Goal: Task Accomplishment & Management: Manage account settings

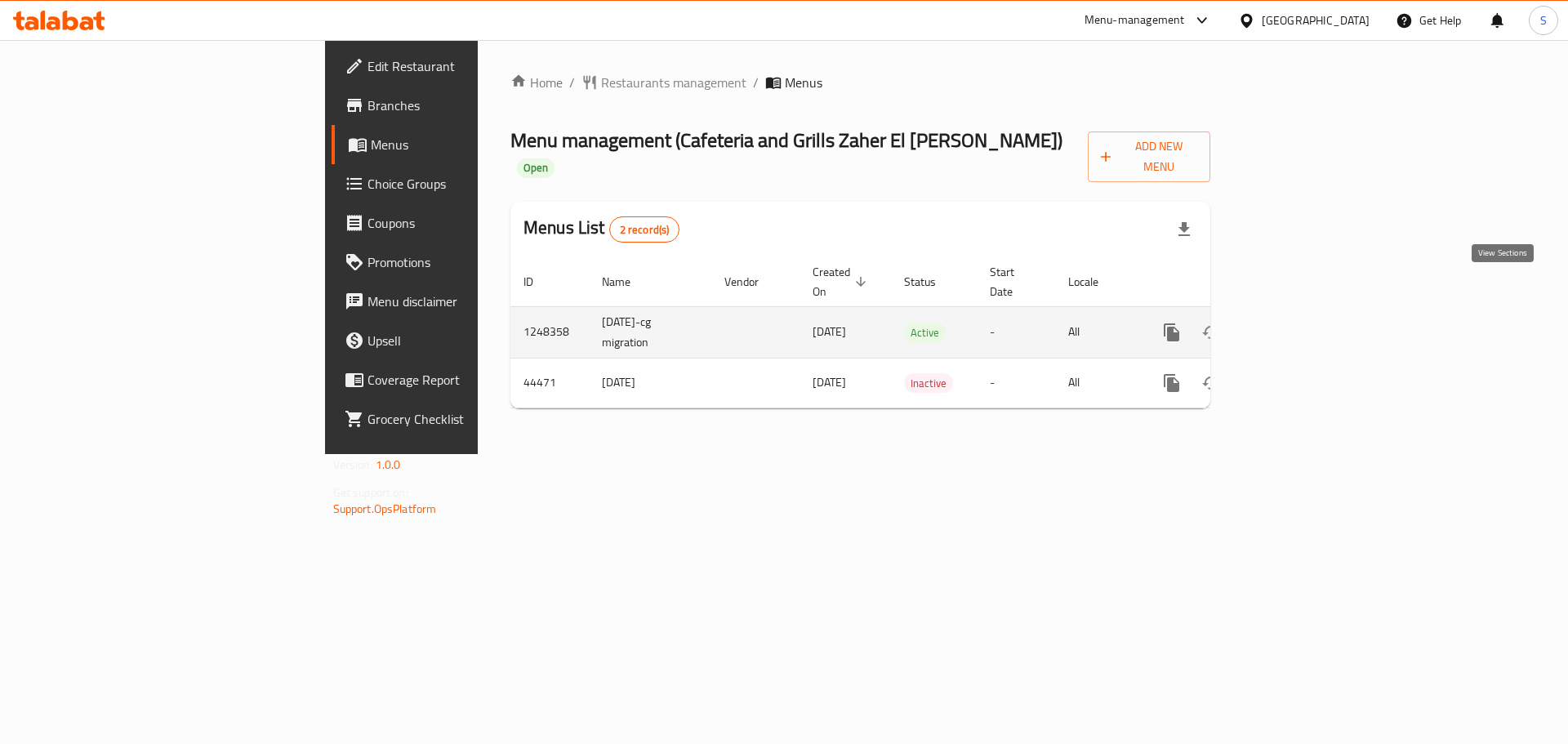
click at [1297, 325] on icon "enhanced table" at bounding box center [1289, 332] width 15 height 15
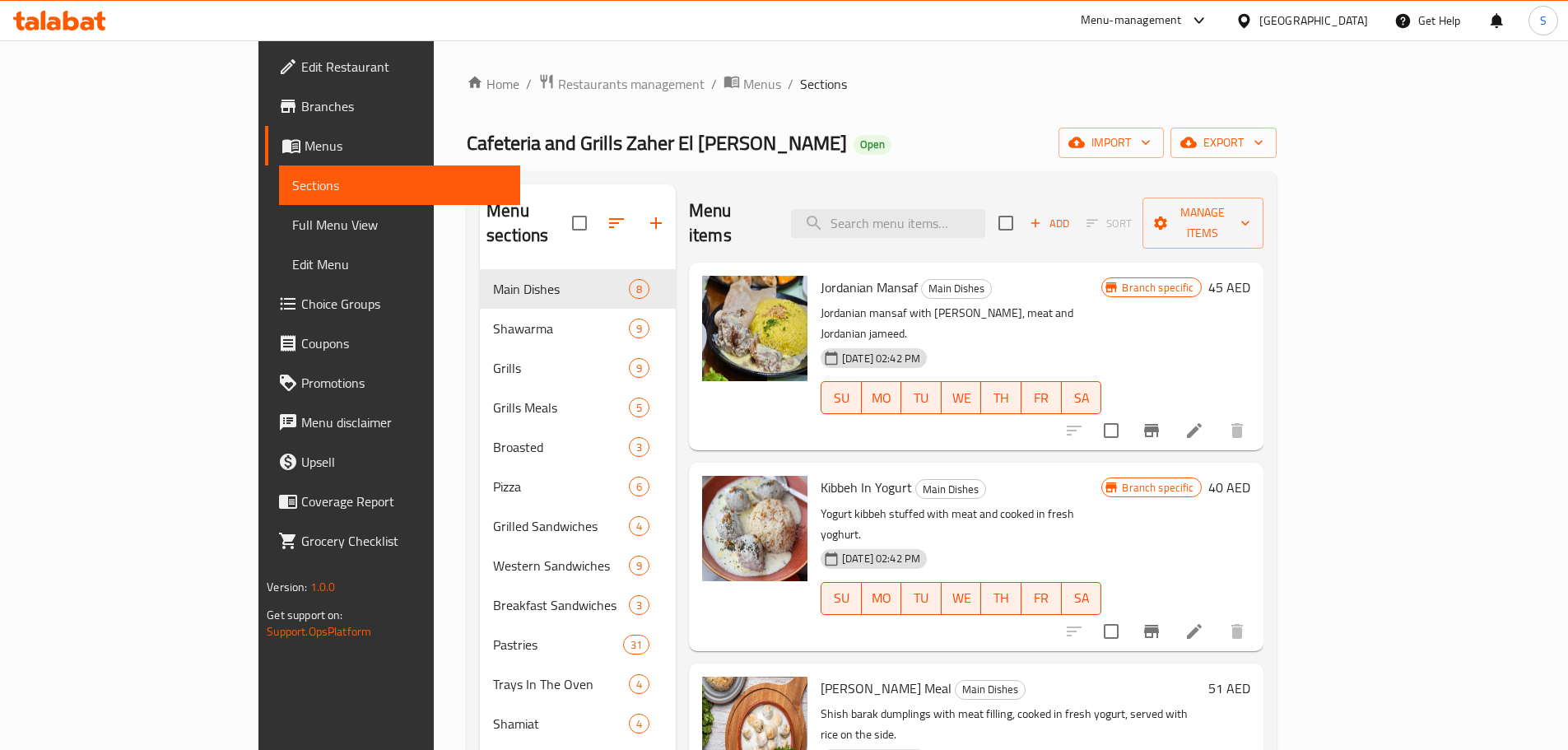
click at [1072, 126] on div "Home / Restaurants management / Menus / Sections Cafeteria and Grills Zaher El …" at bounding box center [871, 516] width 810 height 887
click at [1023, 206] on input "checkbox" at bounding box center [1005, 222] width 34 height 34
checkbox input "true"
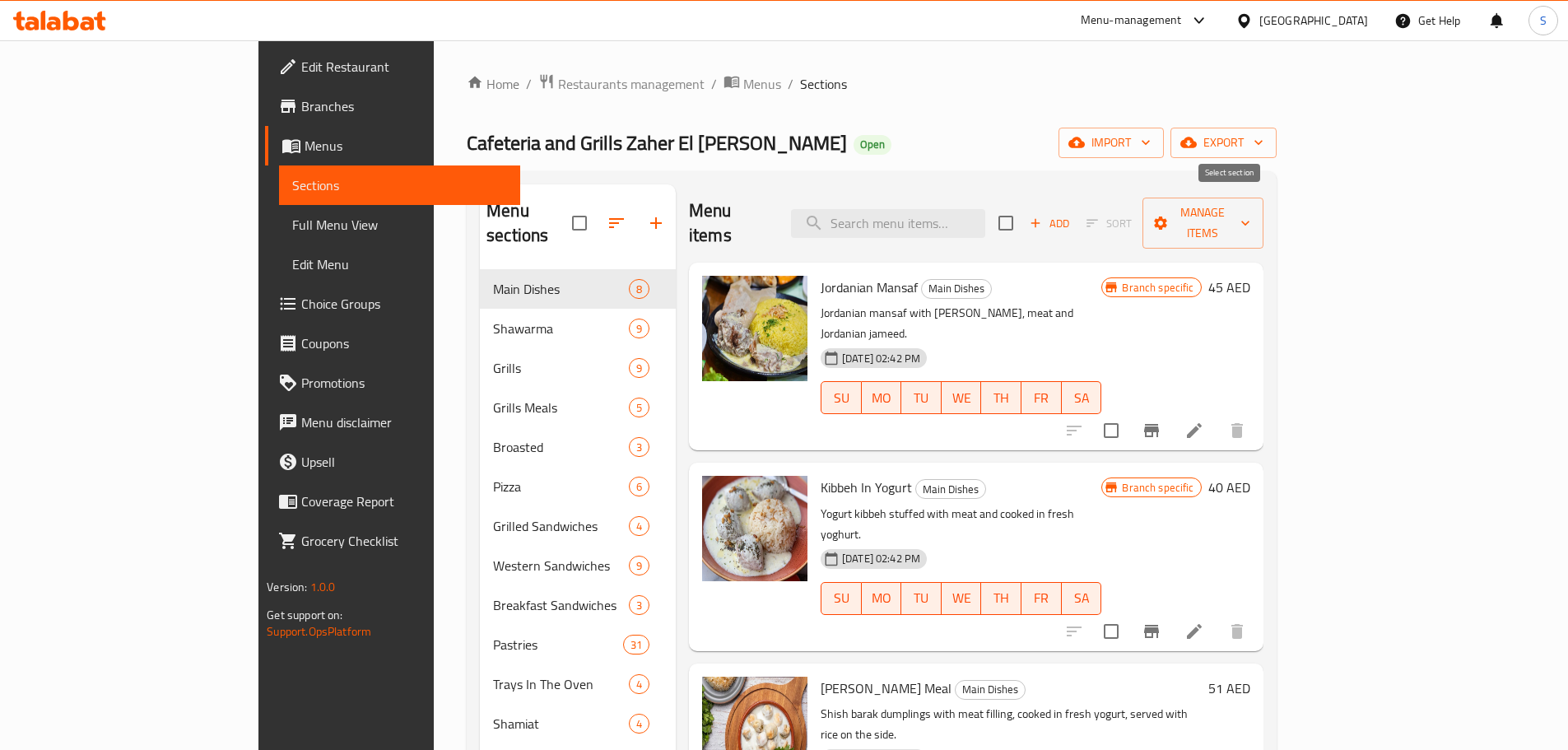
checkbox input "true"
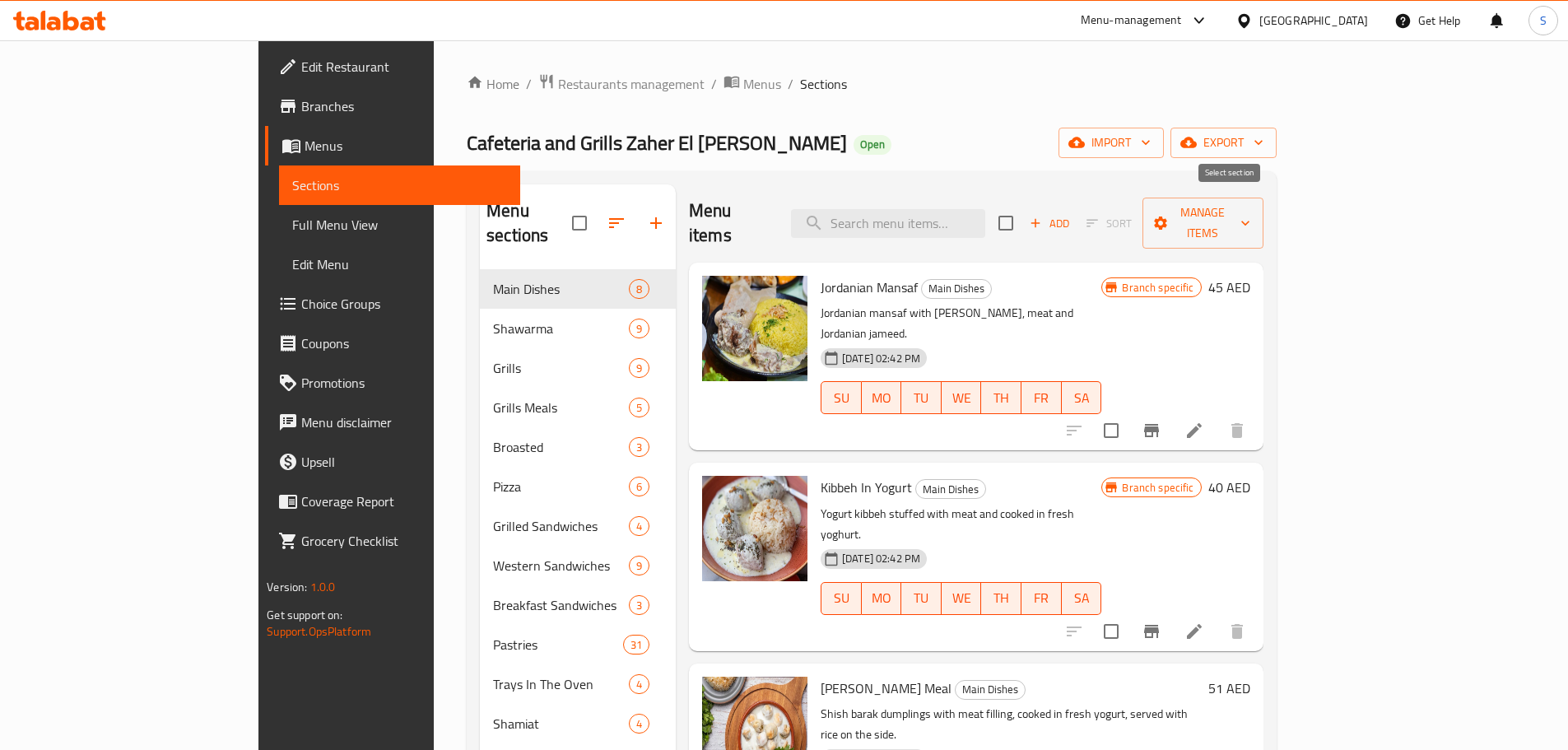
checkbox input "true"
click at [1250, 221] on span "Manage items" at bounding box center [1203, 222] width 95 height 41
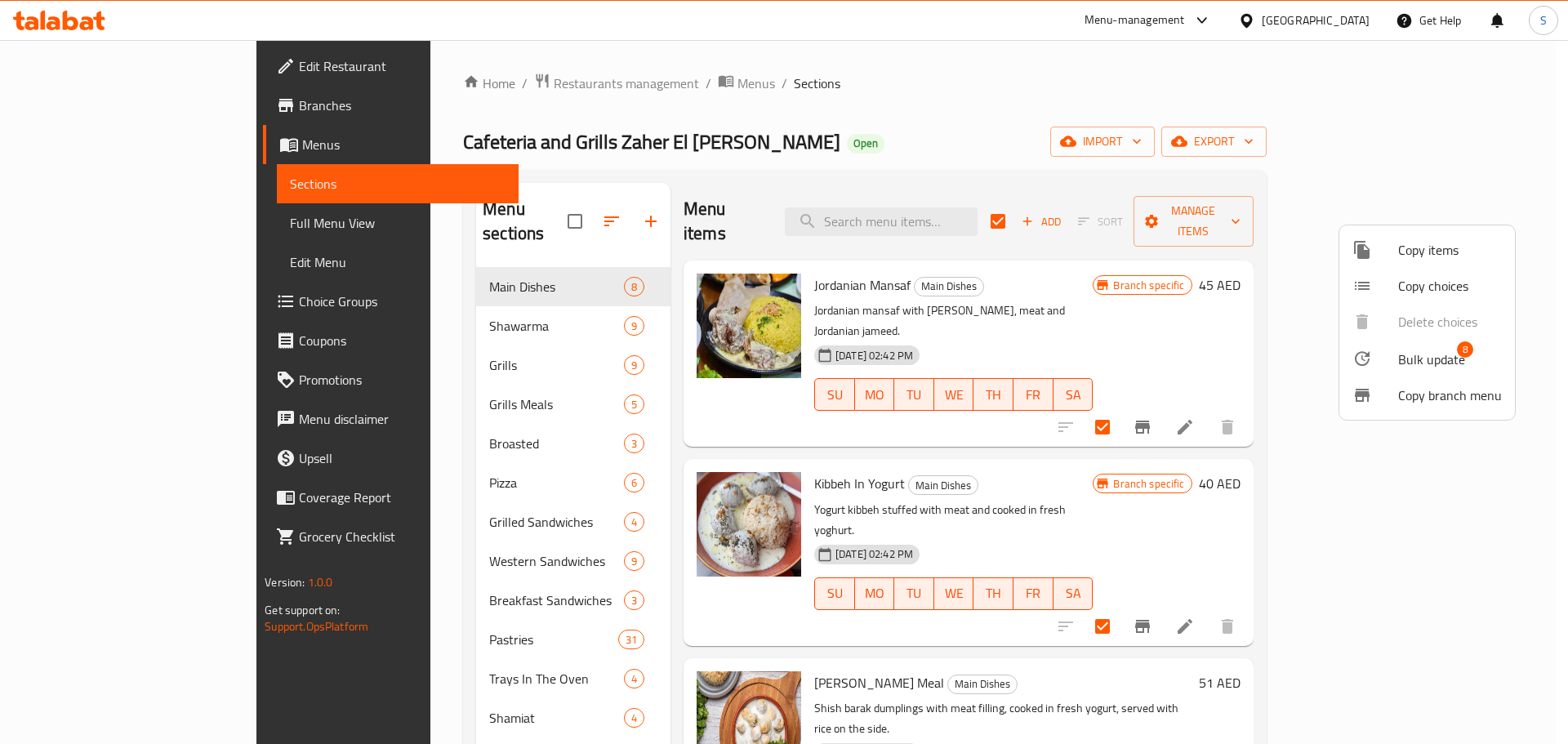
click at [1192, 129] on div at bounding box center [784, 372] width 1568 height 744
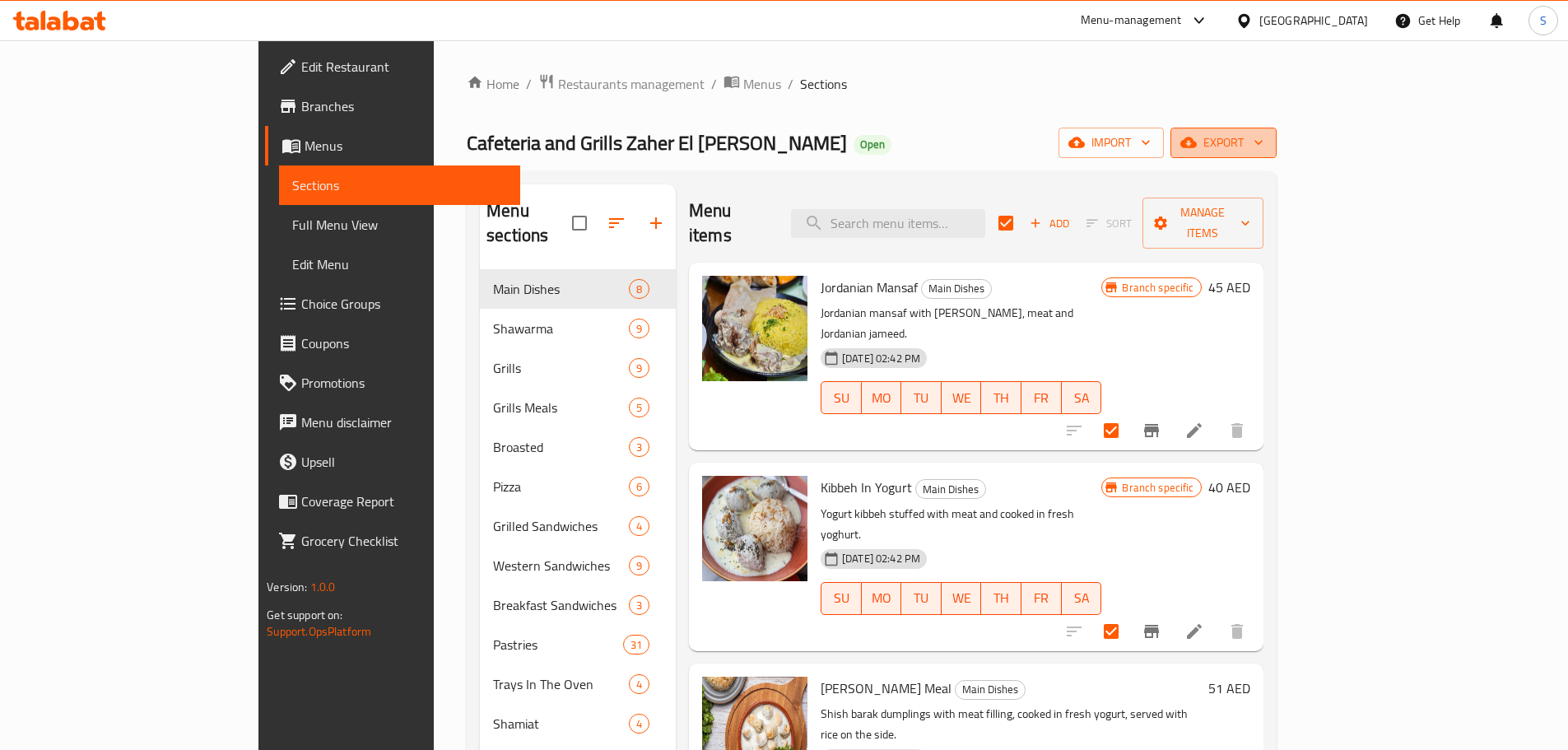
click at [1263, 136] on span "export" at bounding box center [1223, 143] width 80 height 20
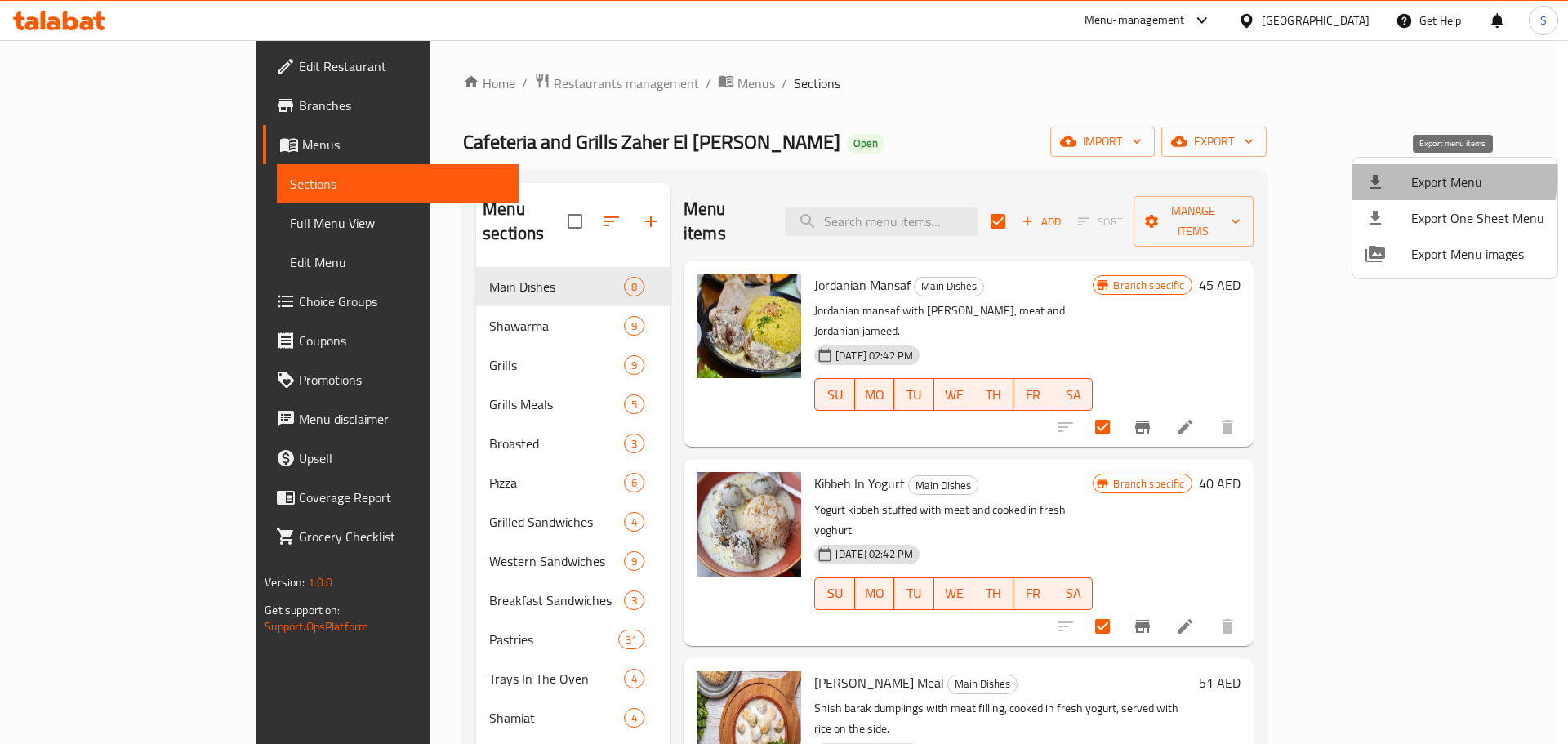
click at [1429, 178] on span "Export Menu" at bounding box center [1477, 181] width 133 height 19
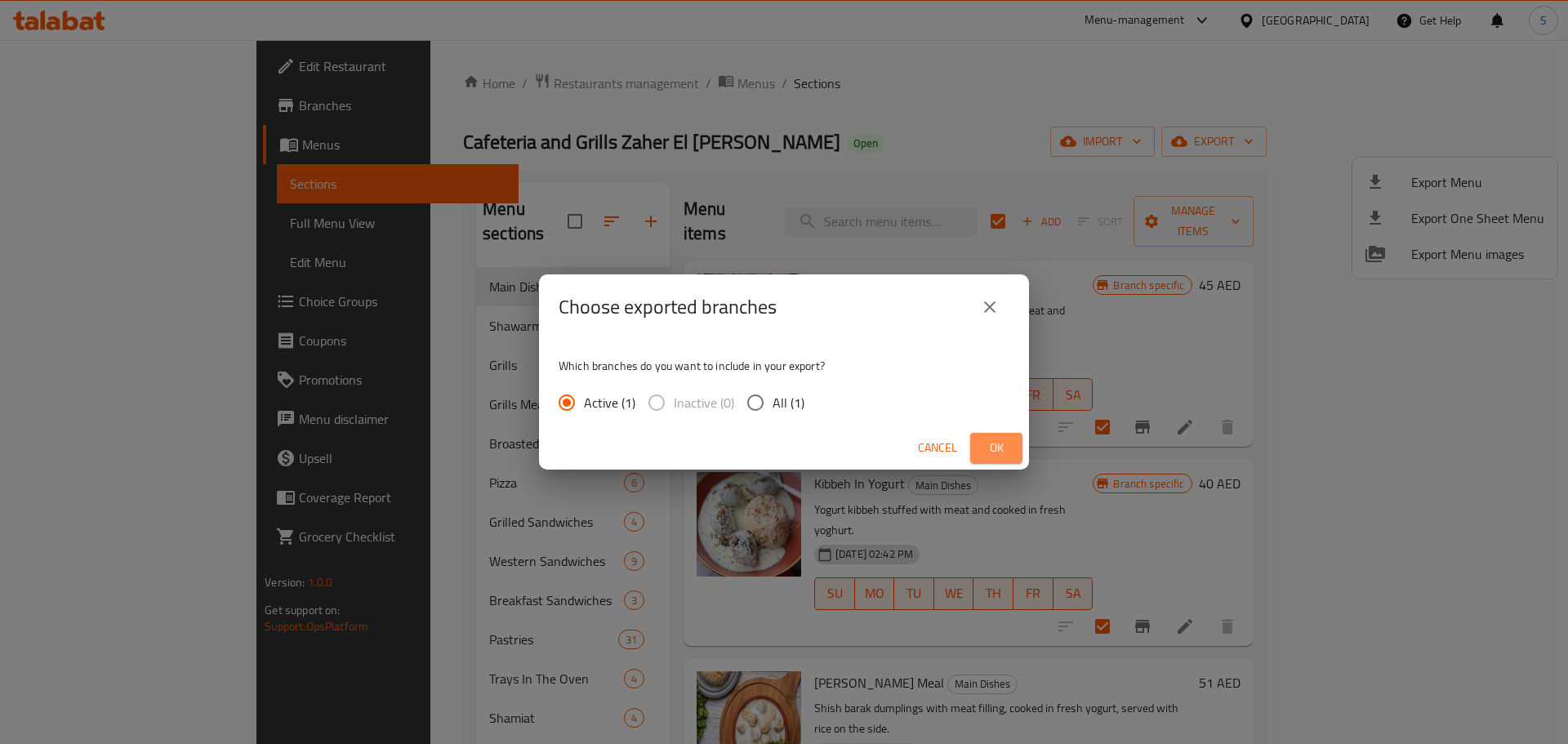
click at [987, 456] on span "Ok" at bounding box center [996, 448] width 26 height 20
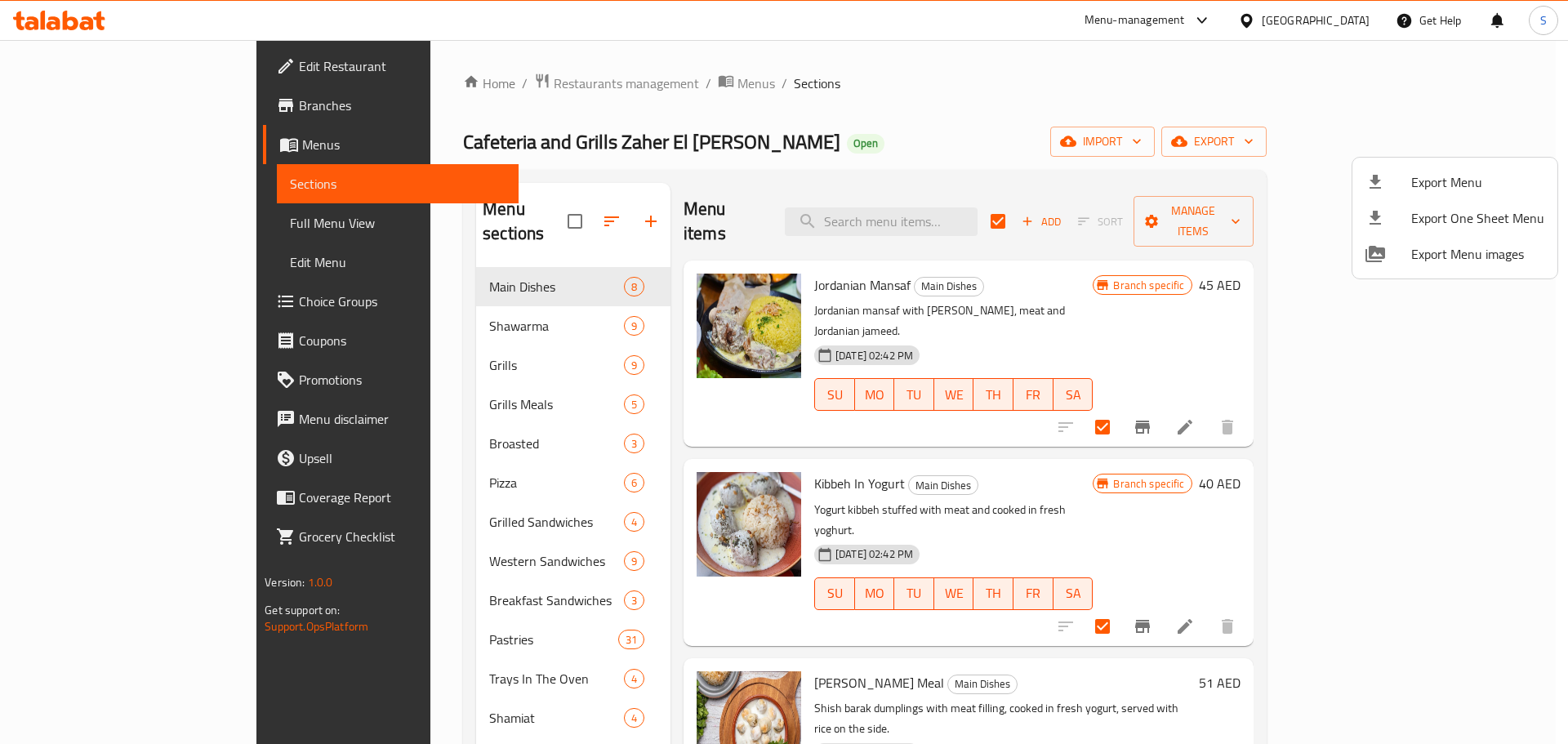
click at [1104, 144] on div at bounding box center [784, 372] width 1568 height 744
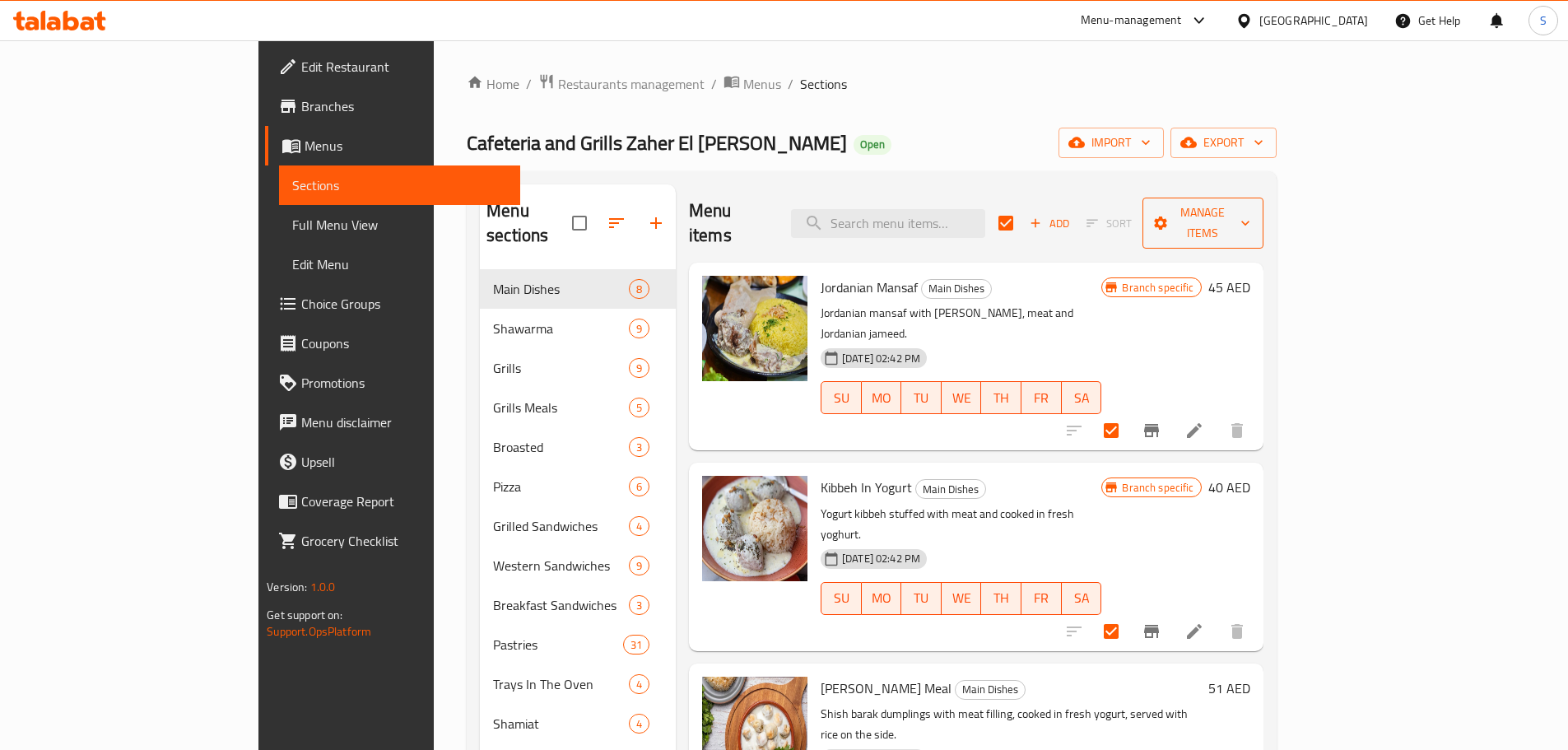
click at [1250, 208] on span "Manage items" at bounding box center [1203, 222] width 95 height 41
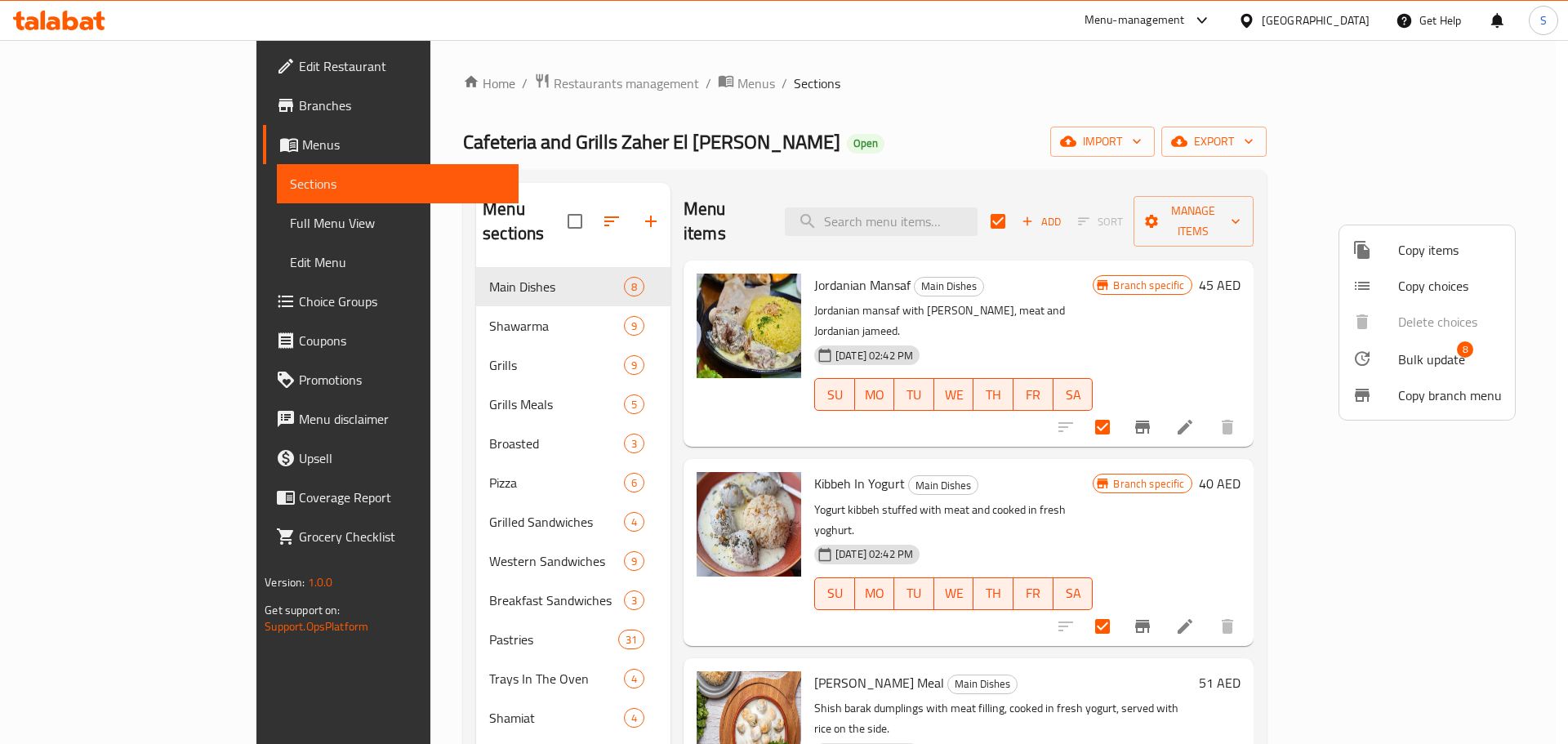
click at [1425, 355] on span "Bulk update" at bounding box center [1431, 359] width 67 height 19
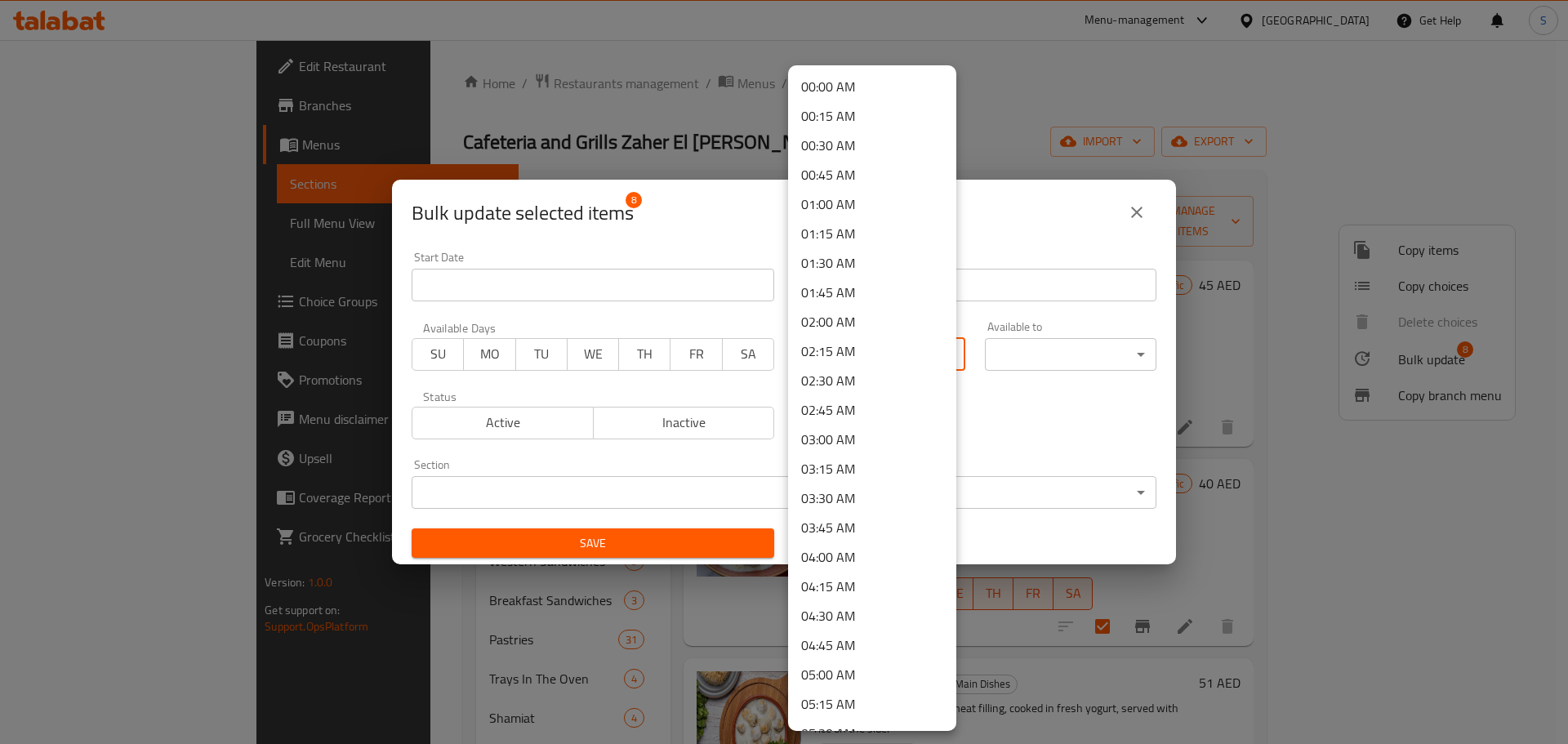
click at [934, 360] on body "​ Menu-management United Arab Emirates Get Help S Edit Restaurant Branches Menu…" at bounding box center [784, 392] width 1568 height 704
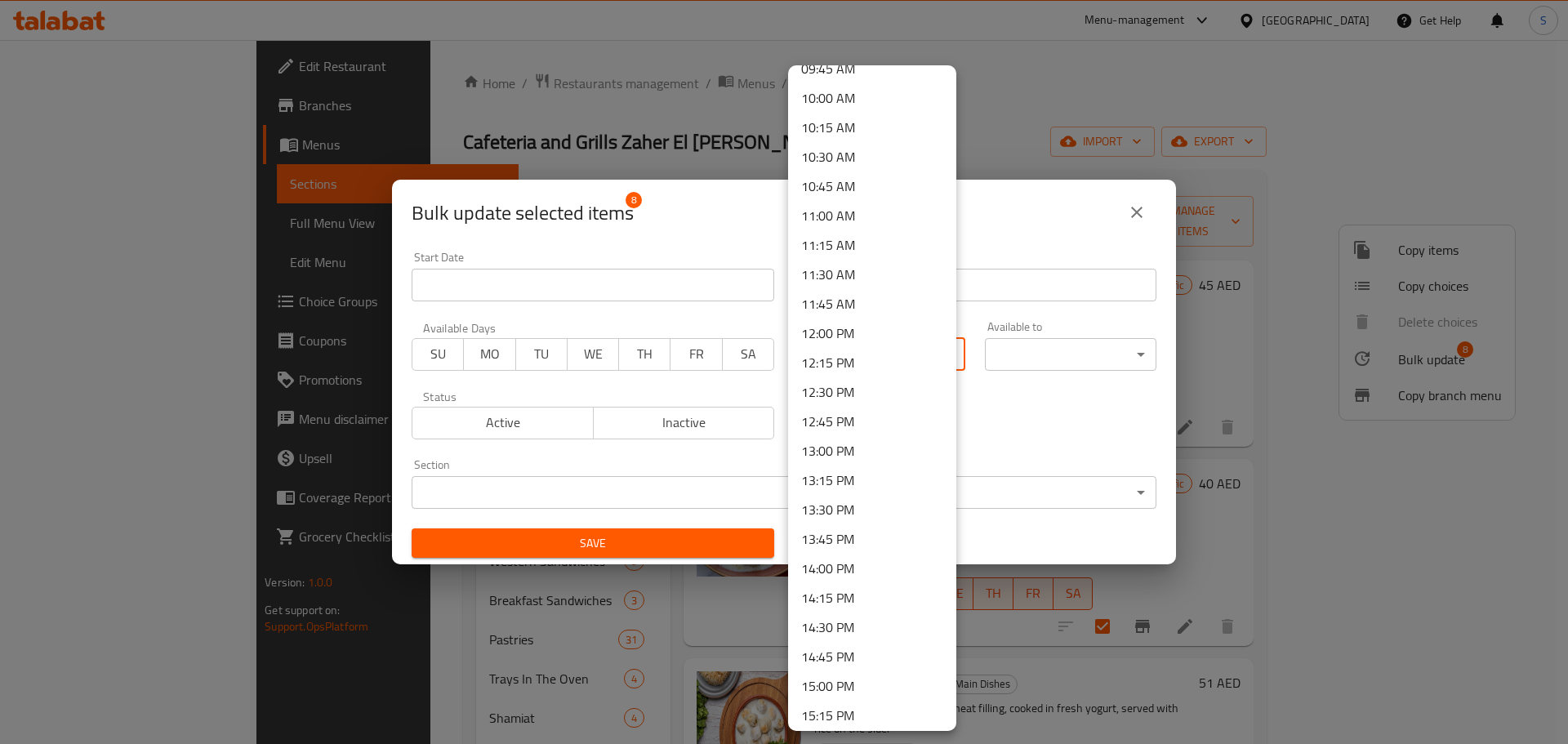
scroll to position [1225, 0]
click at [857, 326] on li "12:30 PM" at bounding box center [872, 332] width 168 height 29
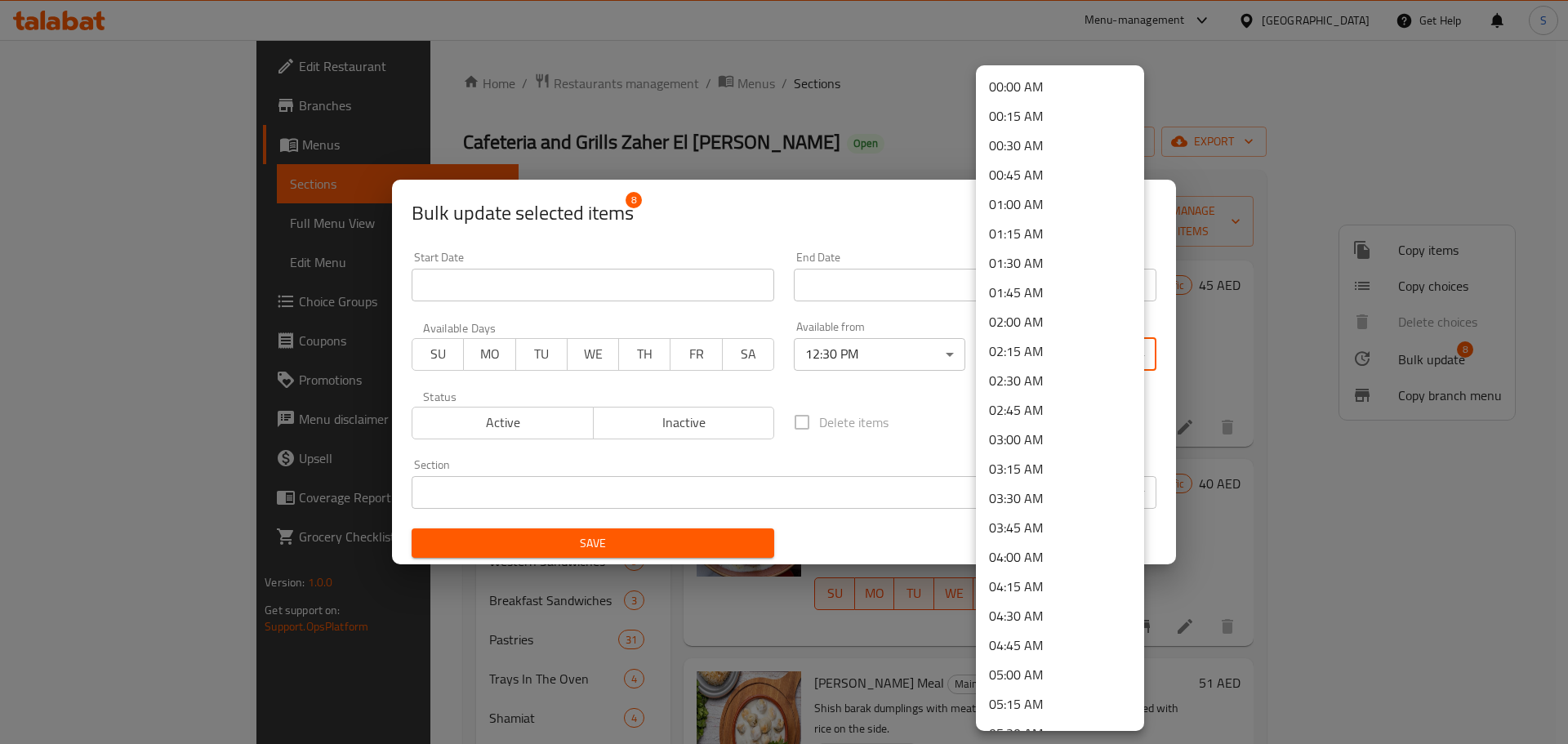
click at [1104, 350] on body "​ Menu-management United Arab Emirates Get Help S Edit Restaurant Branches Menu…" at bounding box center [784, 392] width 1568 height 704
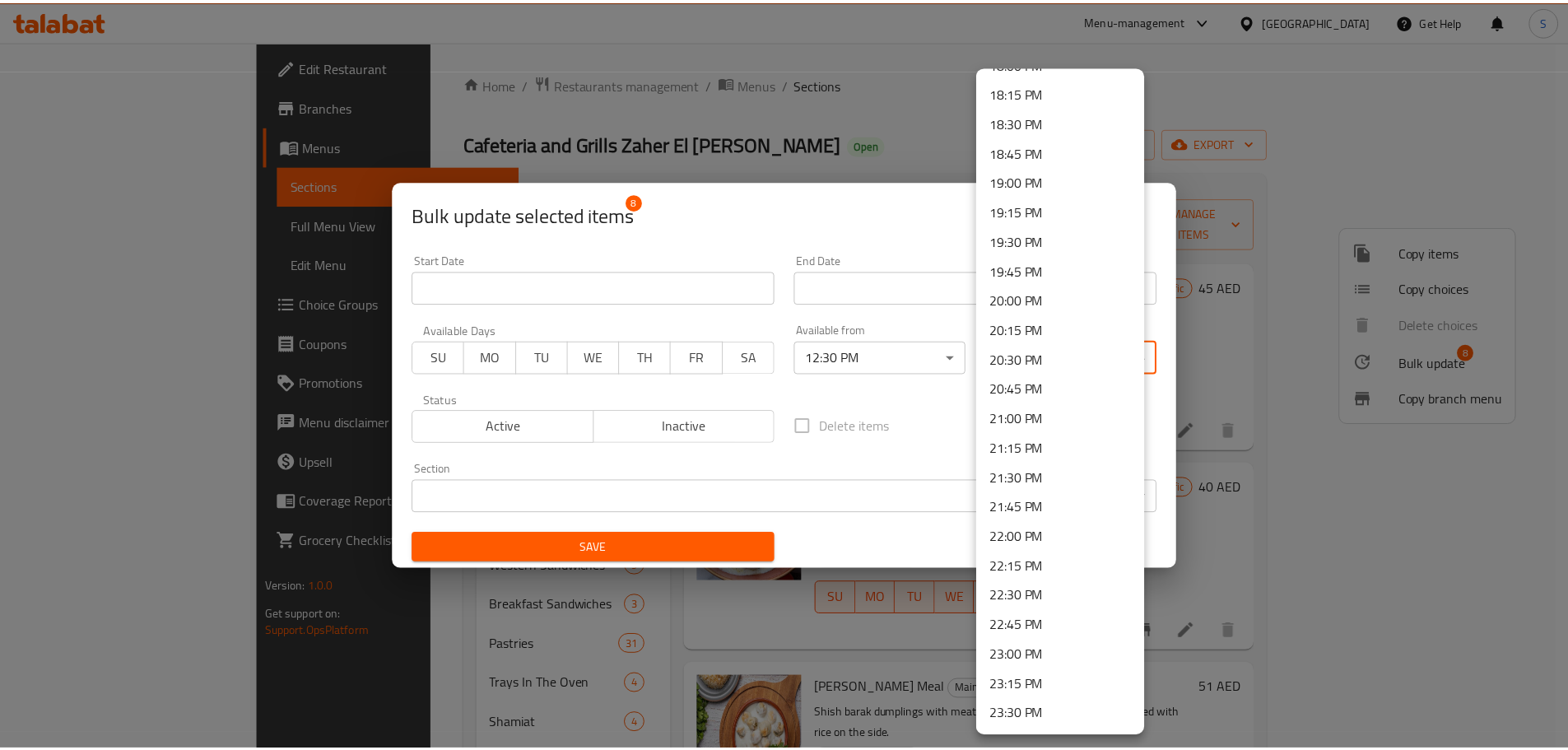
scroll to position [2217, 0]
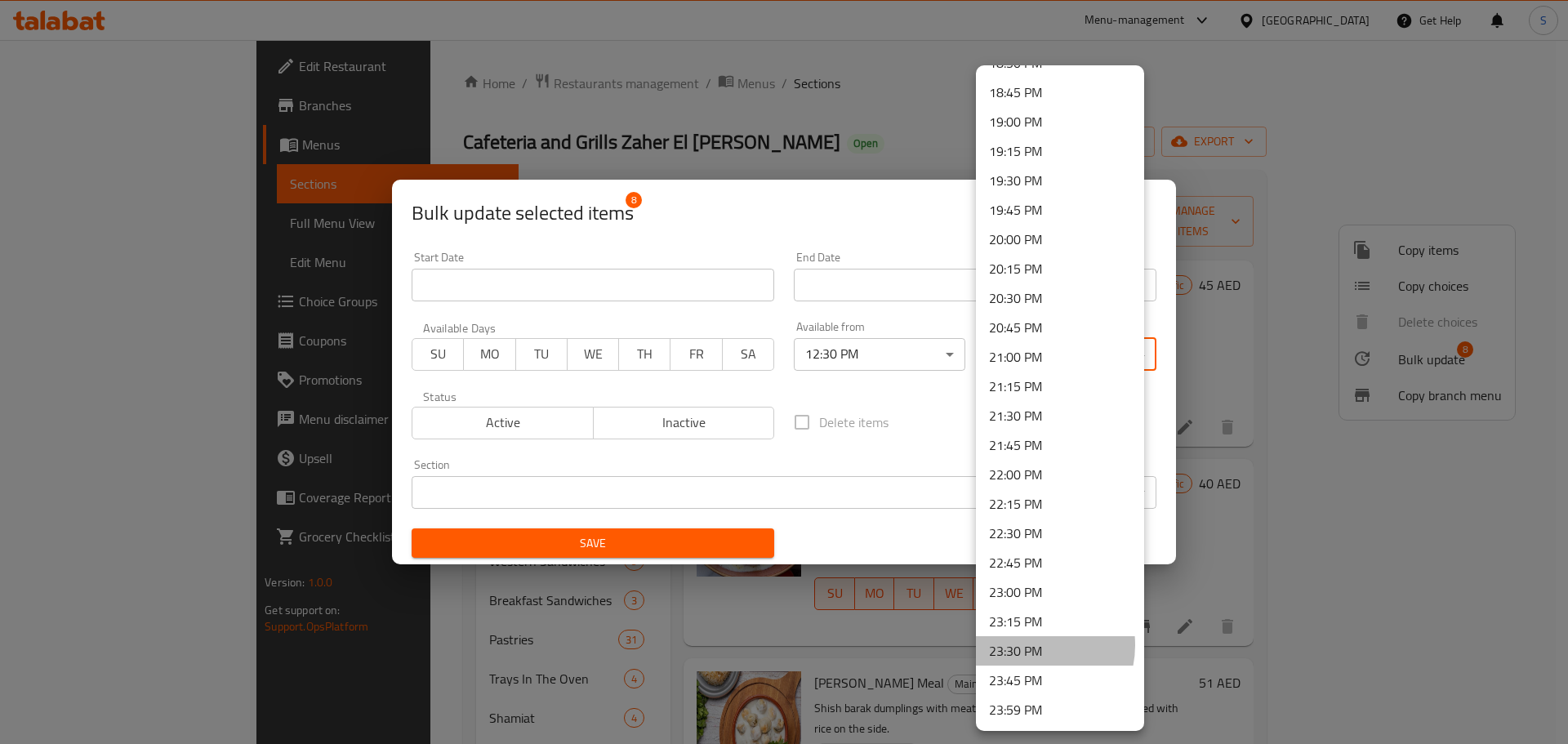
click at [1031, 645] on li "23:30 PM" at bounding box center [1059, 651] width 168 height 29
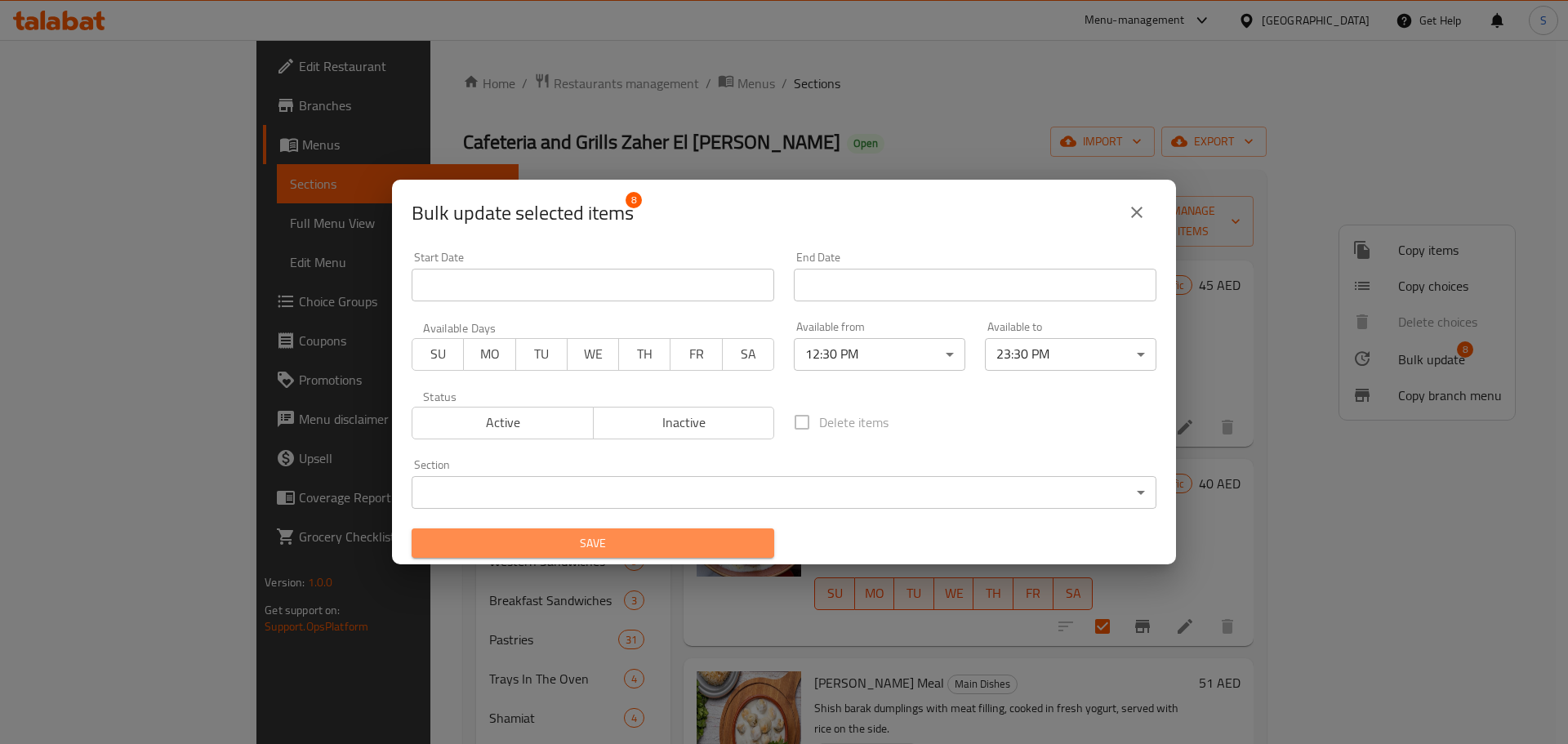
click at [729, 542] on span "Save" at bounding box center [593, 544] width 337 height 20
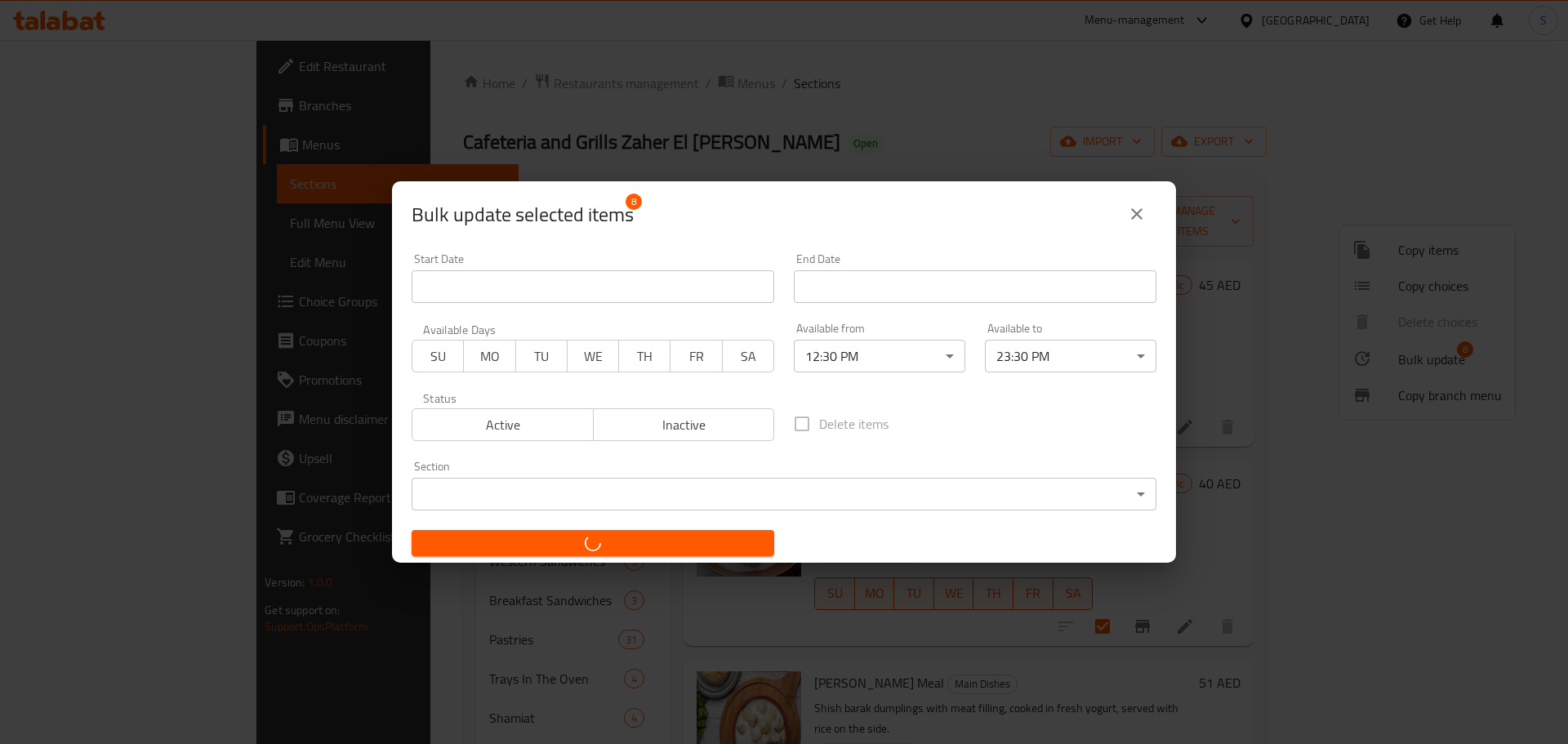
checkbox input "false"
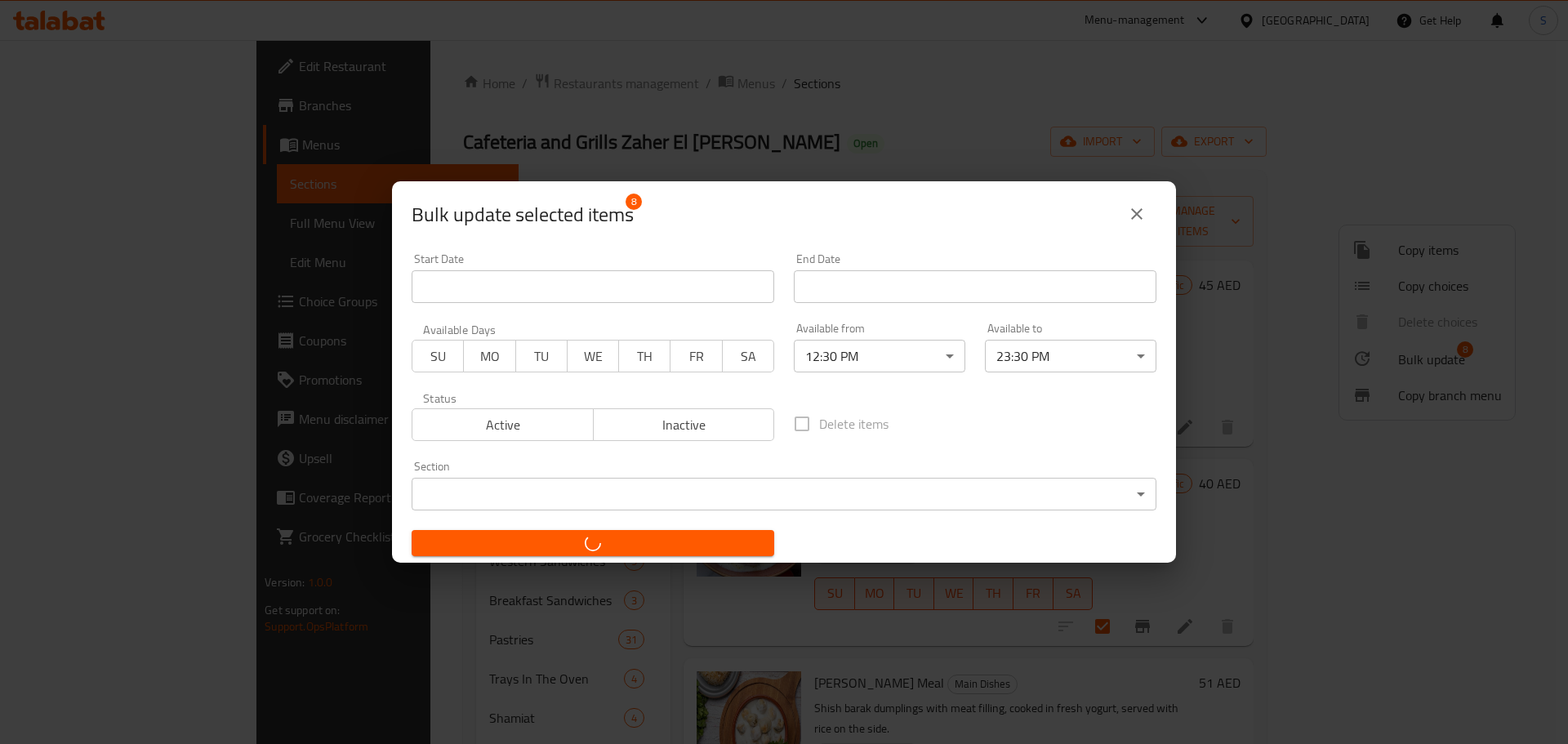
checkbox input "false"
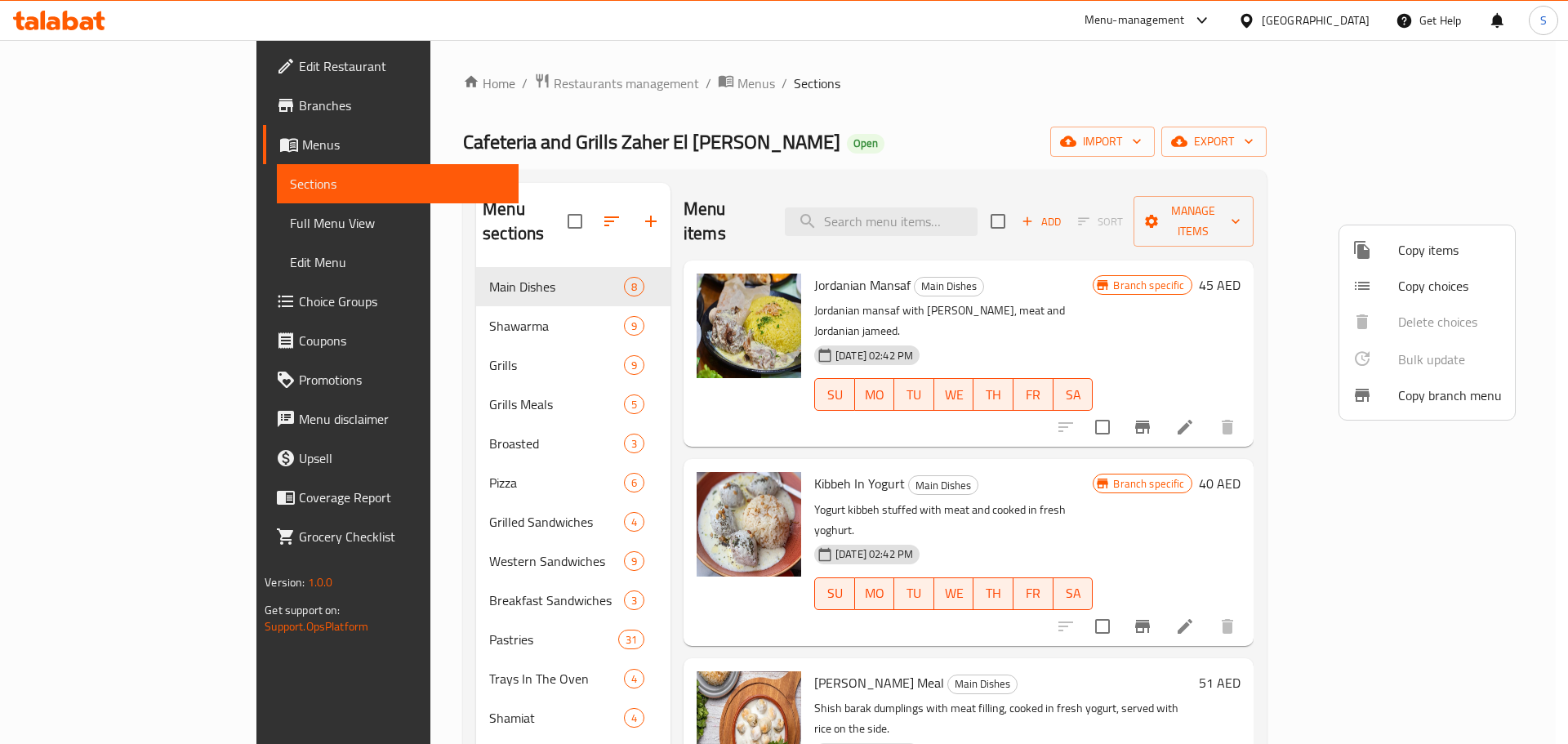
click at [1014, 113] on div at bounding box center [784, 372] width 1568 height 744
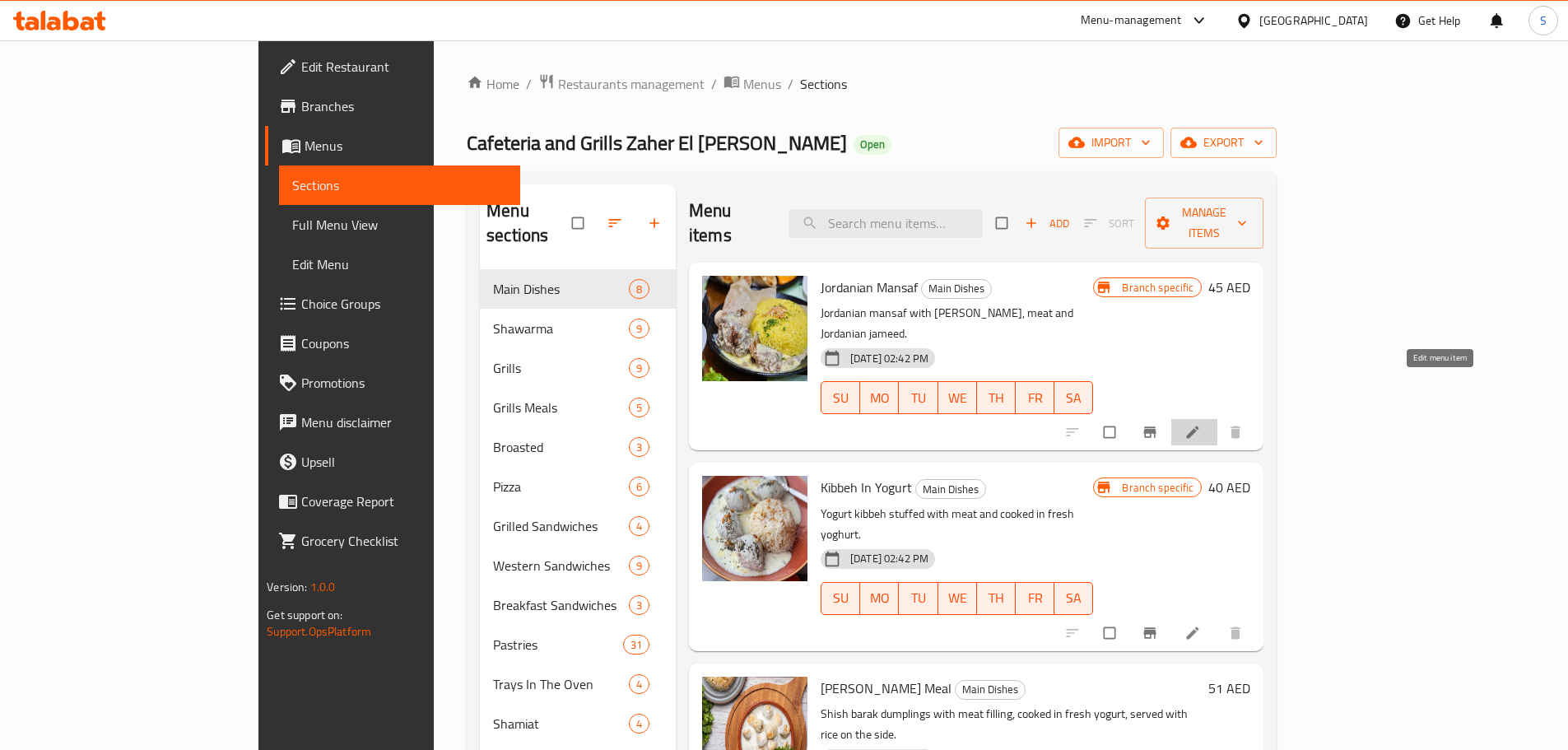
click at [1201, 424] on icon at bounding box center [1193, 432] width 17 height 17
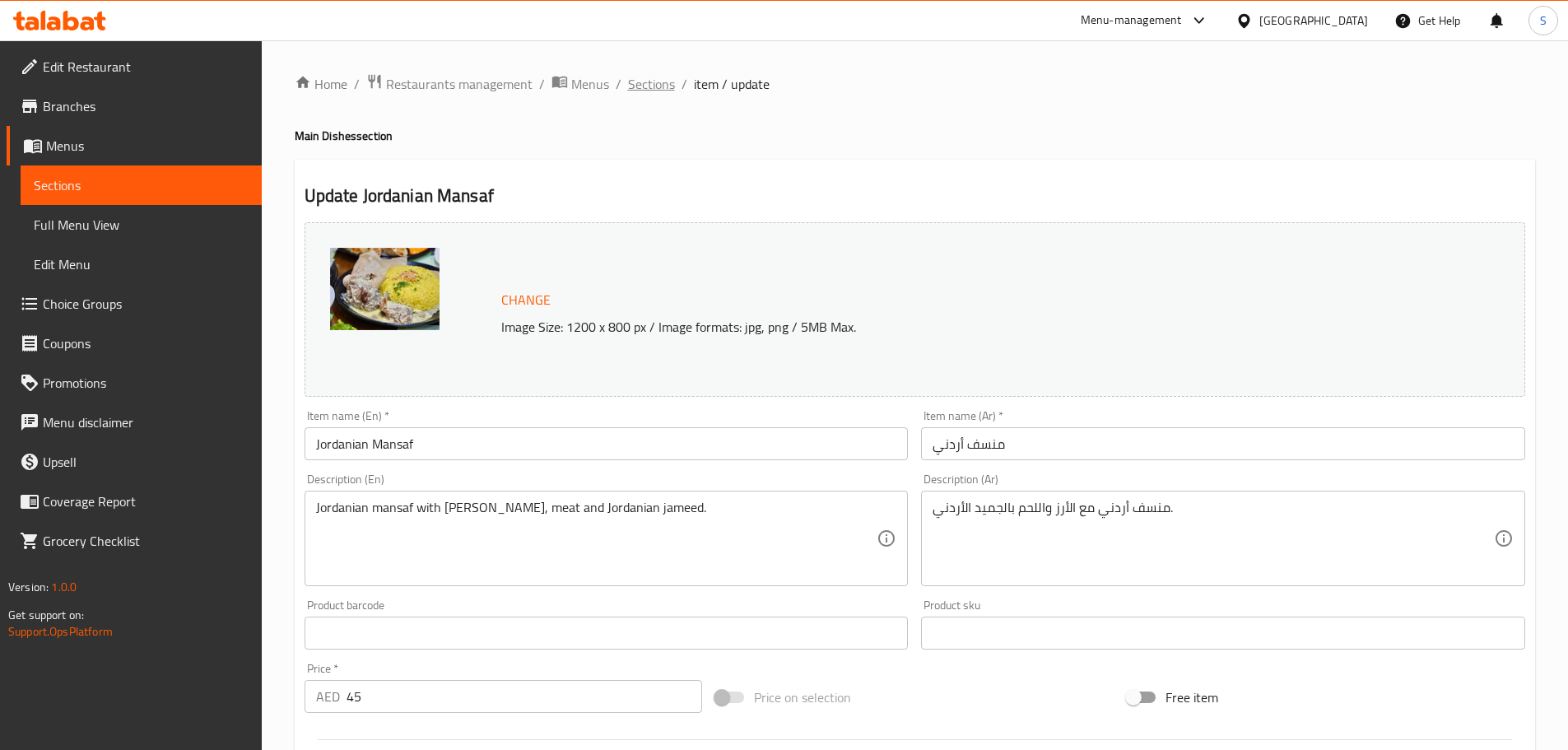
click at [653, 92] on span "Sections" at bounding box center [651, 83] width 47 height 19
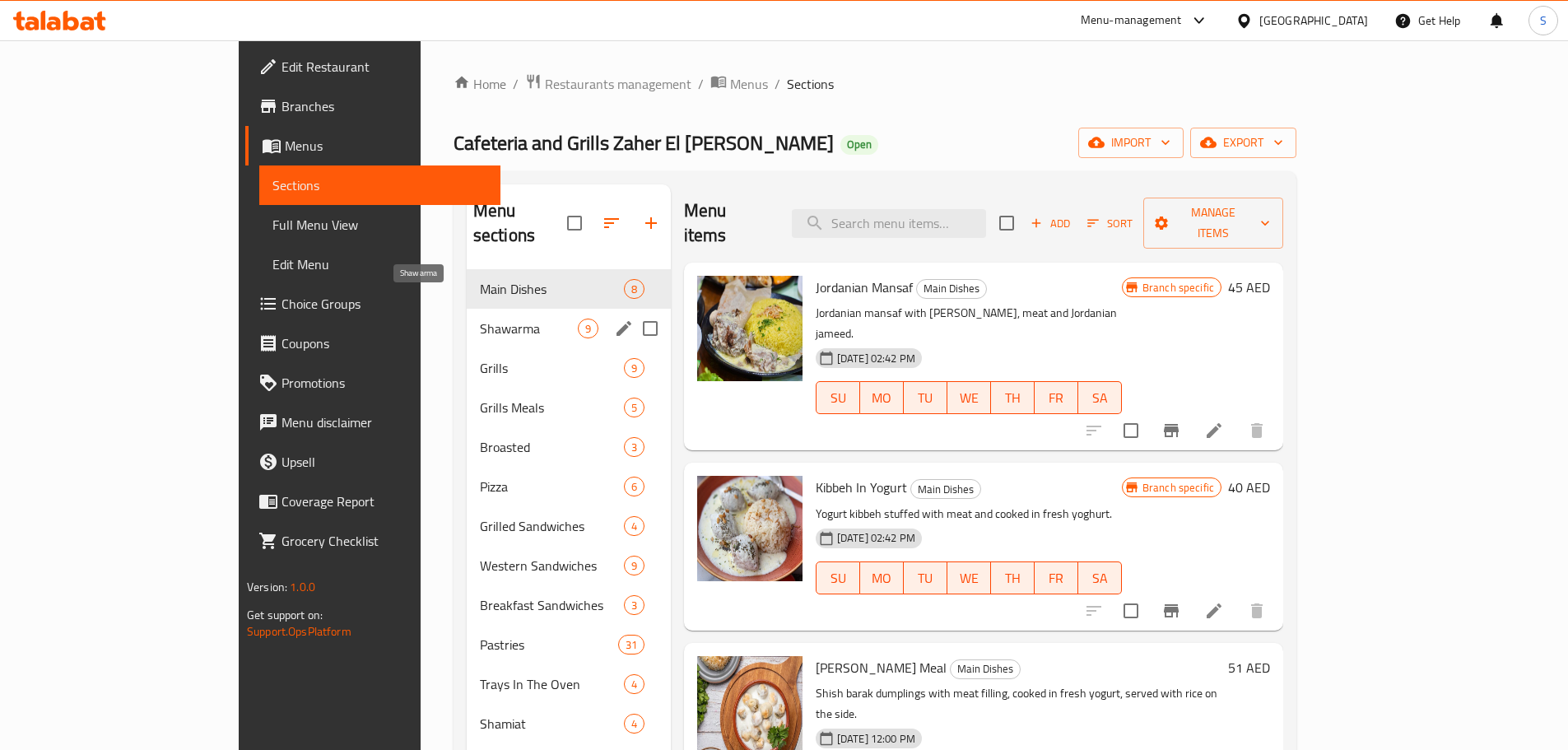
click at [506, 319] on span "Shawarma" at bounding box center [529, 328] width 98 height 19
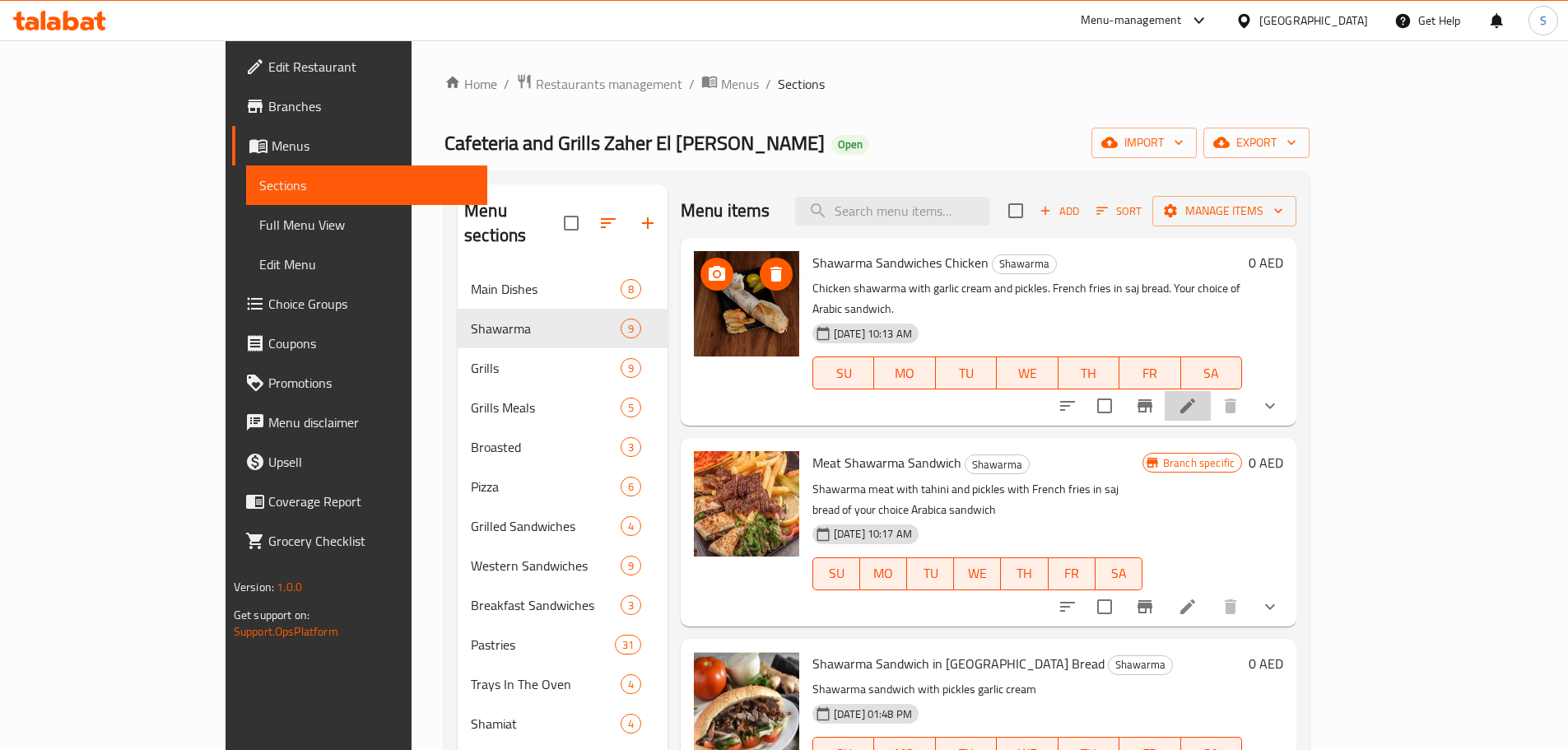
click at [1210, 391] on li at bounding box center [1187, 406] width 46 height 30
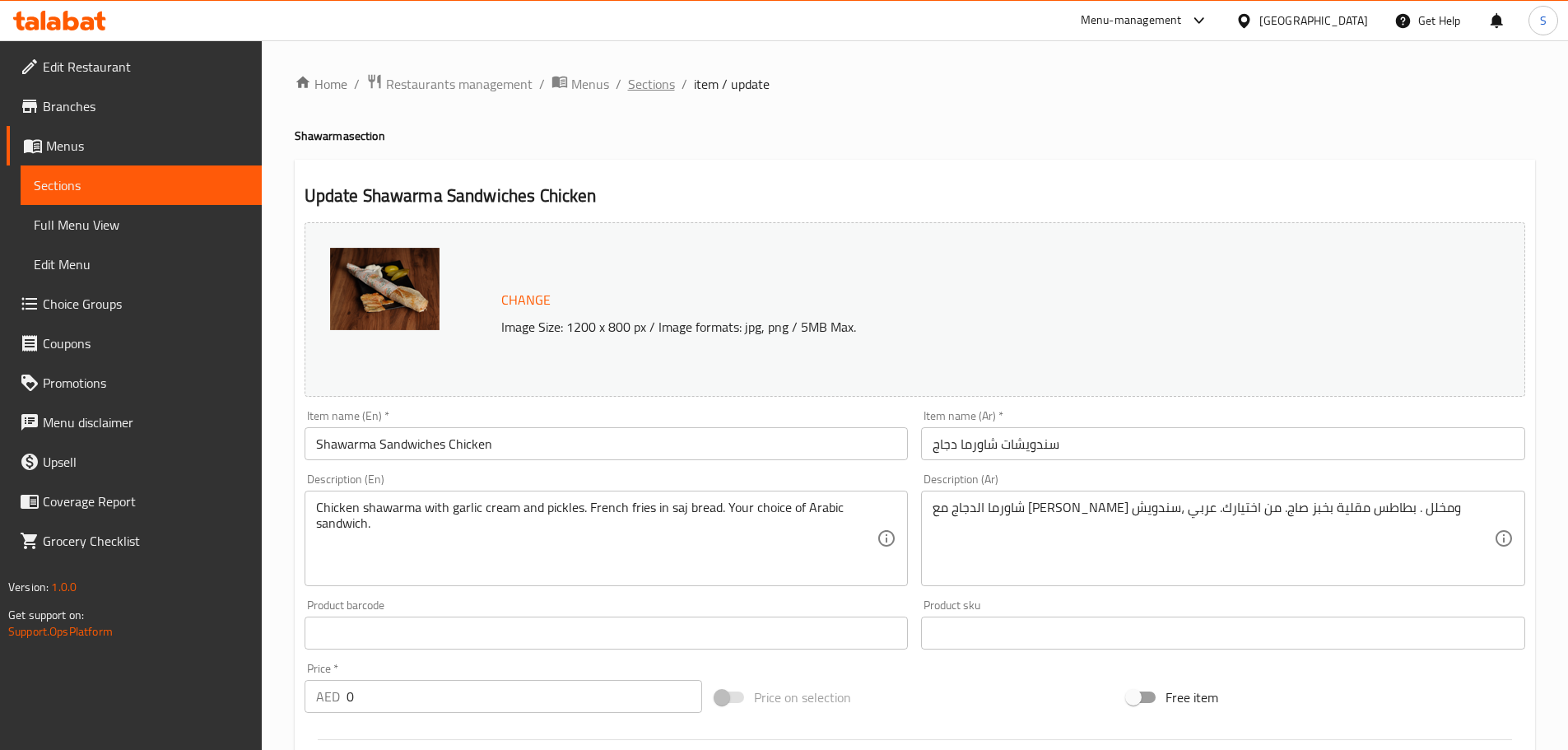
click at [636, 83] on span "Sections" at bounding box center [651, 83] width 47 height 19
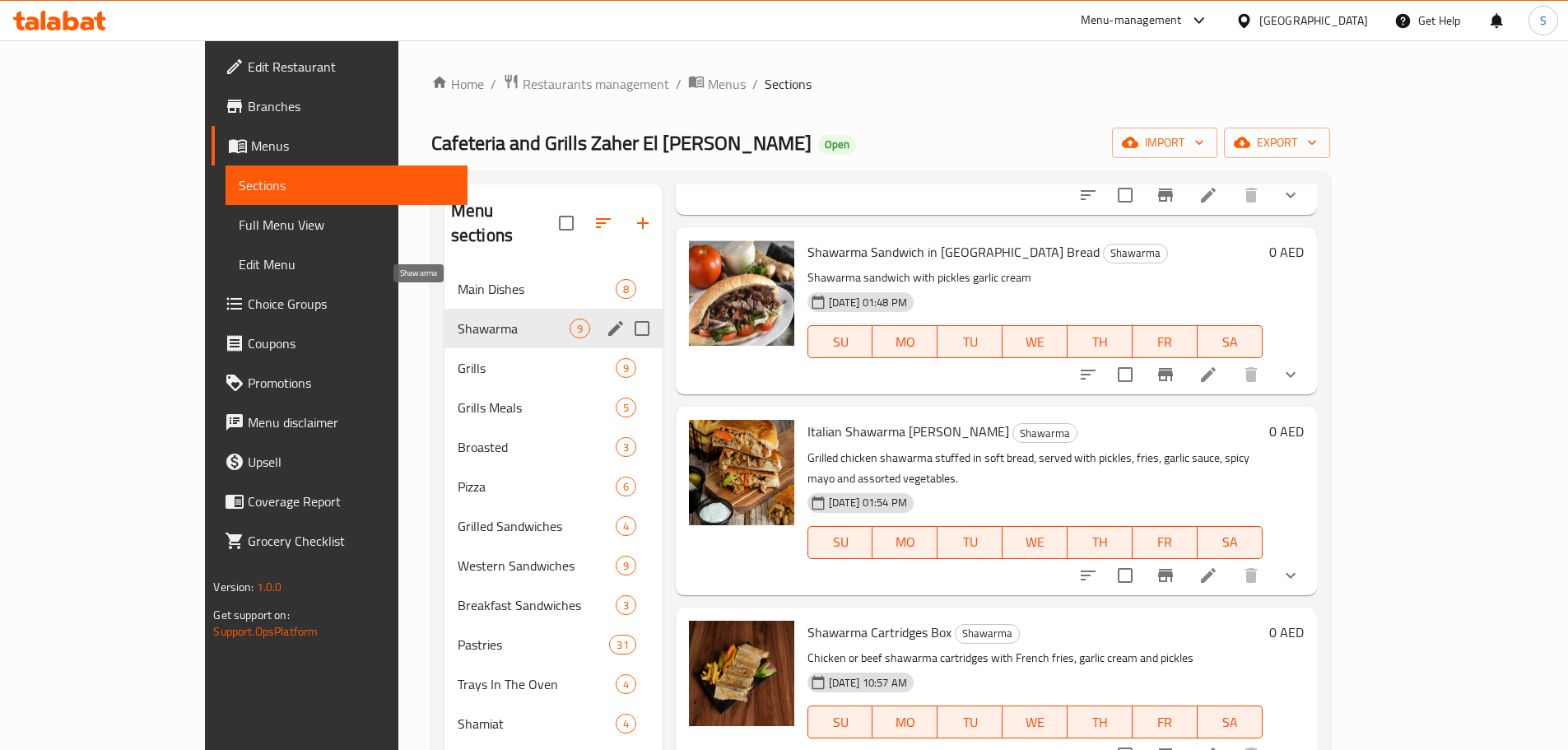
click at [458, 319] on span "Shawarma" at bounding box center [513, 328] width 112 height 19
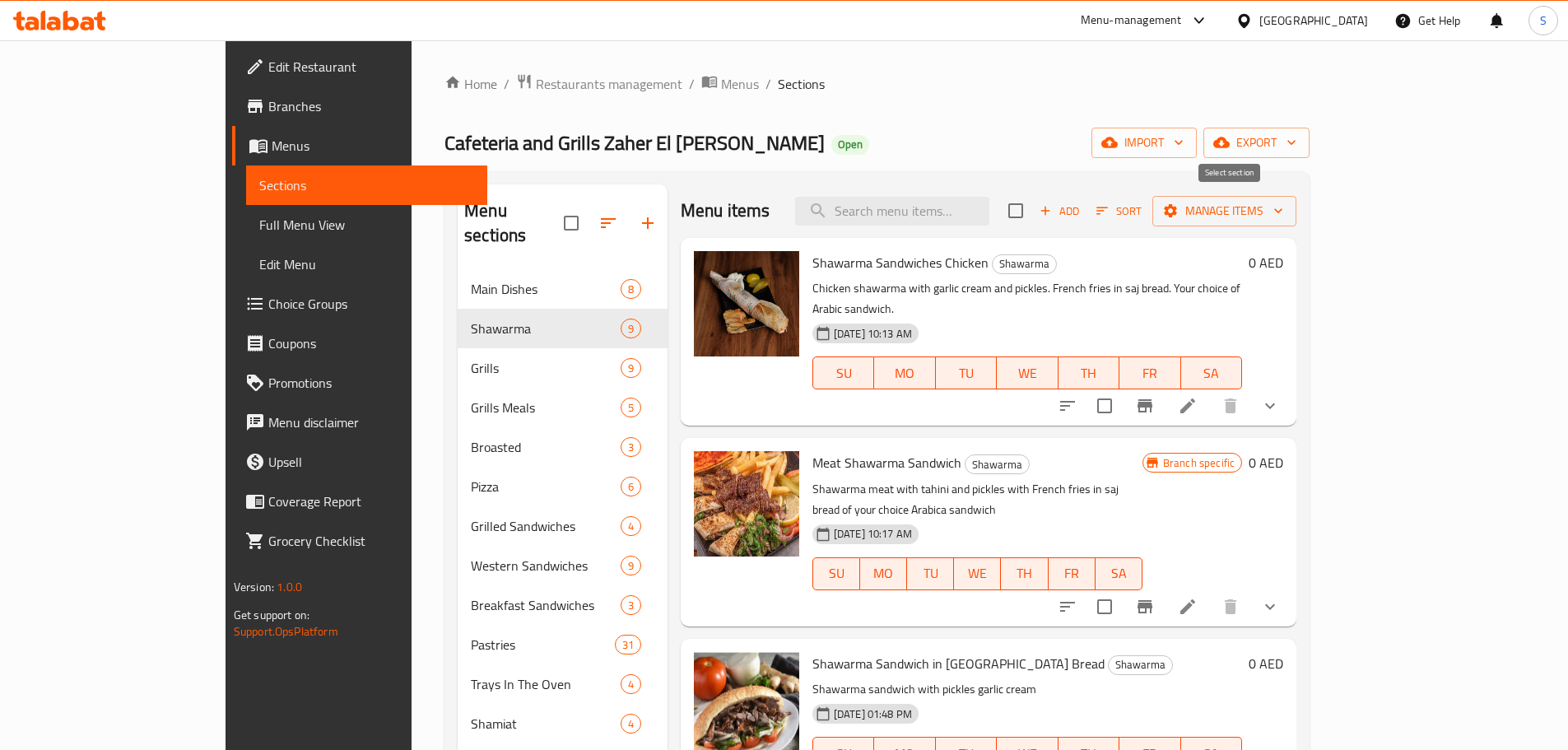
click at [1032, 210] on input "checkbox" at bounding box center [1015, 210] width 34 height 34
checkbox input "true"
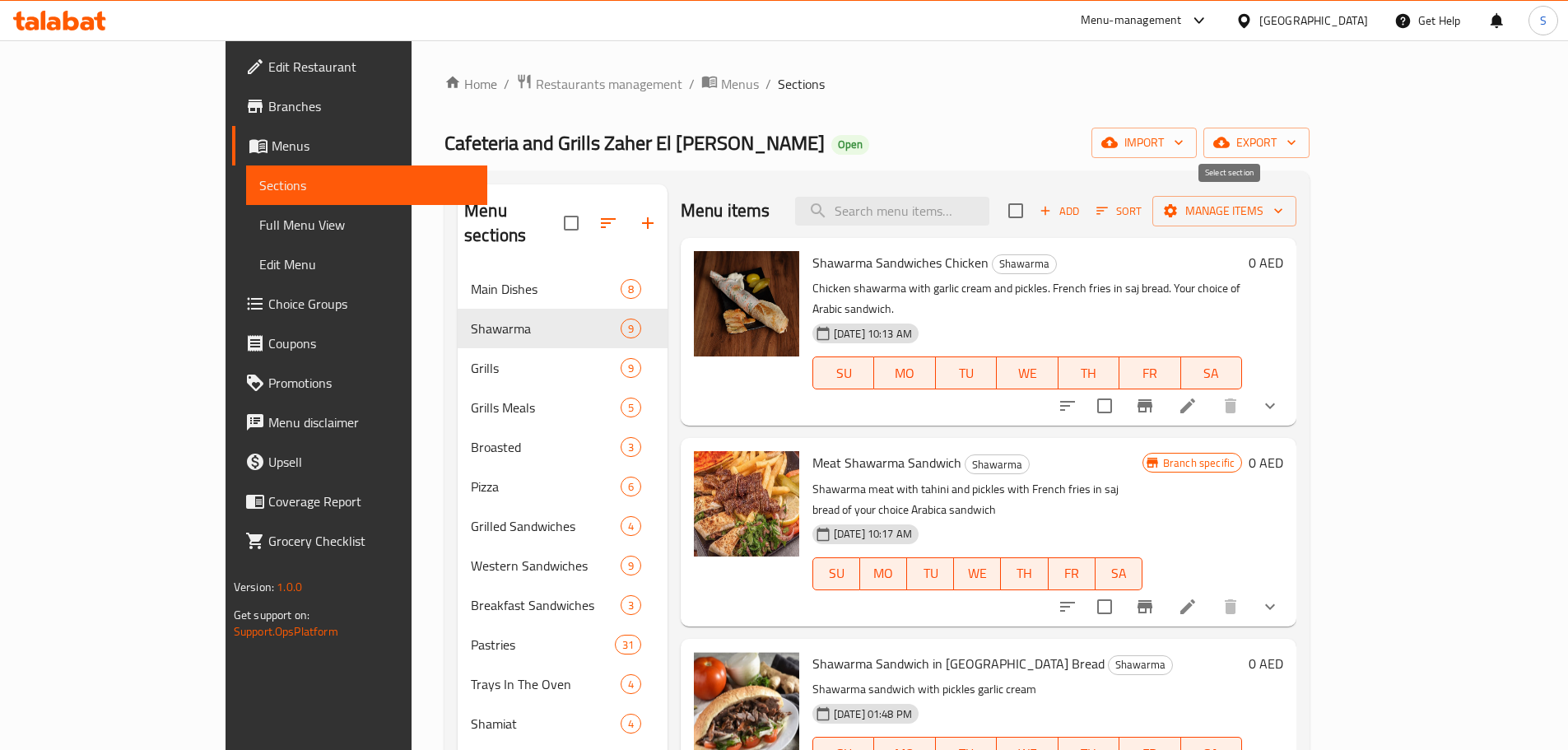
checkbox input "true"
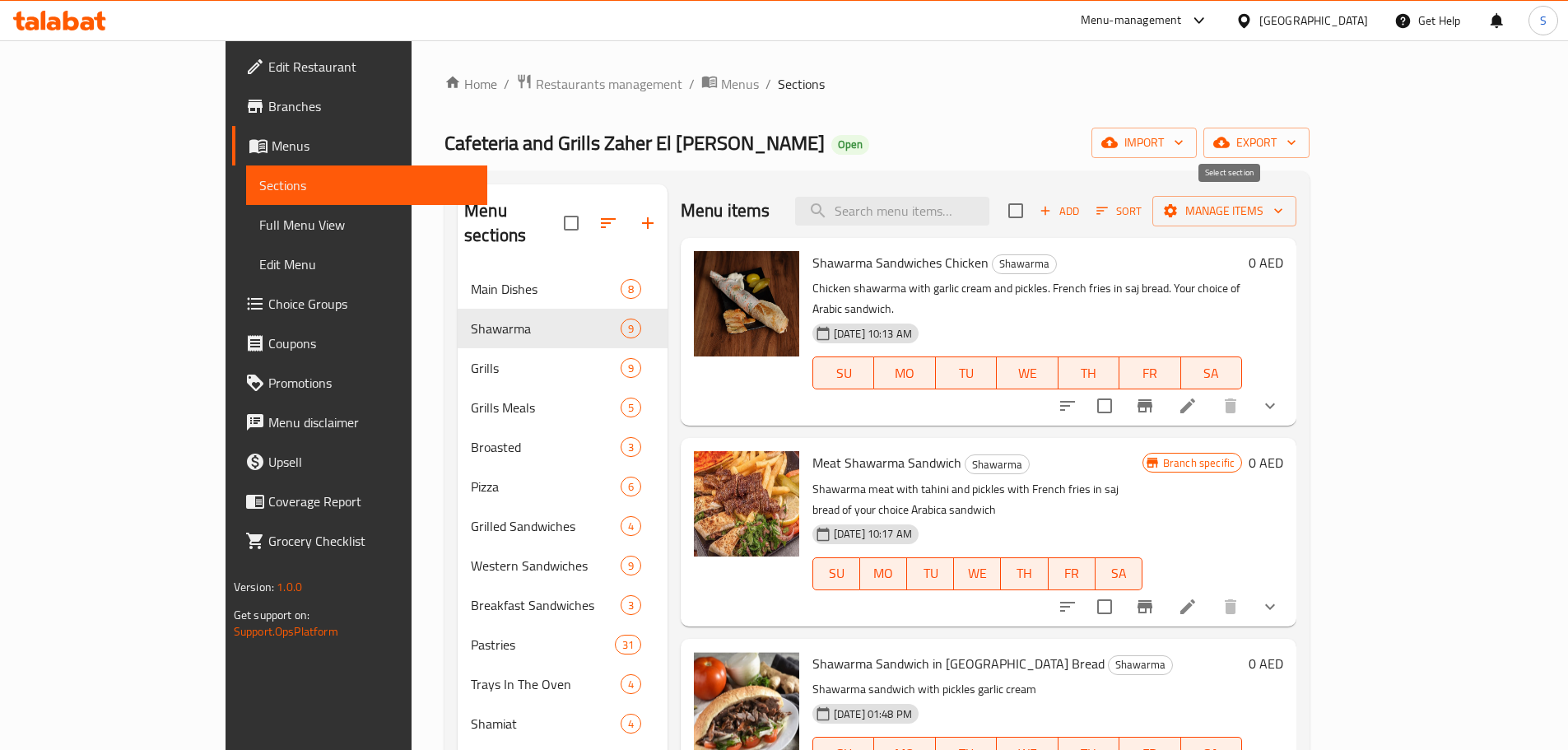
checkbox input "true"
click at [1283, 210] on span "Manage items" at bounding box center [1223, 211] width 118 height 20
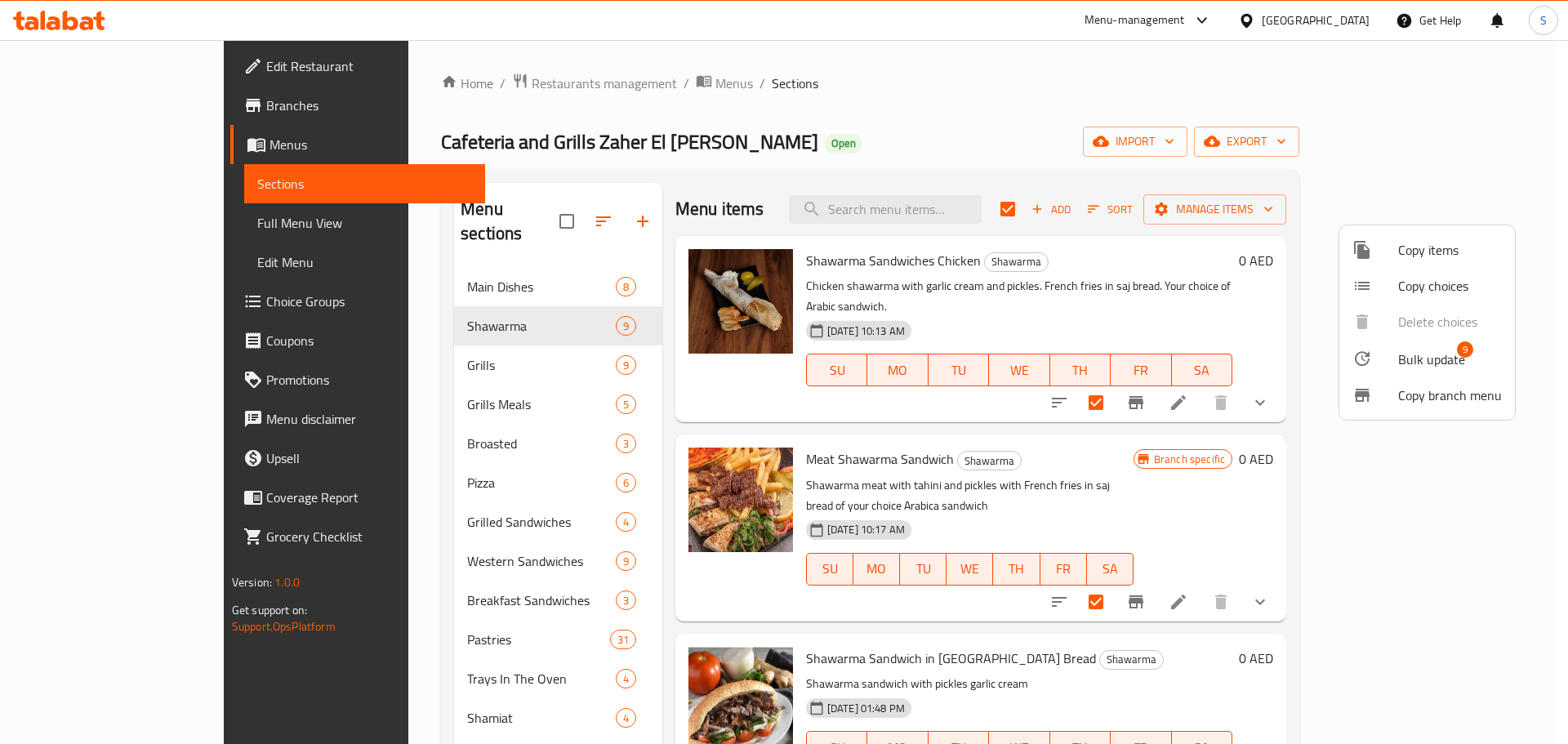
click at [1413, 361] on span "Bulk update" at bounding box center [1431, 359] width 67 height 19
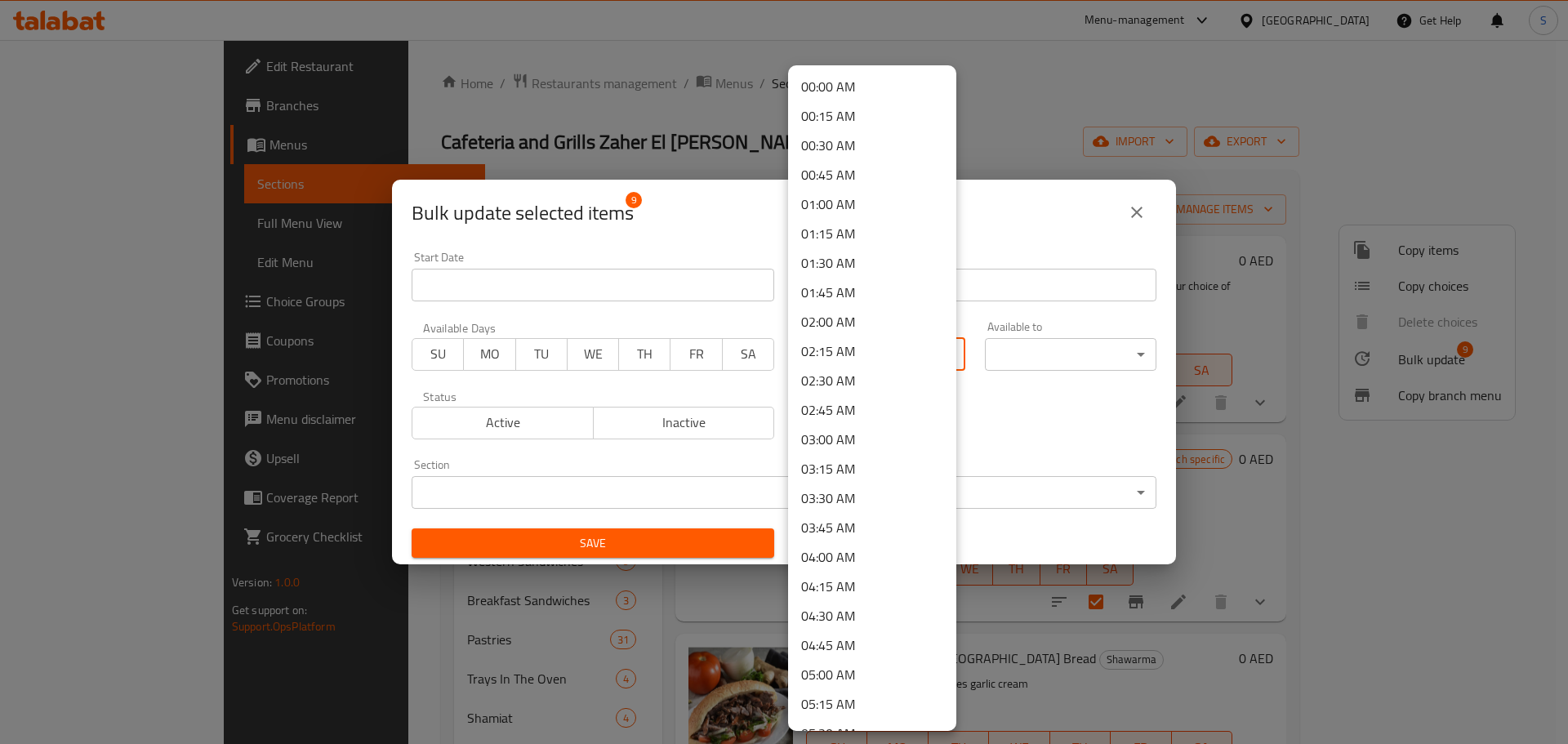
click at [924, 360] on body "​ Menu-management [GEOGRAPHIC_DATA] Get Help S Edit Restaurant Branches Menus S…" at bounding box center [784, 392] width 1568 height 704
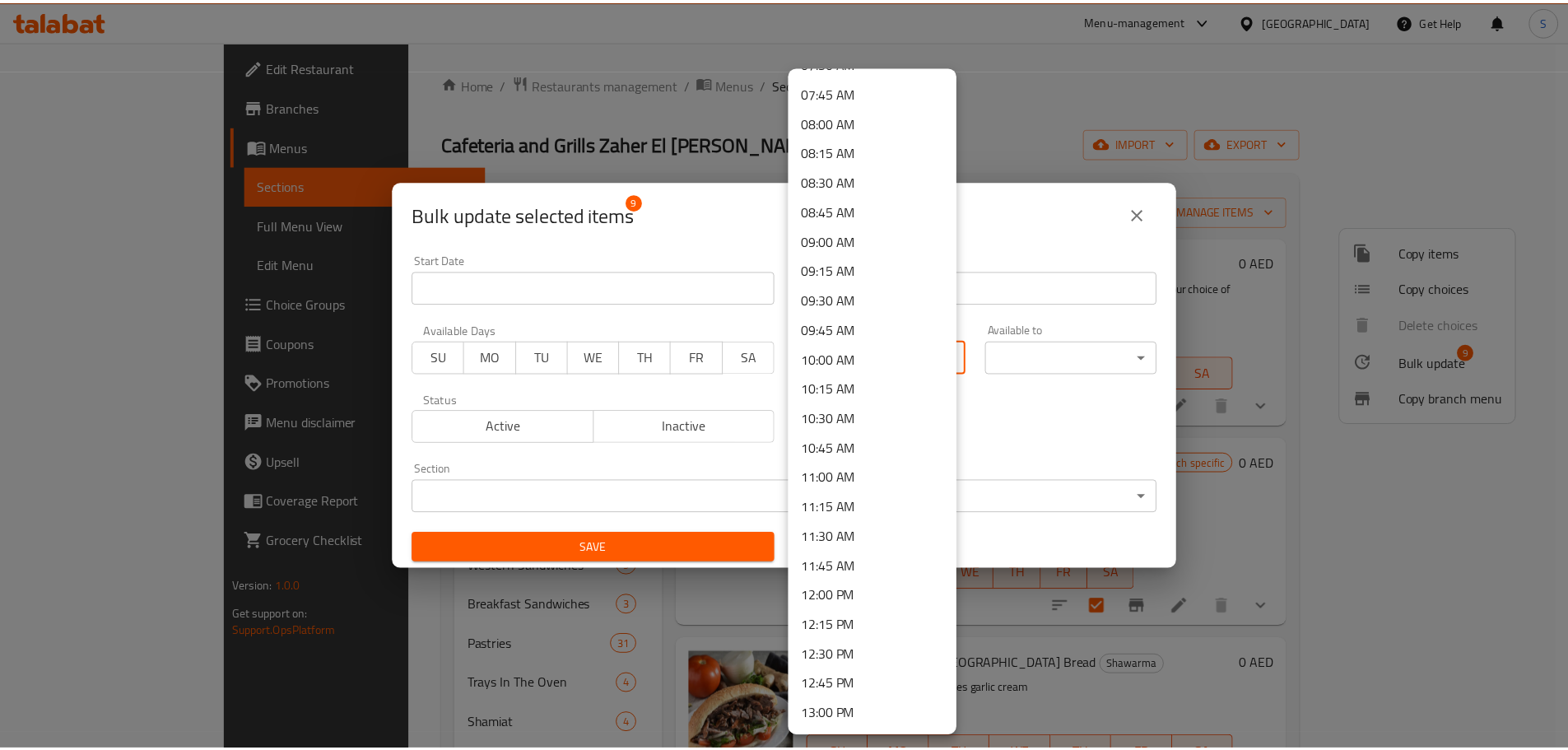
scroll to position [988, 0]
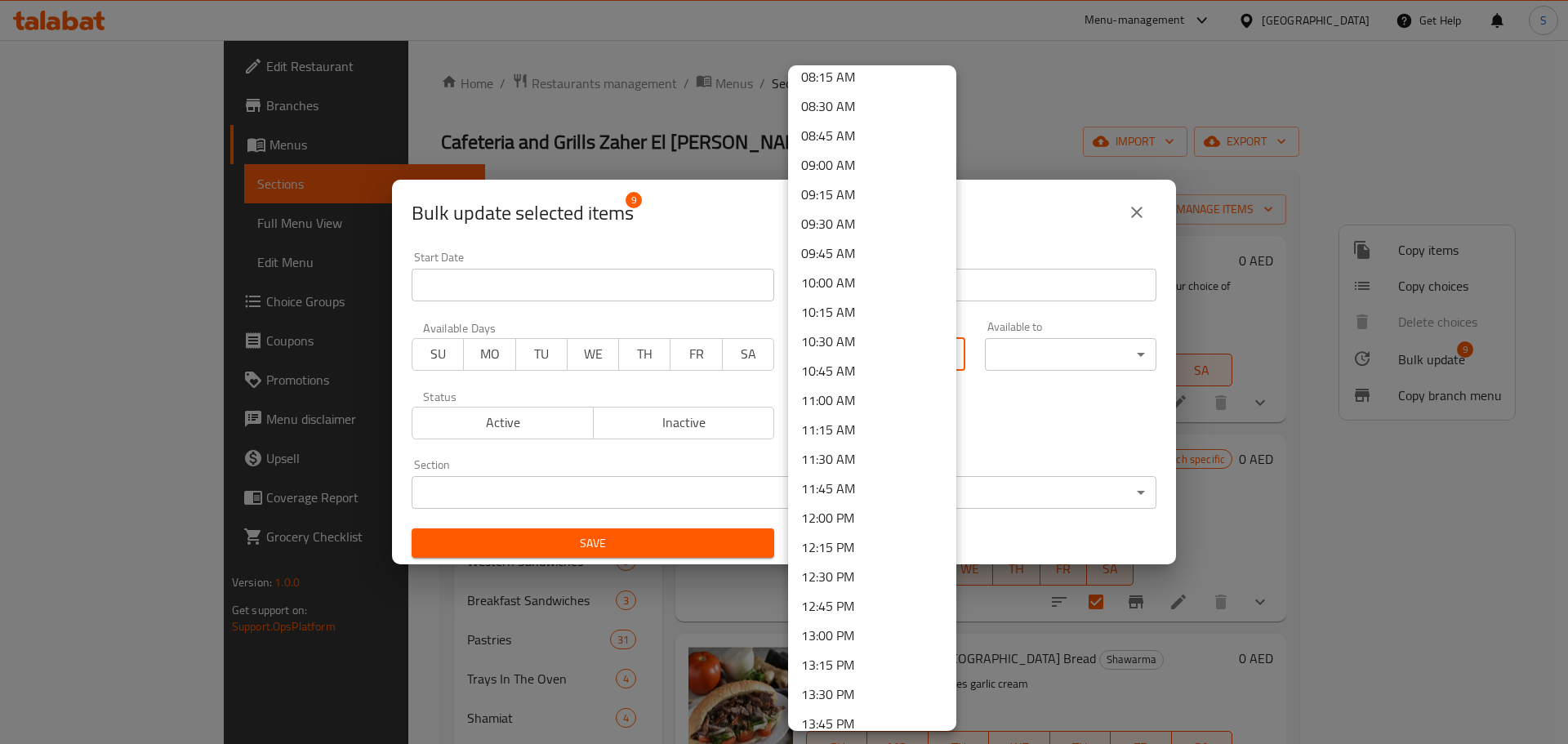
click at [819, 577] on li "12:30 PM" at bounding box center [872, 577] width 168 height 29
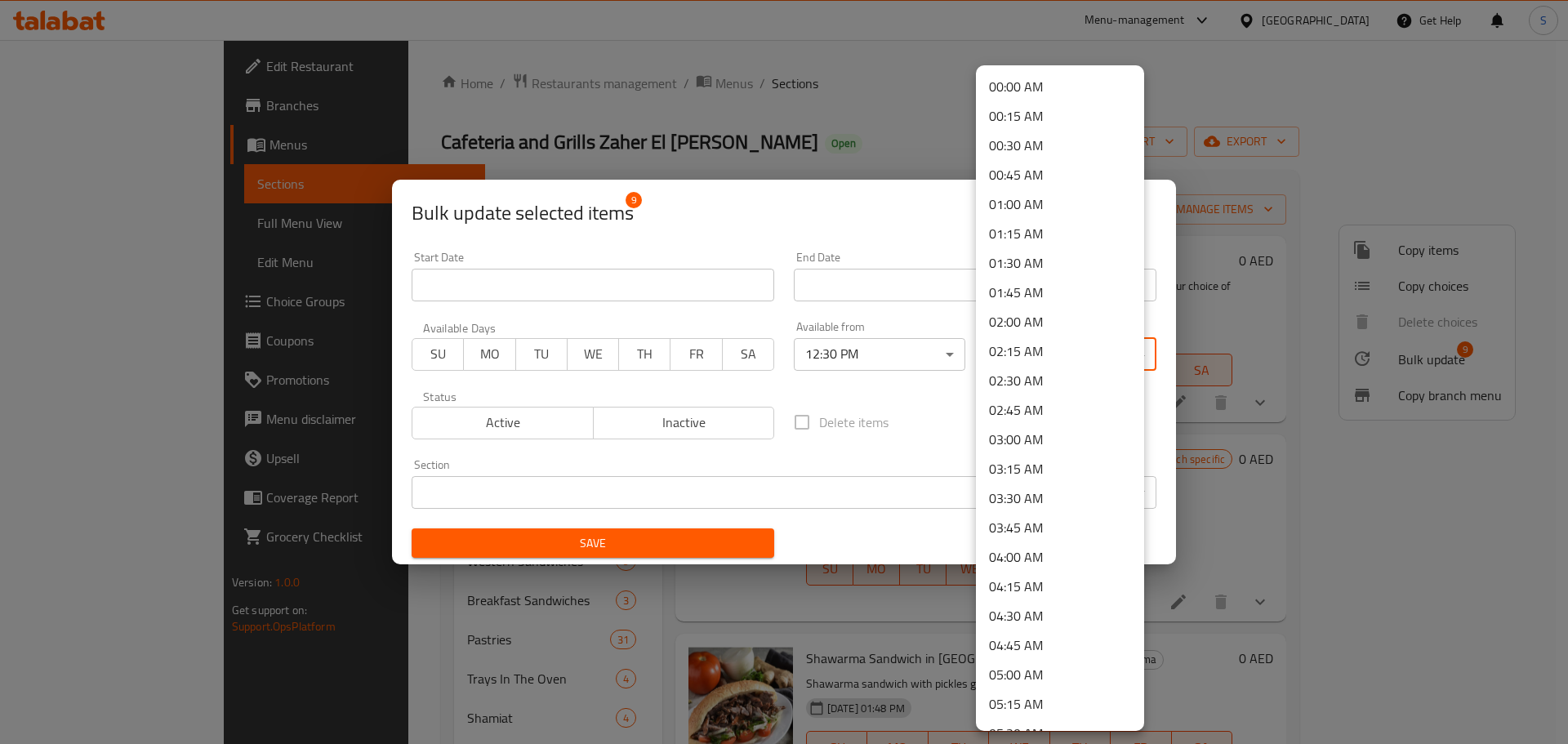
click at [1118, 347] on body "​ Menu-management [GEOGRAPHIC_DATA] Get Help S Edit Restaurant Branches Menus S…" at bounding box center [784, 392] width 1568 height 704
click at [1021, 149] on li "00:30 AM" at bounding box center [1059, 145] width 168 height 29
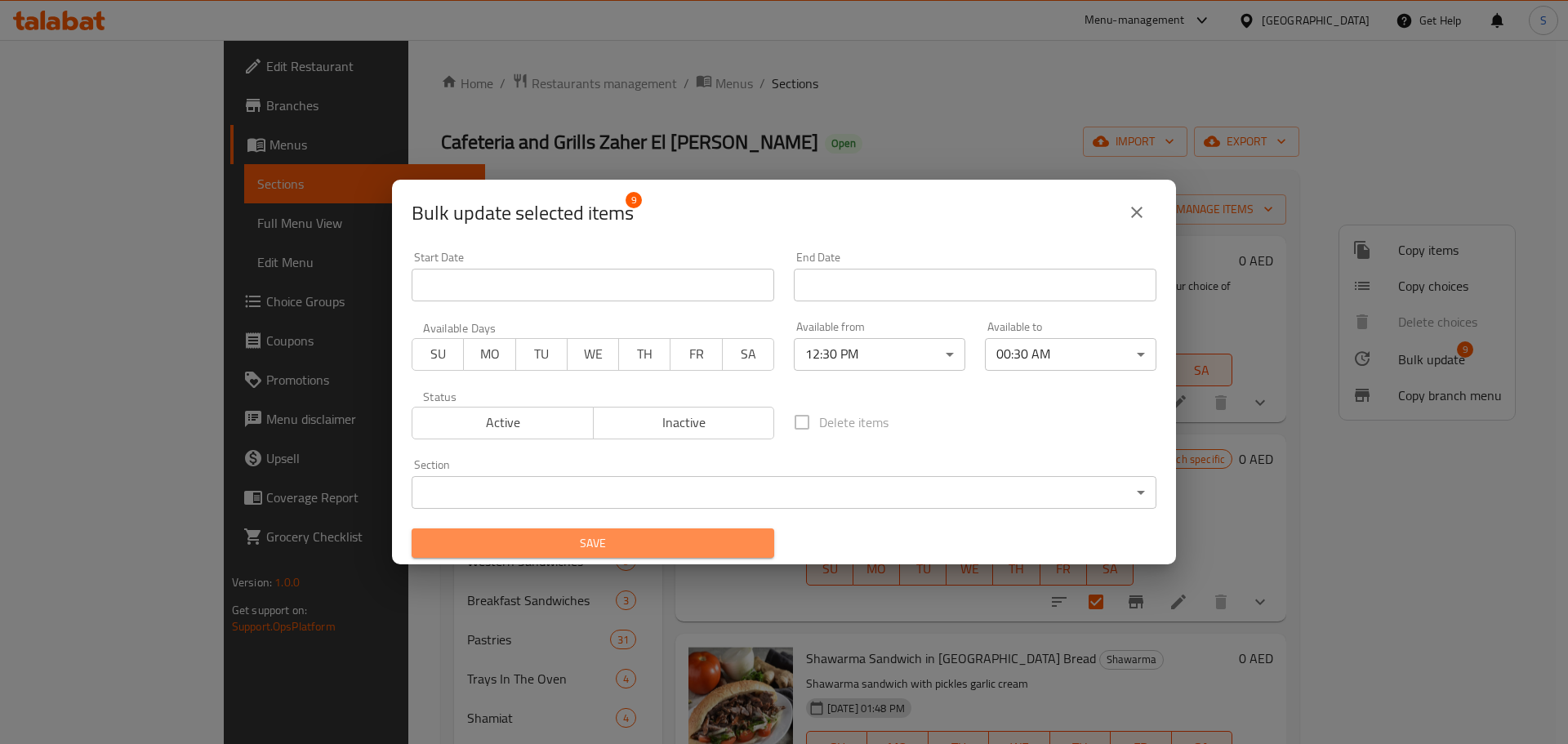
click at [659, 539] on span "Save" at bounding box center [593, 544] width 337 height 20
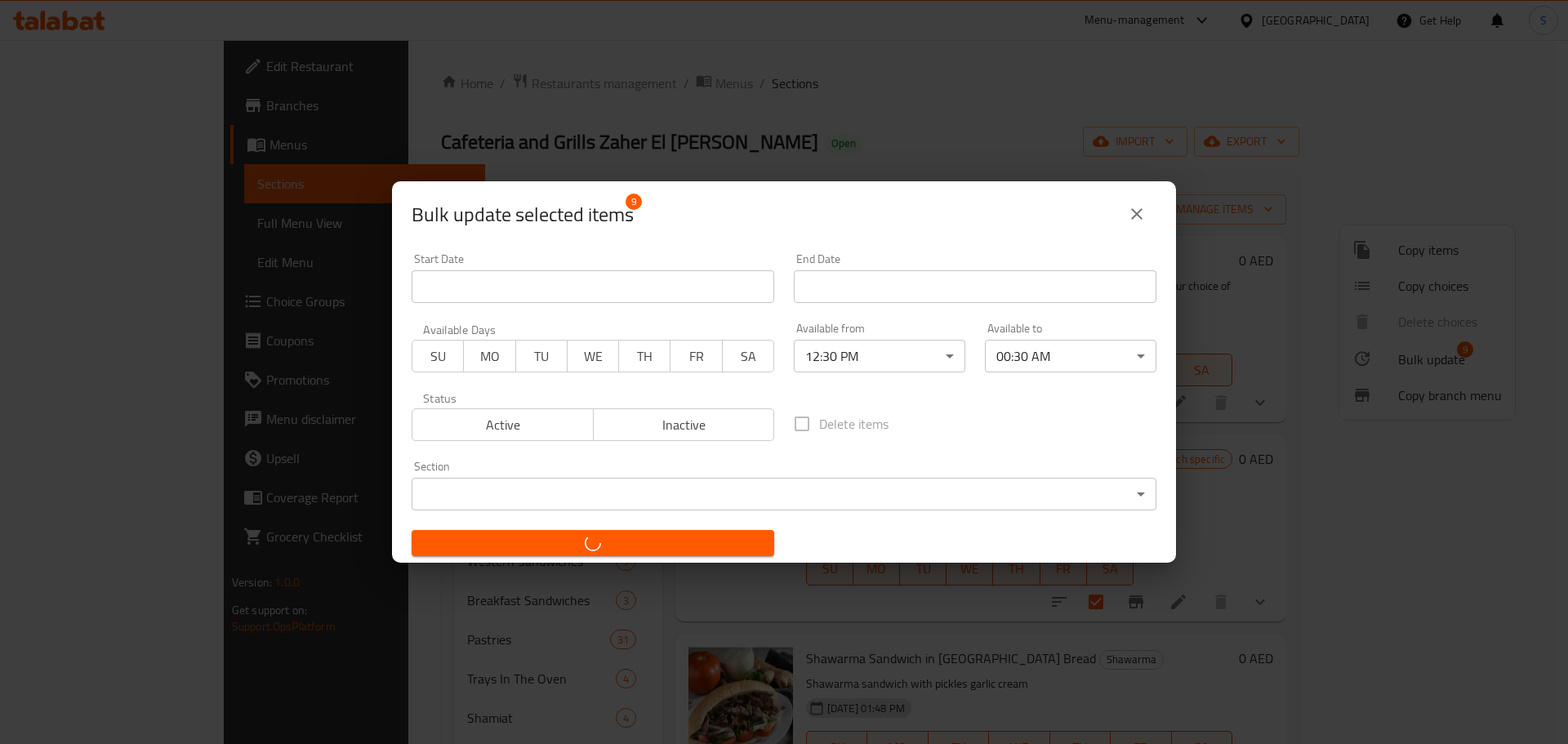
checkbox input "false"
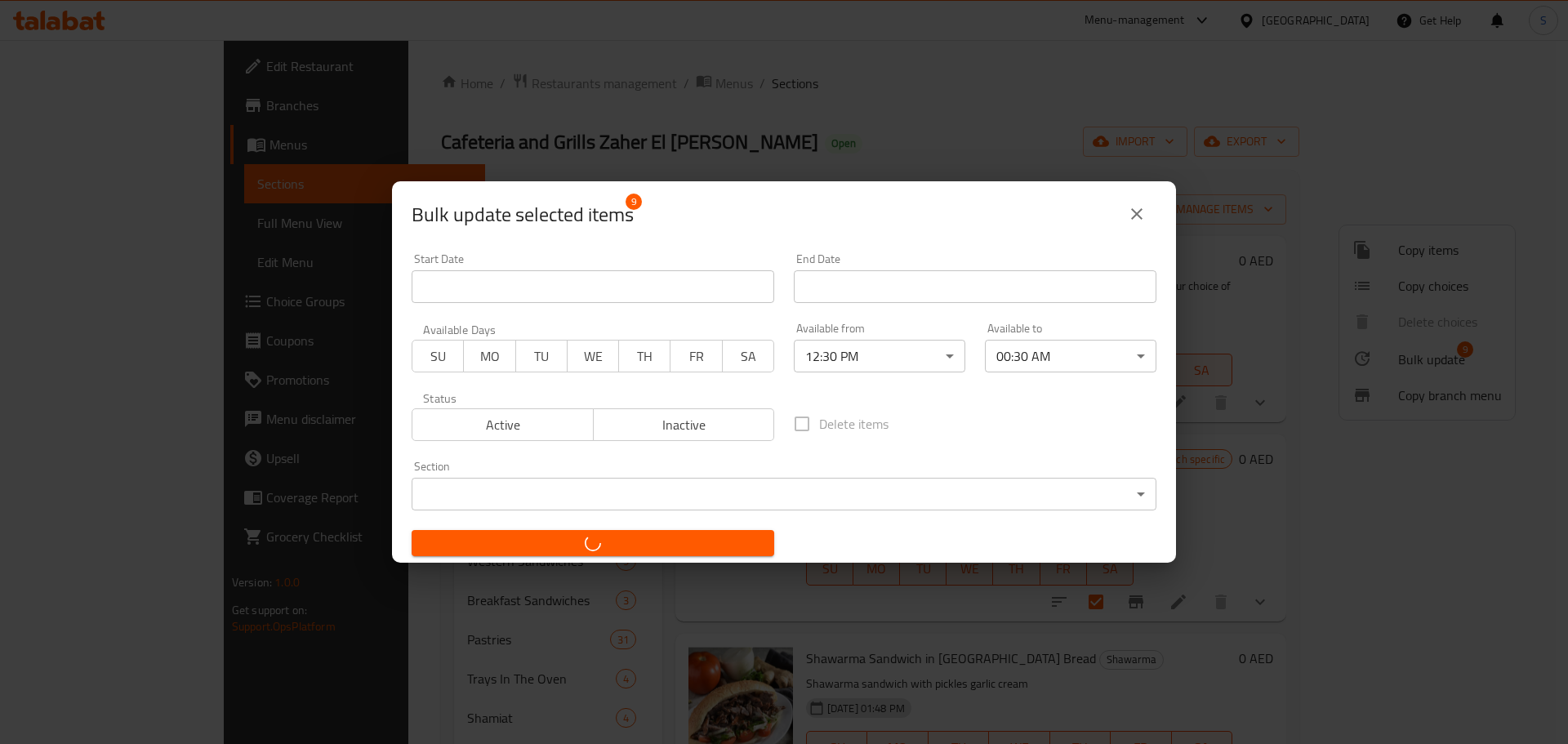
checkbox input "false"
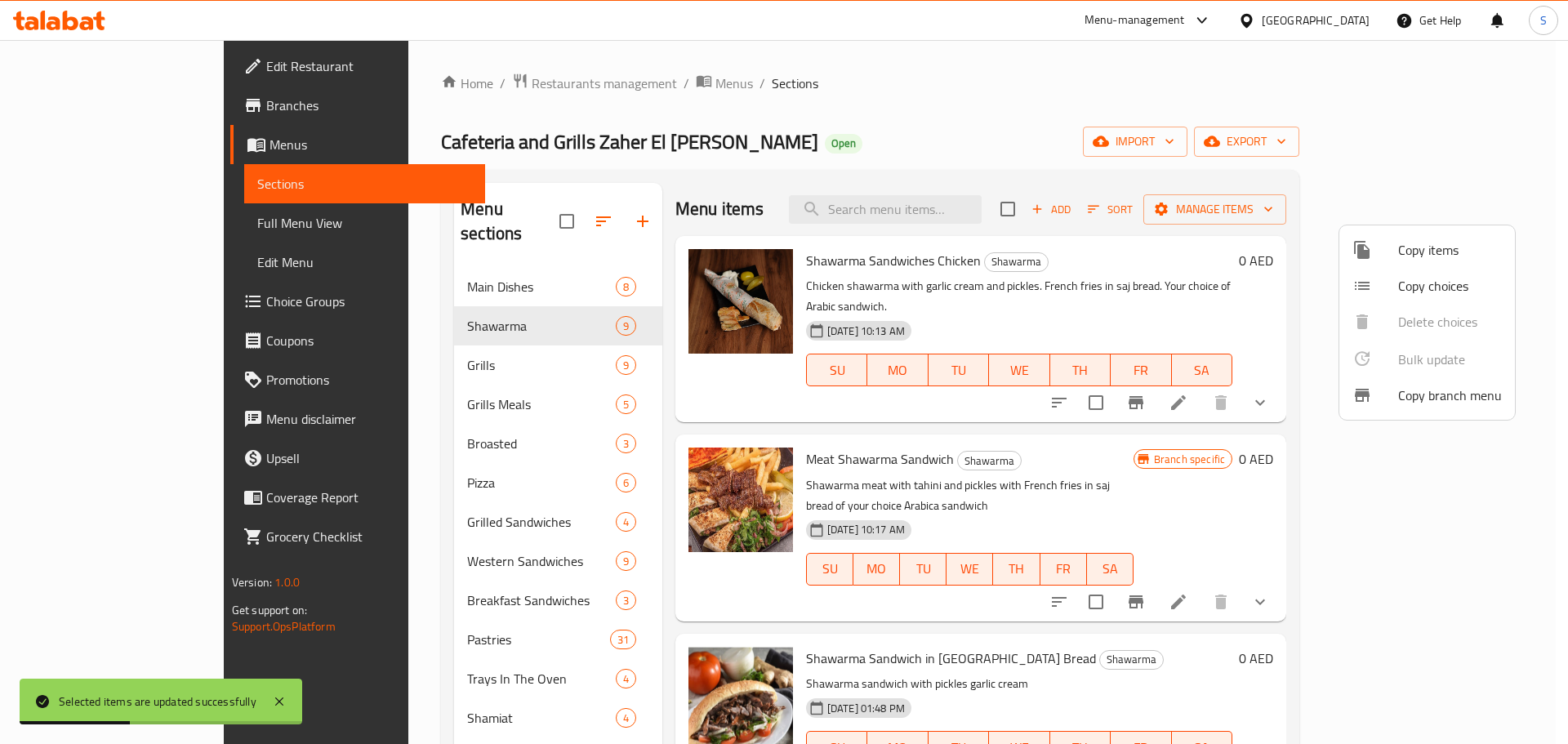
click at [1125, 404] on div at bounding box center [784, 372] width 1568 height 744
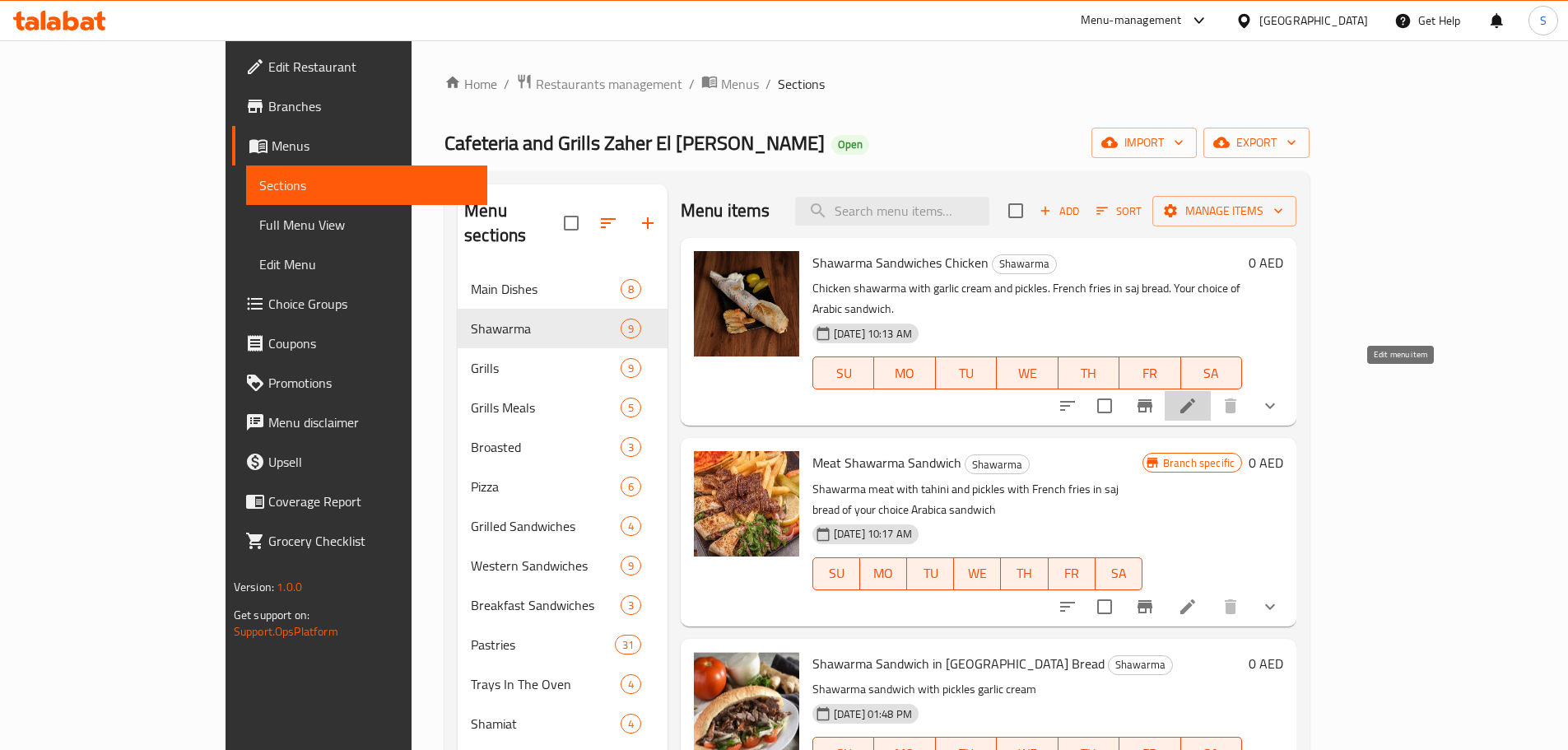
click at [1197, 396] on icon at bounding box center [1187, 405] width 19 height 19
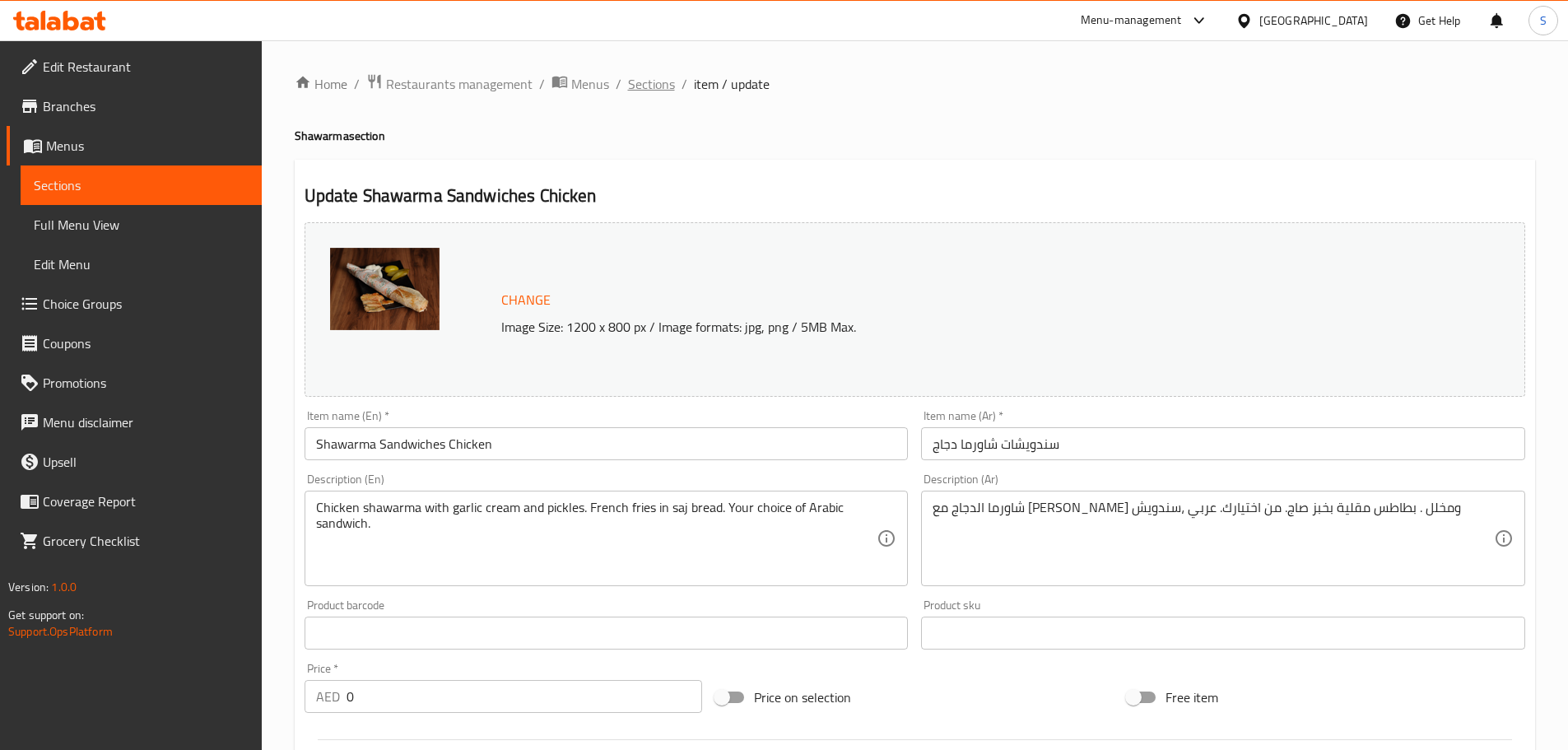
click at [652, 91] on span "Sections" at bounding box center [651, 83] width 47 height 19
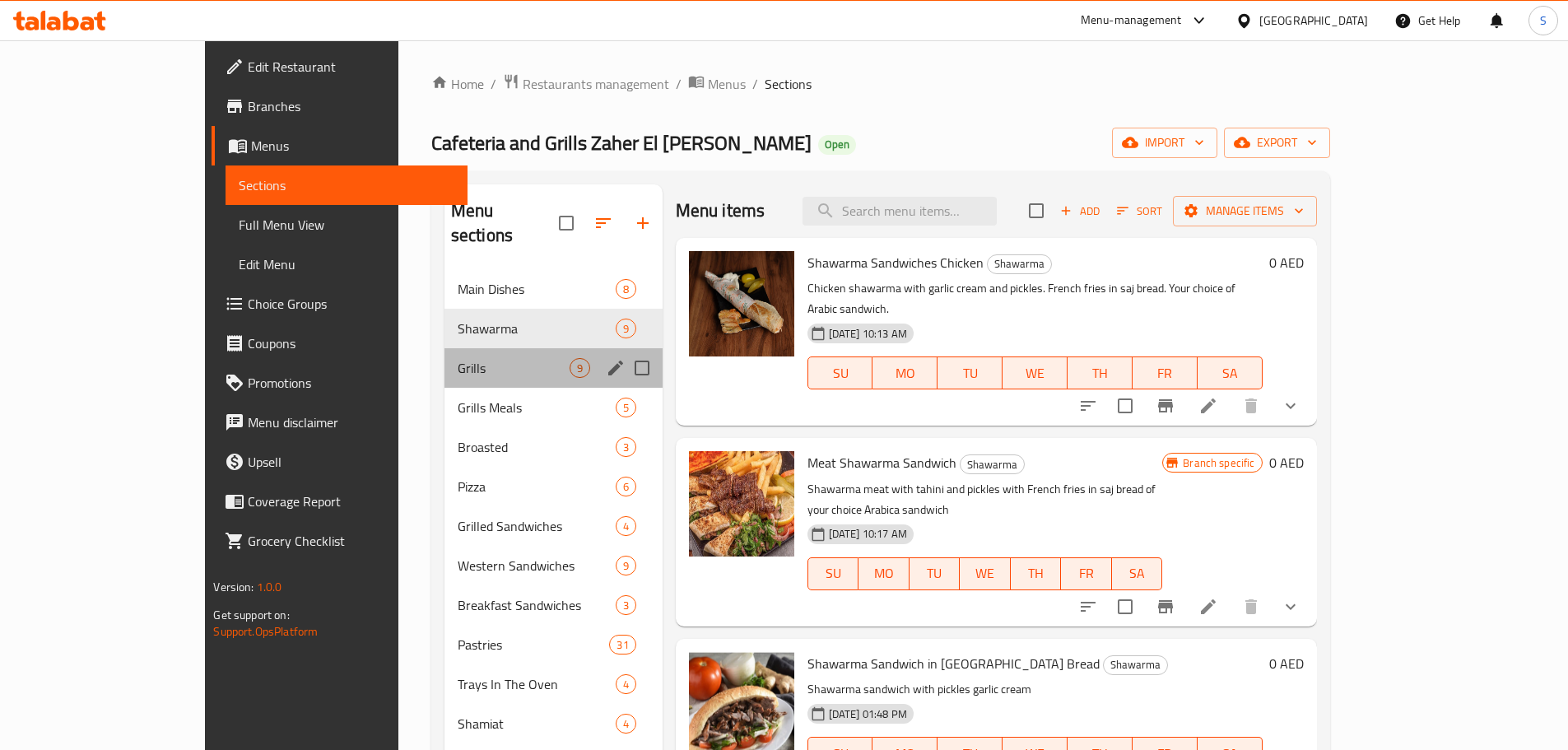
click at [444, 349] on div "Grills 9" at bounding box center [552, 368] width 218 height 40
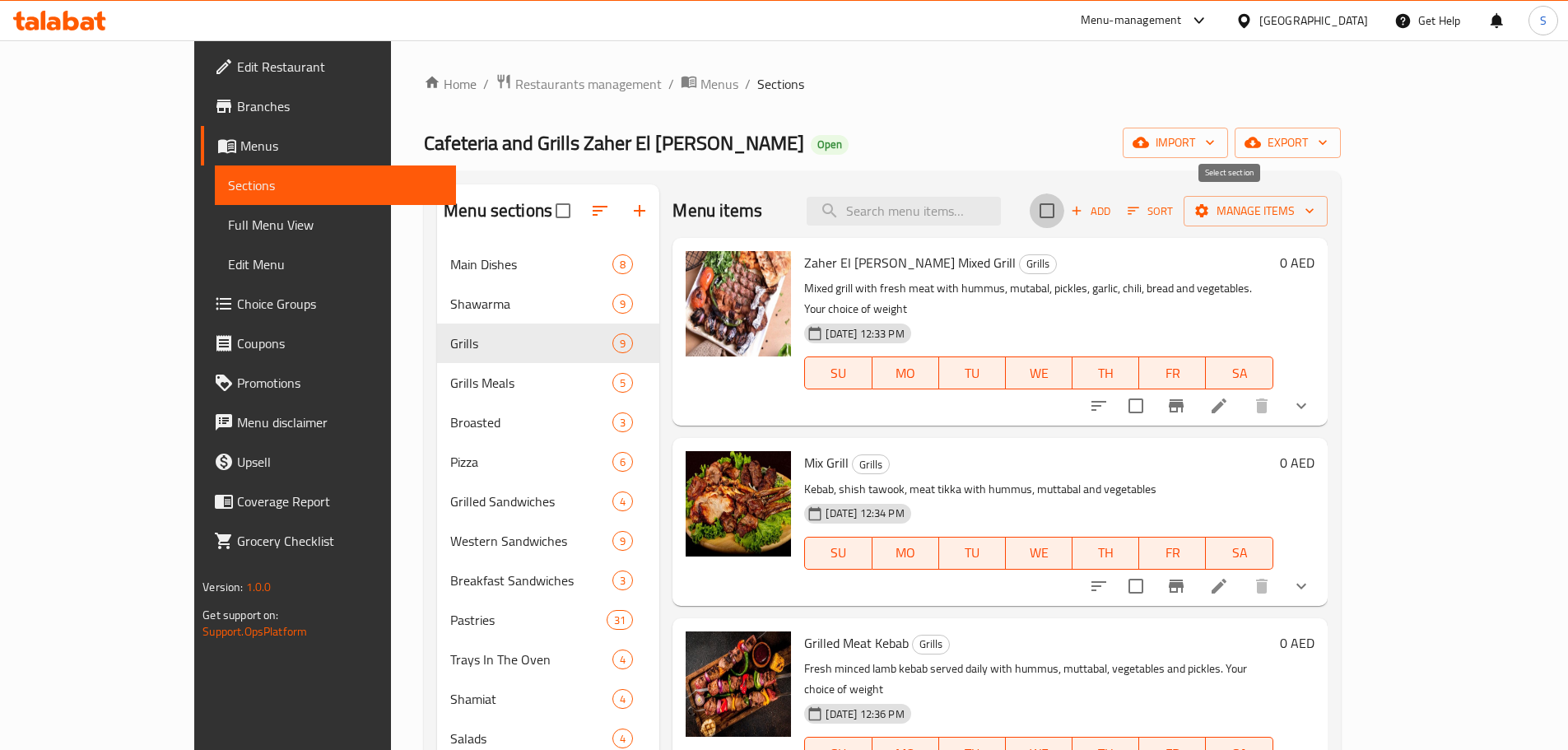
click at [1064, 218] on input "checkbox" at bounding box center [1046, 210] width 34 height 34
checkbox input "true"
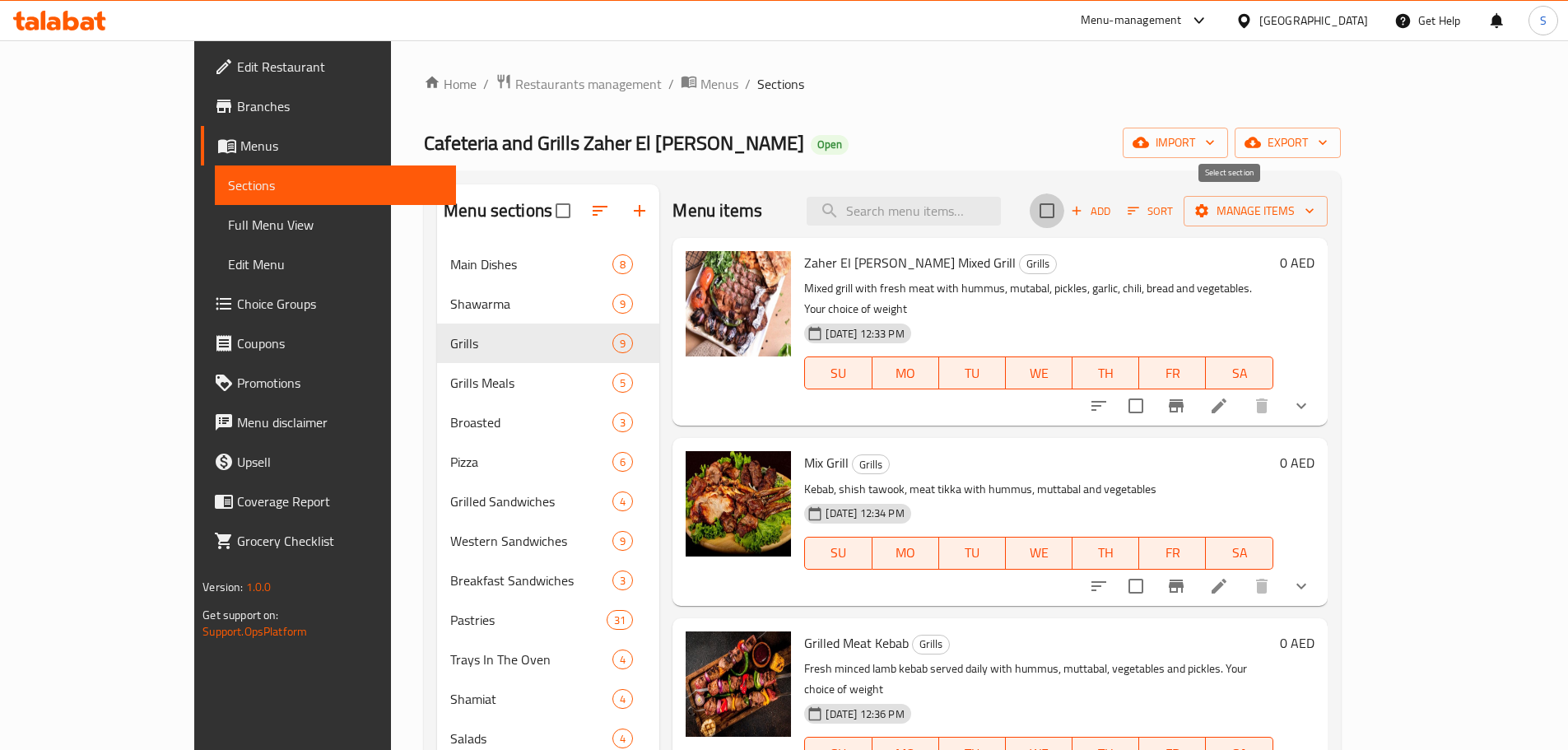
checkbox input "true"
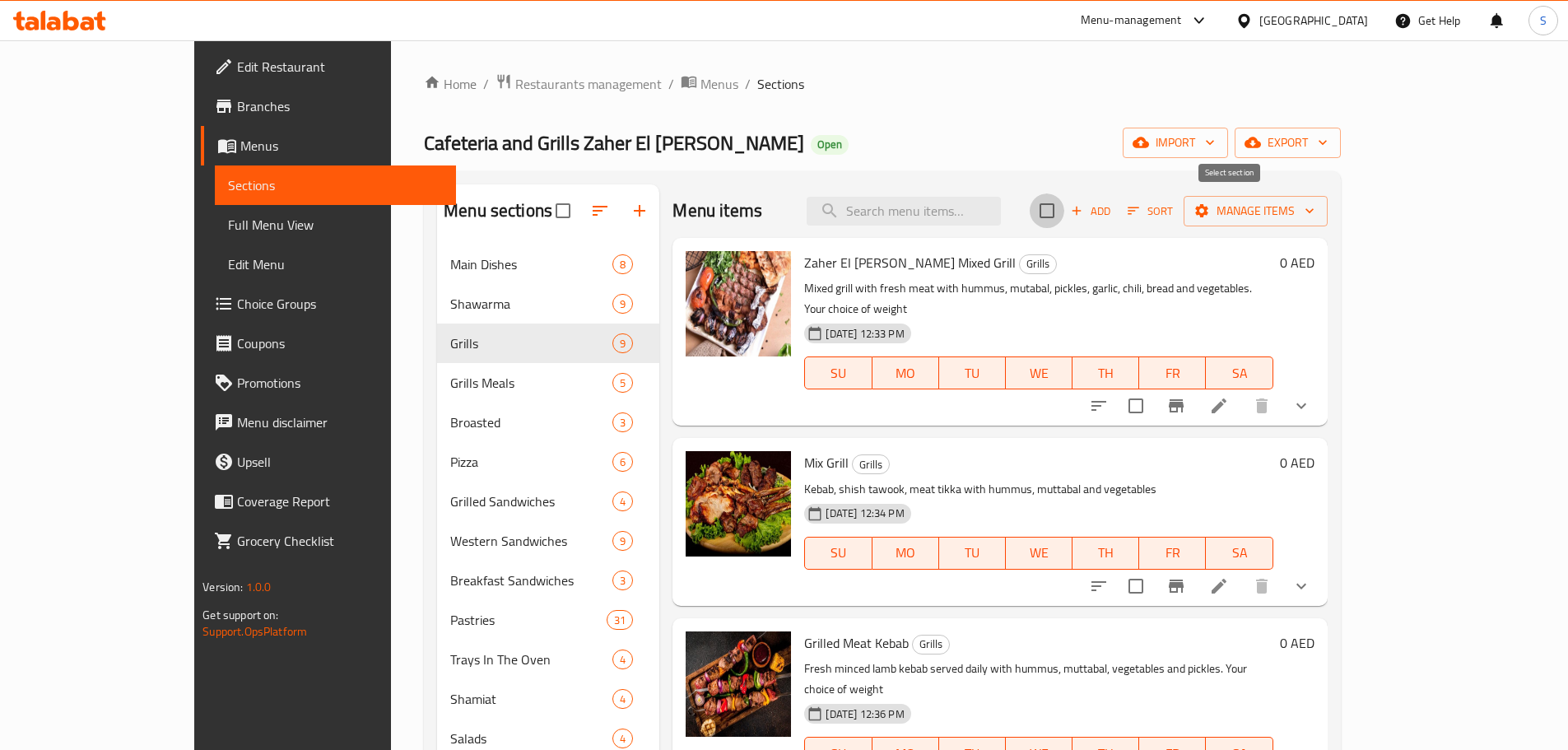
checkbox input "true"
click at [1314, 217] on span "Manage items" at bounding box center [1255, 211] width 118 height 20
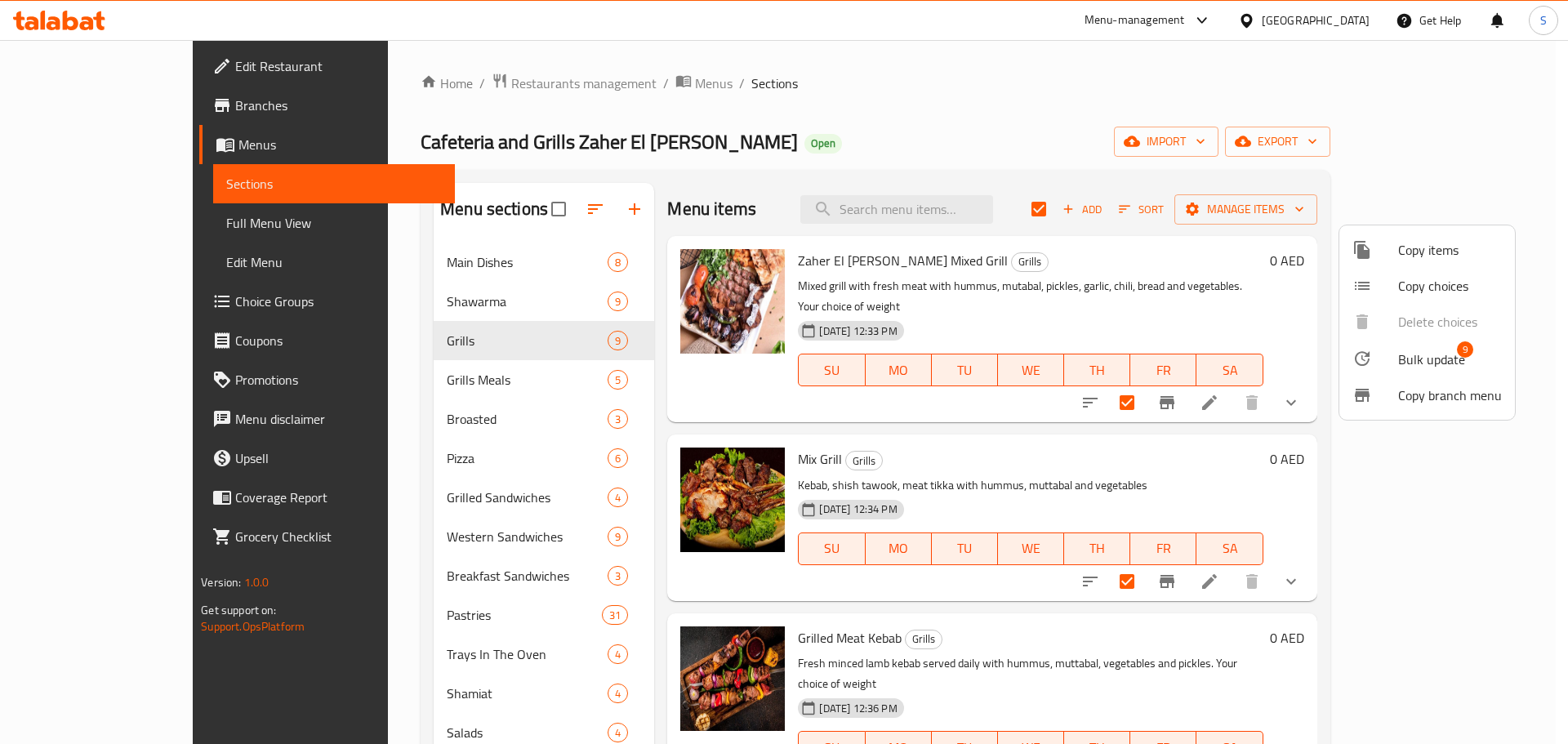
click at [1395, 362] on div at bounding box center [1375, 358] width 46 height 19
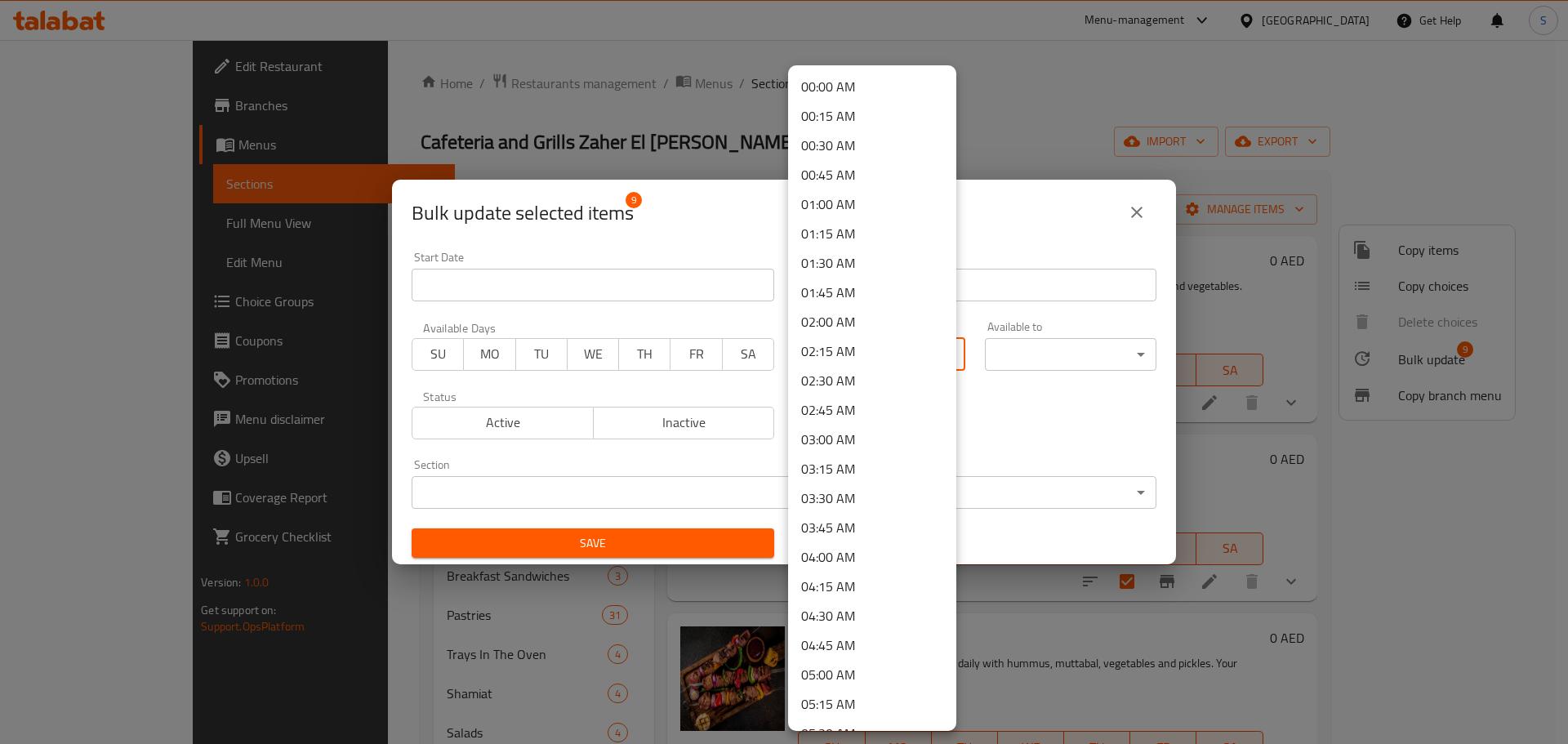
click at [905, 368] on body "​ Menu-management [GEOGRAPHIC_DATA] Get Help S Edit Restaurant Branches Menus S…" at bounding box center [784, 392] width 1568 height 704
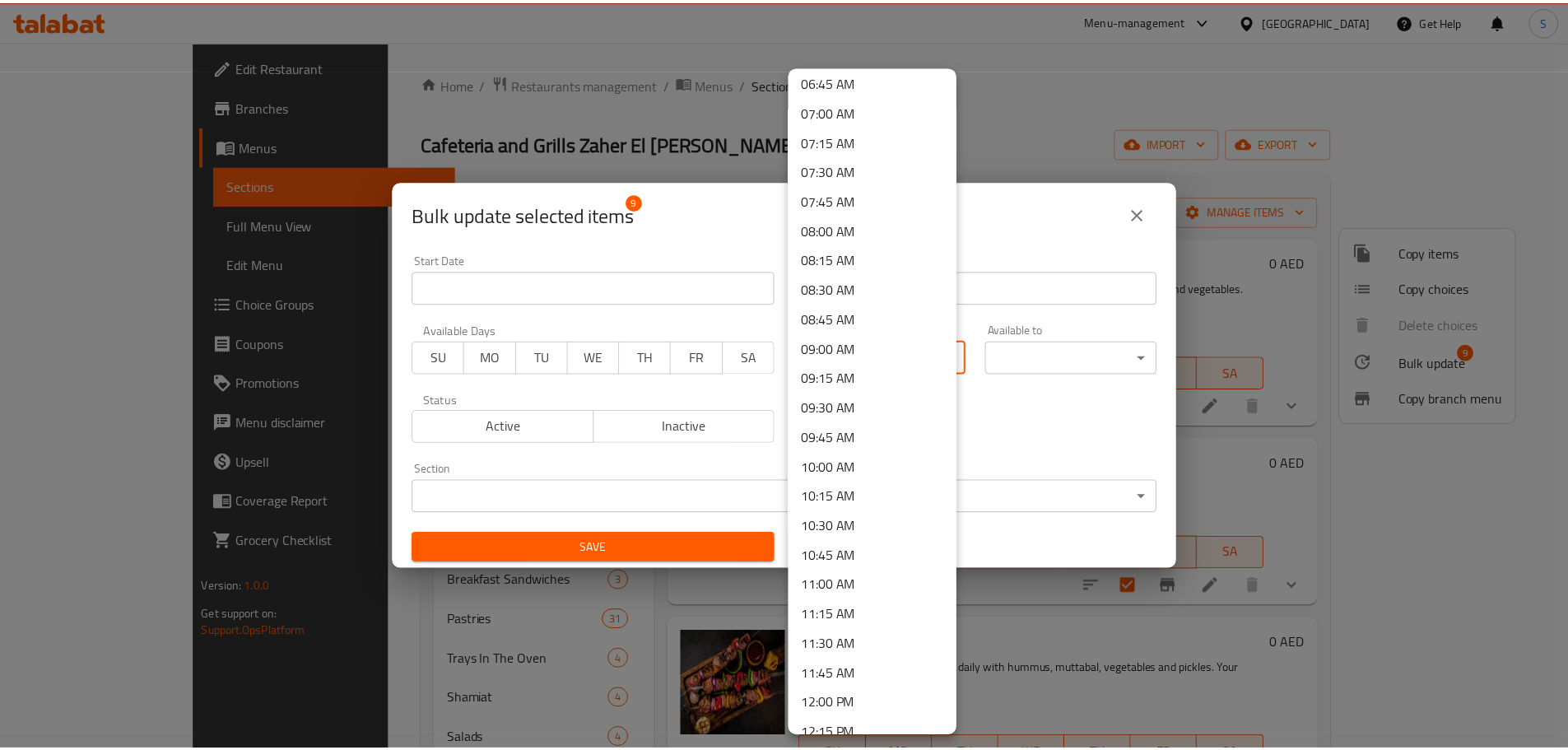
scroll to position [906, 0]
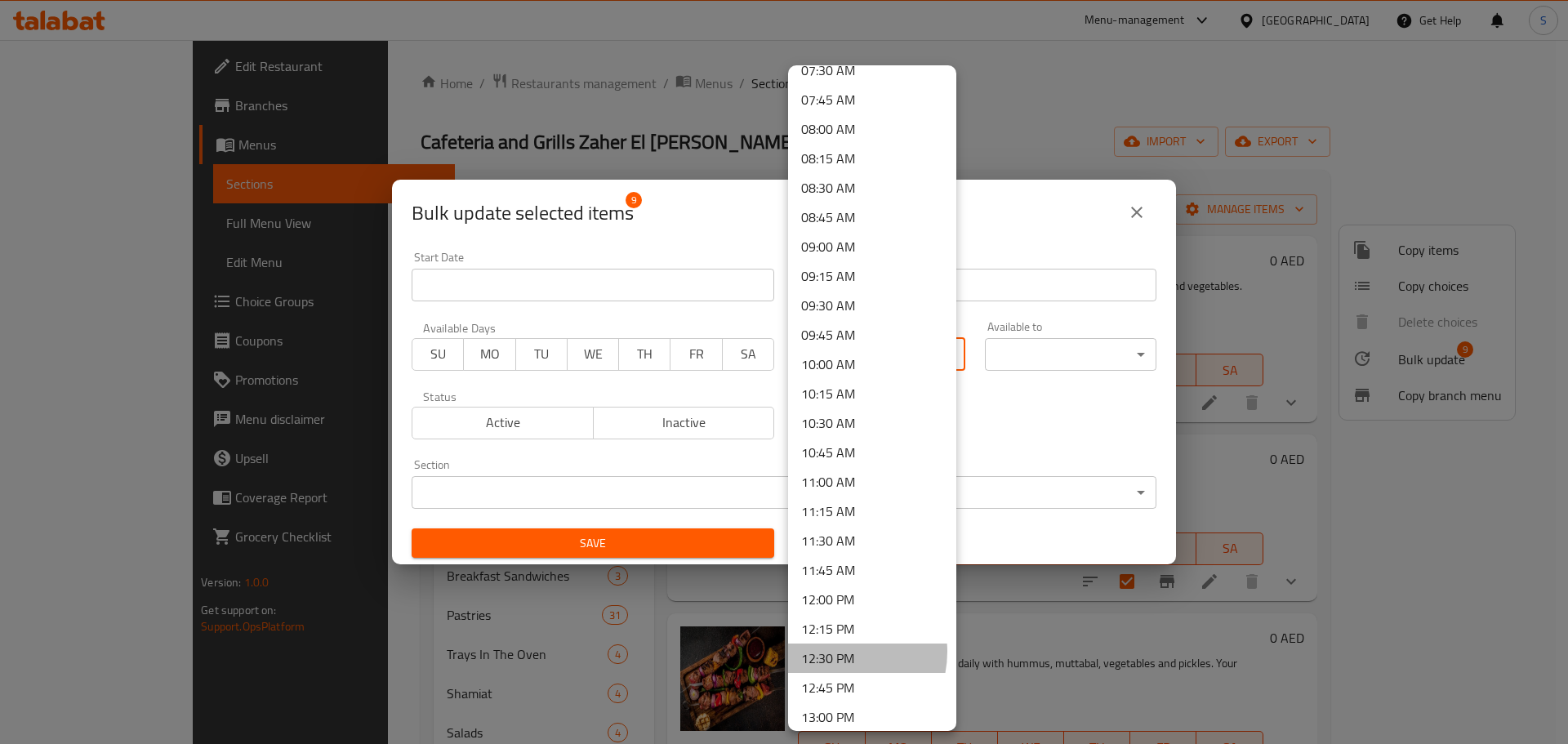
click at [836, 652] on li "12:30 PM" at bounding box center [872, 658] width 168 height 29
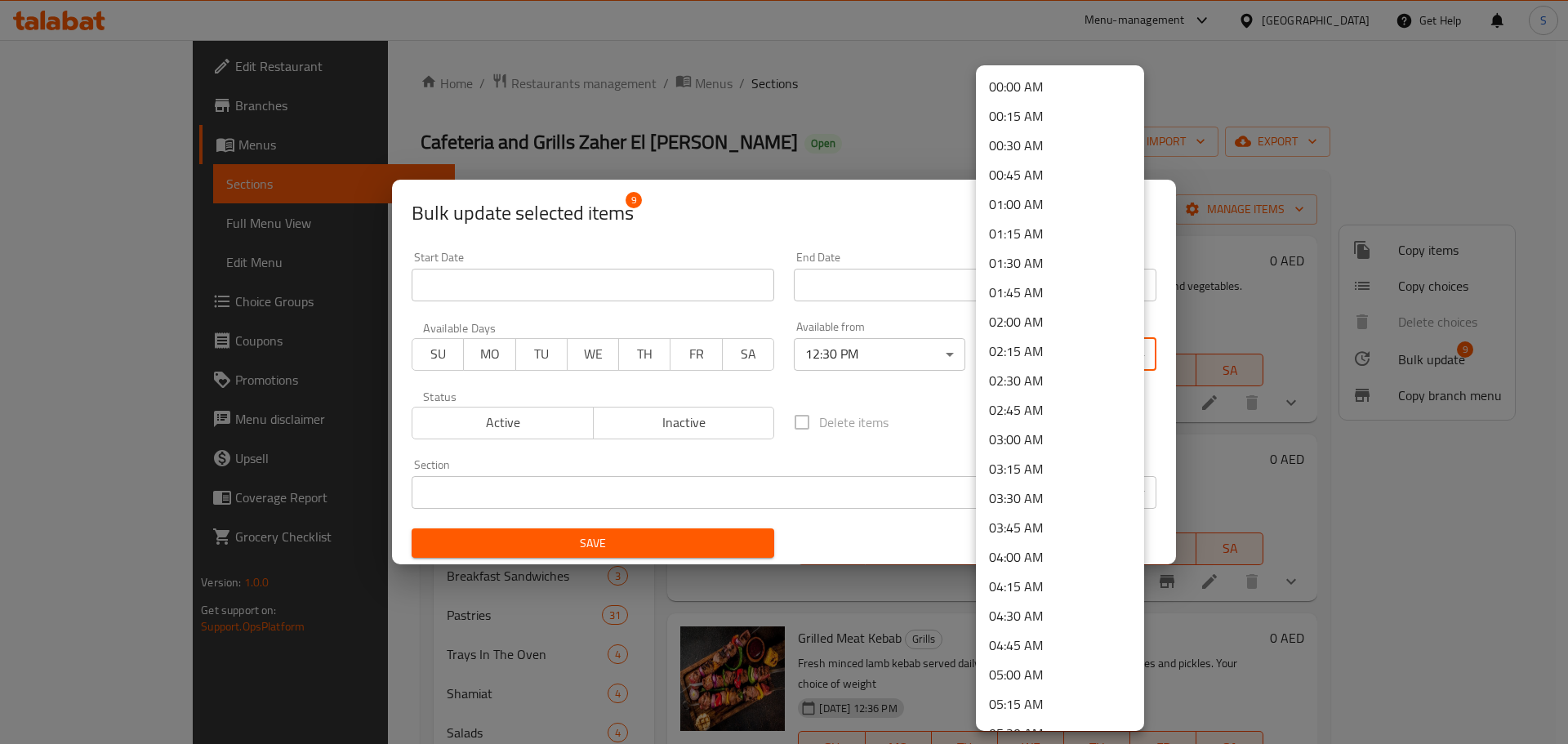
click at [1016, 345] on body "​ Menu-management [GEOGRAPHIC_DATA] Get Help S Edit Restaurant Branches Menus S…" at bounding box center [784, 392] width 1568 height 704
click at [1047, 147] on li "00:30 AM" at bounding box center [1059, 145] width 168 height 29
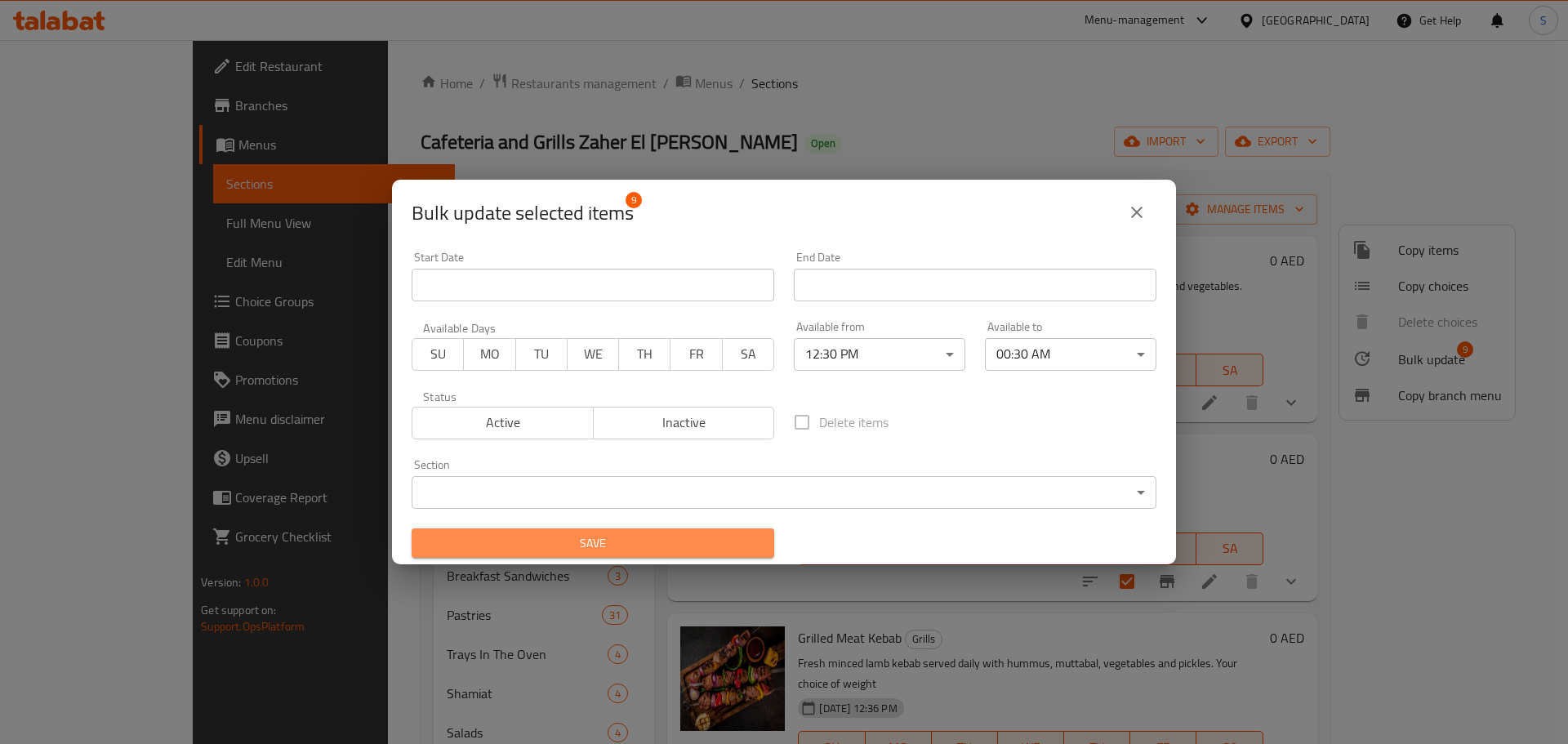
click at [646, 533] on span "Save" at bounding box center [593, 544] width 337 height 20
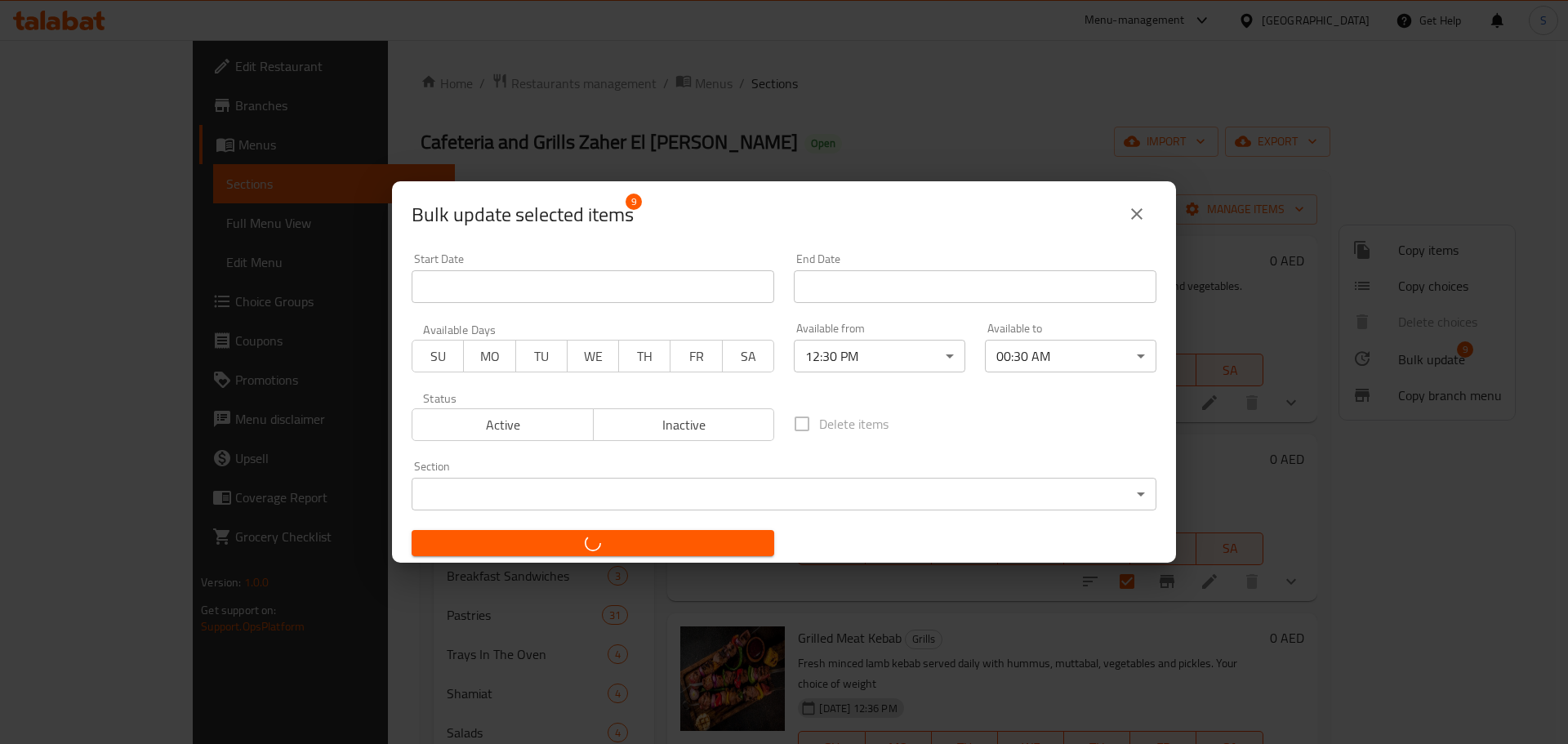
checkbox input "false"
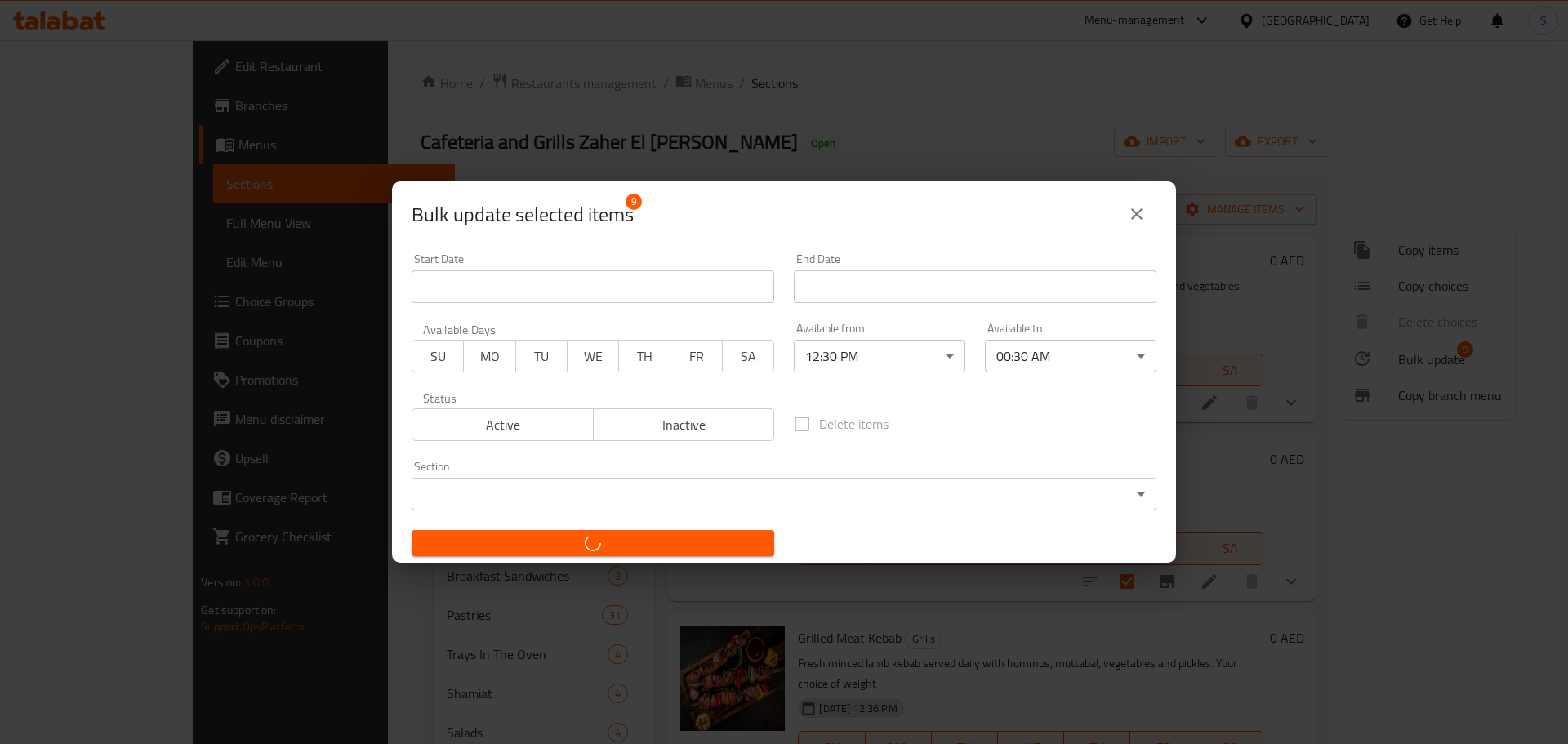
checkbox input "false"
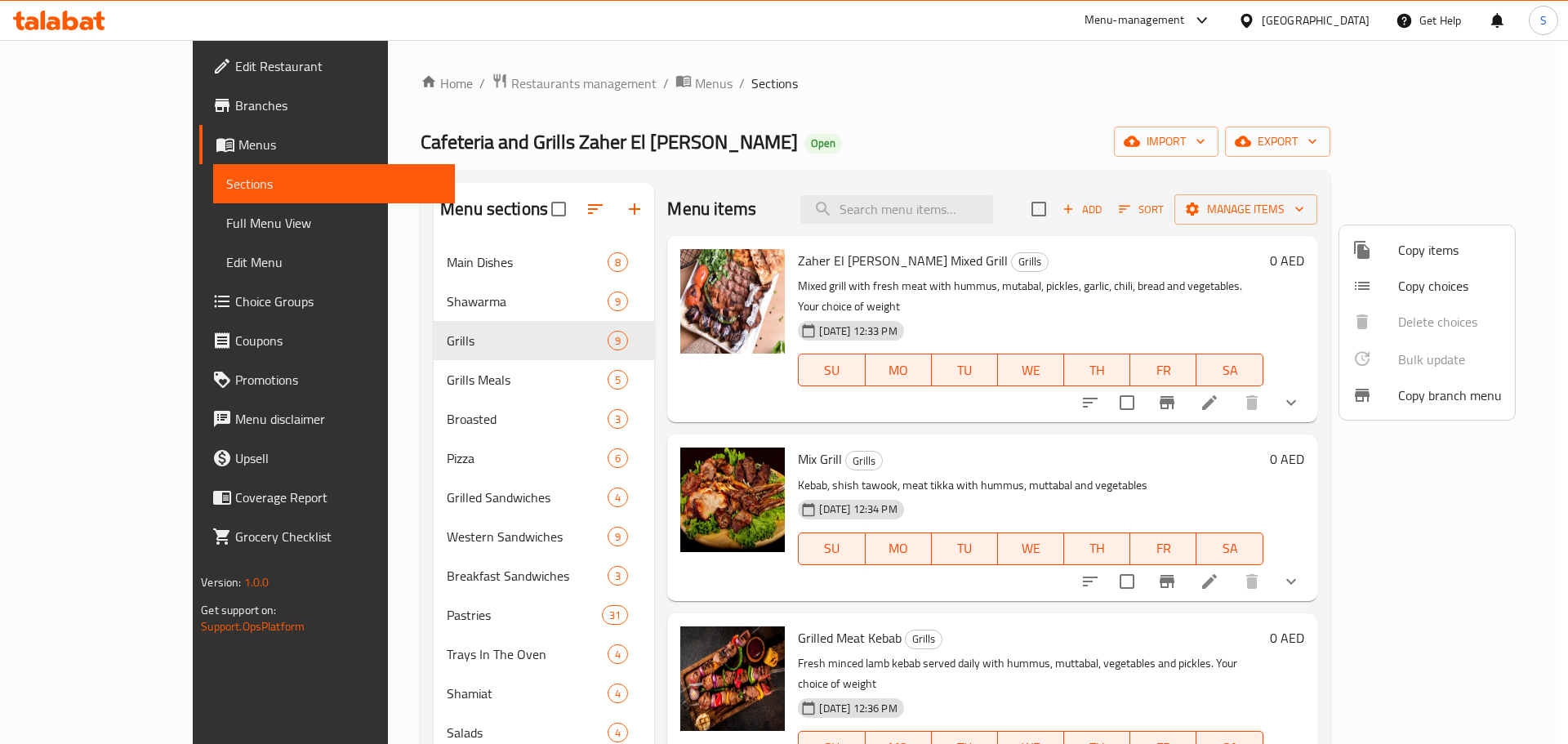
click at [1033, 399] on div at bounding box center [784, 372] width 1568 height 744
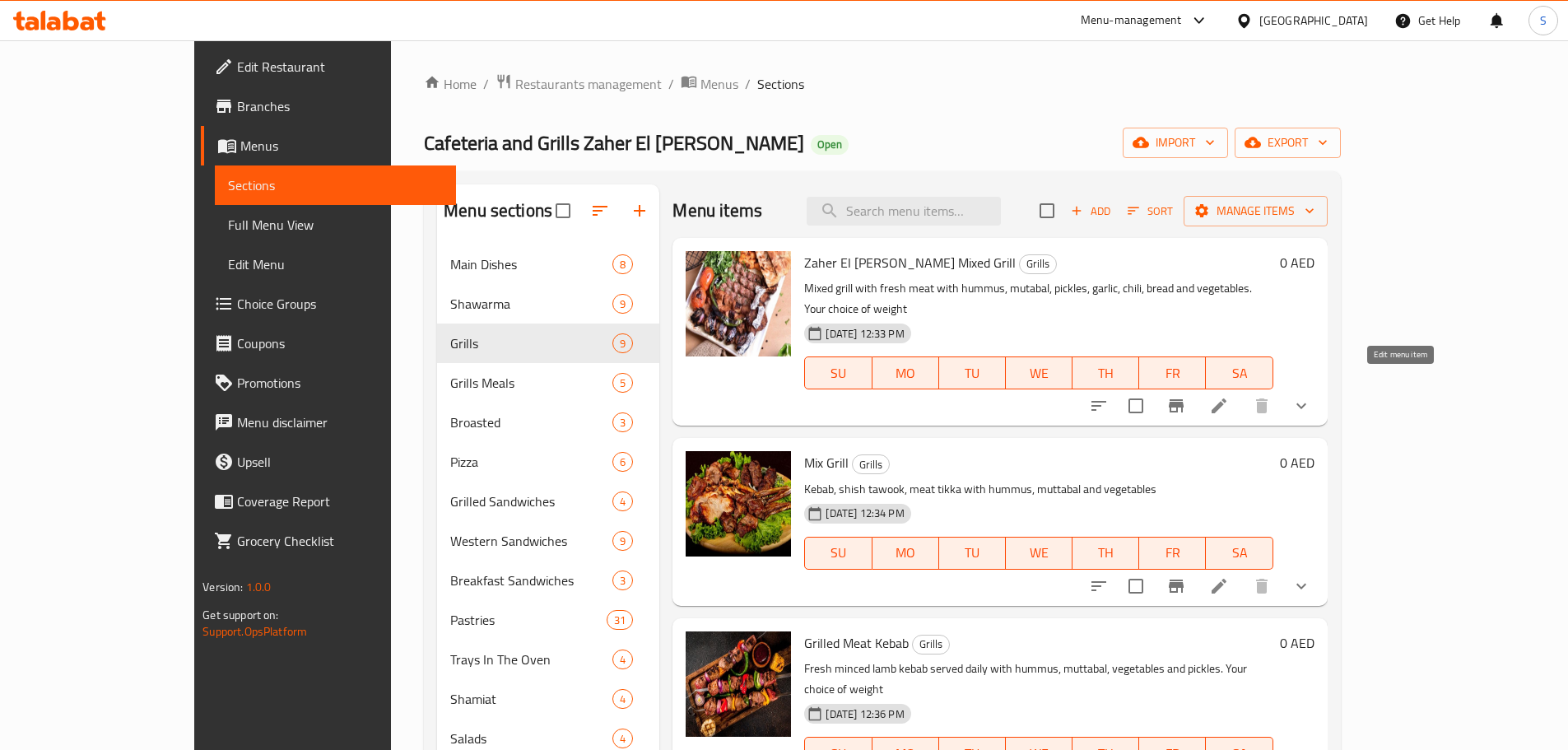
click at [1229, 396] on icon at bounding box center [1218, 405] width 19 height 19
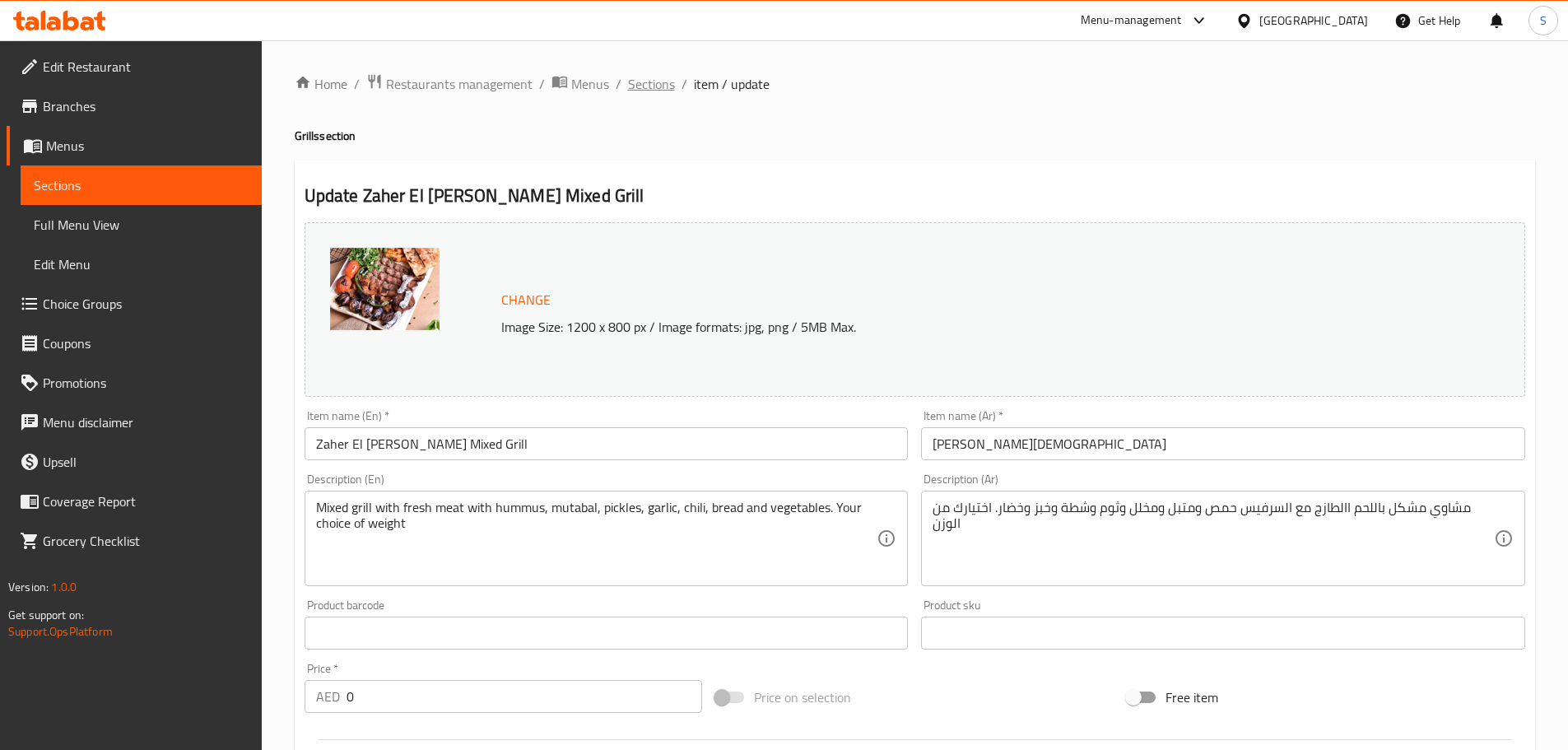
click at [657, 89] on span "Sections" at bounding box center [651, 83] width 47 height 19
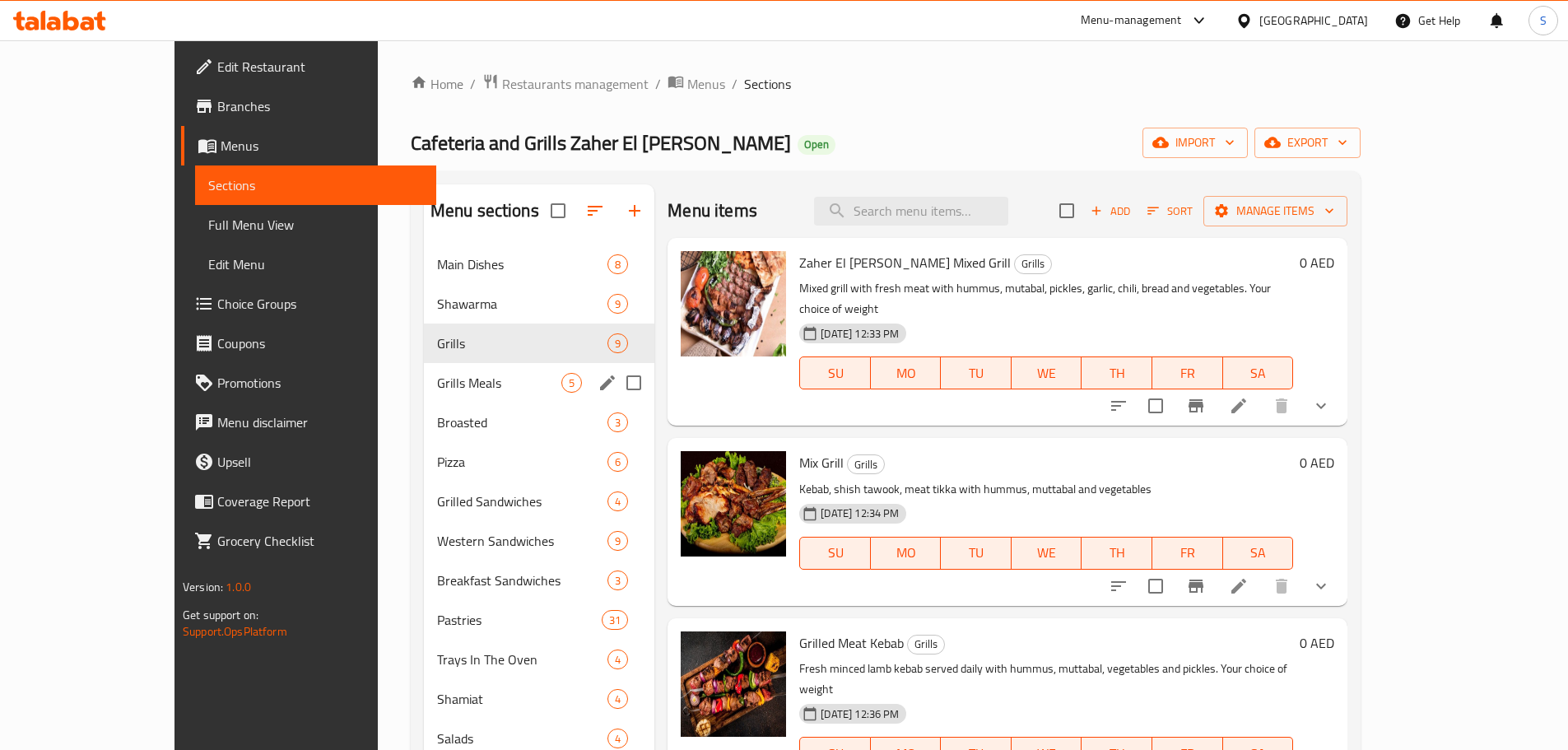
click at [478, 394] on div "Grills Meals 5" at bounding box center [539, 383] width 232 height 40
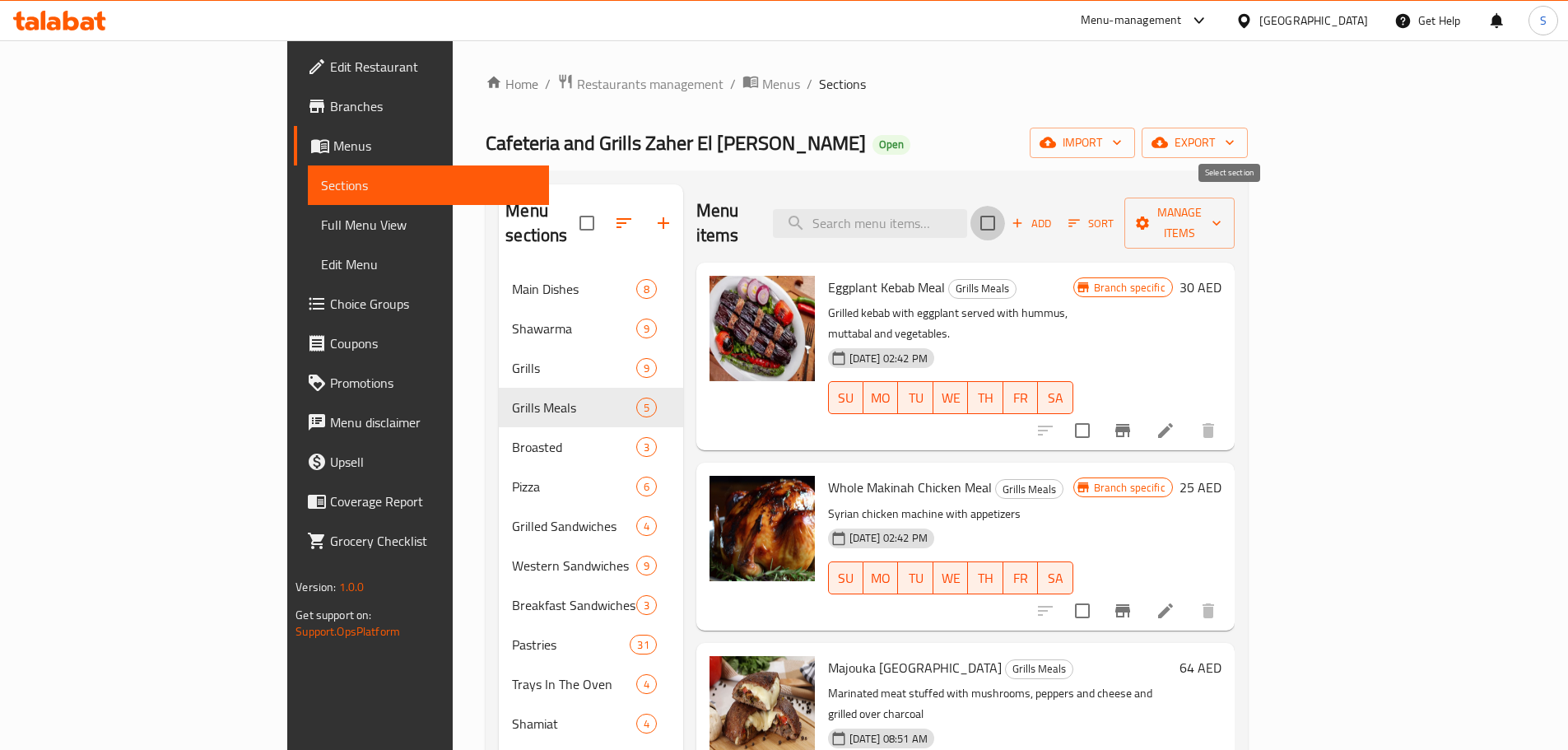
click at [1005, 210] on input "checkbox" at bounding box center [987, 222] width 34 height 34
checkbox input "true"
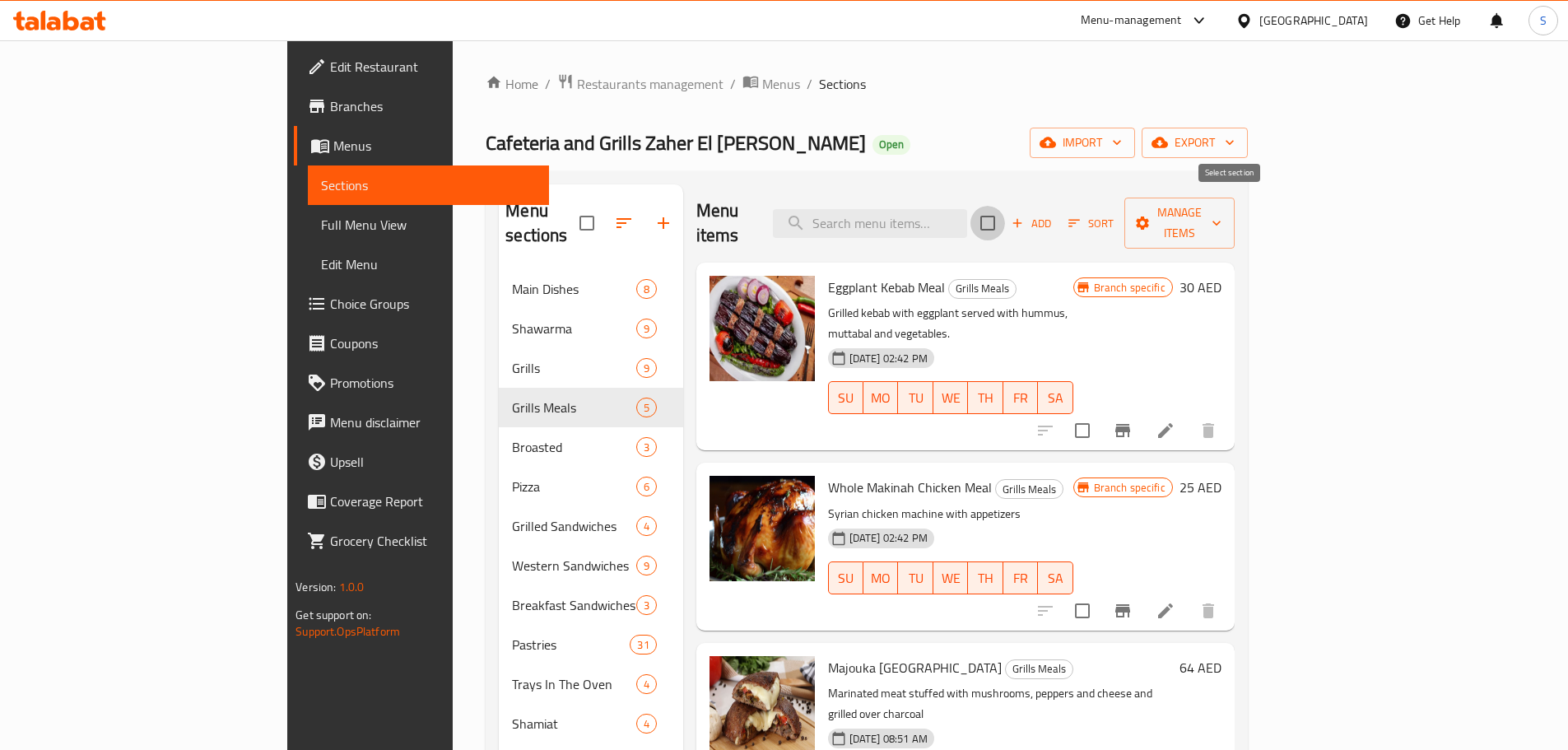
checkbox input "true"
click at [1221, 202] on span "Manage items" at bounding box center [1179, 222] width 84 height 41
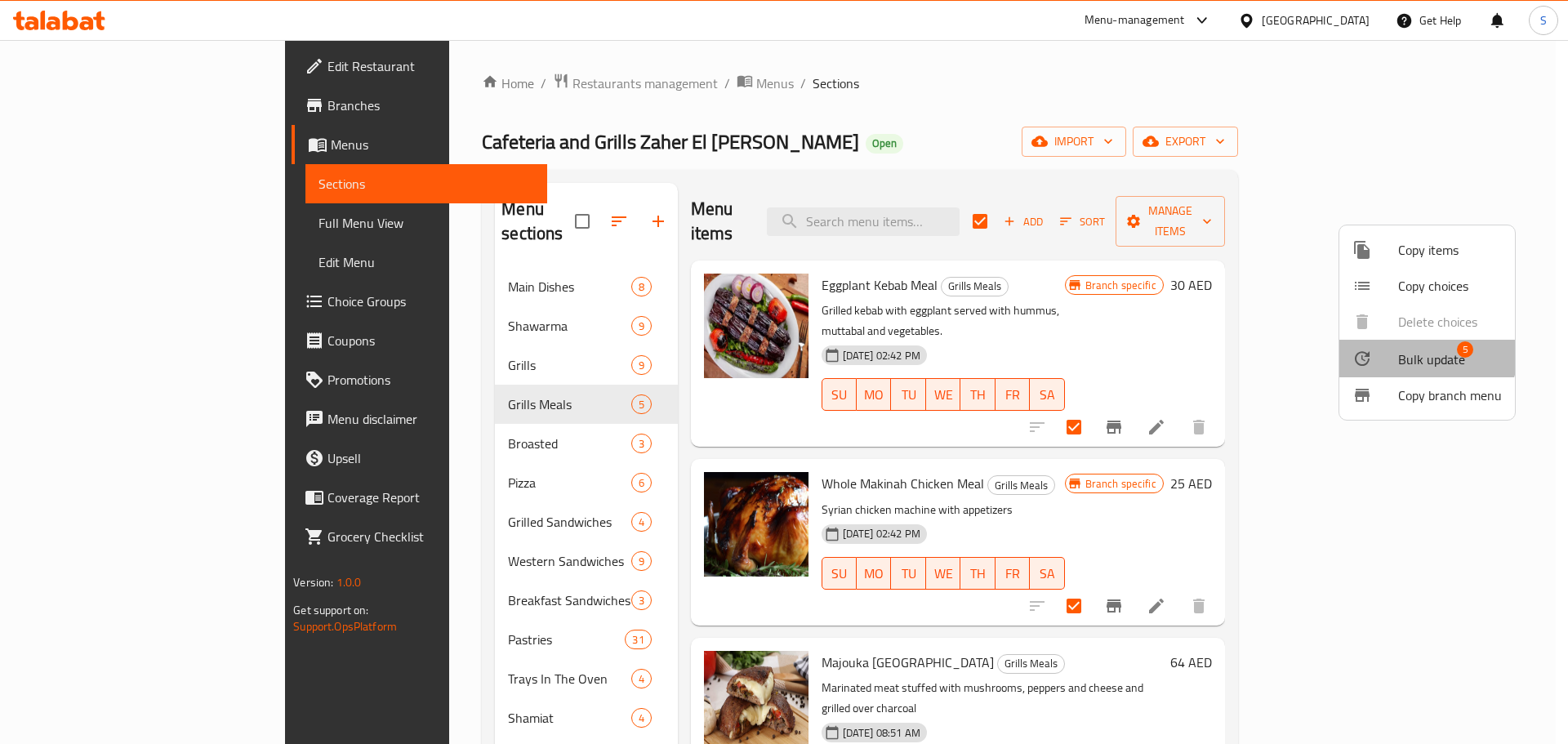
click at [1419, 349] on span "Bulk update" at bounding box center [1431, 359] width 67 height 19
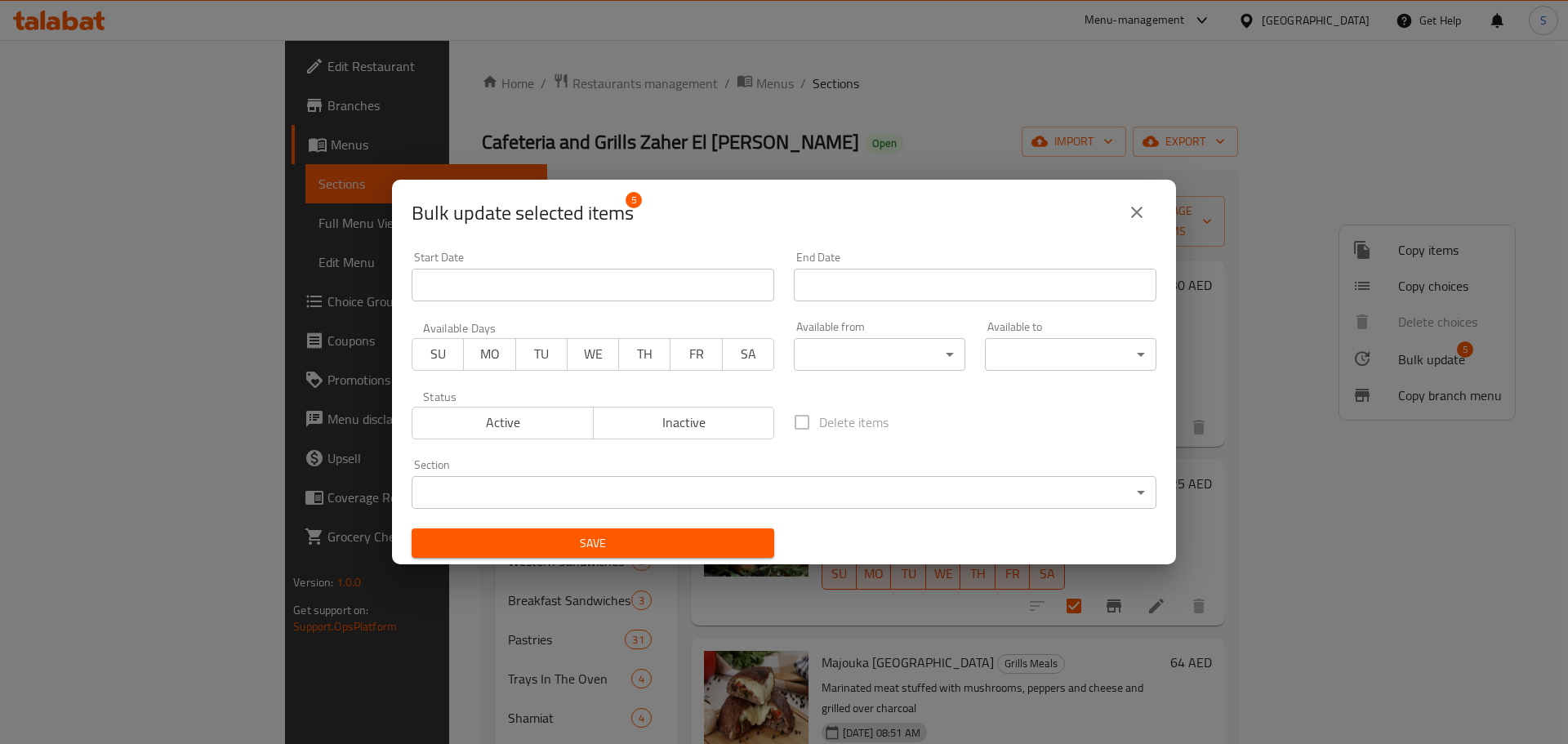
click at [918, 361] on body "​ Menu-management [GEOGRAPHIC_DATA] Get Help S Edit Restaurant Branches Menus S…" at bounding box center [784, 392] width 1568 height 704
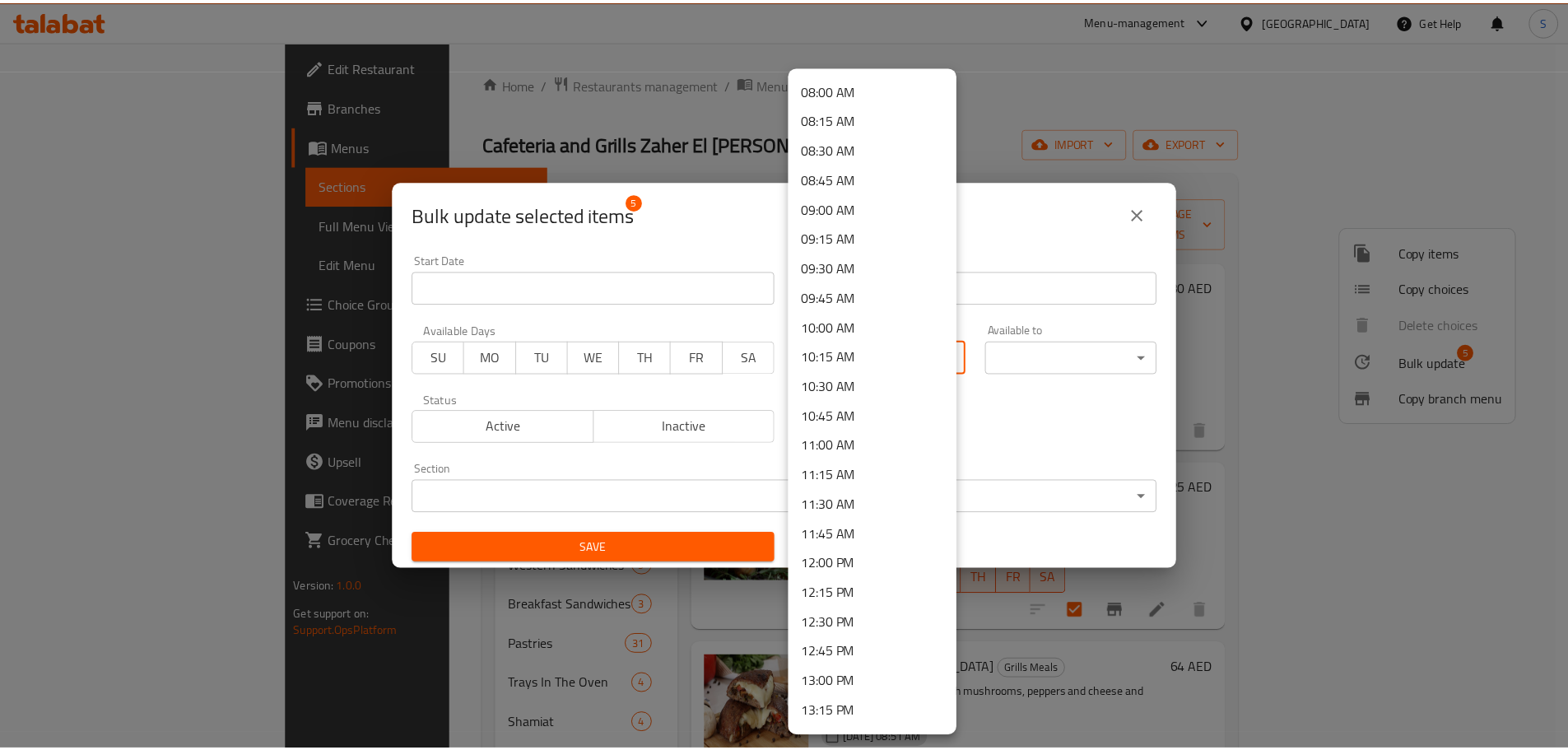
scroll to position [988, 0]
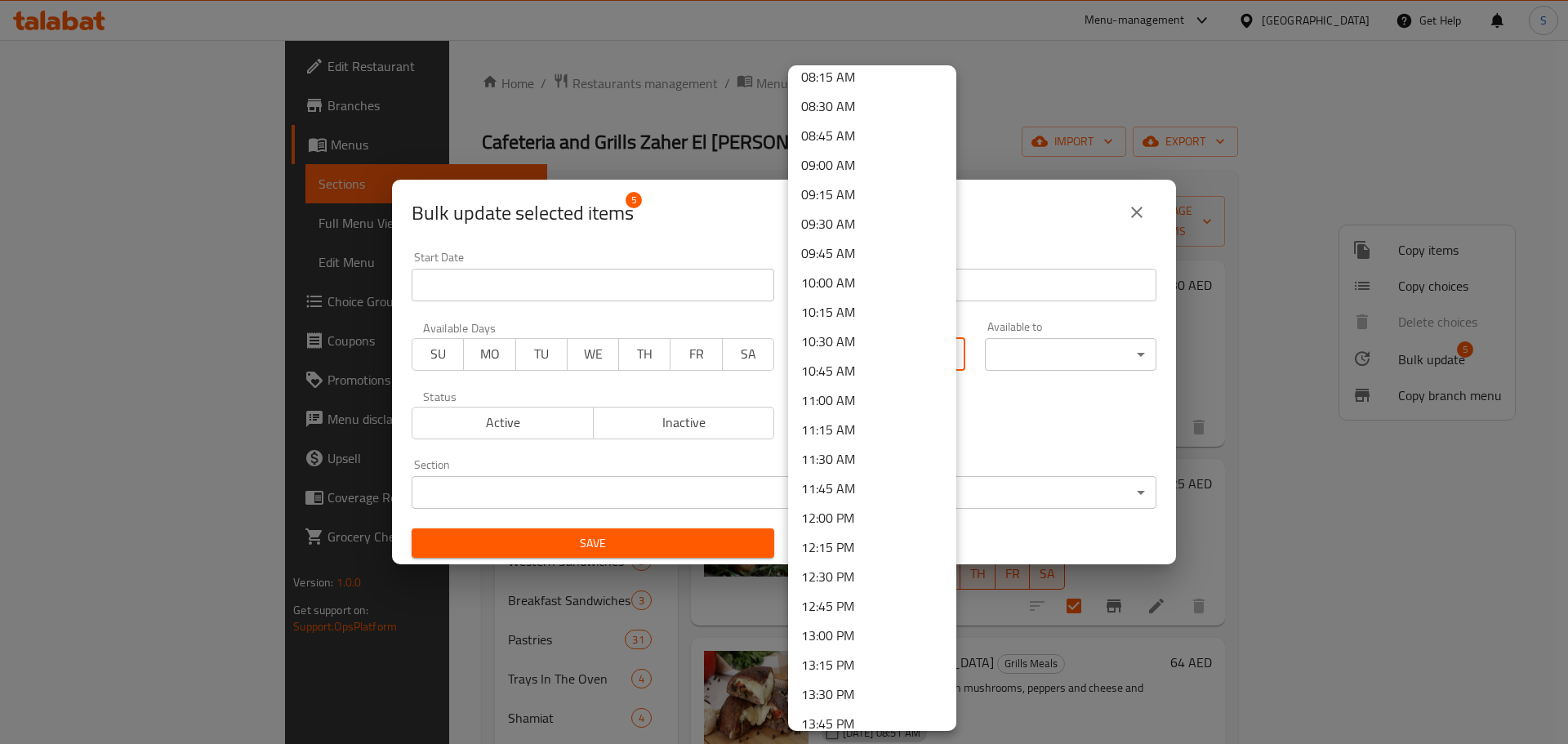
click at [842, 579] on li "12:30 PM" at bounding box center [872, 577] width 168 height 29
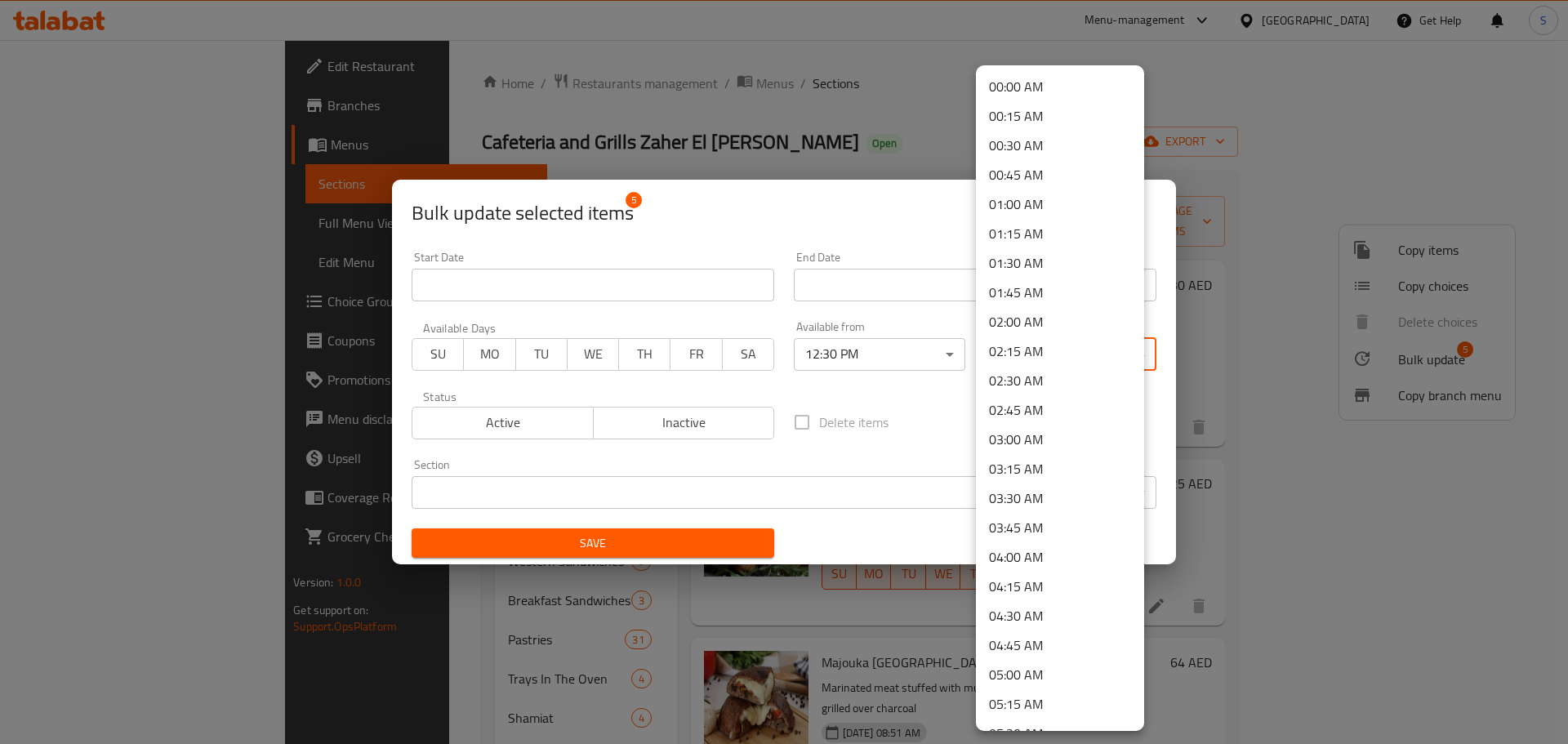
click at [1119, 362] on body "​ Menu-management [GEOGRAPHIC_DATA] Get Help S Edit Restaurant Branches Menus S…" at bounding box center [784, 392] width 1568 height 704
click at [1022, 151] on li "00:30 AM" at bounding box center [1059, 145] width 168 height 29
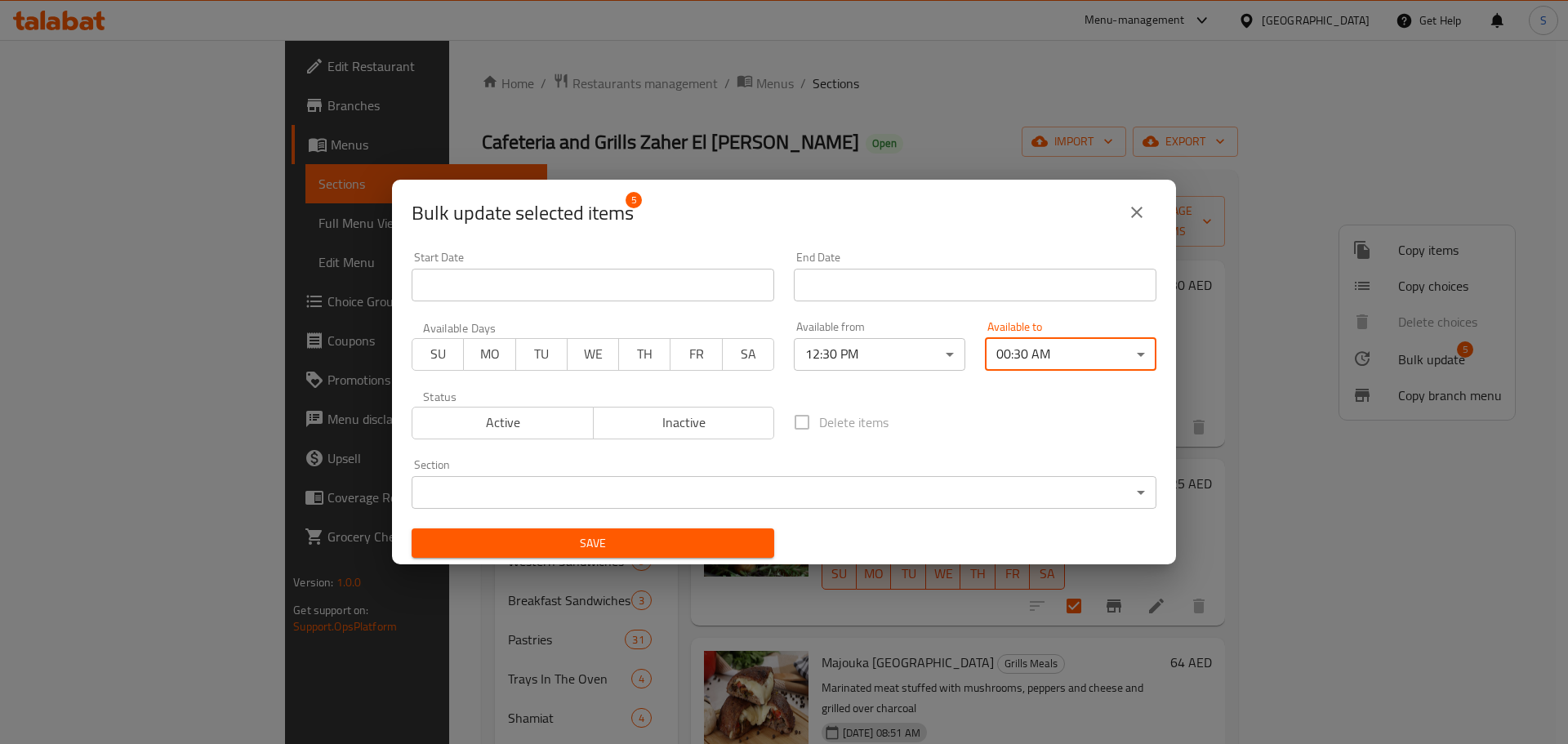
click at [724, 545] on span "Save" at bounding box center [593, 544] width 337 height 20
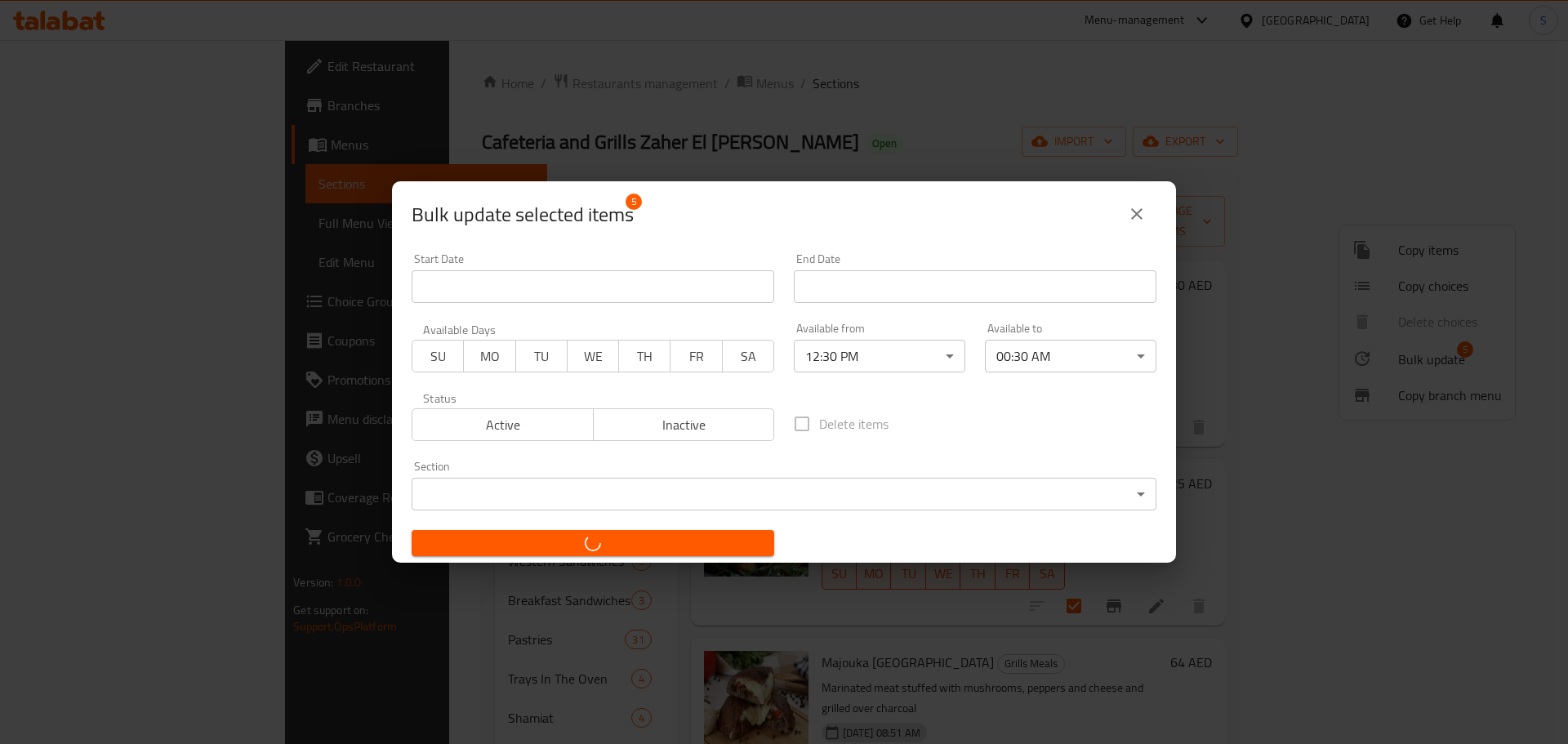
checkbox input "false"
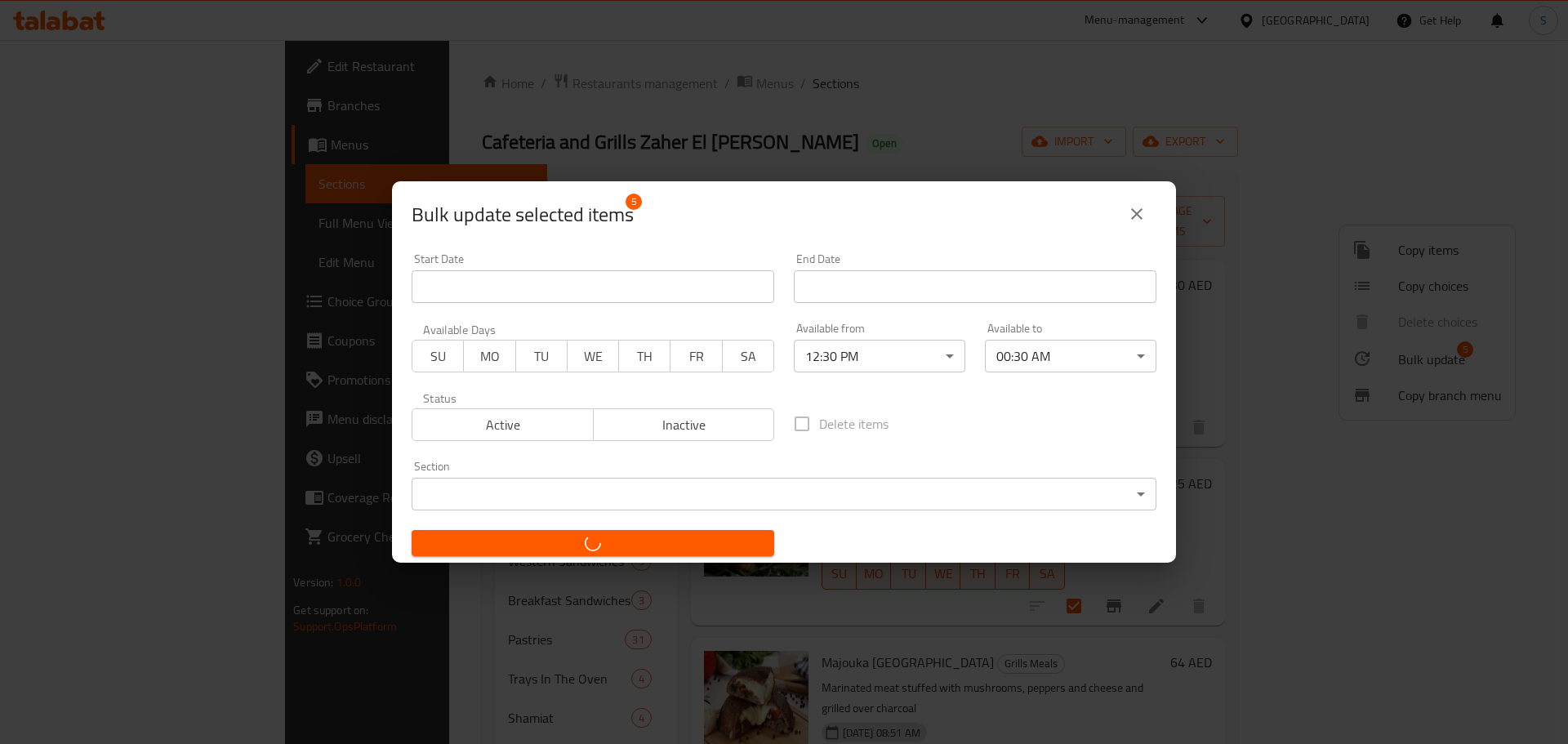
checkbox input "false"
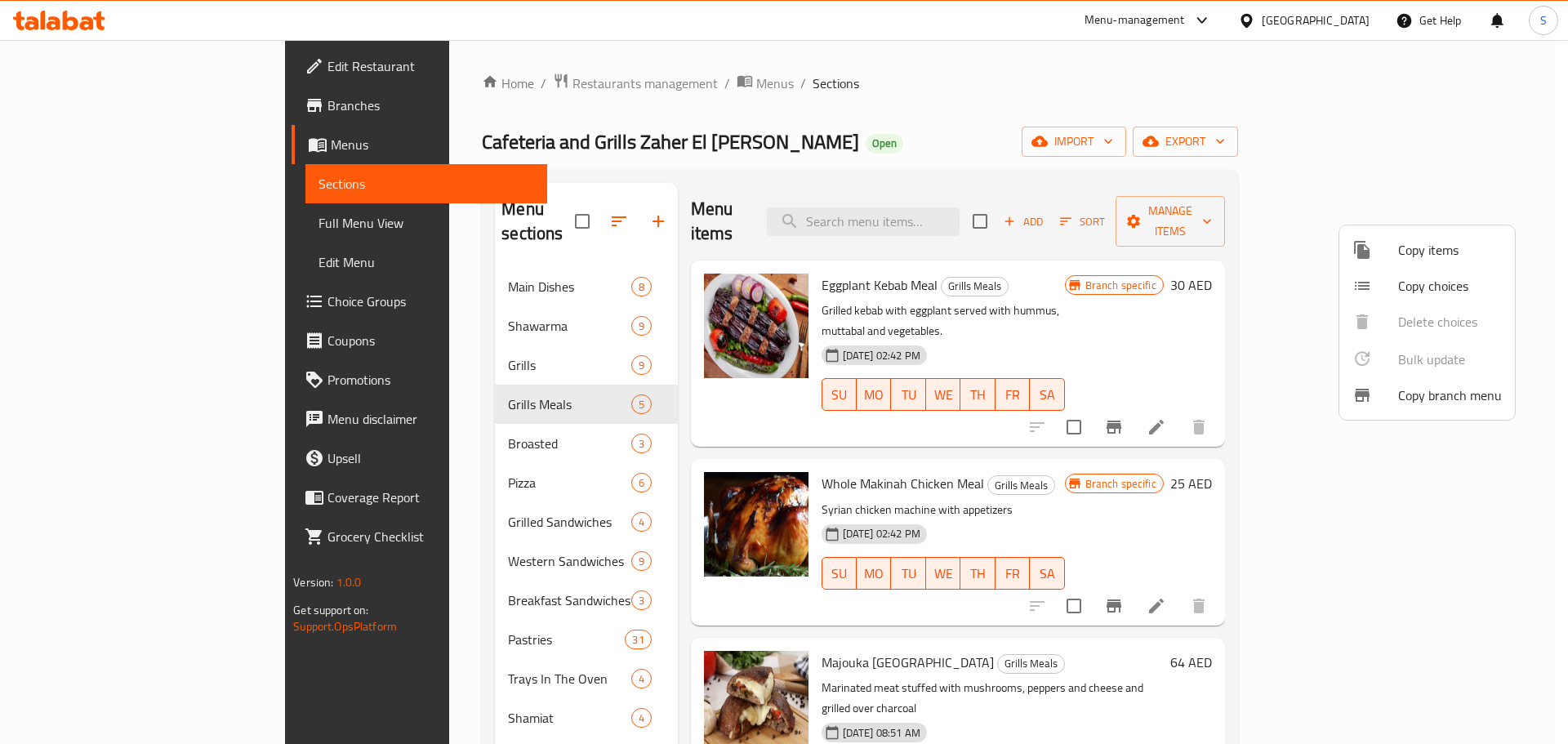
click at [1110, 375] on div at bounding box center [784, 372] width 1568 height 744
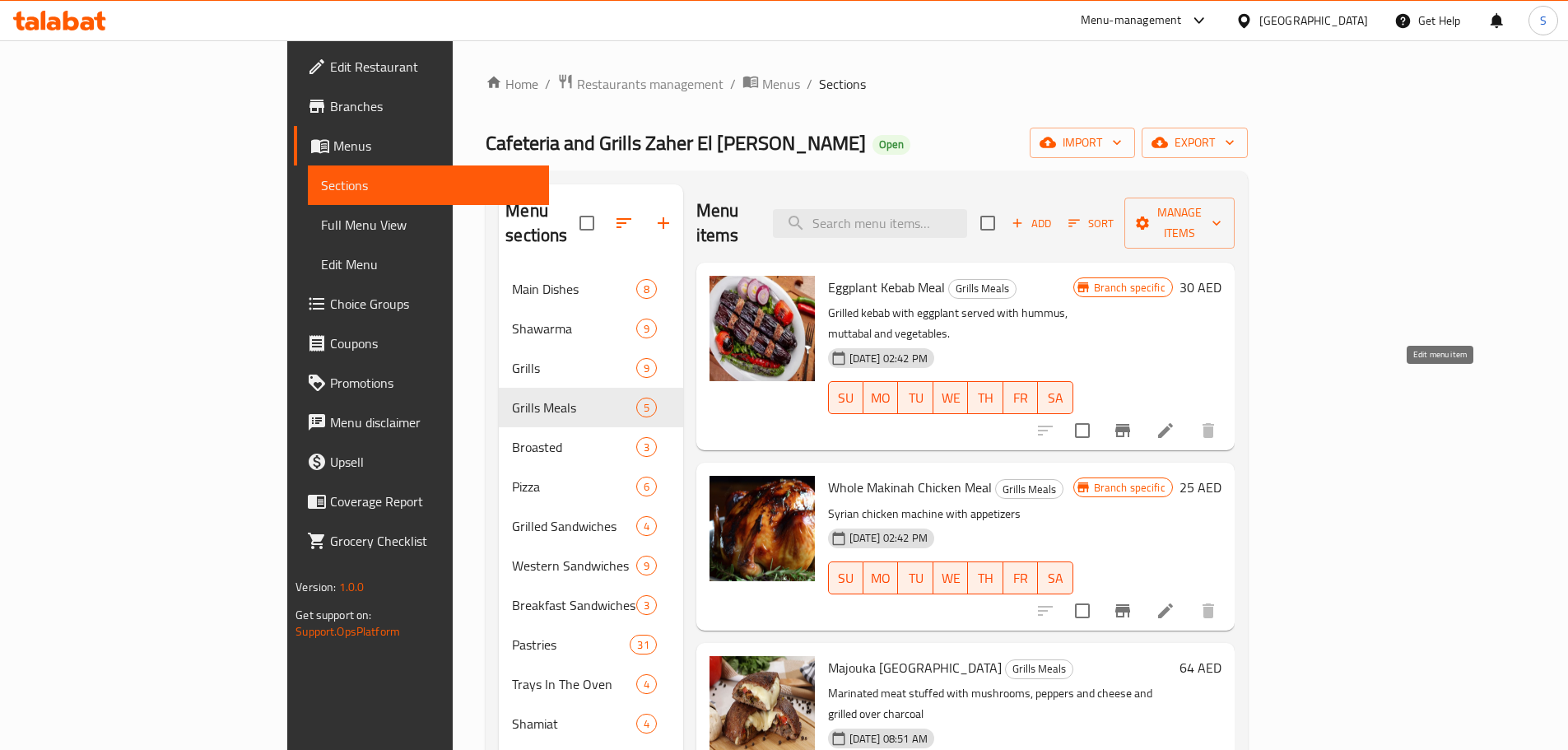
click at [1175, 421] on icon at bounding box center [1165, 430] width 19 height 19
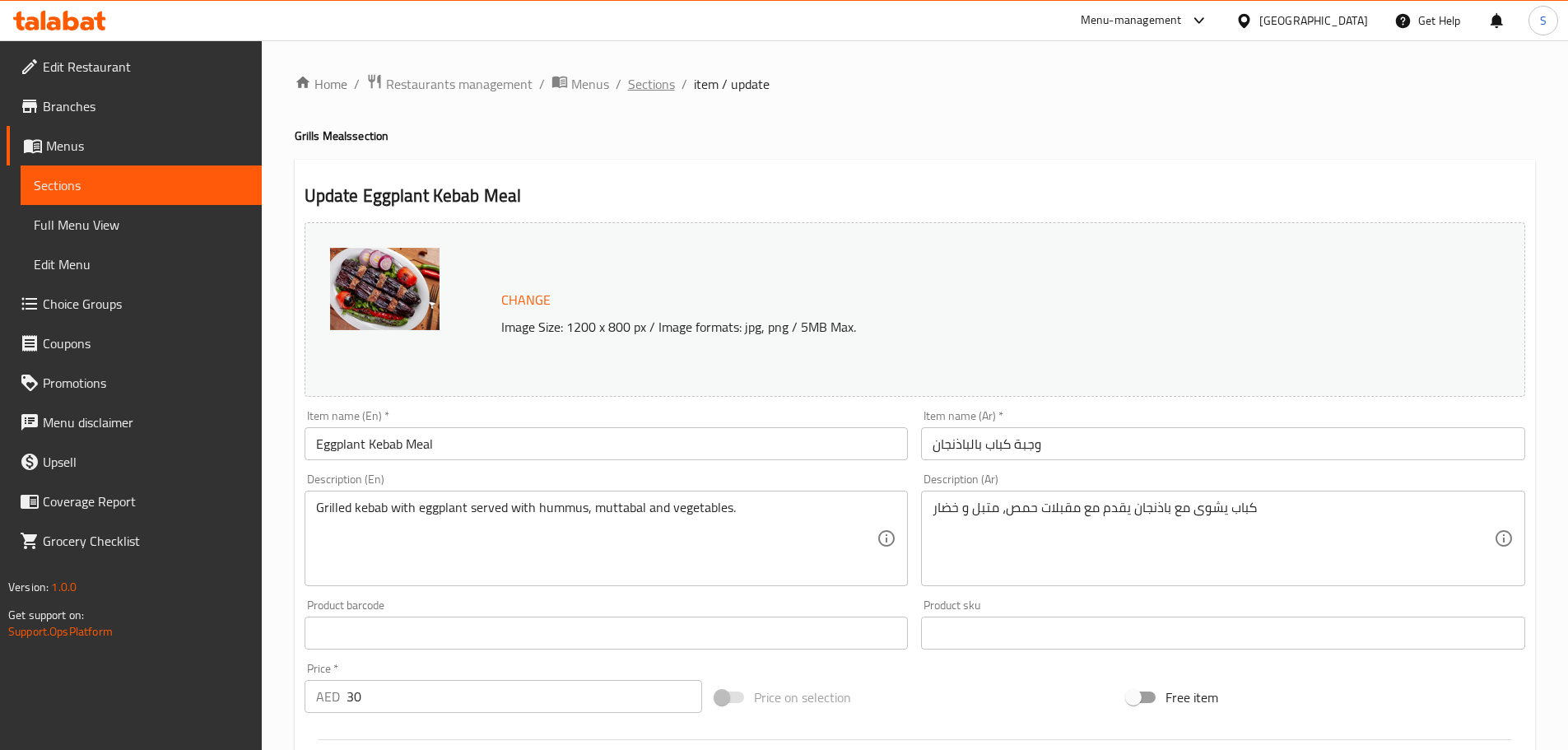
click at [639, 84] on span "Sections" at bounding box center [651, 83] width 47 height 19
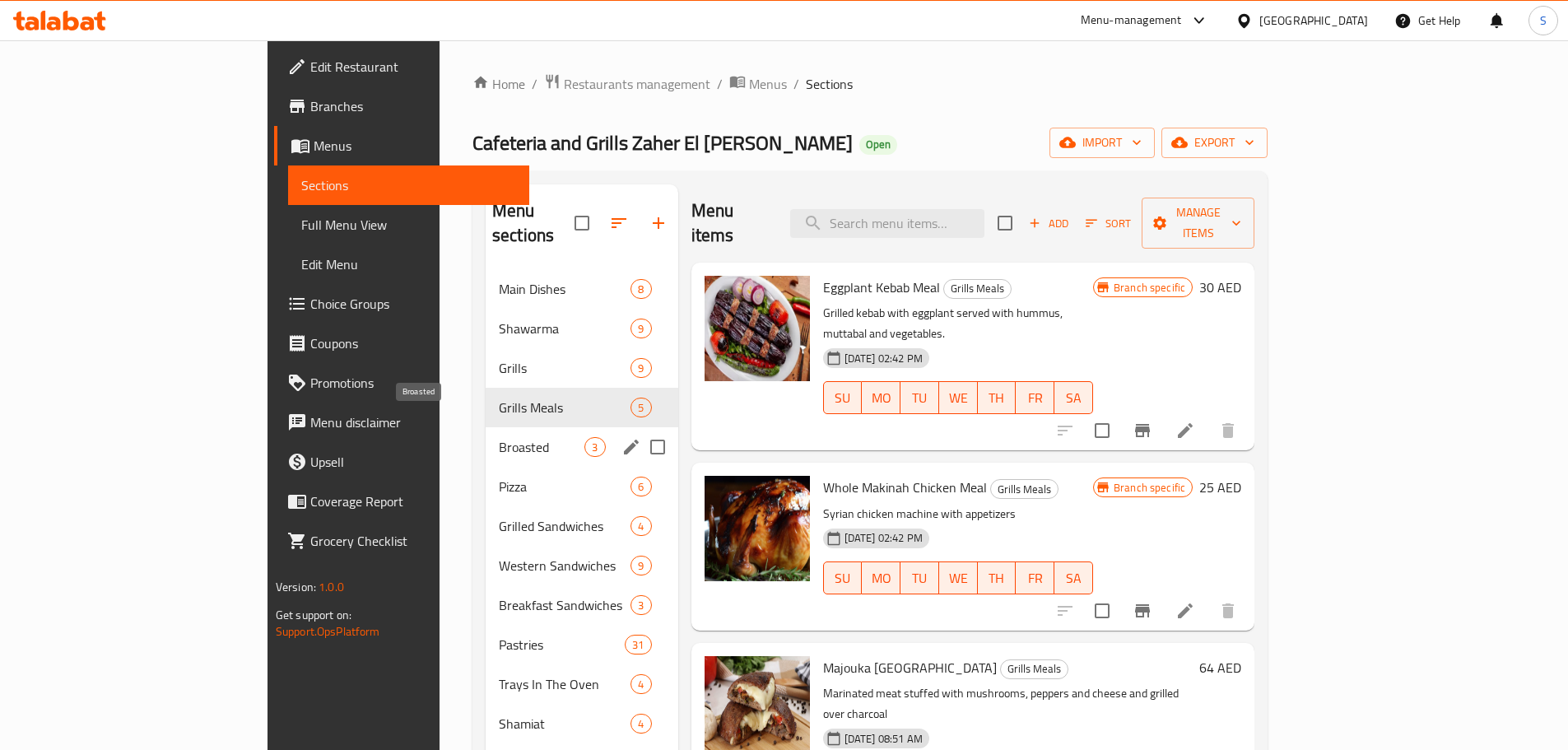
click at [499, 438] on span "Broasted" at bounding box center [541, 447] width 85 height 19
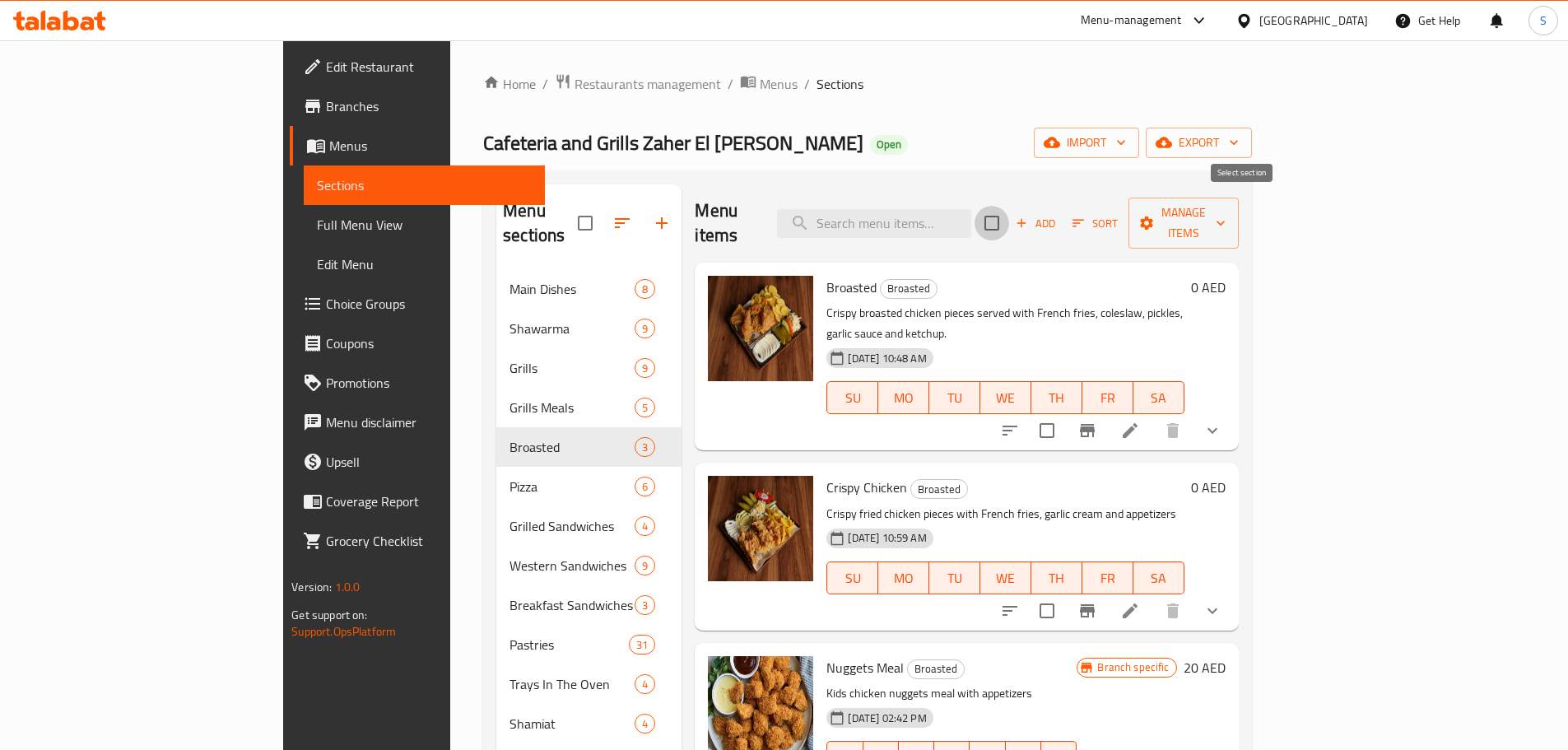
click at [1009, 213] on input "checkbox" at bounding box center [991, 222] width 34 height 34
checkbox input "true"
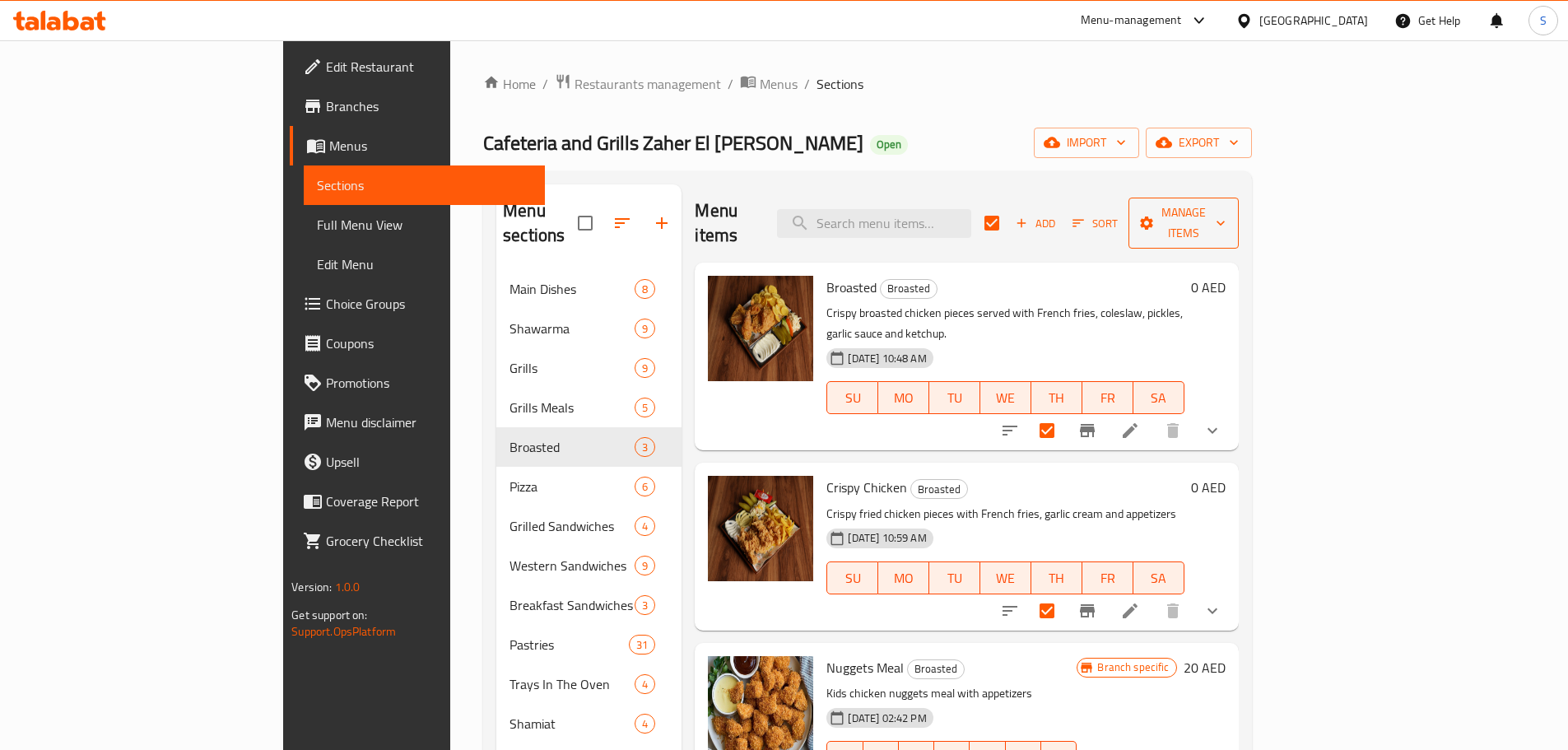
click at [1225, 208] on span "Manage items" at bounding box center [1183, 222] width 84 height 41
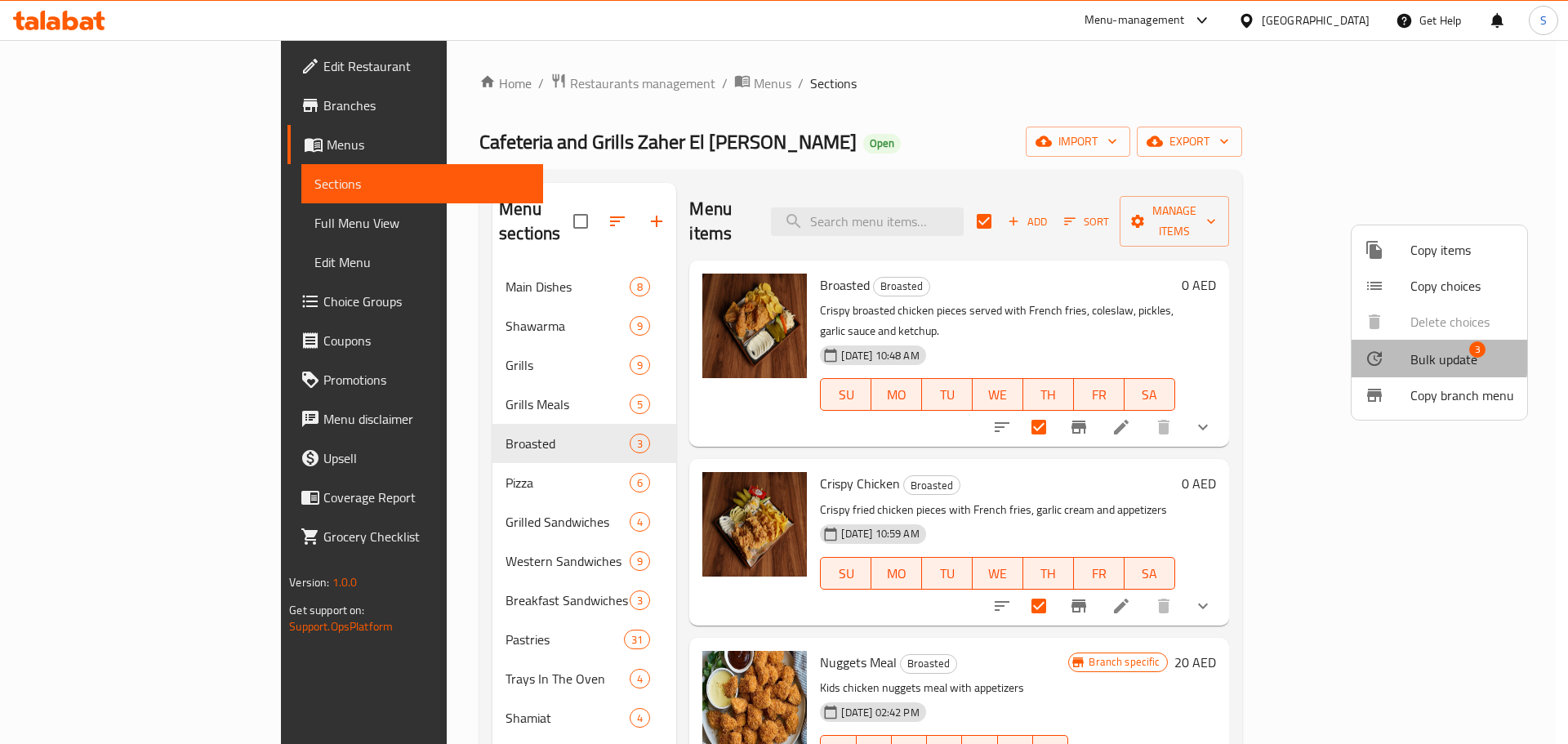
click at [1432, 357] on span "Bulk update" at bounding box center [1443, 359] width 67 height 19
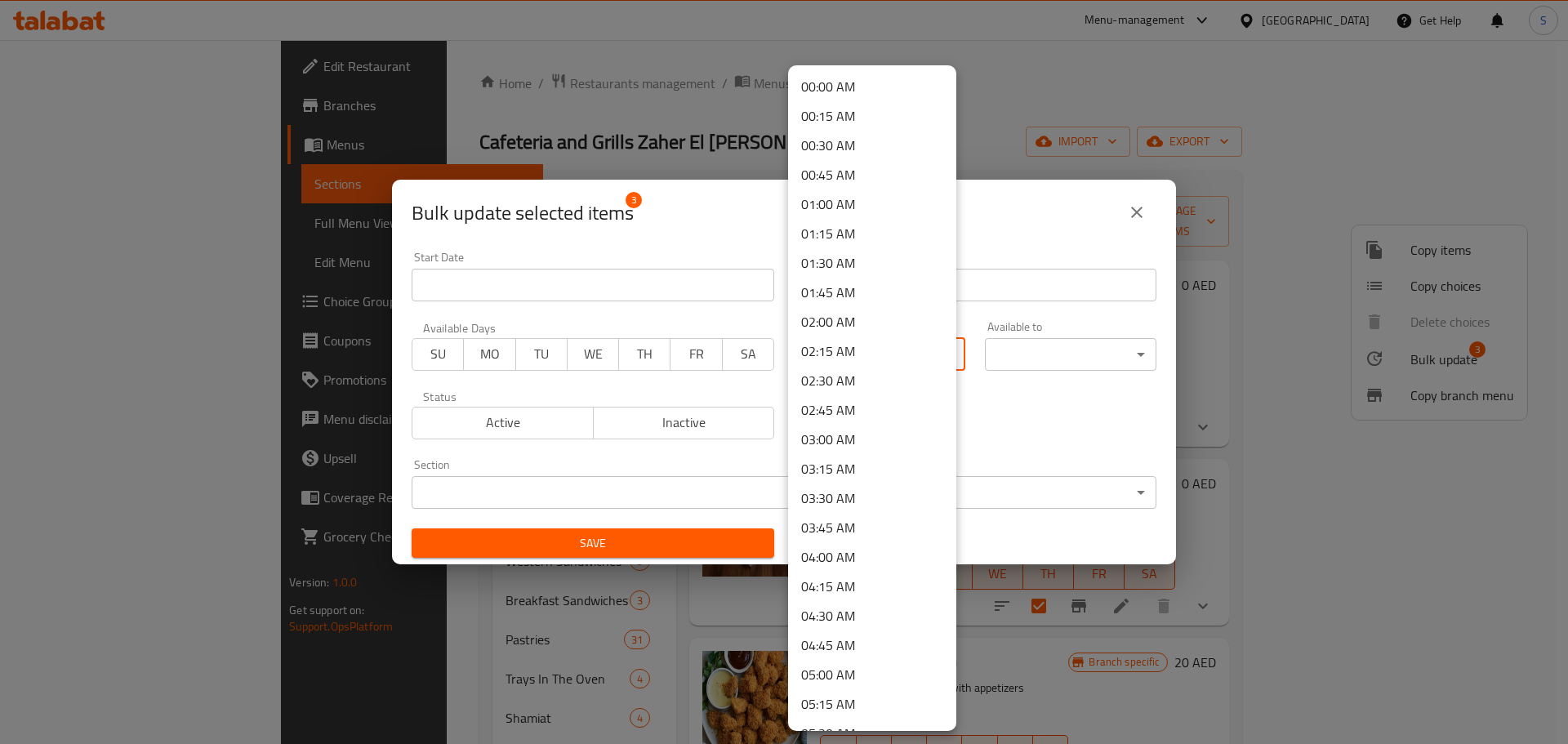
click at [934, 347] on body "​ Menu-management [GEOGRAPHIC_DATA] Get Help S Edit Restaurant Branches Menus S…" at bounding box center [784, 392] width 1568 height 704
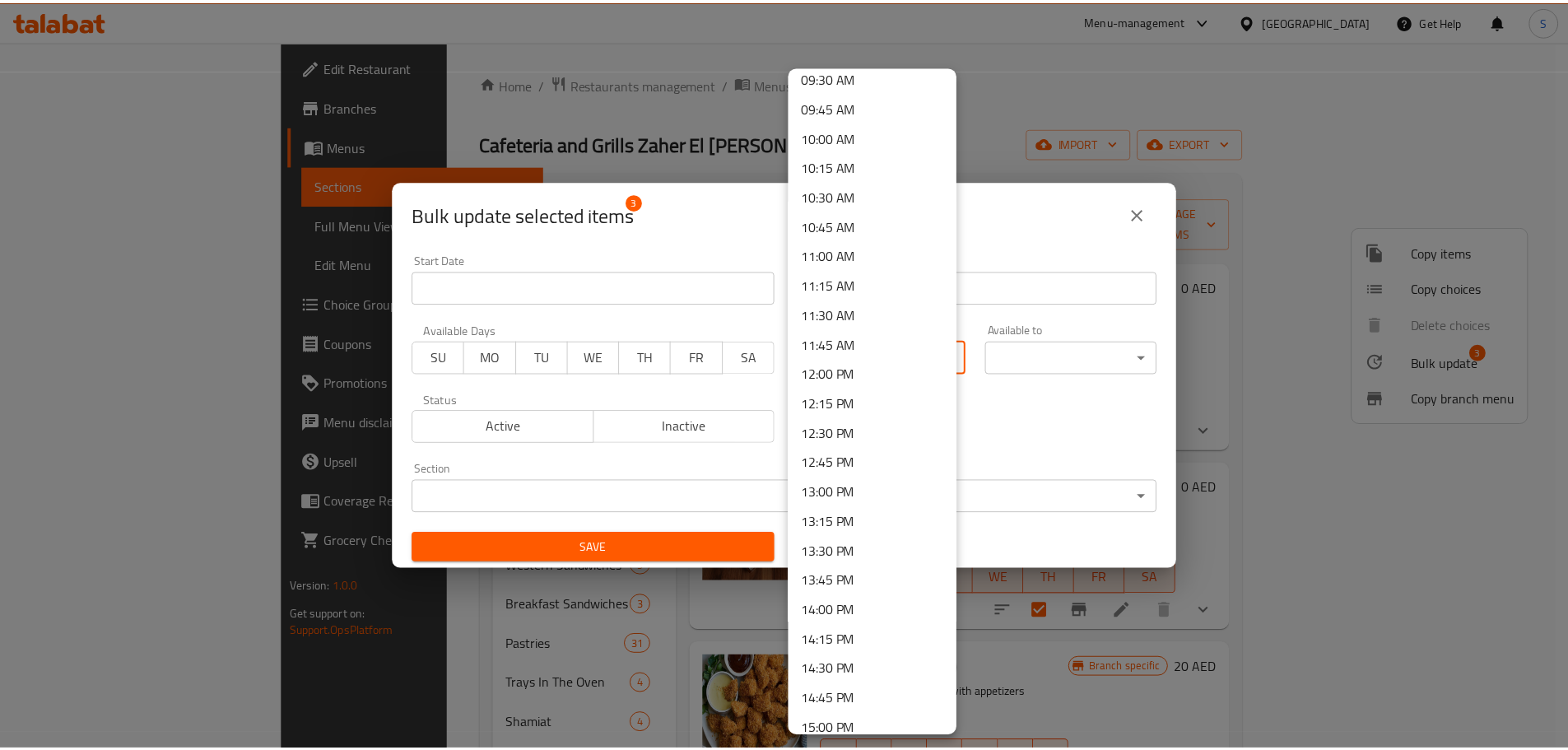
scroll to position [1152, 0]
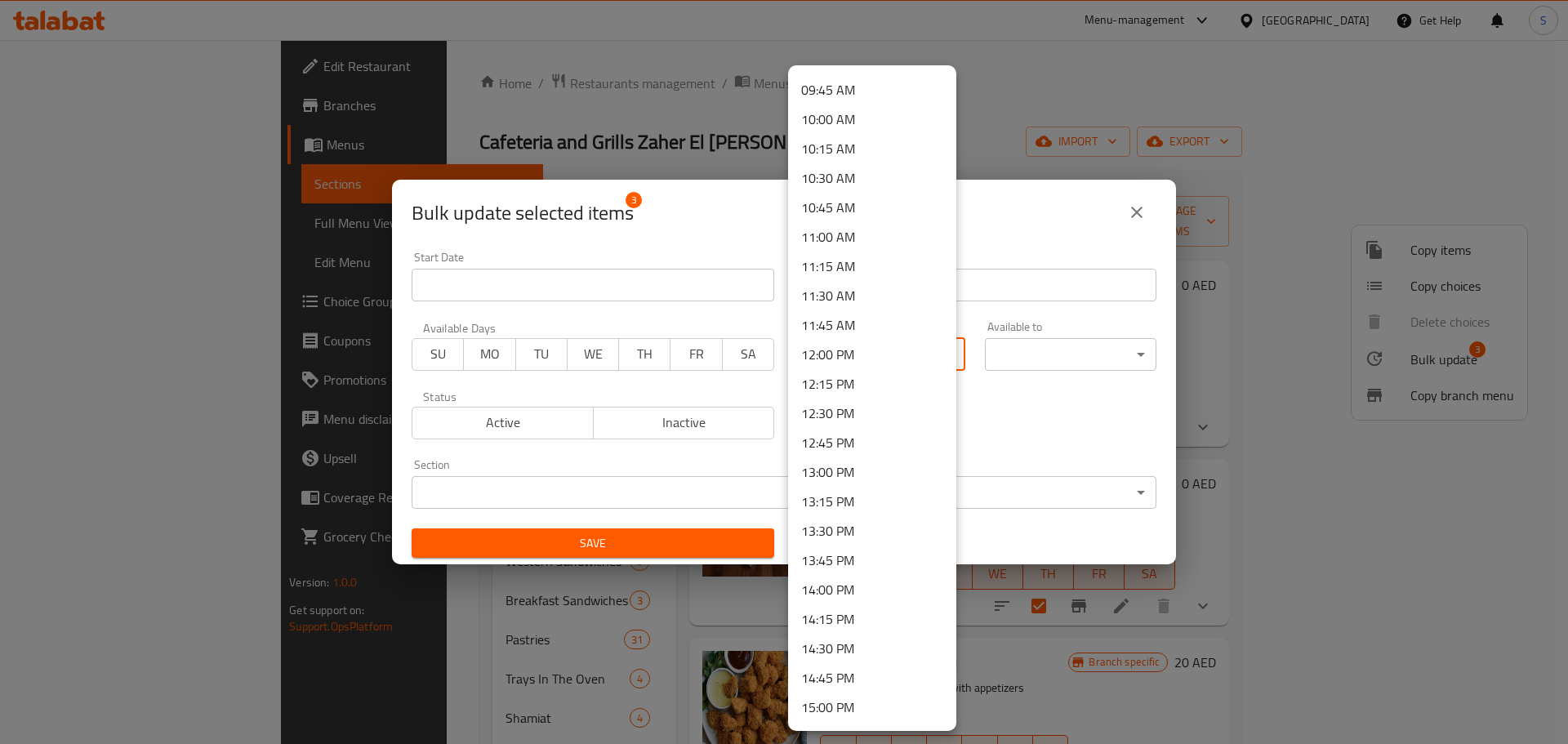
click at [840, 411] on li "12:30 PM" at bounding box center [872, 413] width 168 height 29
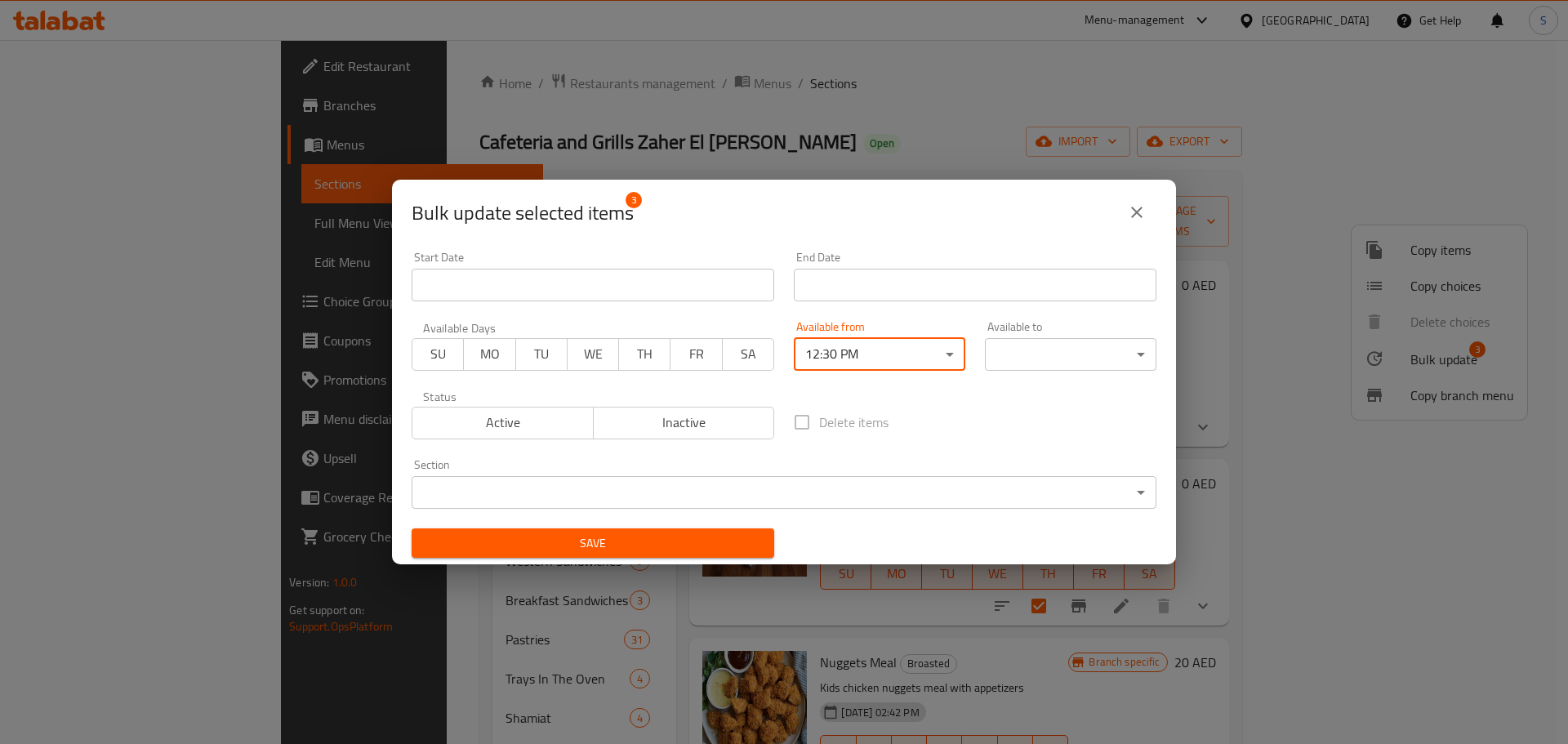
click at [1053, 349] on body "​ Menu-management [GEOGRAPHIC_DATA] Get Help S Edit Restaurant Branches Menus S…" at bounding box center [784, 392] width 1568 height 704
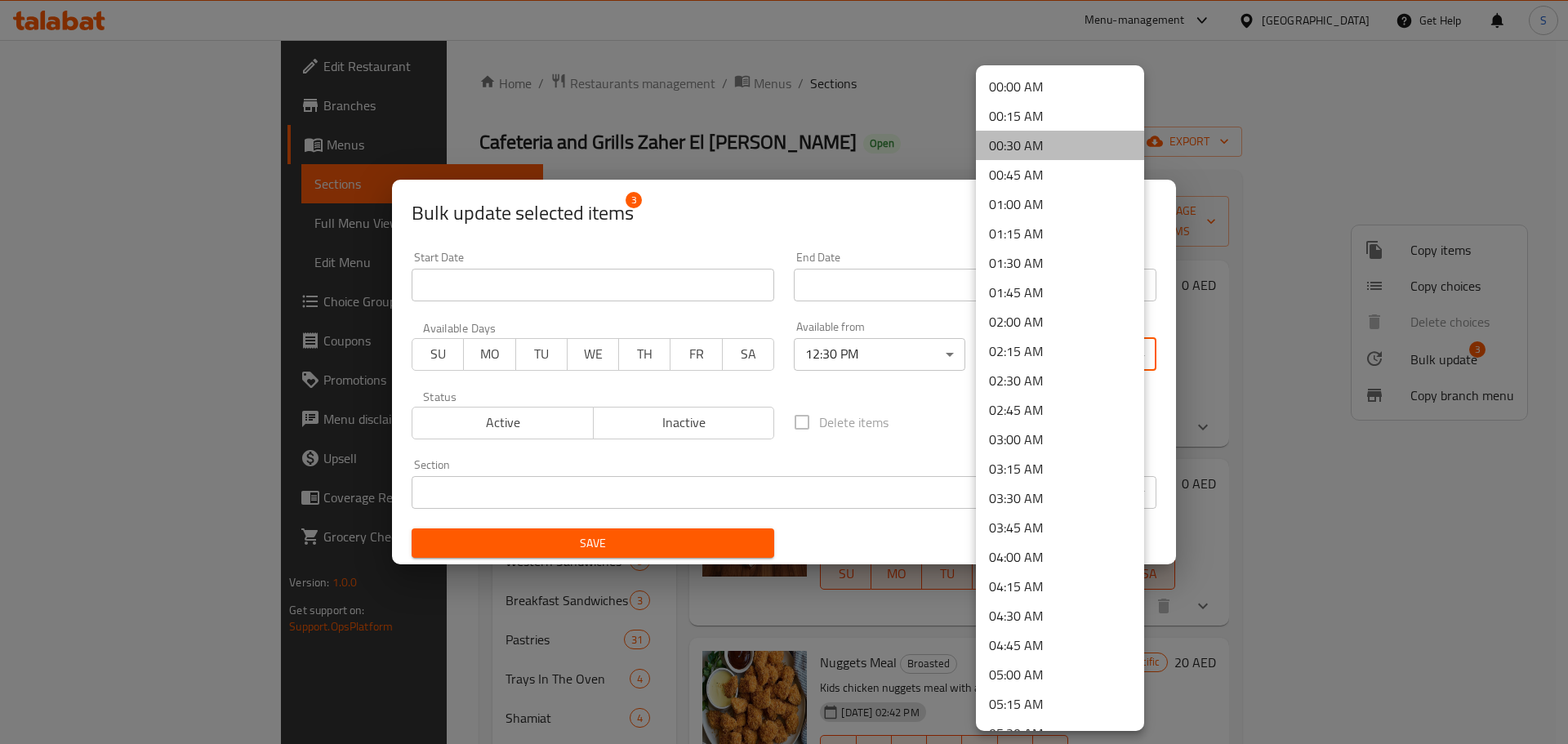
click at [1068, 143] on li "00:30 AM" at bounding box center [1059, 145] width 168 height 29
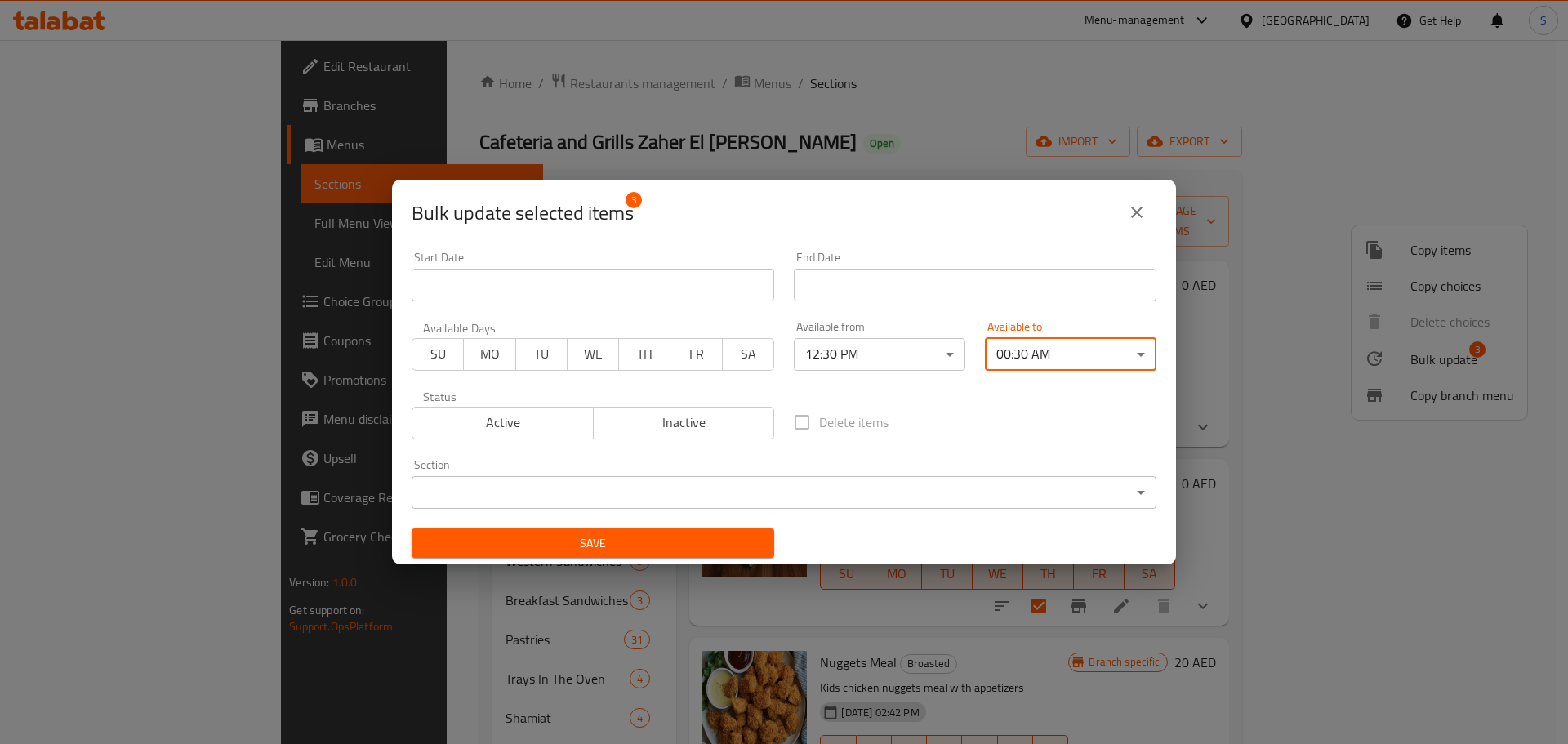
click at [616, 531] on button "Save" at bounding box center [593, 544] width 362 height 30
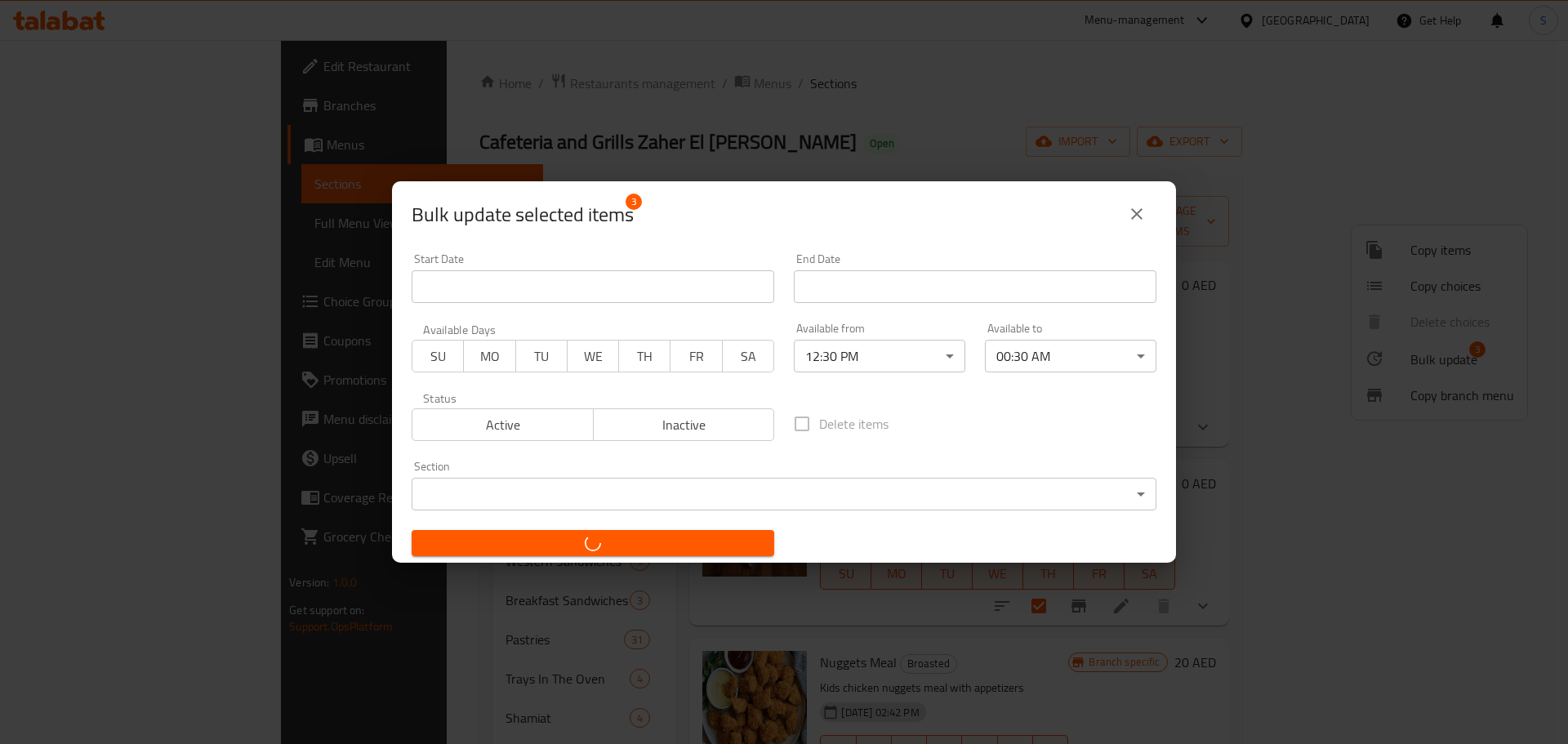
checkbox input "false"
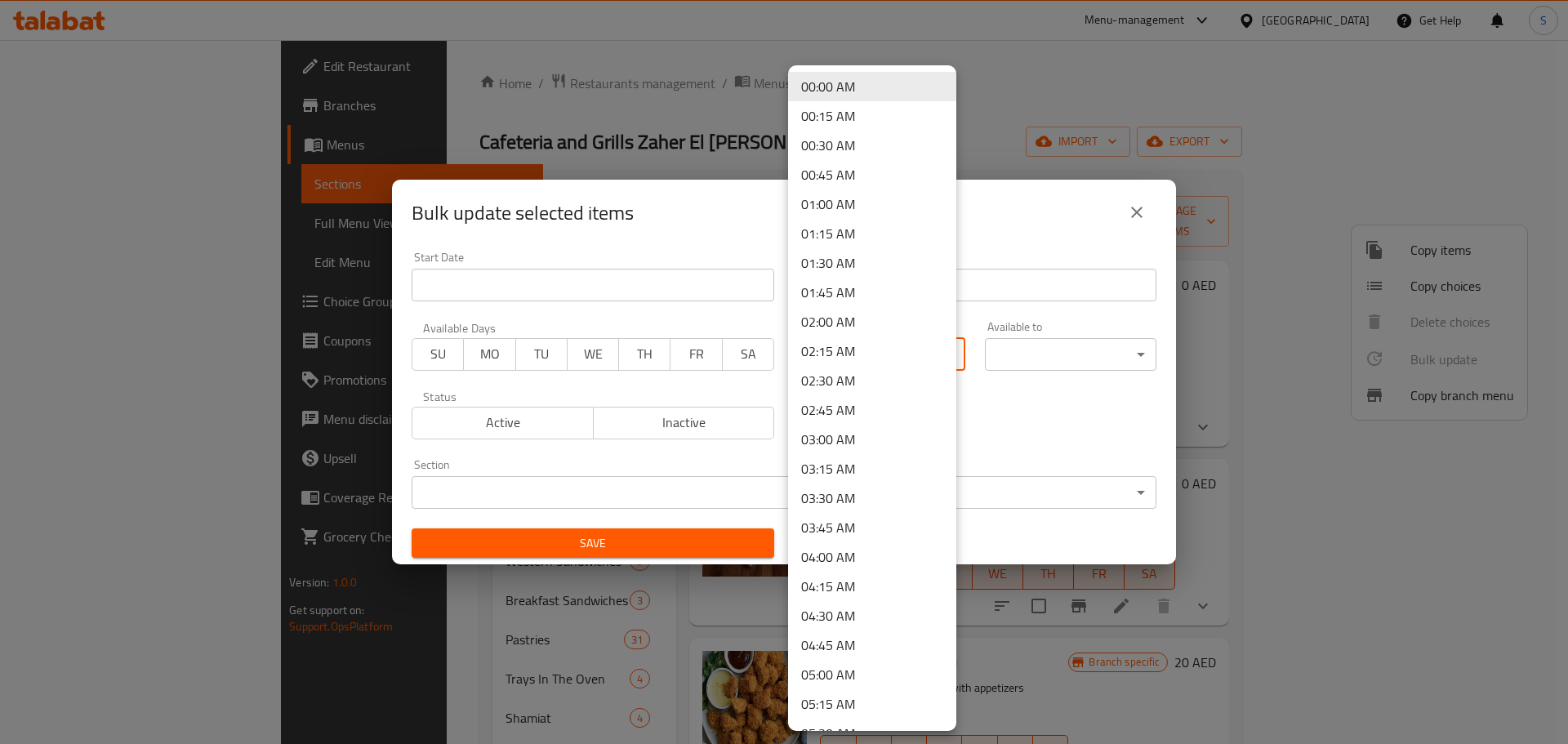
click at [935, 354] on body "​ Menu-management [GEOGRAPHIC_DATA] Get Help S Edit Restaurant Branches Menus S…" at bounding box center [784, 392] width 1568 height 704
click at [681, 129] on div at bounding box center [784, 372] width 1568 height 744
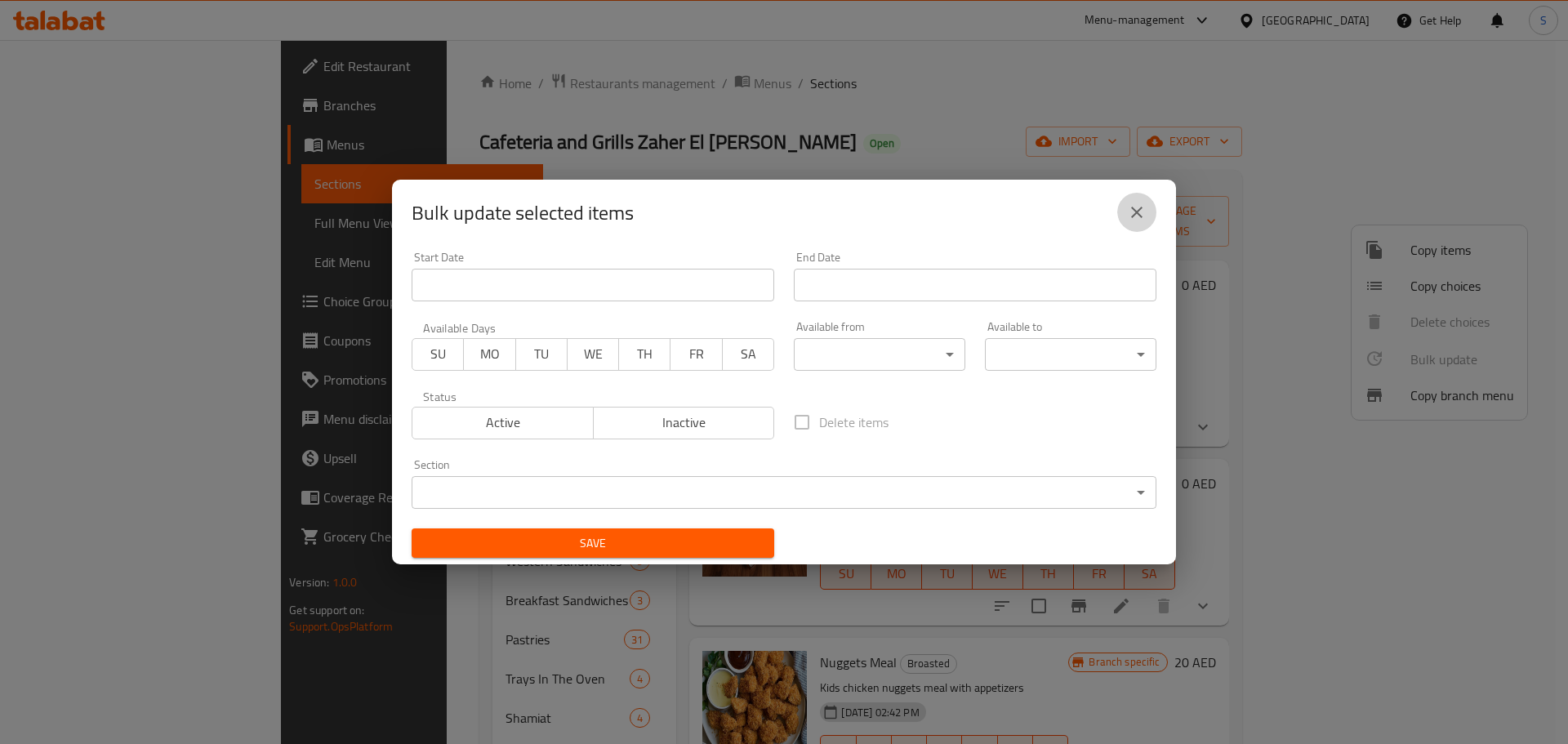
click at [1146, 219] on icon "close" at bounding box center [1136, 212] width 19 height 19
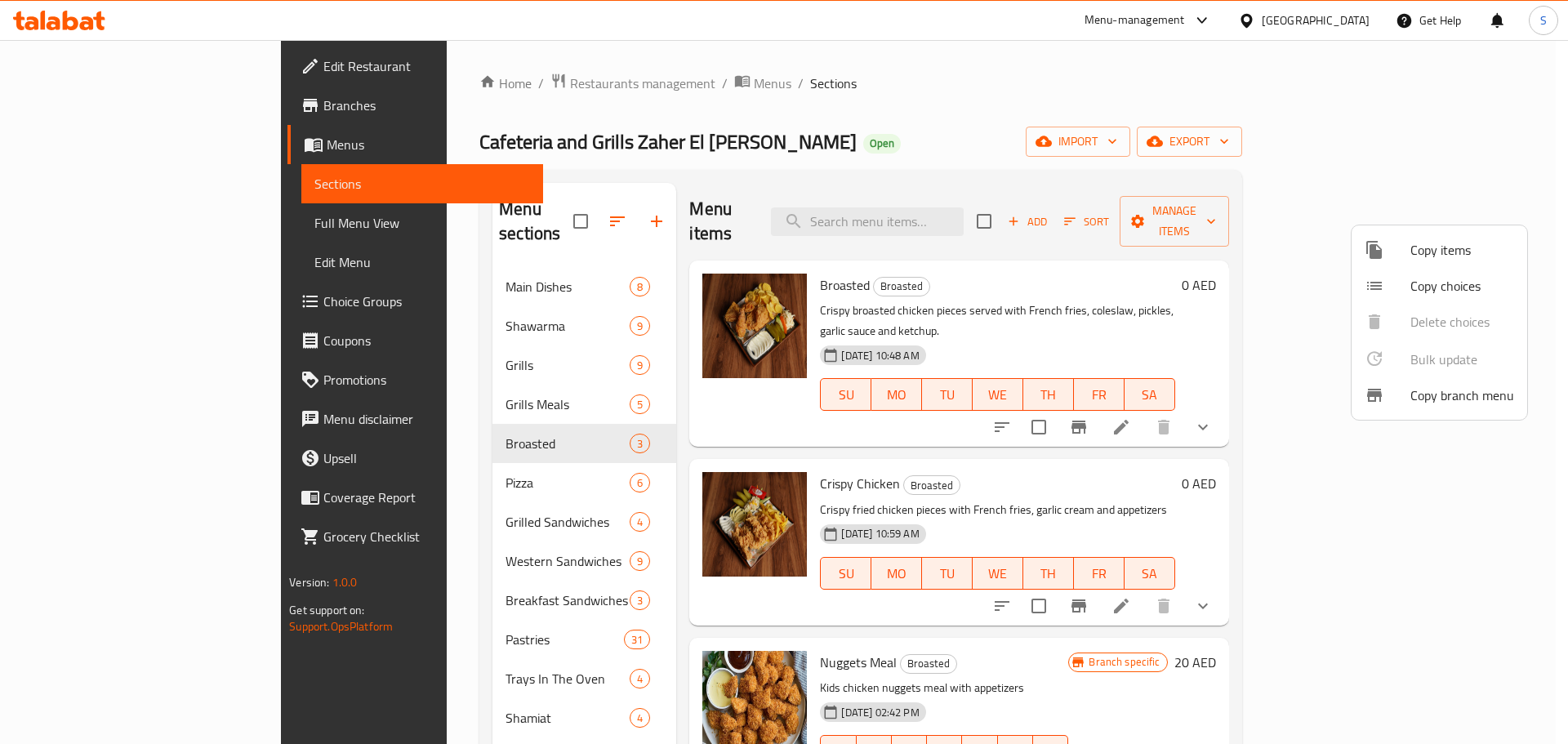
click at [1276, 448] on div at bounding box center [784, 372] width 1568 height 744
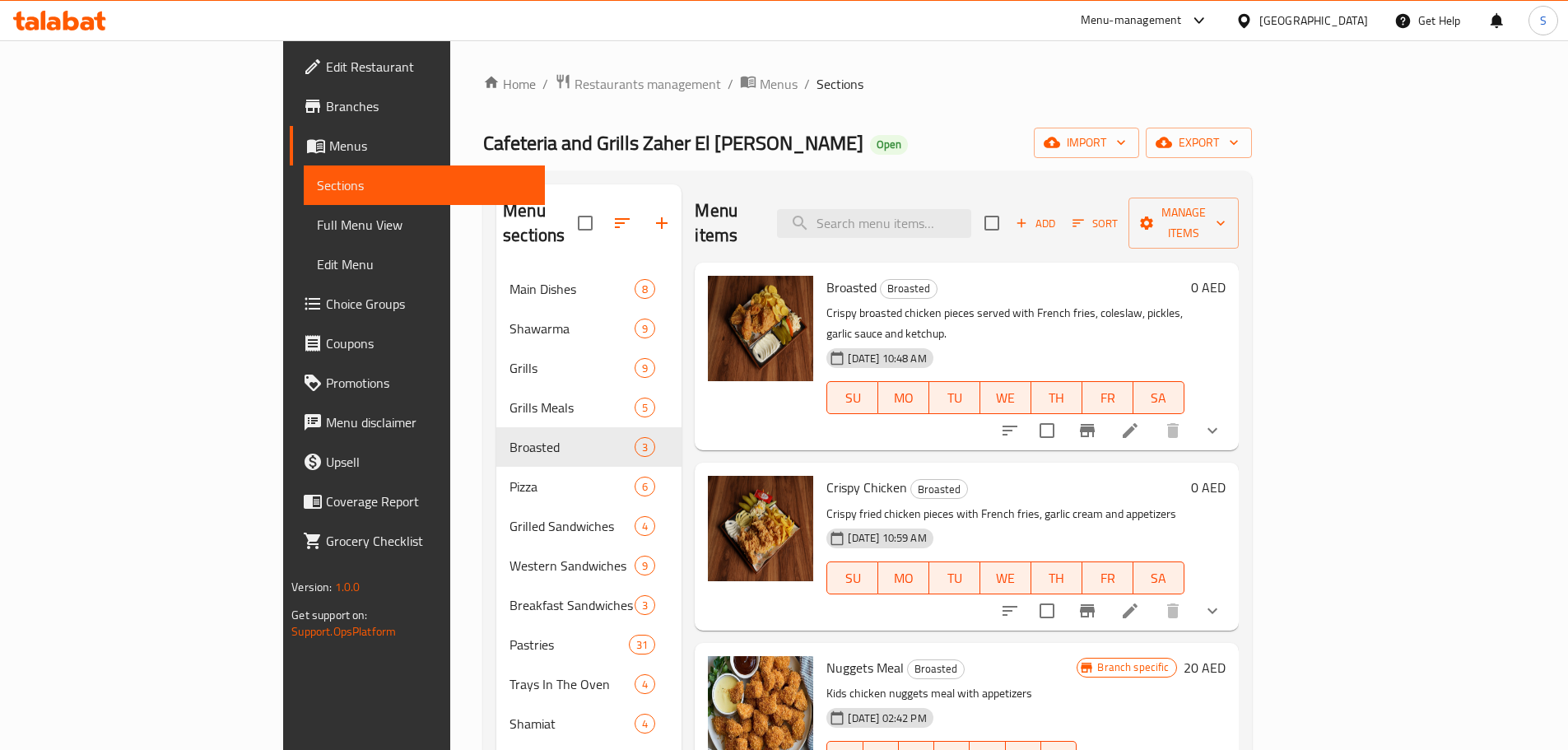
click at [1137, 423] on icon at bounding box center [1130, 430] width 15 height 15
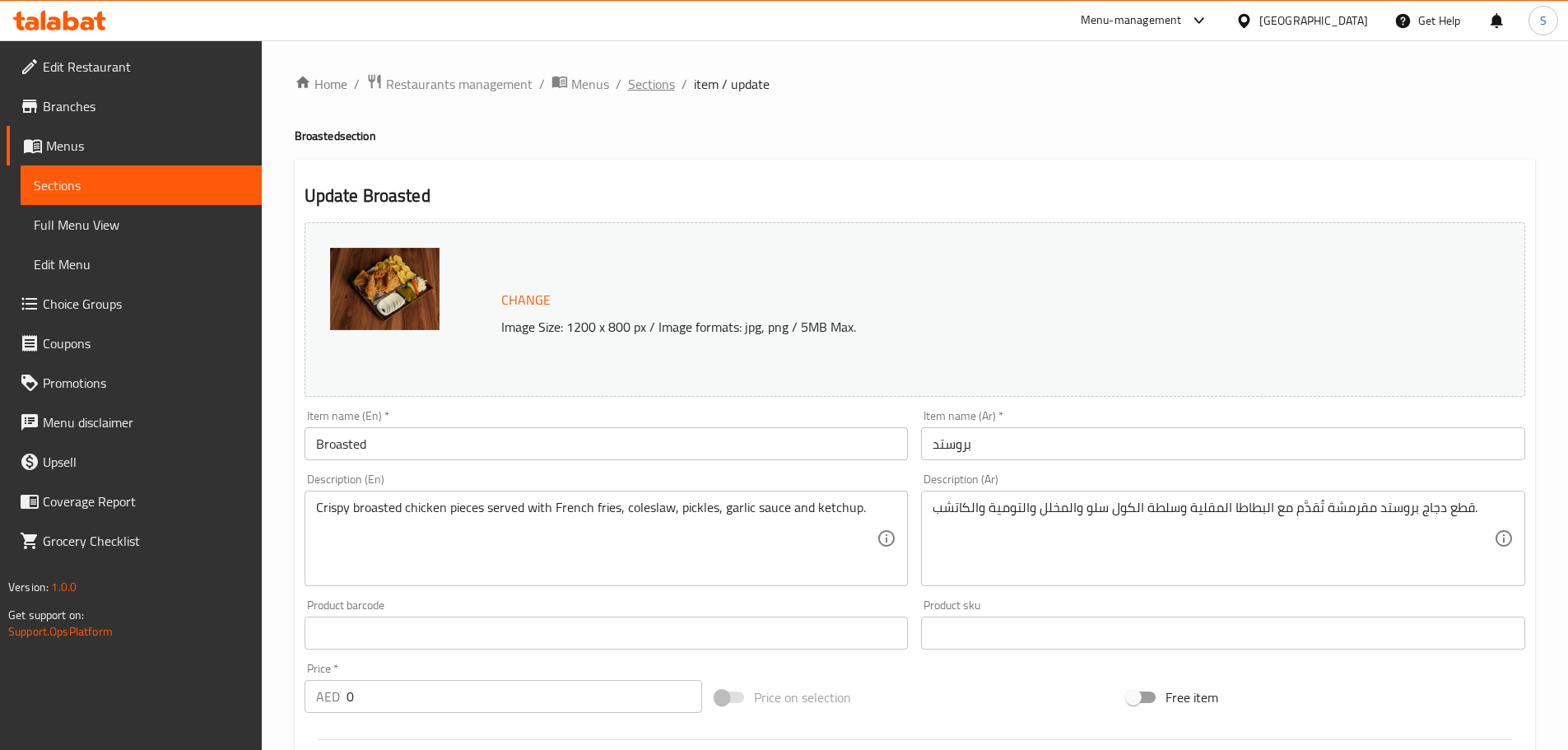
click at [654, 86] on span "Sections" at bounding box center [651, 83] width 47 height 19
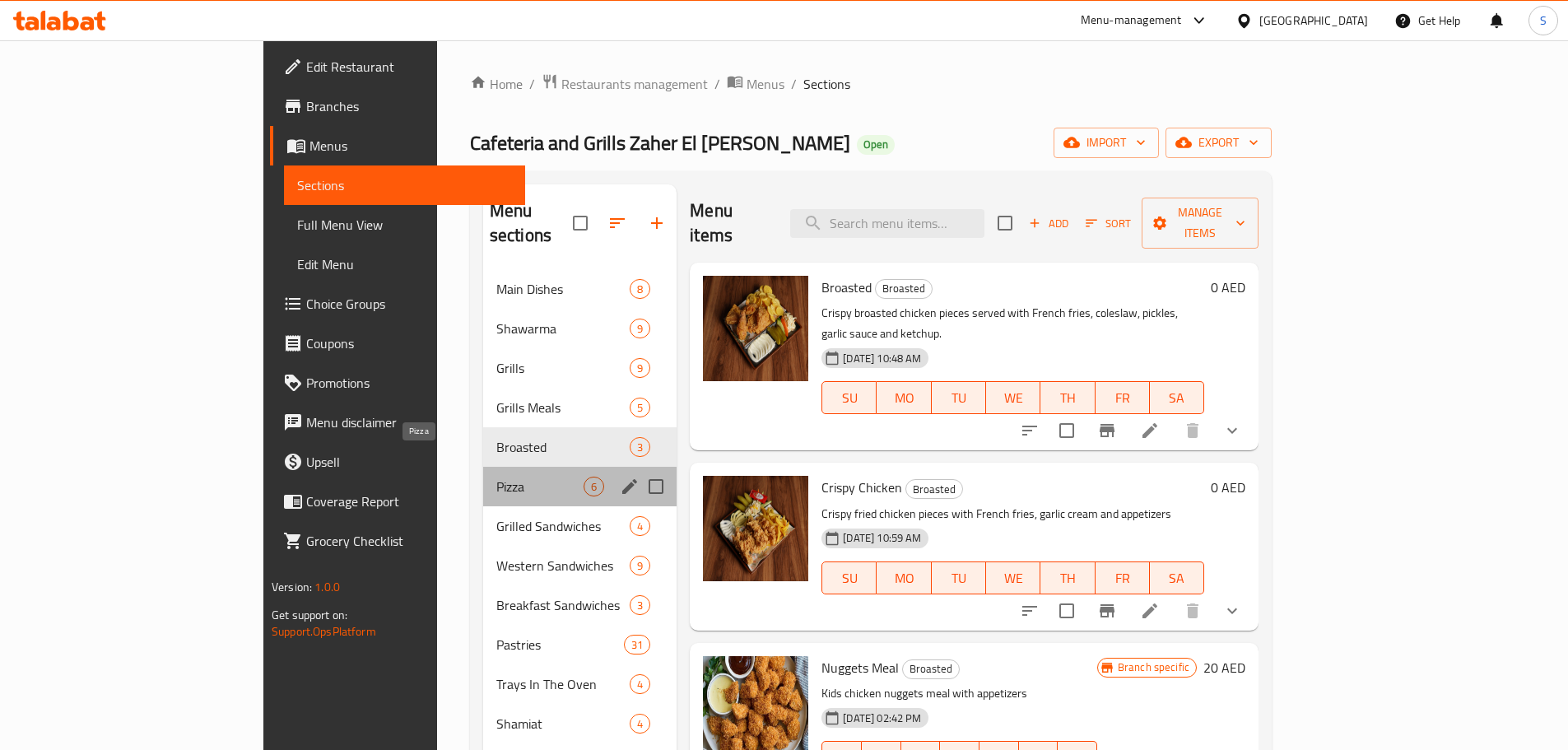
click at [496, 477] on span "Pizza" at bounding box center [539, 486] width 87 height 19
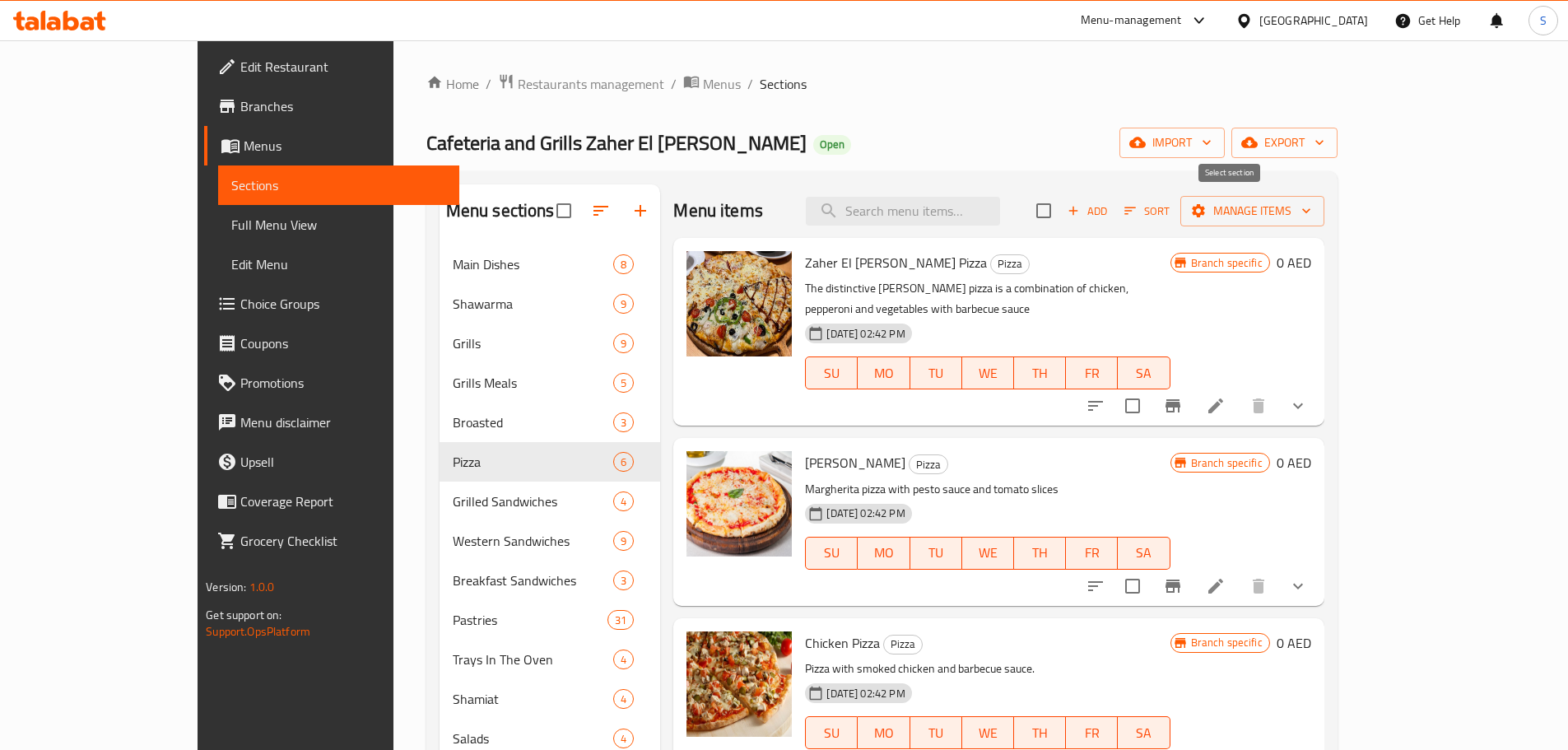
click at [1061, 207] on input "checkbox" at bounding box center [1043, 210] width 34 height 34
checkbox input "true"
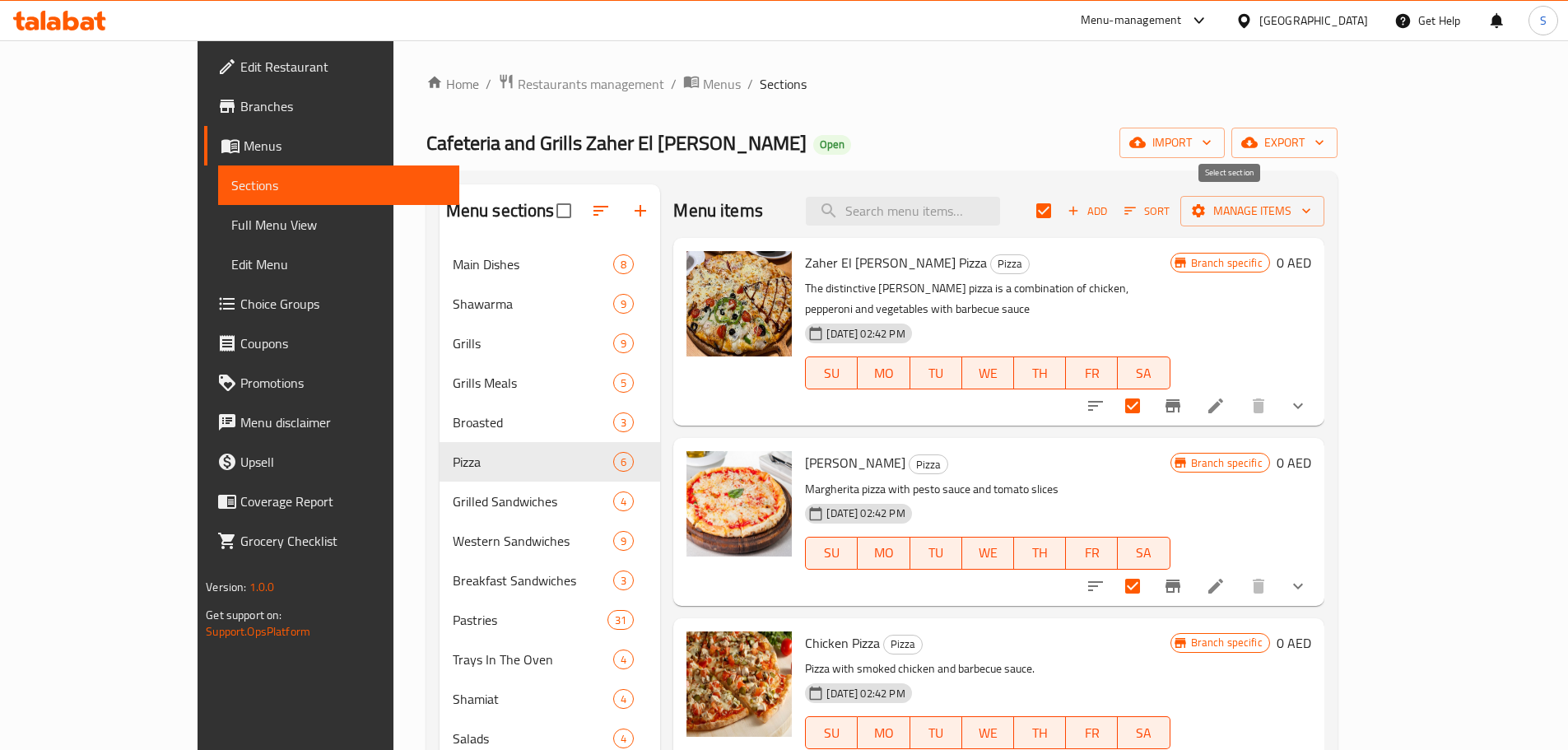
checkbox input "true"
click at [1311, 212] on span "Manage items" at bounding box center [1252, 211] width 118 height 20
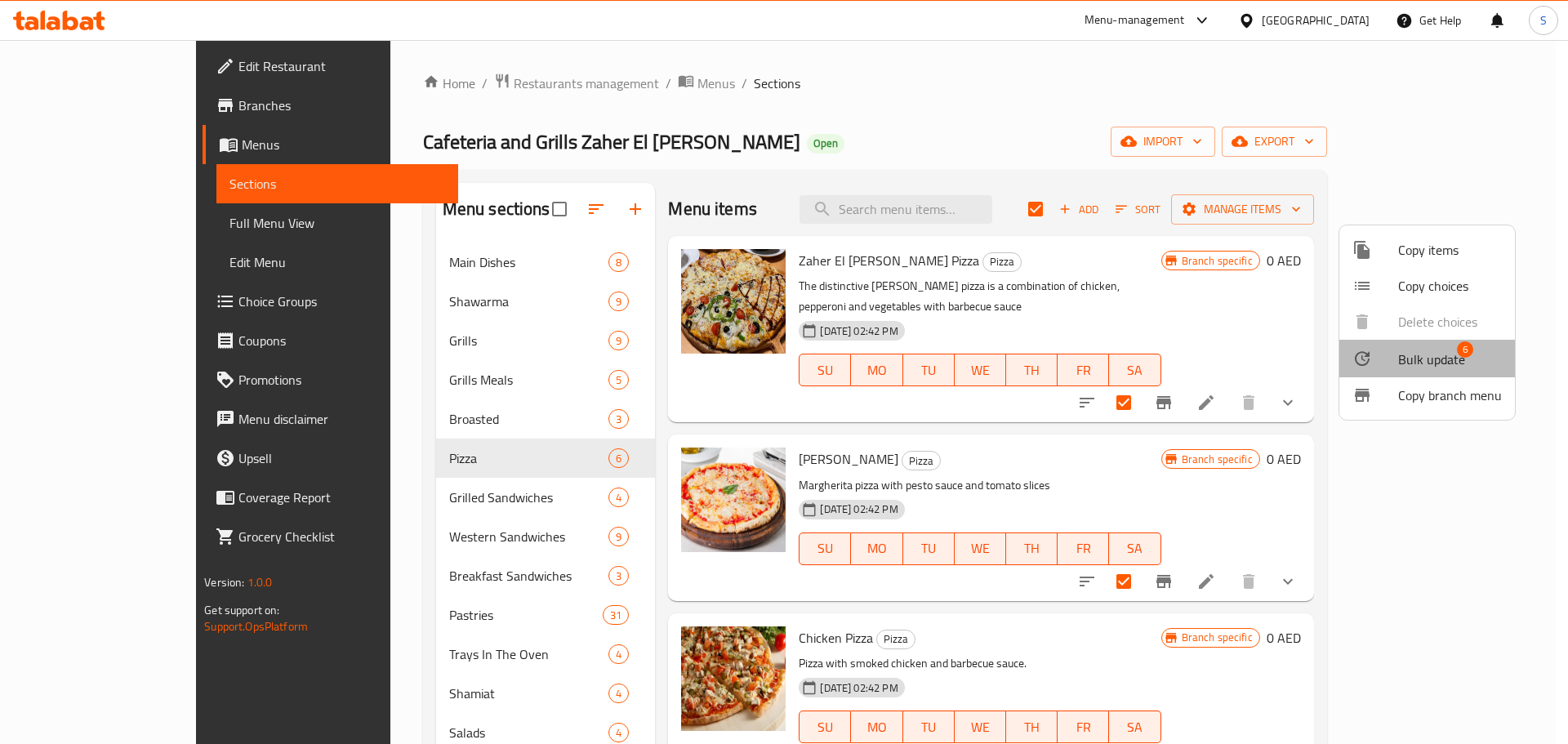
click at [1431, 364] on span "Bulk update" at bounding box center [1431, 359] width 67 height 19
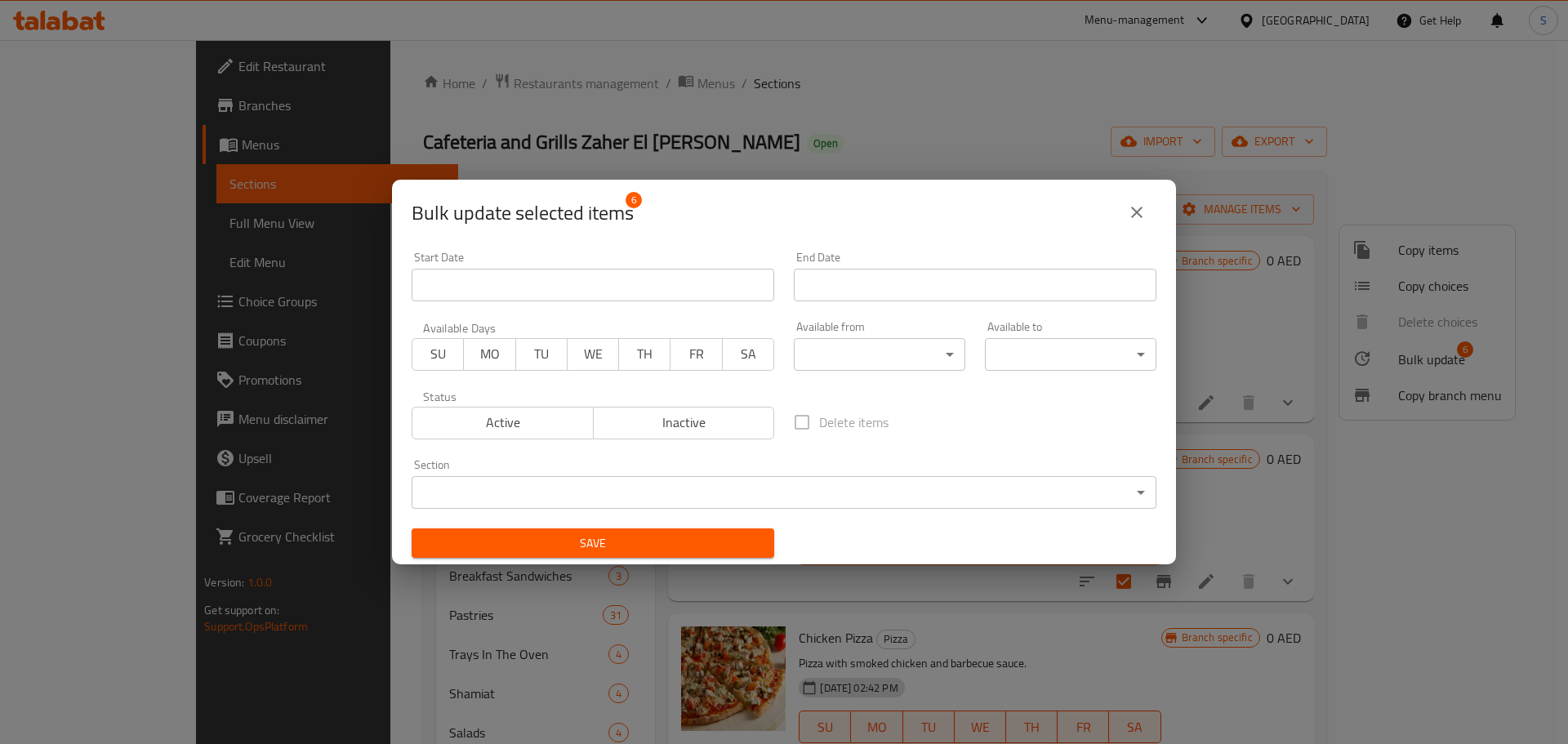
click at [902, 356] on body "​ Menu-management [GEOGRAPHIC_DATA] Get Help S Edit Restaurant Branches Menus S…" at bounding box center [784, 392] width 1568 height 704
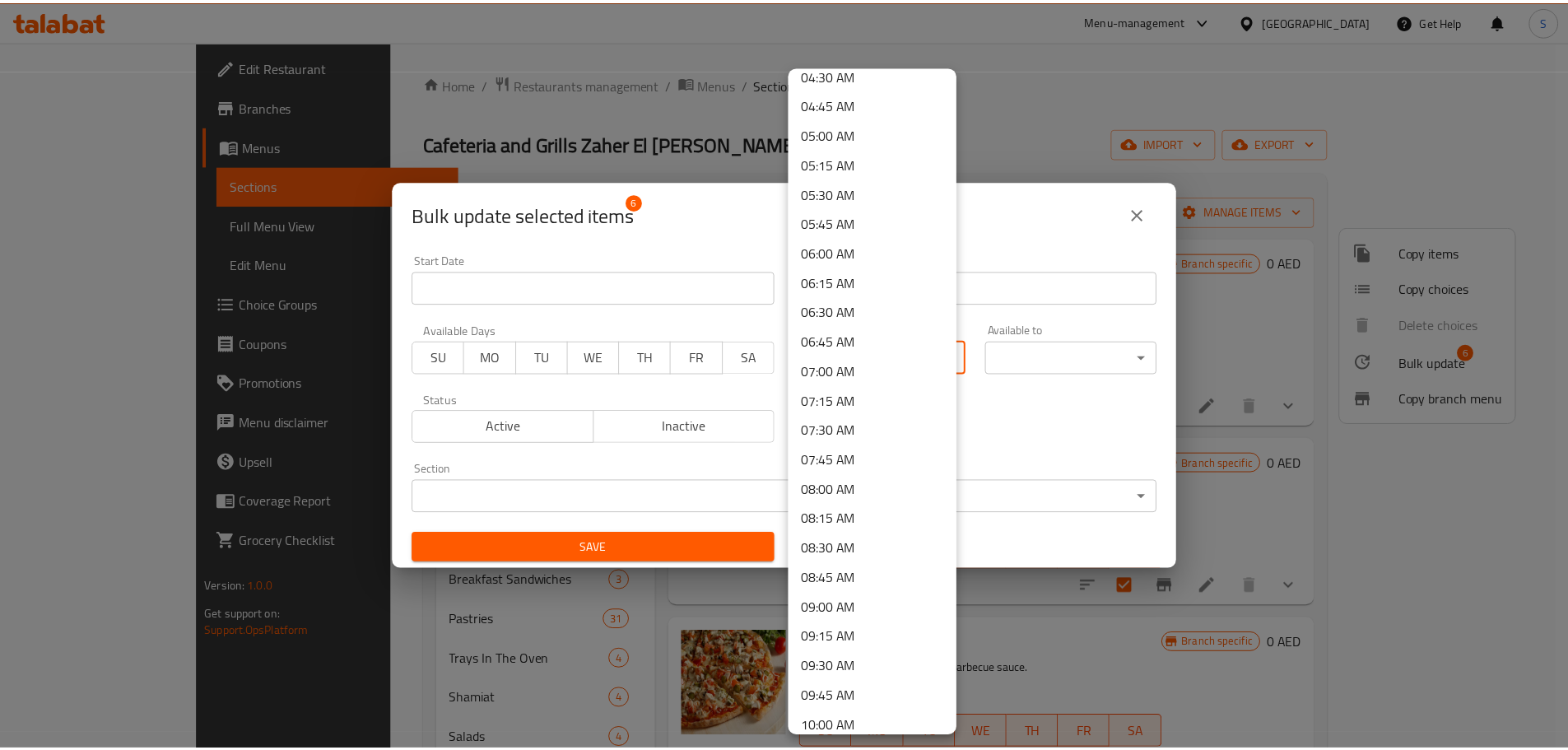
scroll to position [577, 0]
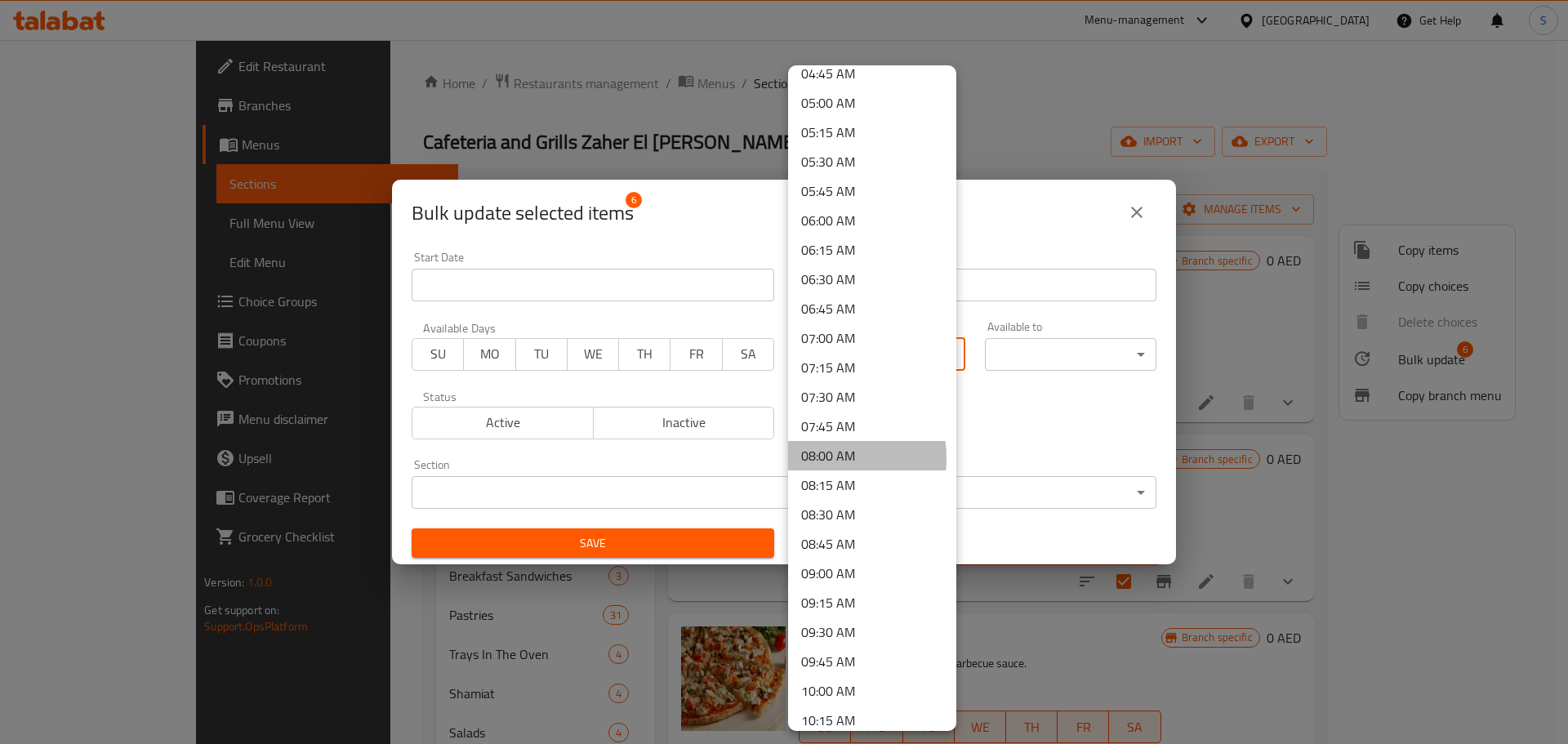
click at [818, 458] on li "08:00 AM" at bounding box center [872, 455] width 168 height 29
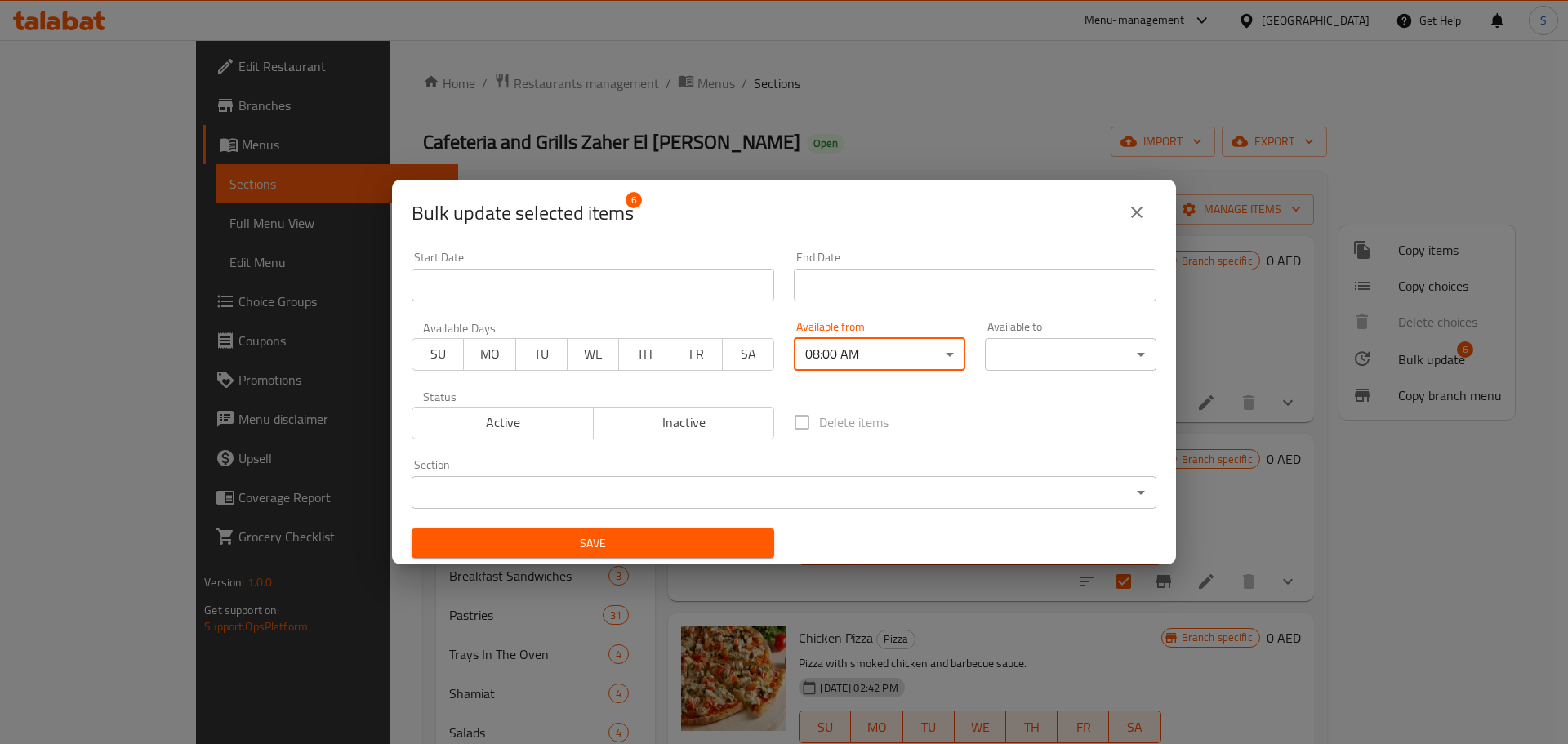
click at [1082, 361] on body "​ Menu-management [GEOGRAPHIC_DATA] Get Help S Edit Restaurant Branches Menus S…" at bounding box center [784, 392] width 1568 height 704
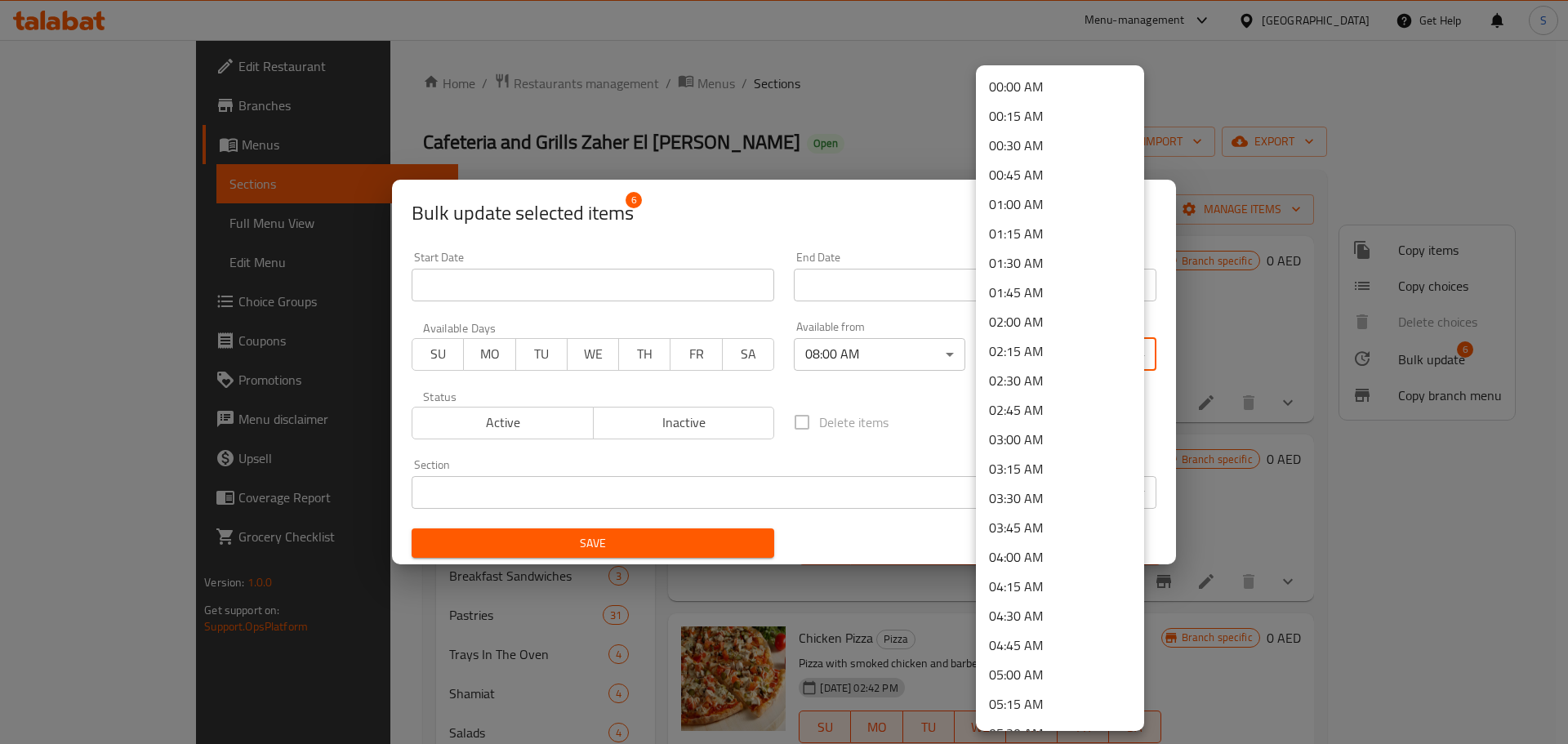
click at [1034, 146] on li "00:30 AM" at bounding box center [1059, 145] width 168 height 29
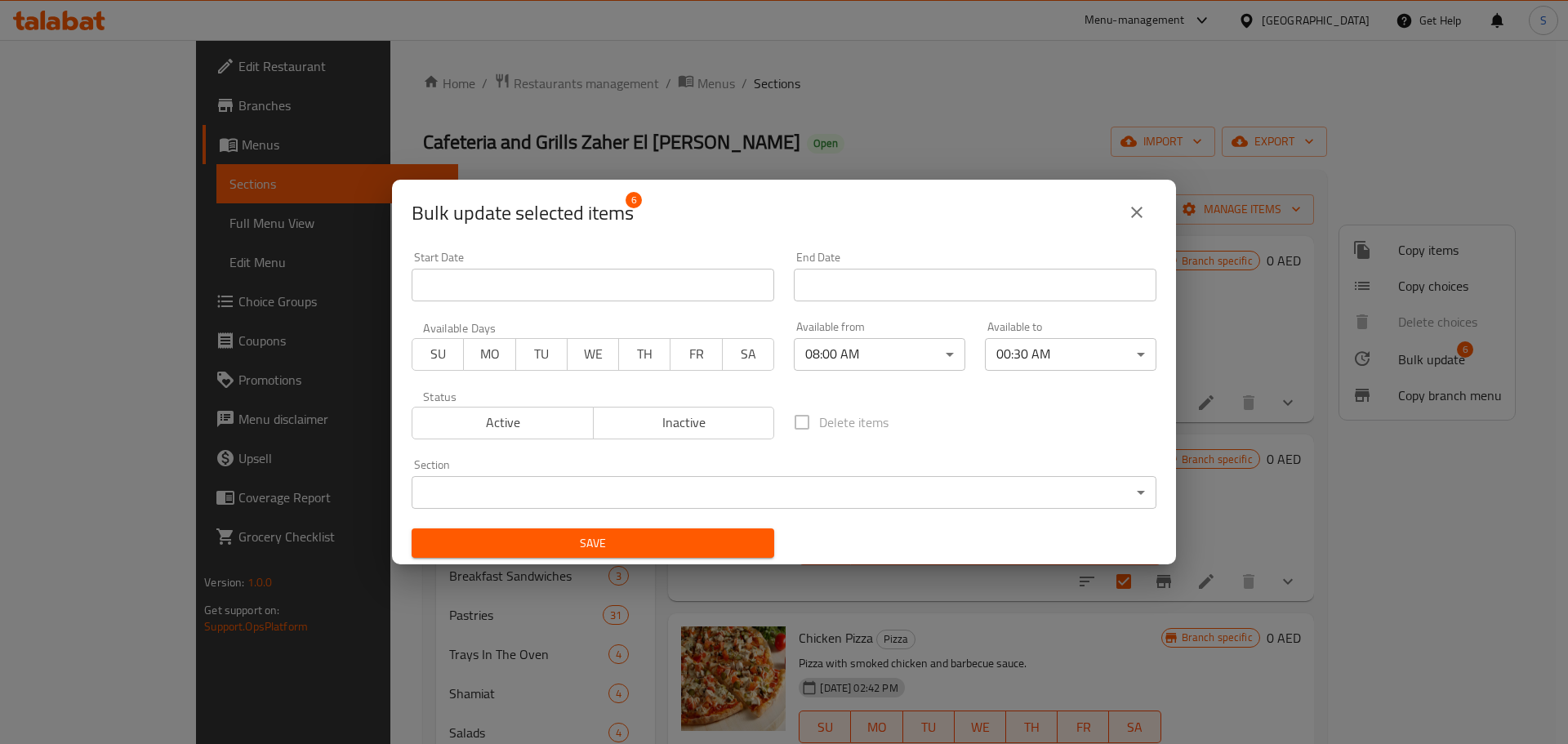
click at [676, 536] on span "Save" at bounding box center [593, 544] width 337 height 20
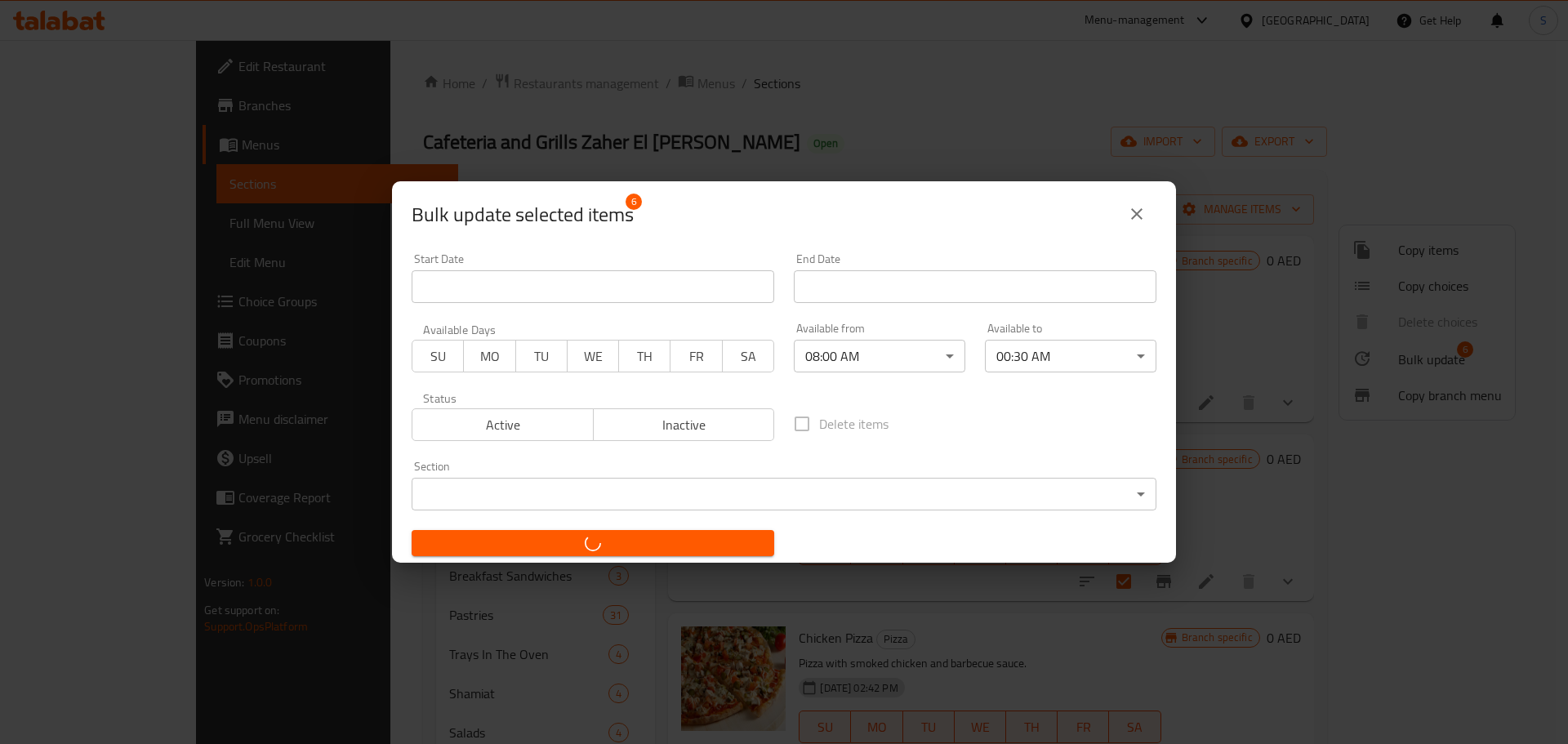
checkbox input "false"
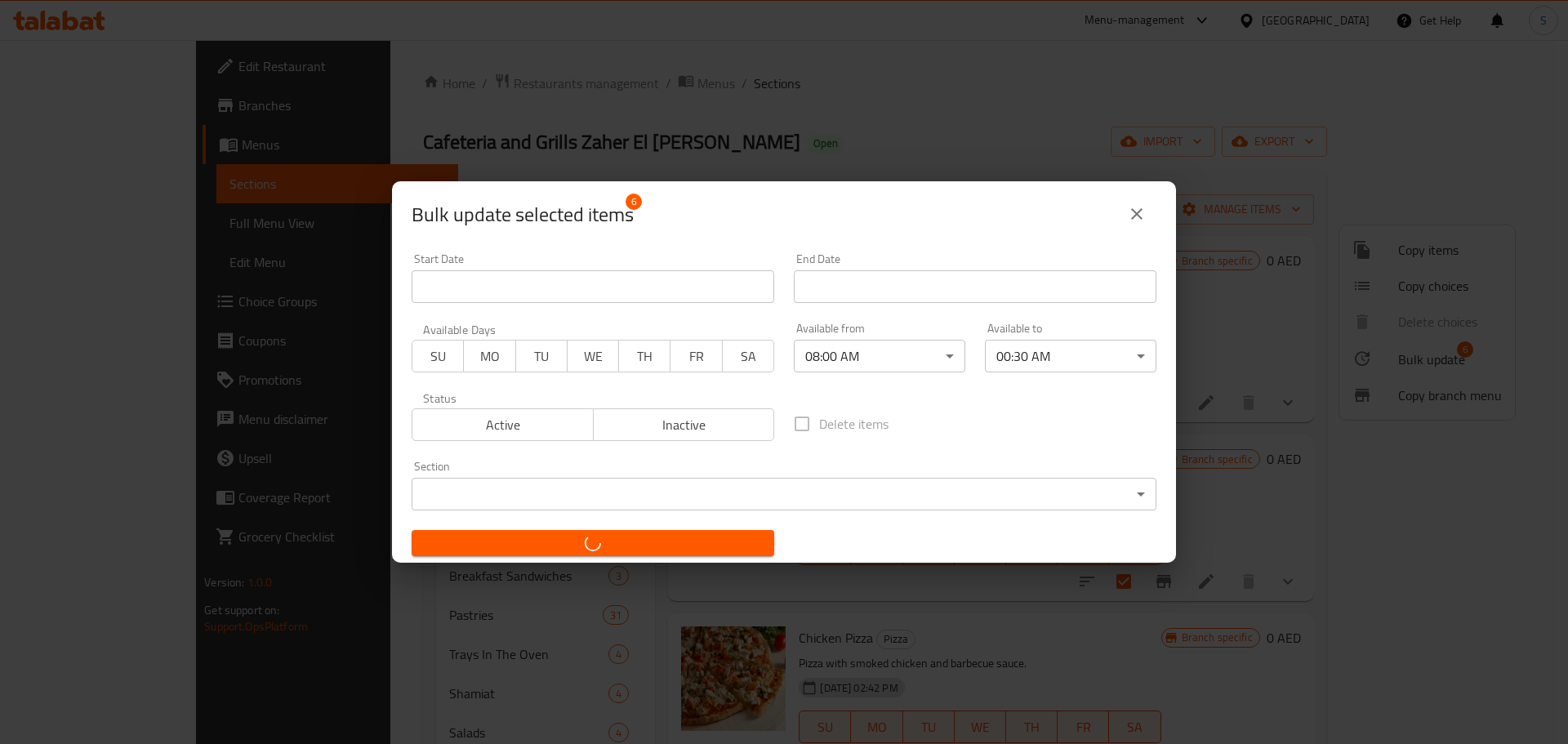
checkbox input "false"
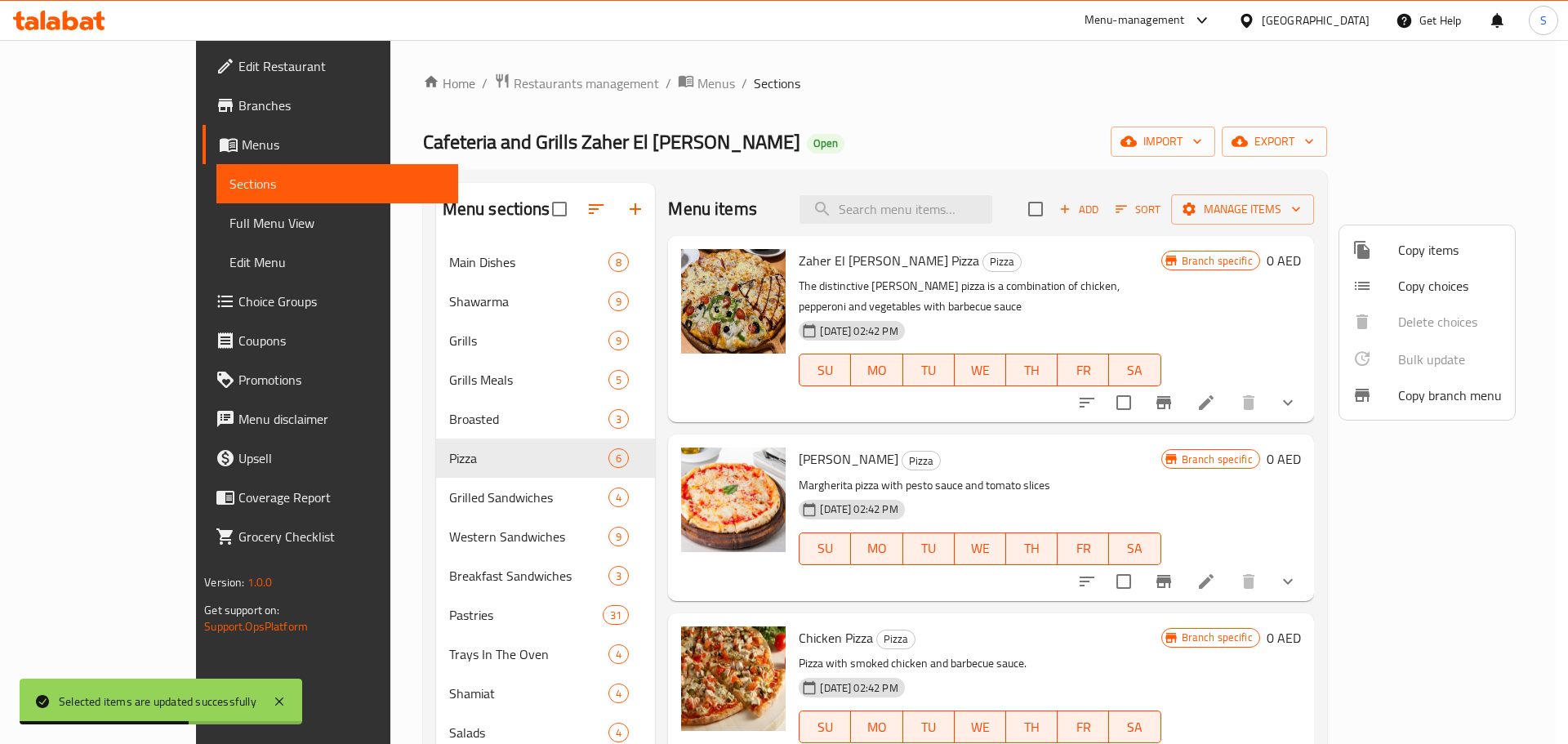
click at [1075, 390] on div at bounding box center [784, 372] width 1568 height 744
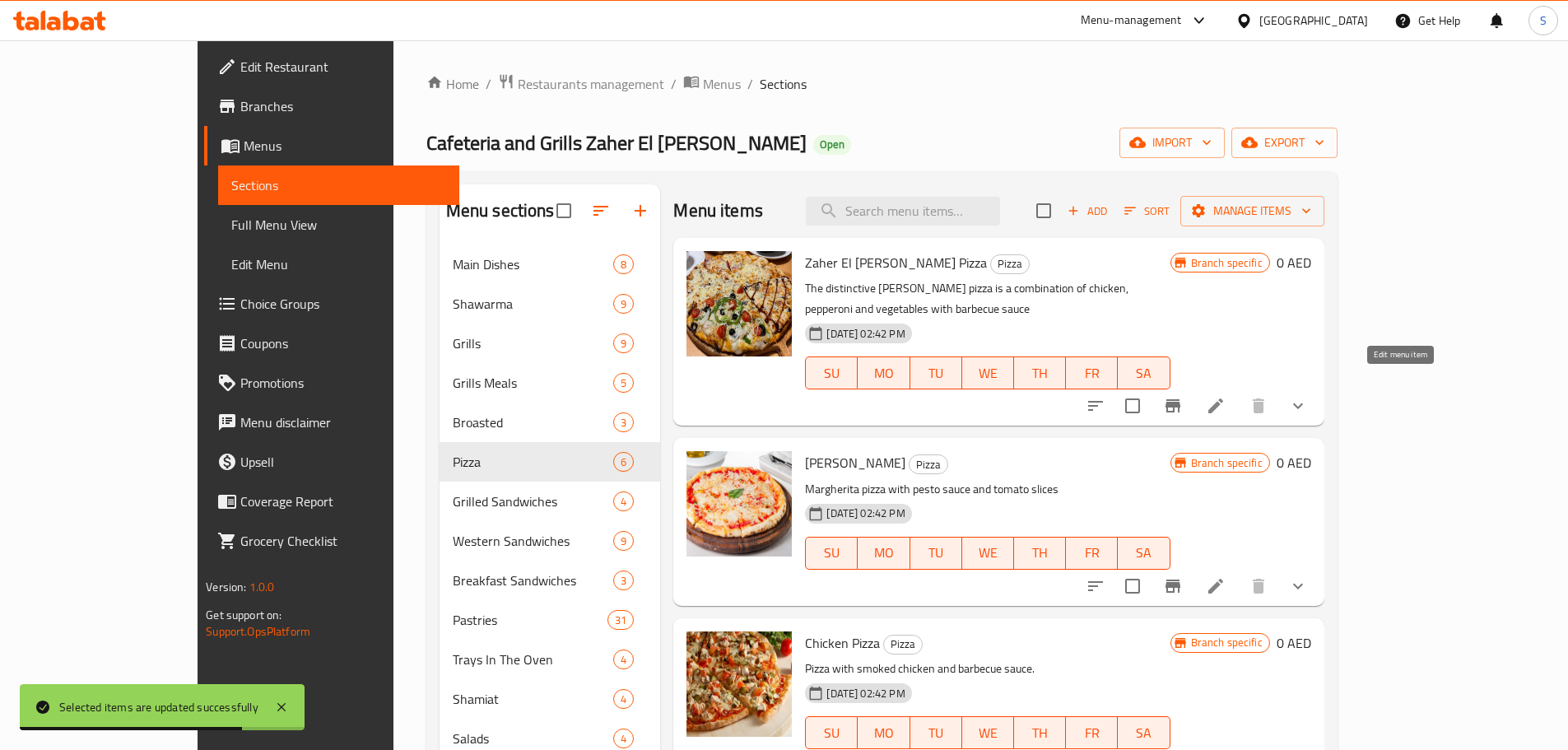
click at [1222, 399] on icon at bounding box center [1216, 406] width 15 height 15
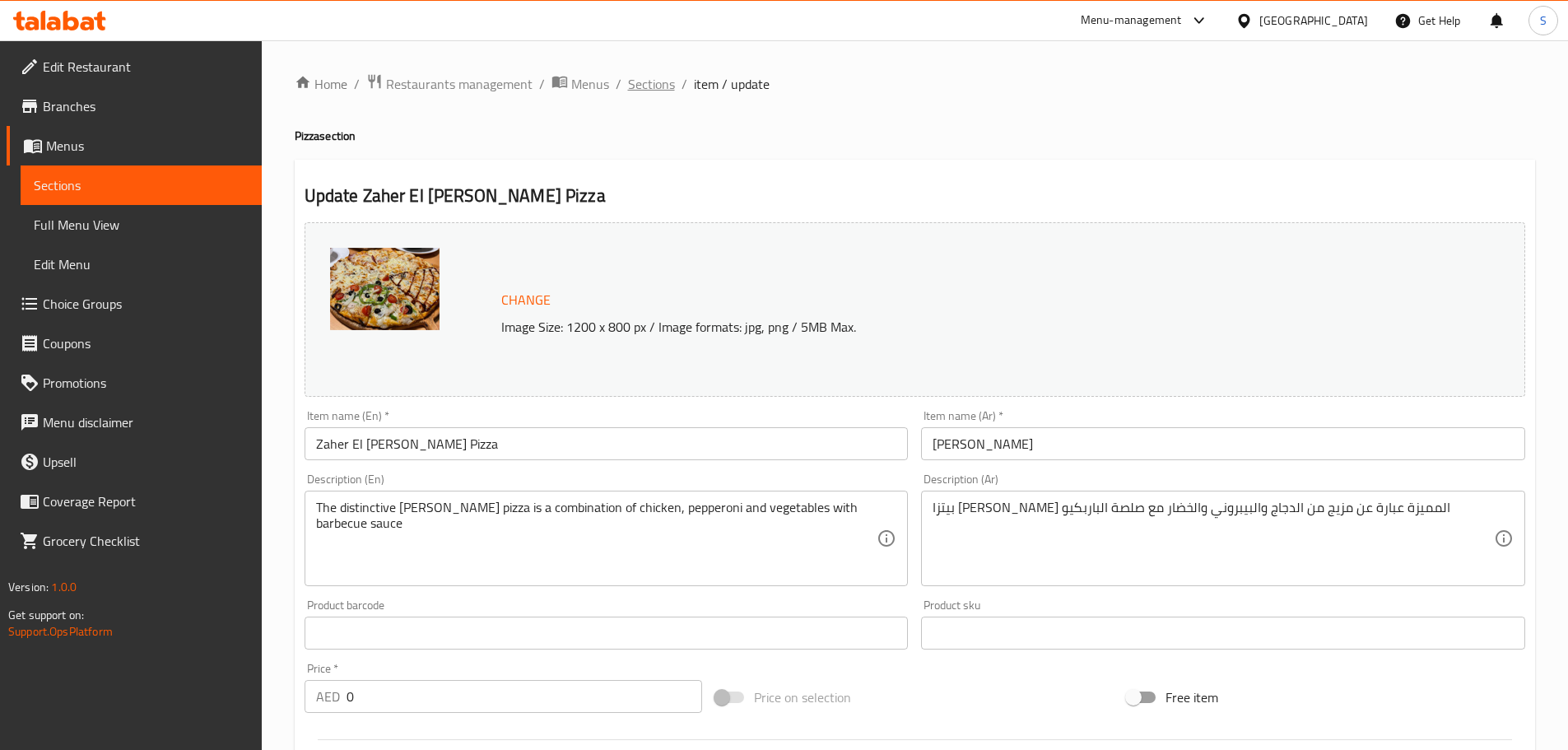
click at [650, 85] on span "Sections" at bounding box center [651, 83] width 47 height 19
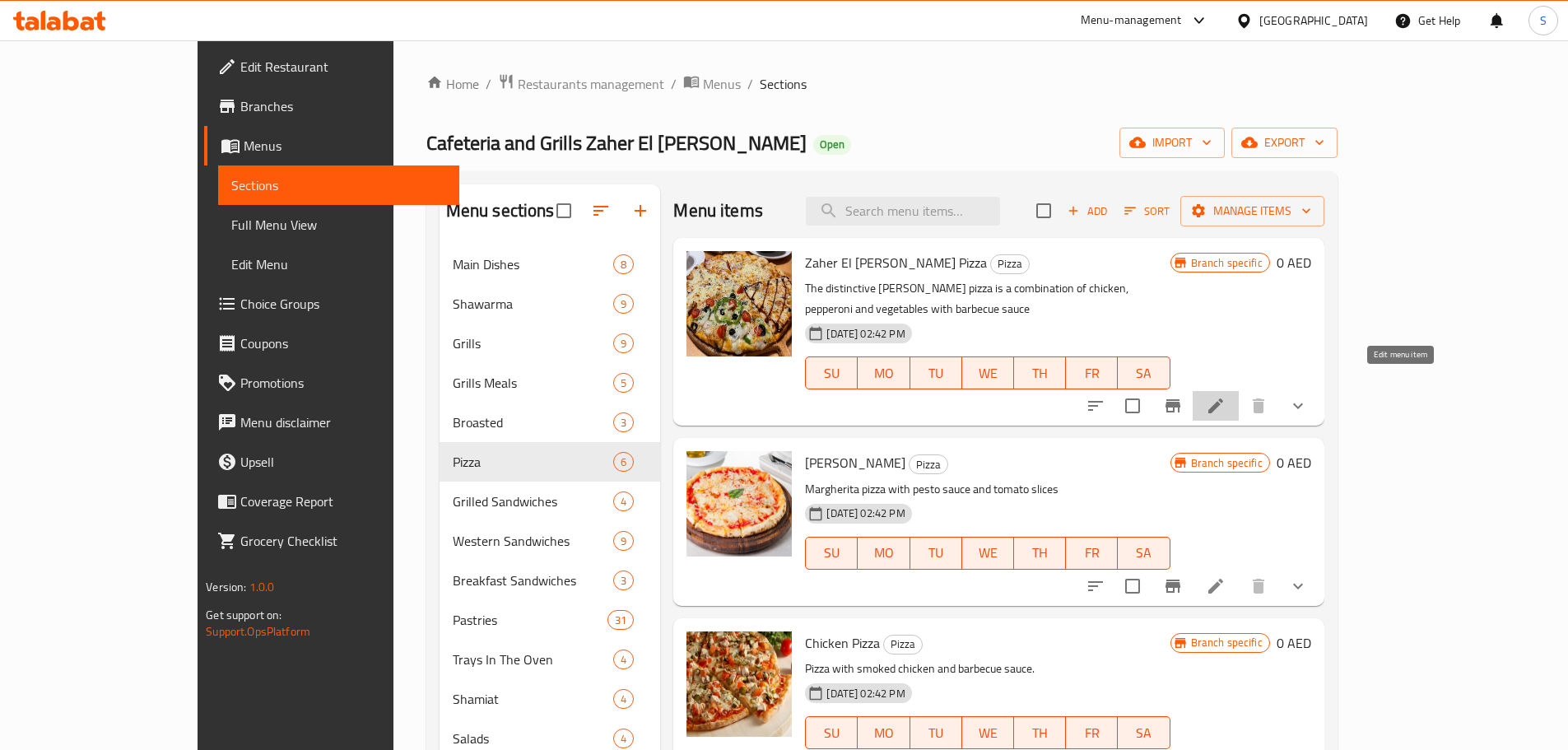
click at [1225, 396] on icon at bounding box center [1215, 405] width 19 height 19
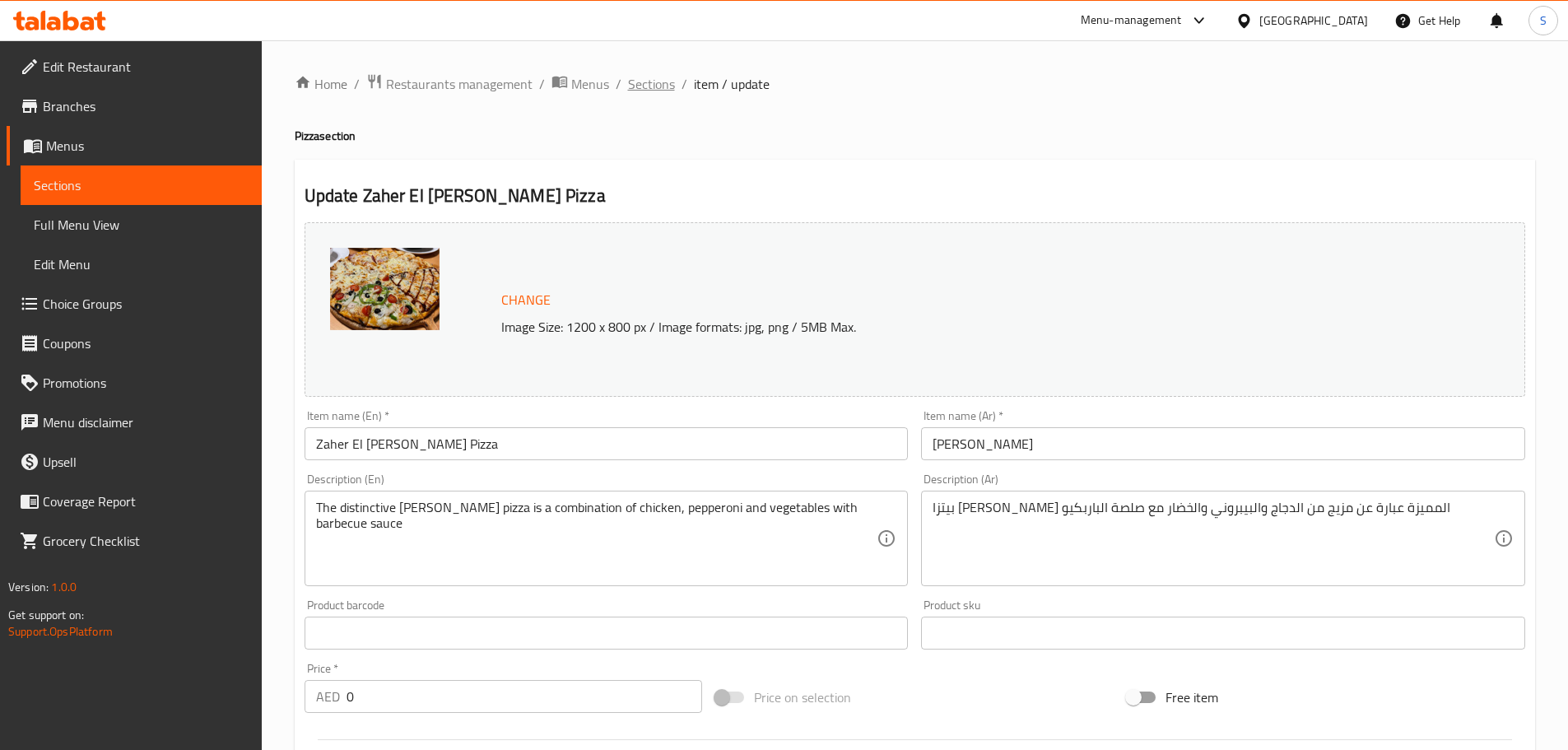
click at [663, 86] on span "Sections" at bounding box center [651, 83] width 47 height 19
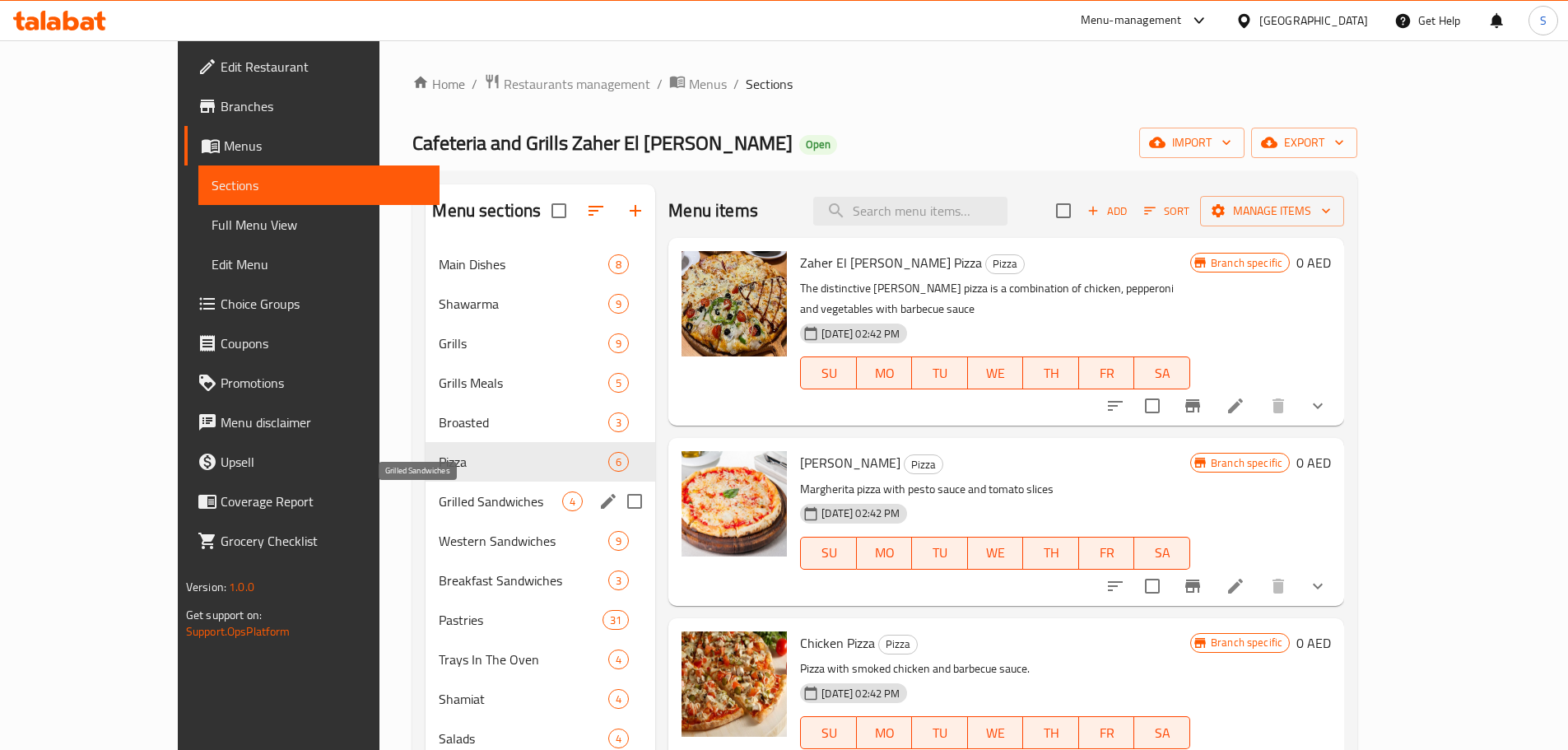
drag, startPoint x: 440, startPoint y: 503, endPoint x: 456, endPoint y: 500, distance: 16.3
click at [442, 502] on span "Grilled Sandwiches" at bounding box center [499, 501] width 123 height 19
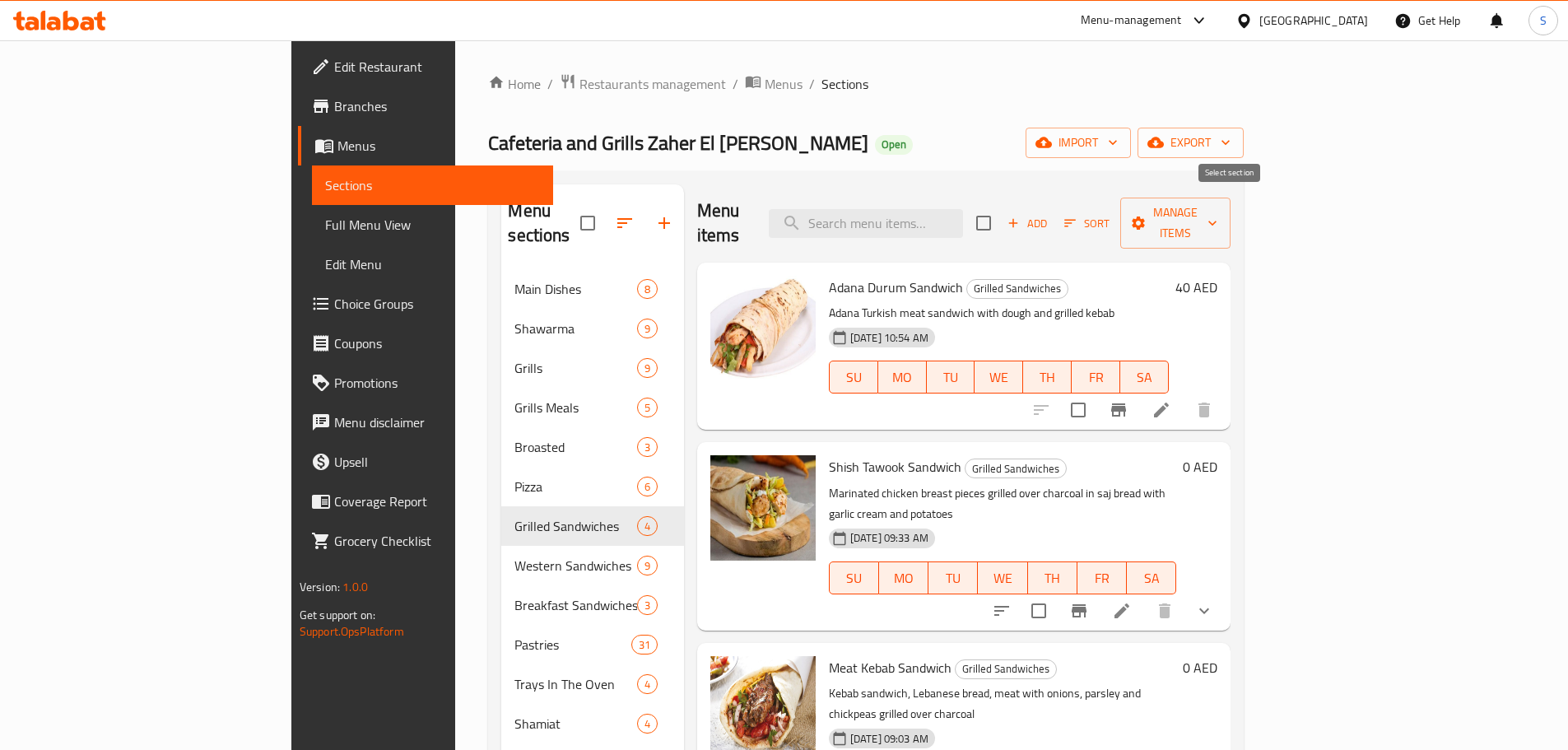
drag, startPoint x: 1224, startPoint y: 217, endPoint x: 1234, endPoint y: 217, distance: 10.0
click at [1001, 217] on input "checkbox" at bounding box center [982, 222] width 34 height 34
checkbox input "true"
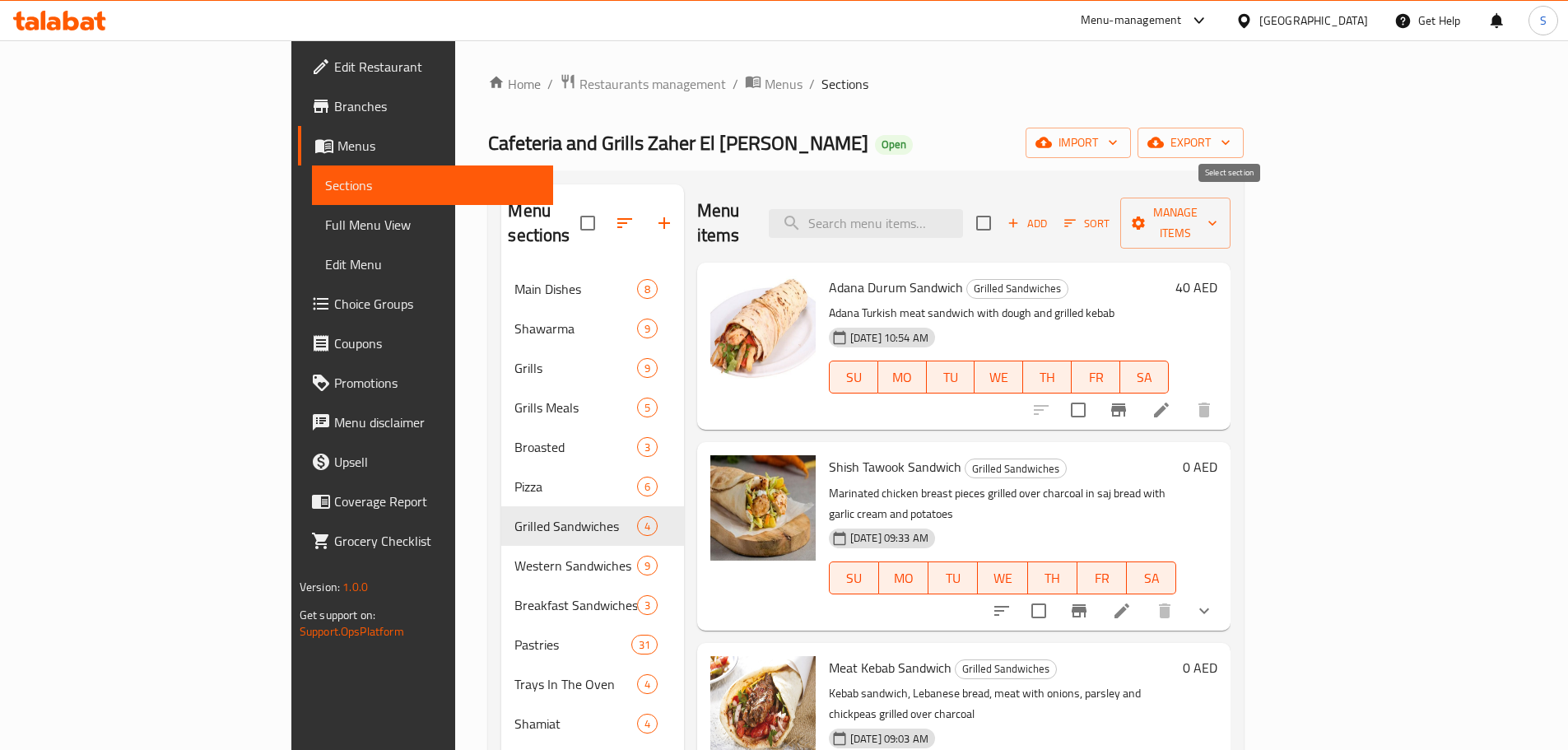
checkbox input "true"
click at [1217, 216] on span "Manage items" at bounding box center [1175, 222] width 84 height 41
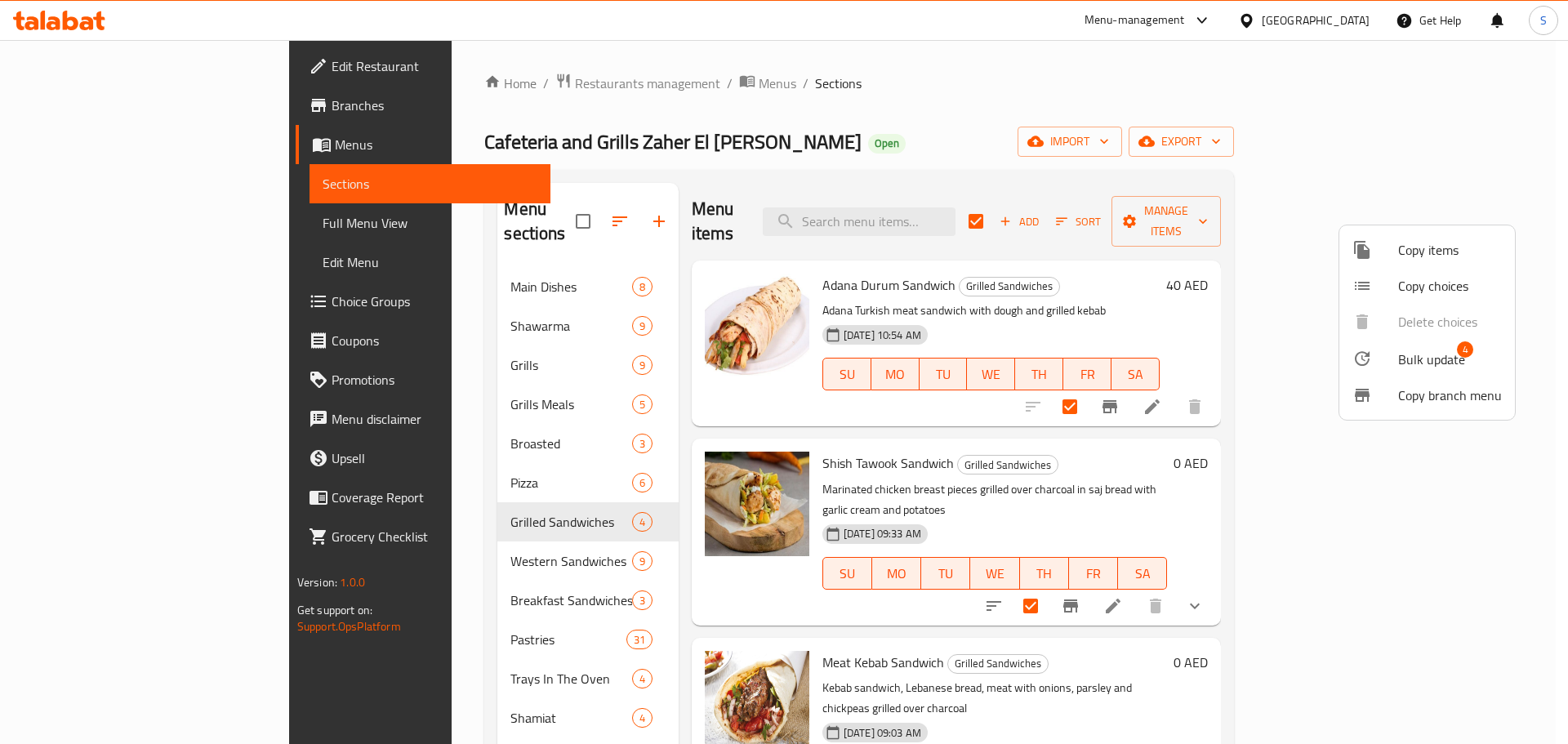
click at [1417, 357] on span "Bulk update" at bounding box center [1431, 359] width 67 height 19
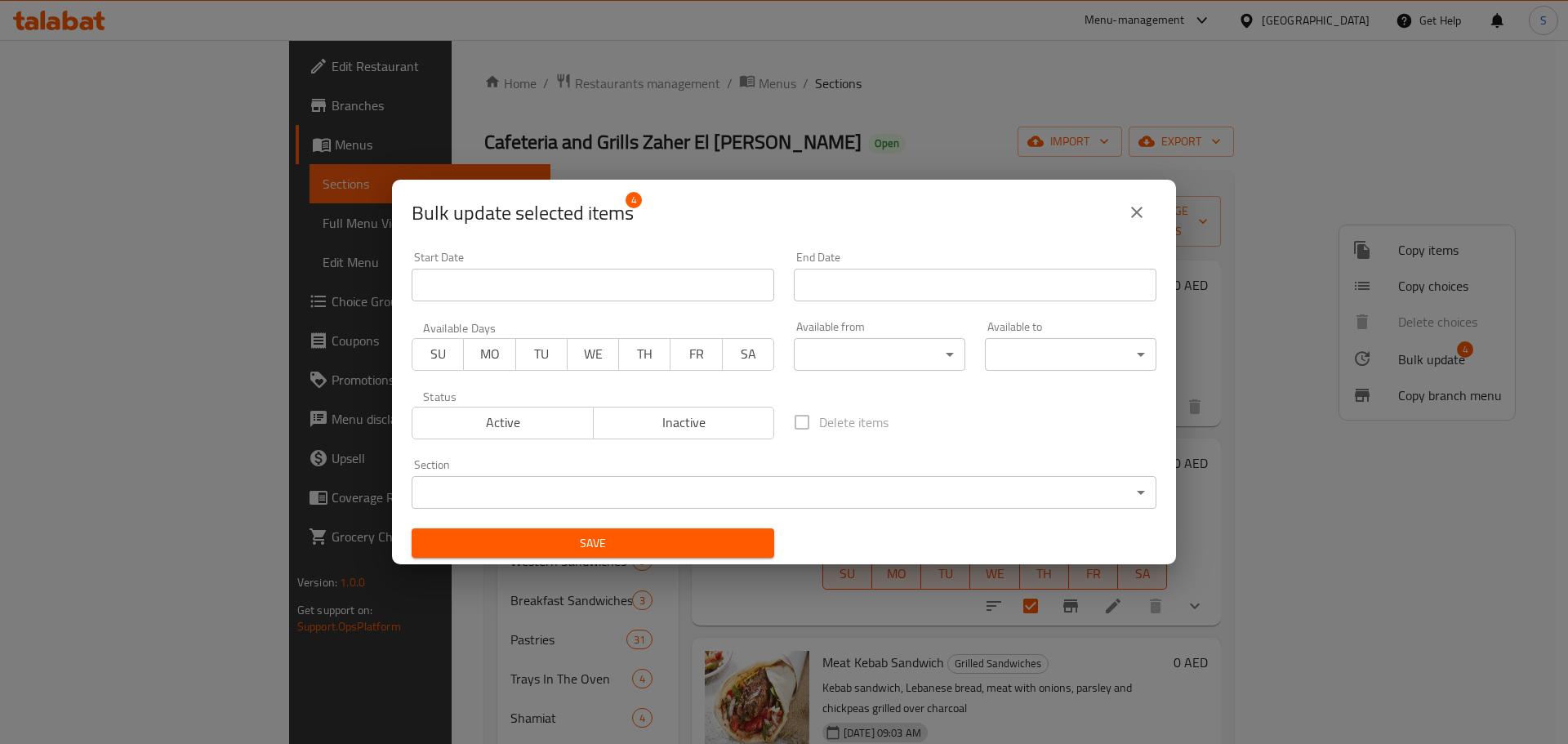
click at [951, 352] on body "​ Menu-management [GEOGRAPHIC_DATA] Get Help S Edit Restaurant Branches Menus S…" at bounding box center [784, 392] width 1568 height 704
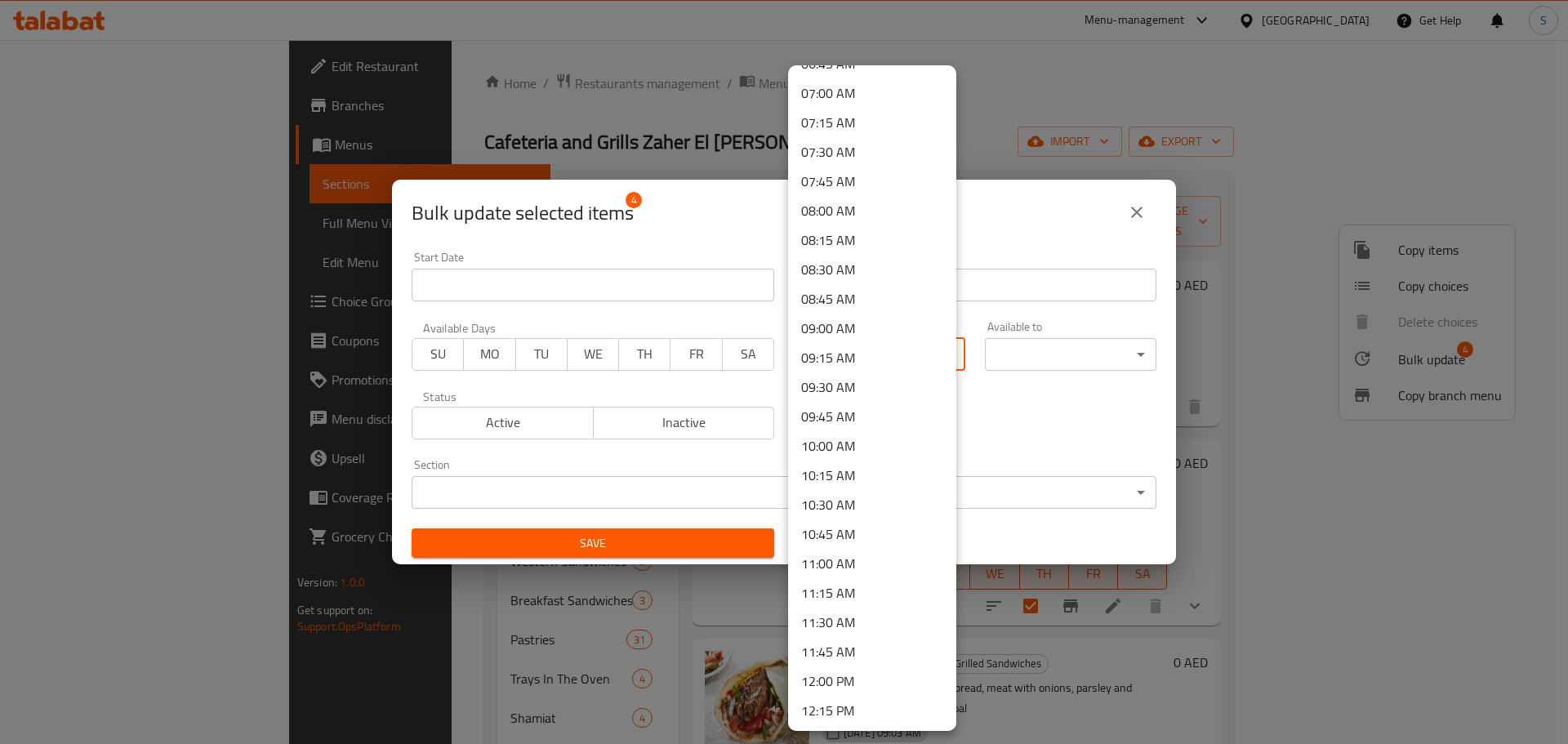
scroll to position [899, 0]
click at [850, 620] on li "12:15 PM" at bounding box center [872, 629] width 168 height 29
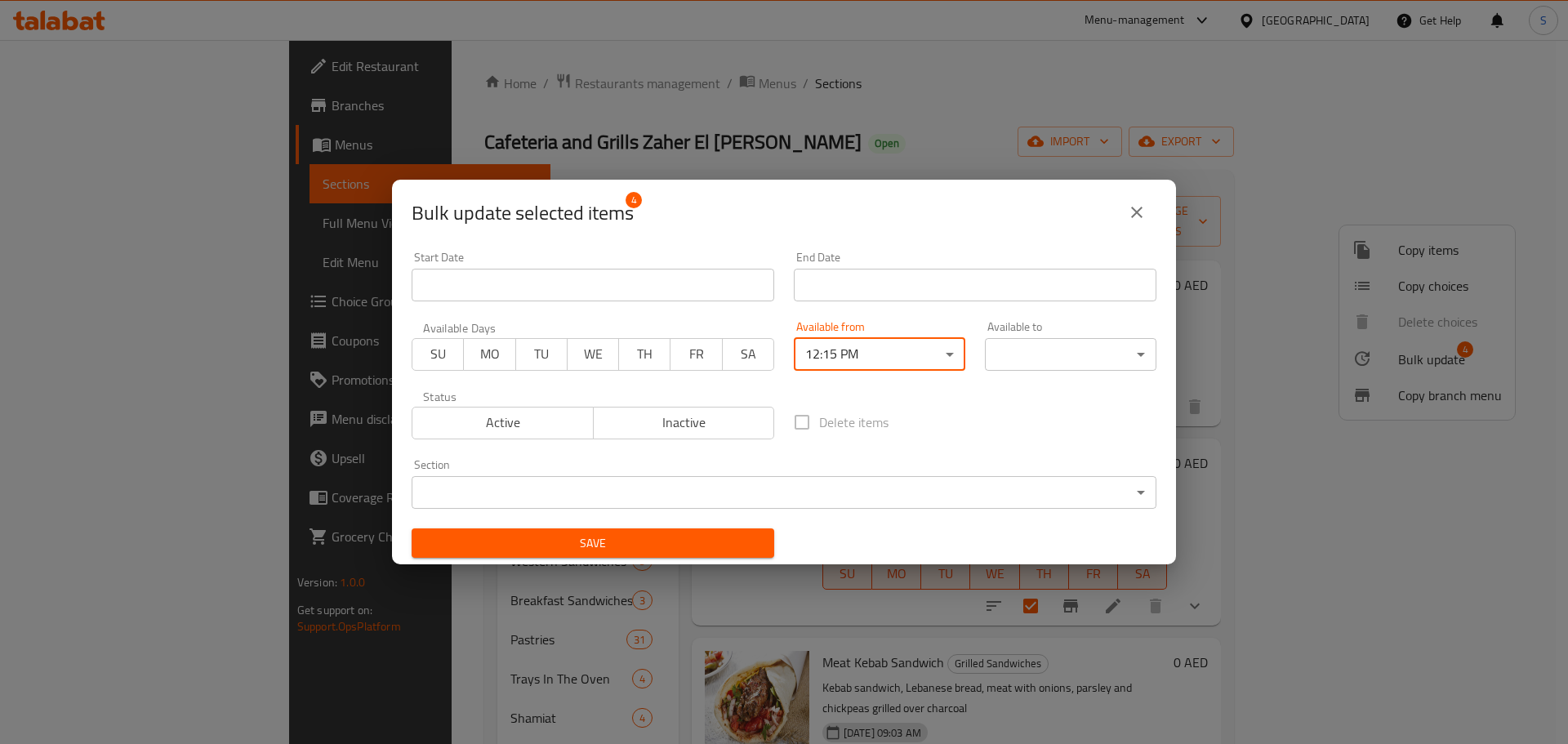
click at [1053, 365] on body "​ Menu-management [GEOGRAPHIC_DATA] Get Help S Edit Restaurant Branches Menus S…" at bounding box center [784, 392] width 1568 height 704
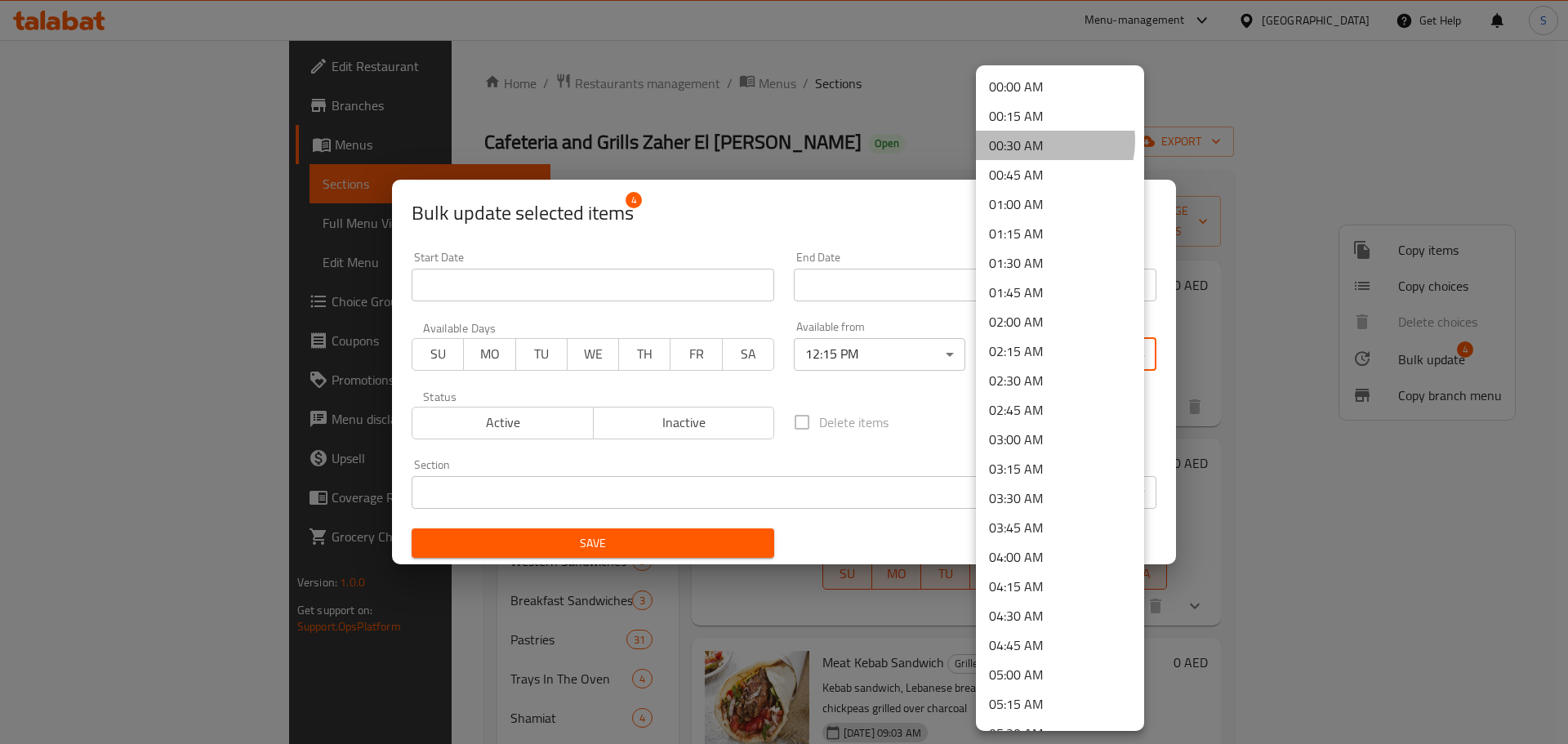
click at [1040, 141] on li "00:30 AM" at bounding box center [1059, 145] width 168 height 29
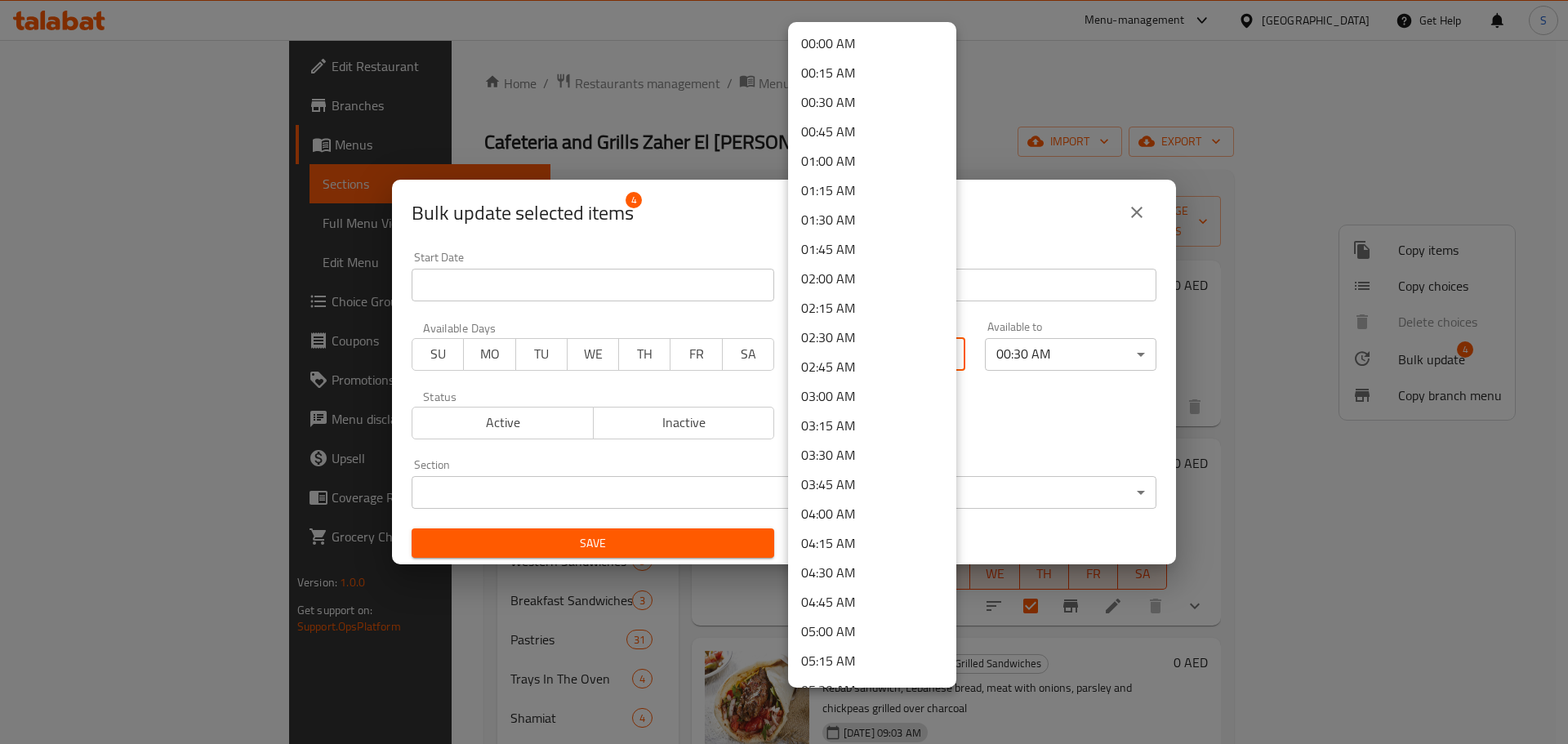
click at [898, 361] on body "​ Menu-management [GEOGRAPHIC_DATA] Get Help S Edit Restaurant Branches Menus S…" at bounding box center [784, 392] width 1568 height 704
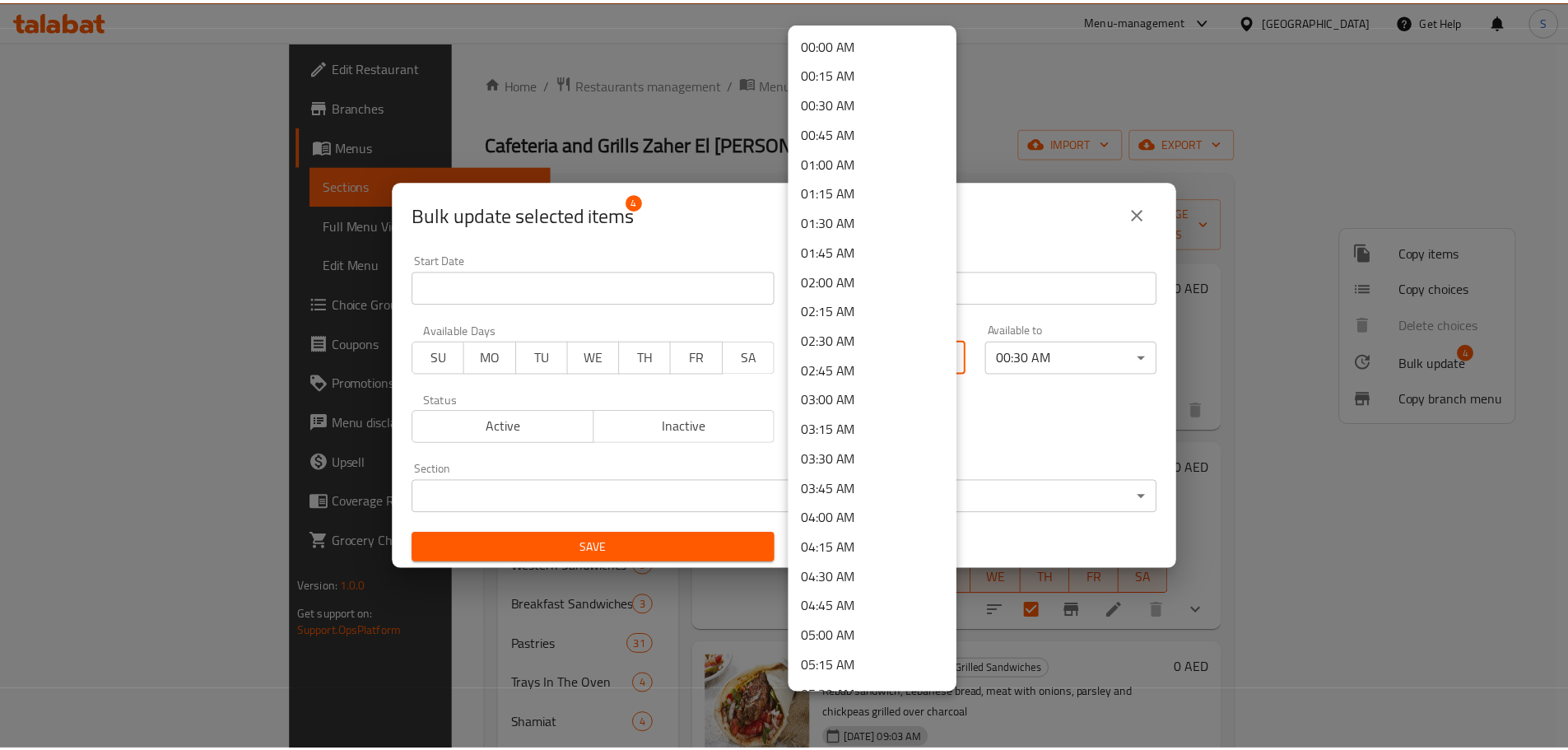
scroll to position [1138, 0]
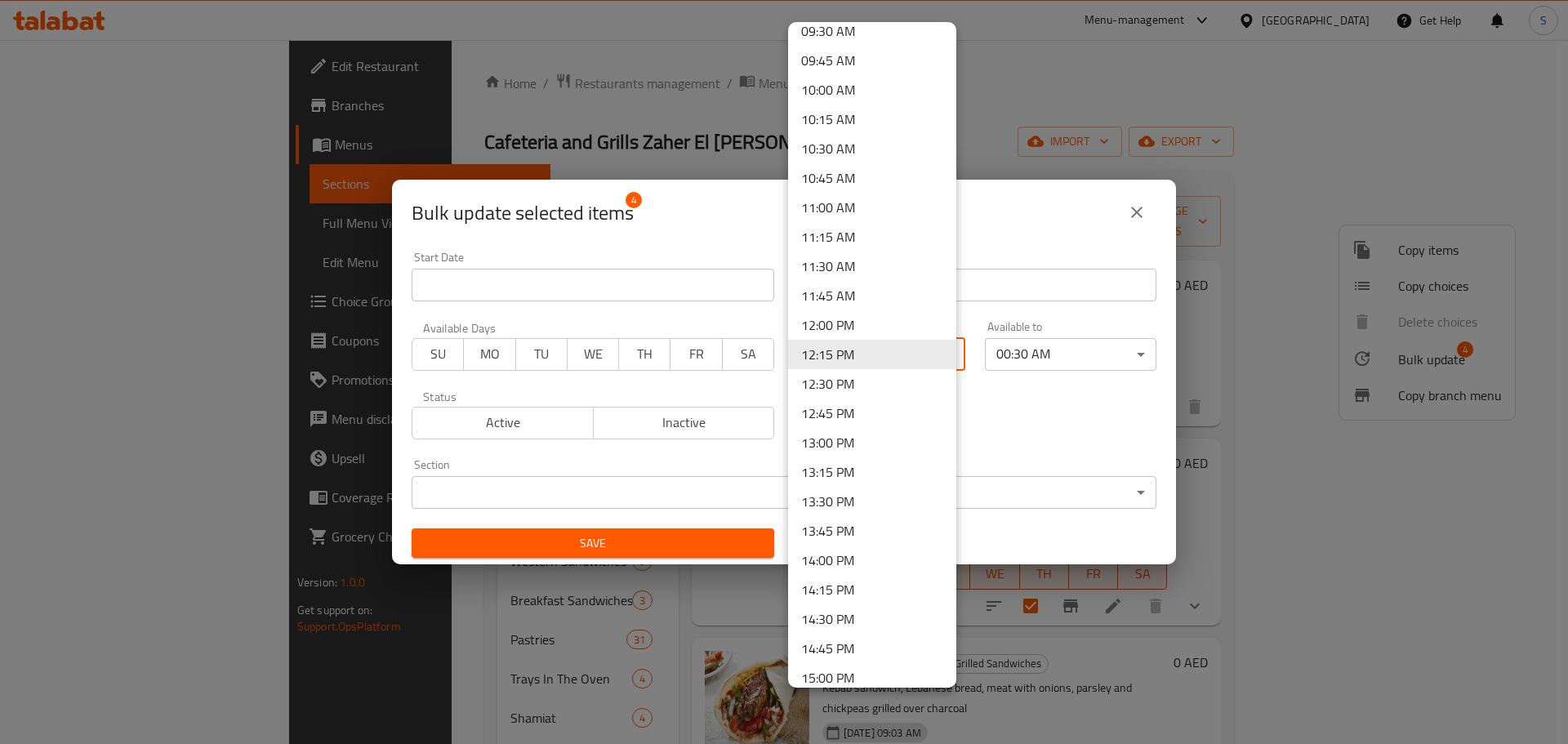
click at [862, 382] on li "12:30 PM" at bounding box center [872, 383] width 168 height 29
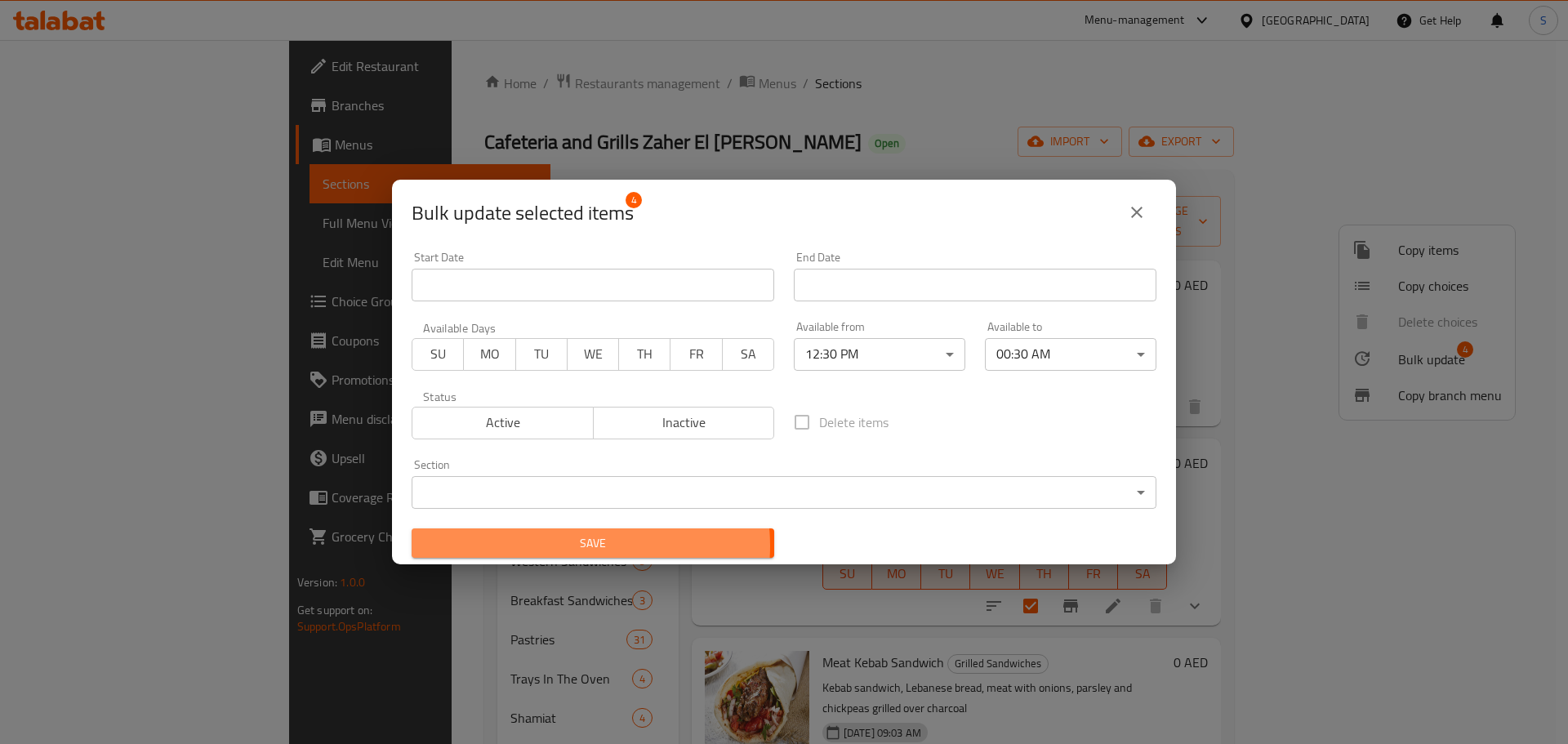
click at [588, 545] on span "Save" at bounding box center [593, 544] width 337 height 20
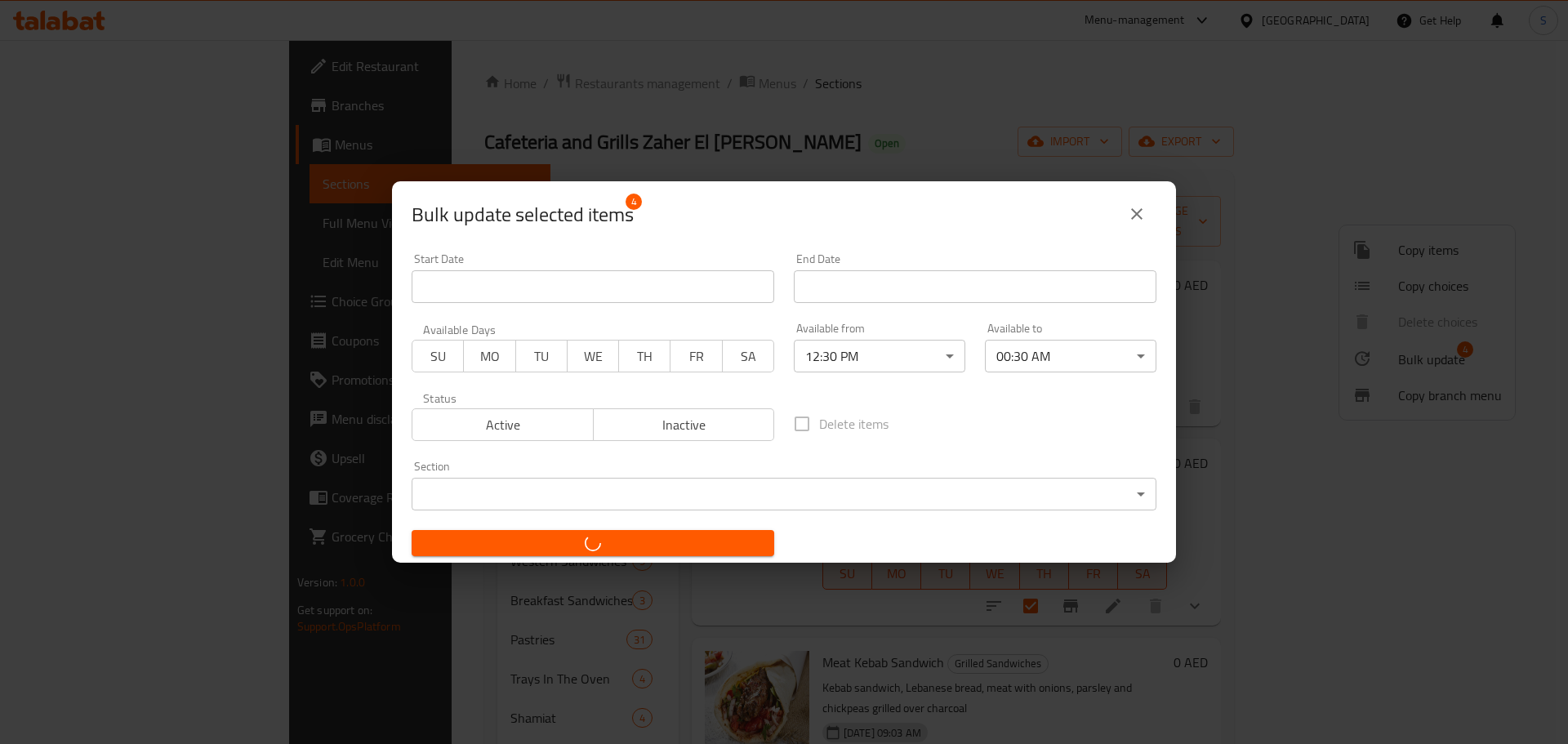
checkbox input "false"
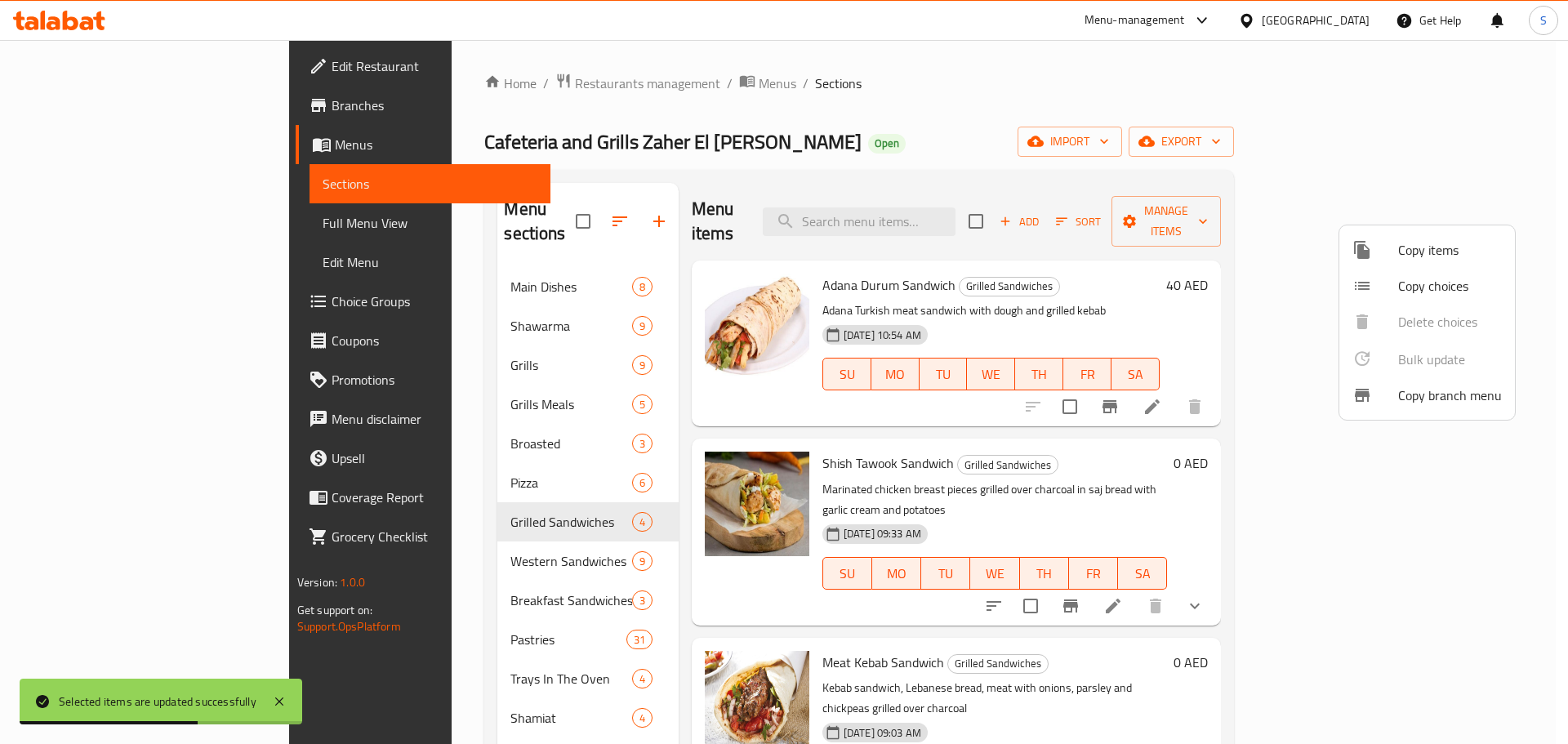
click at [826, 66] on div at bounding box center [784, 372] width 1568 height 744
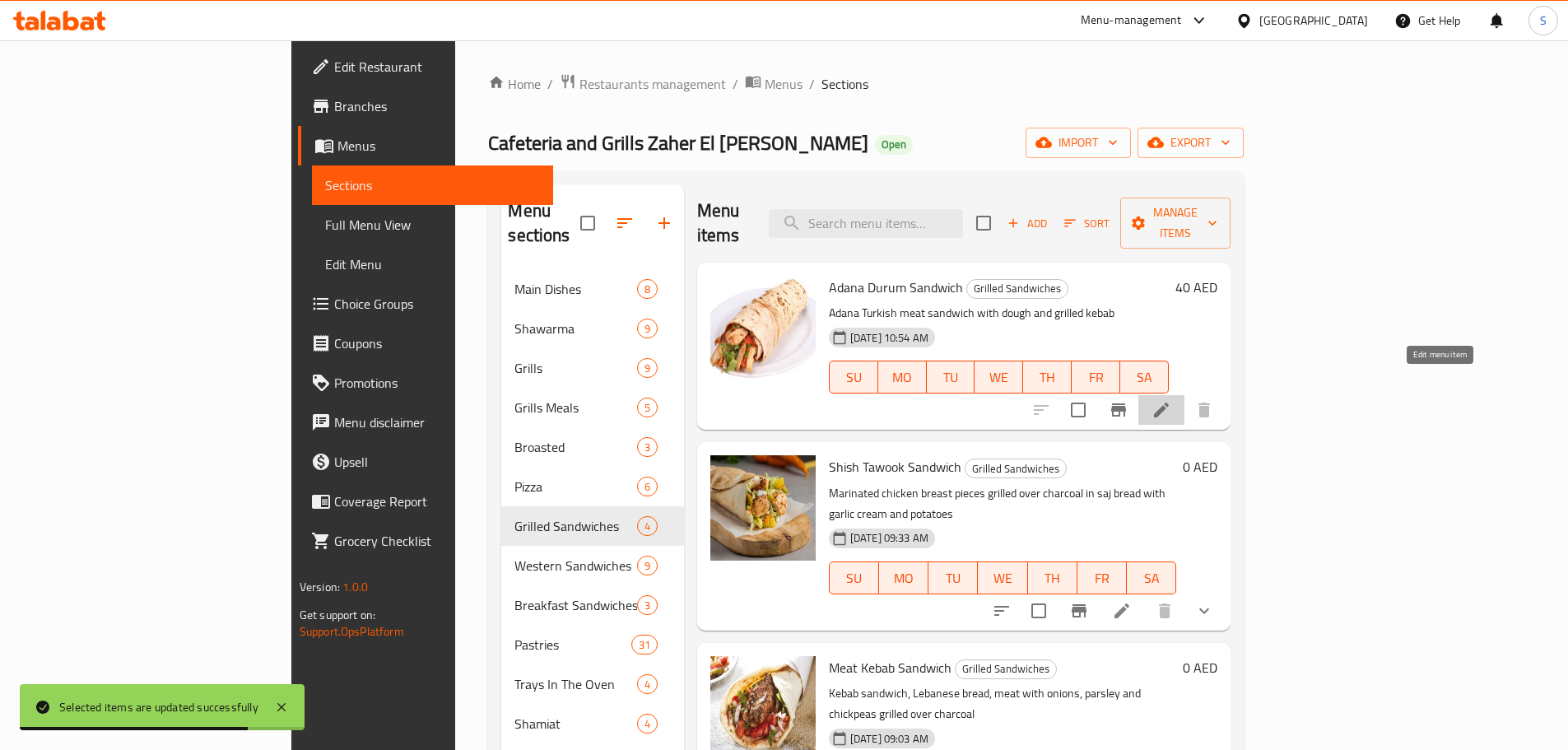
click at [1171, 400] on icon at bounding box center [1160, 410] width 19 height 19
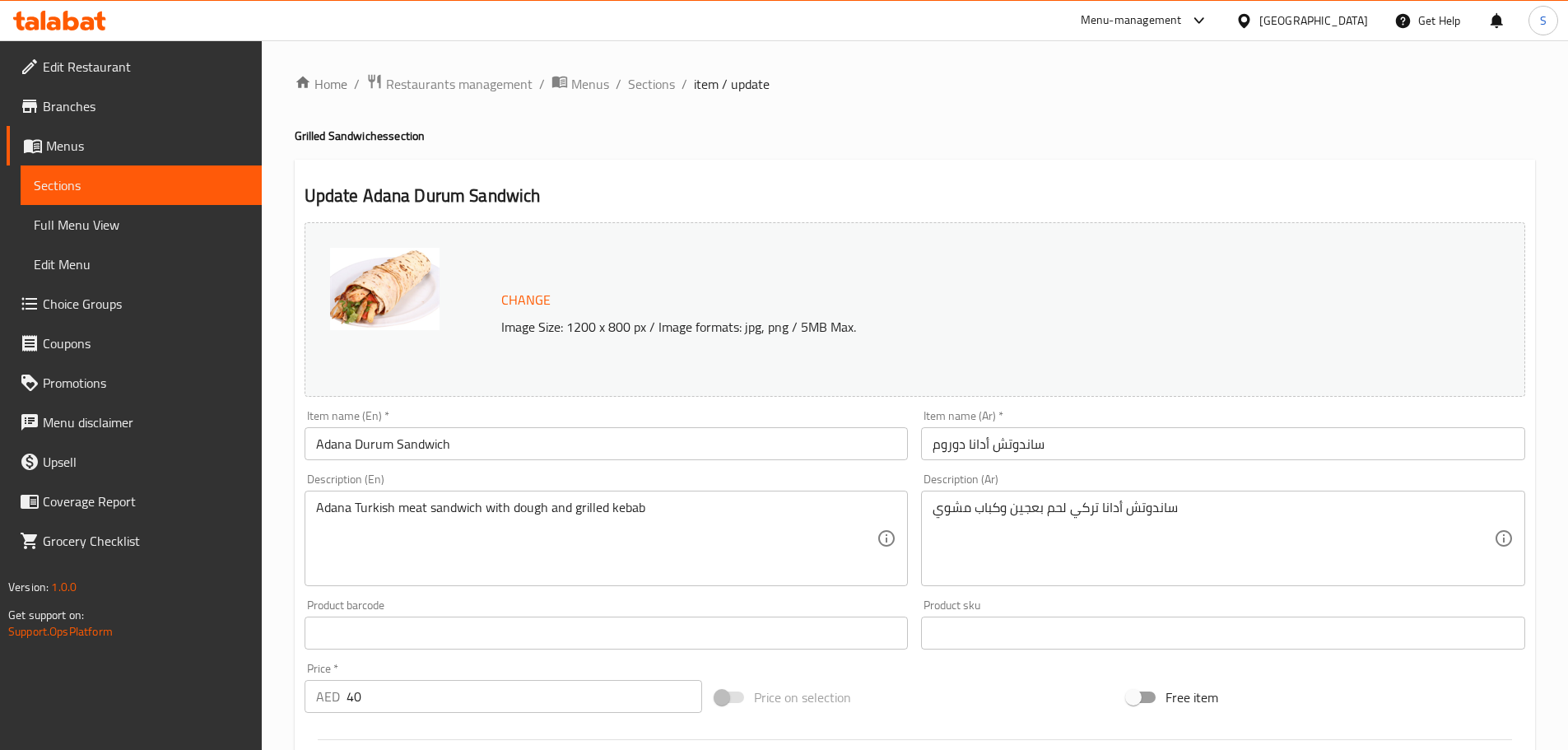
drag, startPoint x: 647, startPoint y: 92, endPoint x: 643, endPoint y: 101, distance: 9.8
click at [647, 92] on span "Sections" at bounding box center [651, 83] width 47 height 19
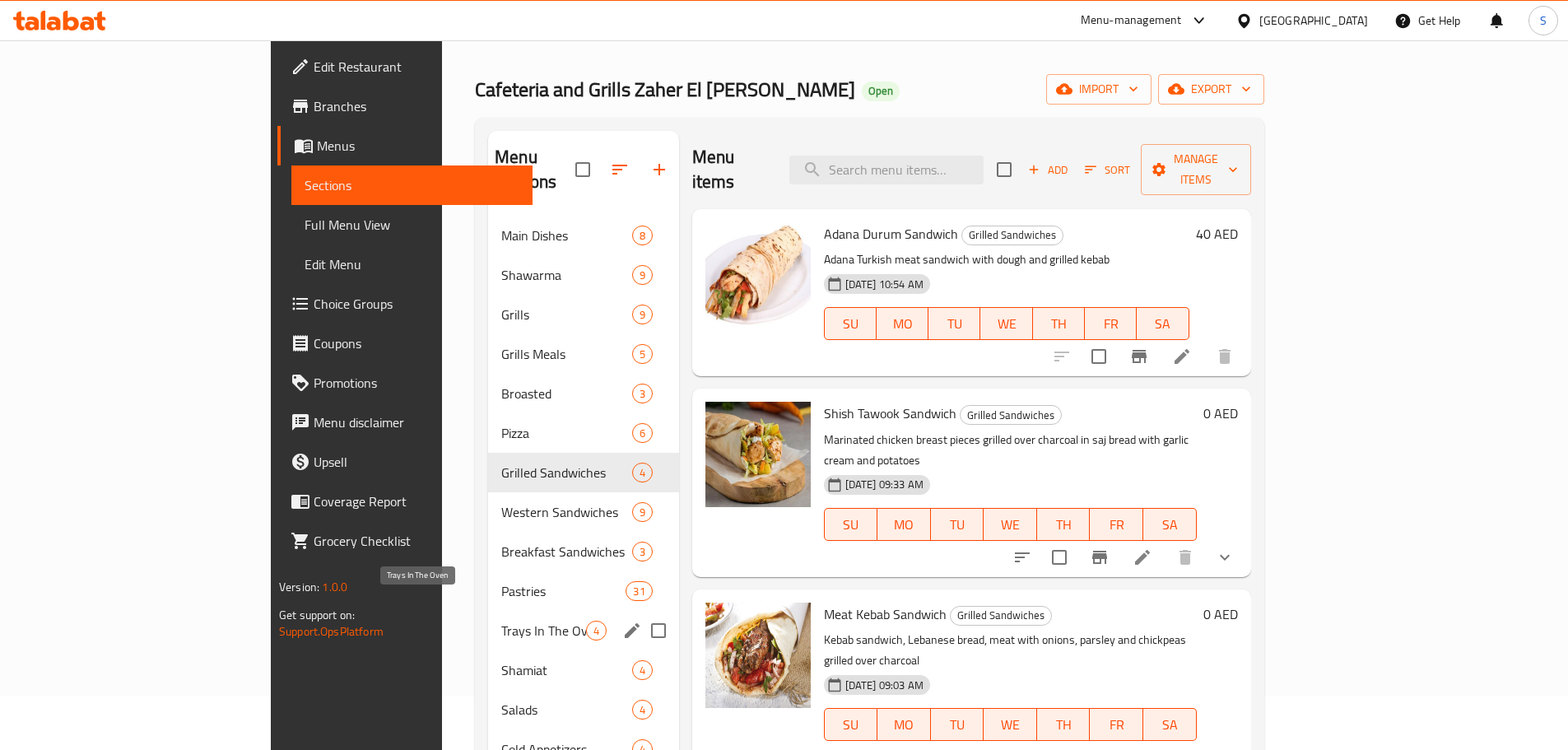
scroll to position [83, 0]
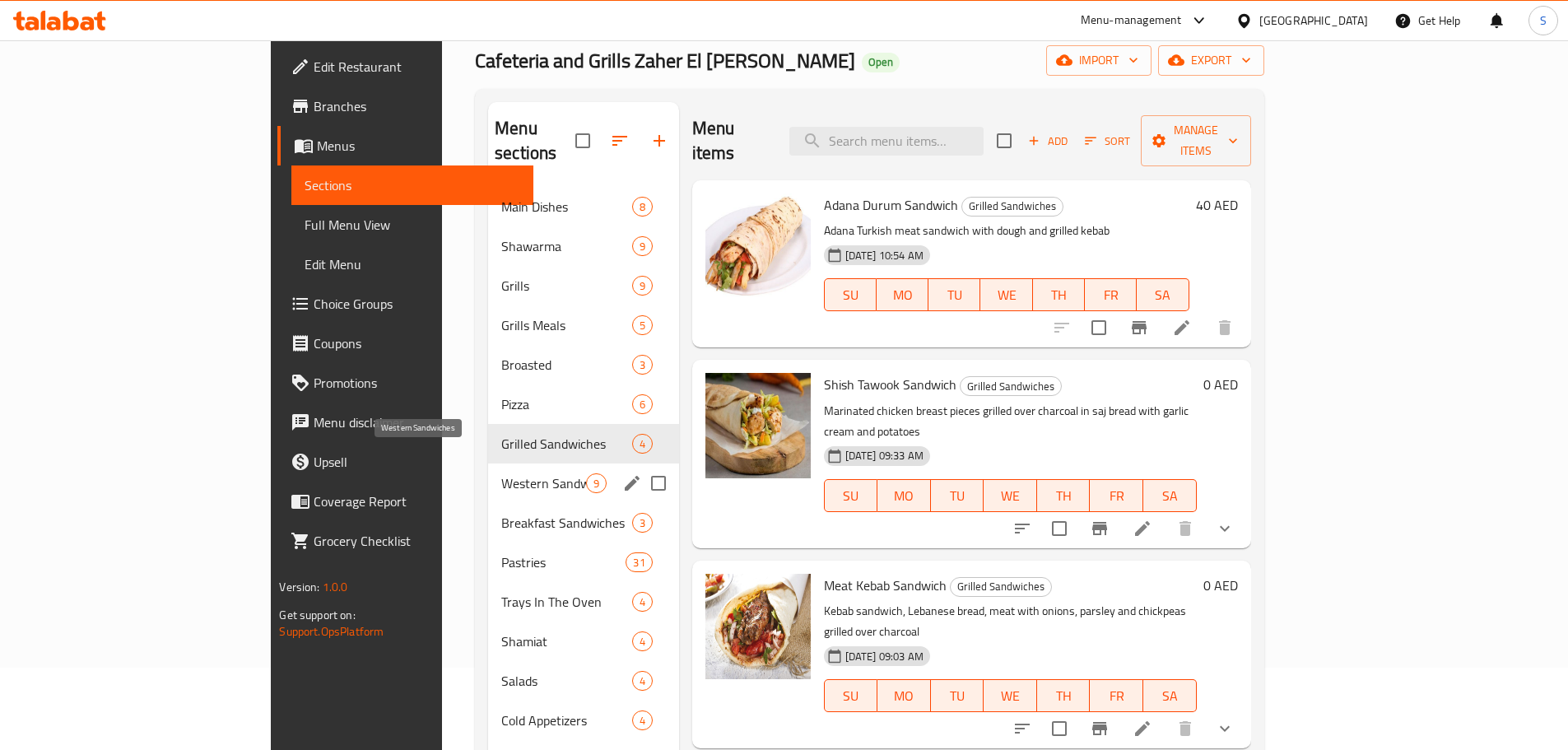
click at [501, 474] on span "Western Sandwiches" at bounding box center [543, 483] width 84 height 19
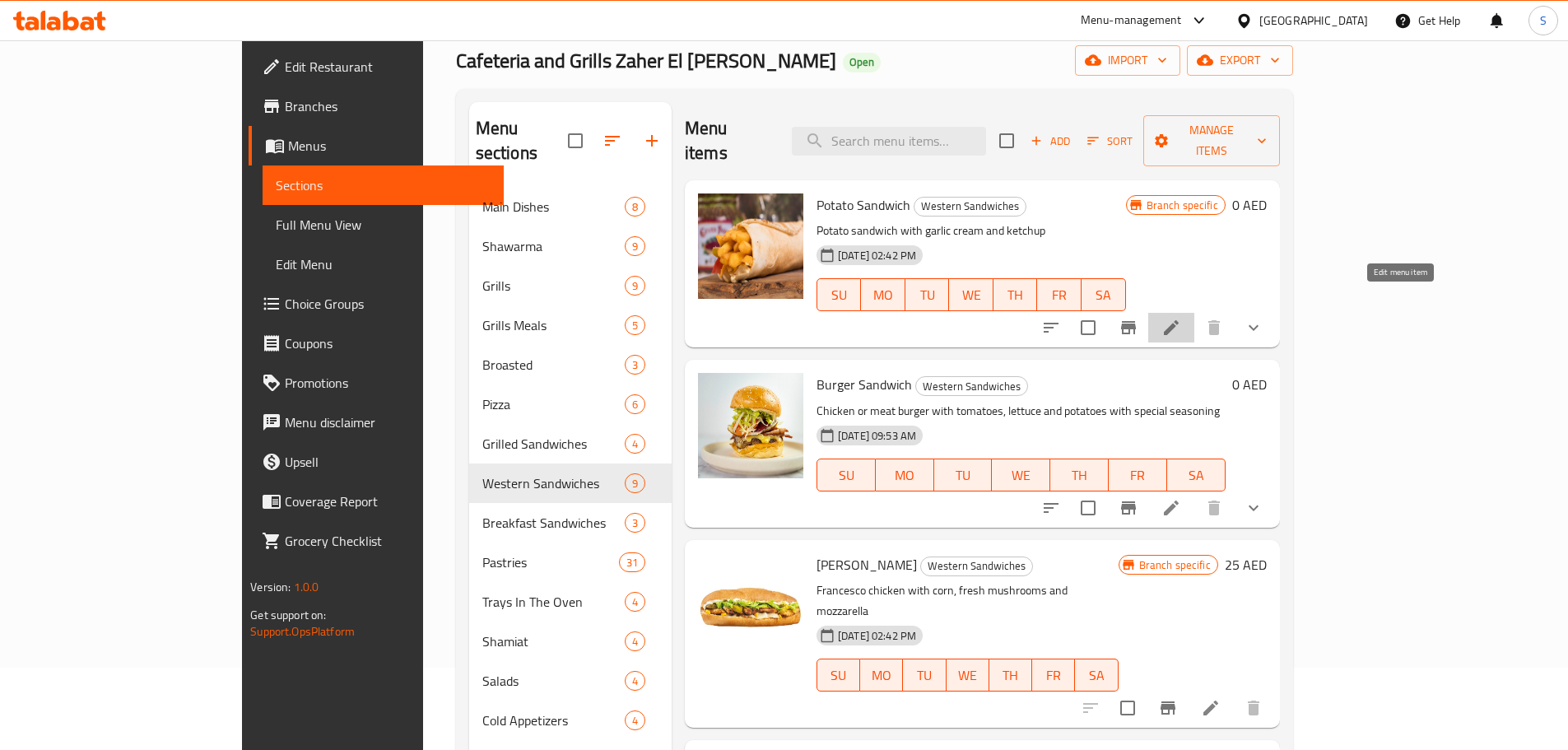
click at [1181, 318] on icon at bounding box center [1170, 327] width 19 height 19
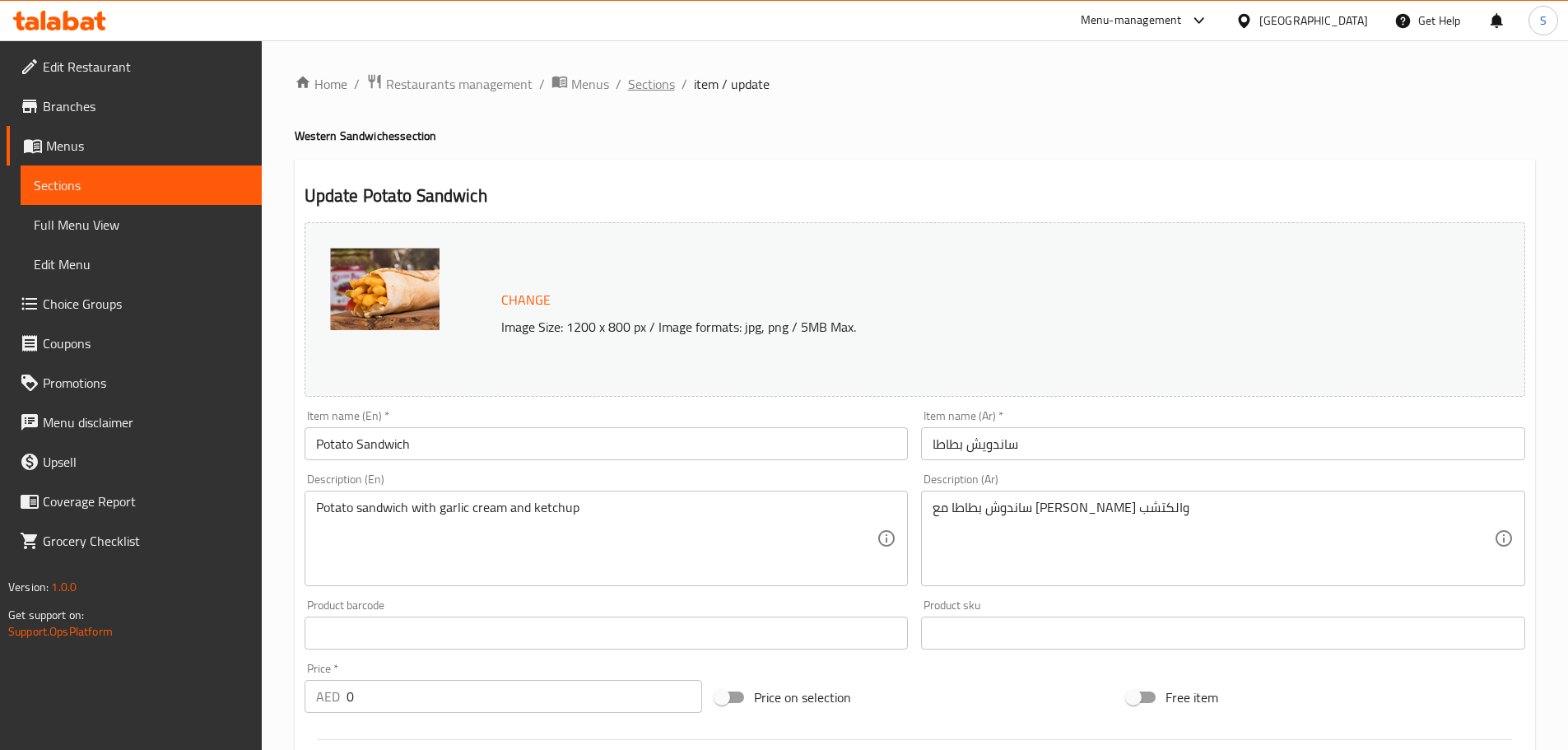
click at [646, 87] on span "Sections" at bounding box center [651, 83] width 47 height 19
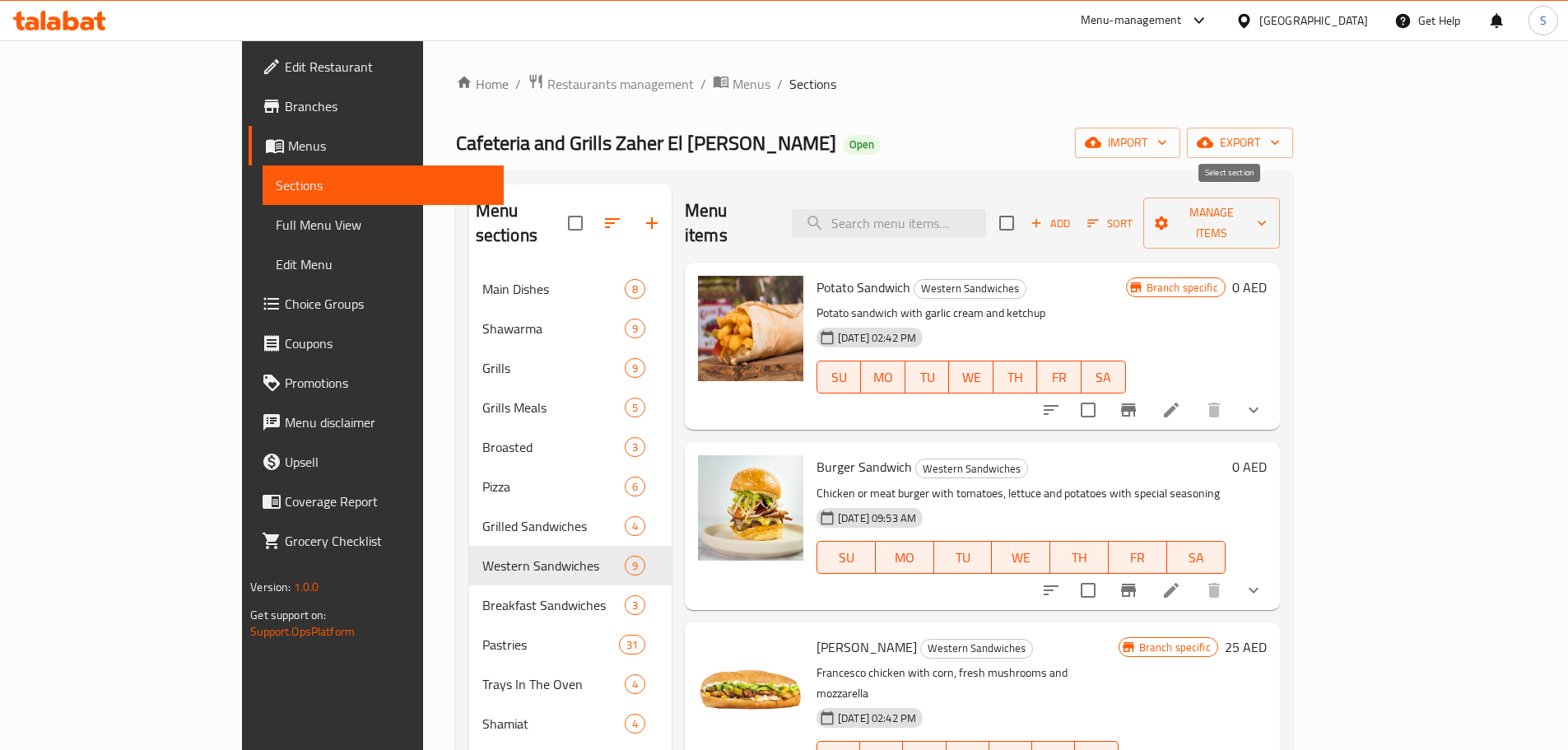
click at [1024, 211] on input "checkbox" at bounding box center [1005, 222] width 34 height 34
checkbox input "true"
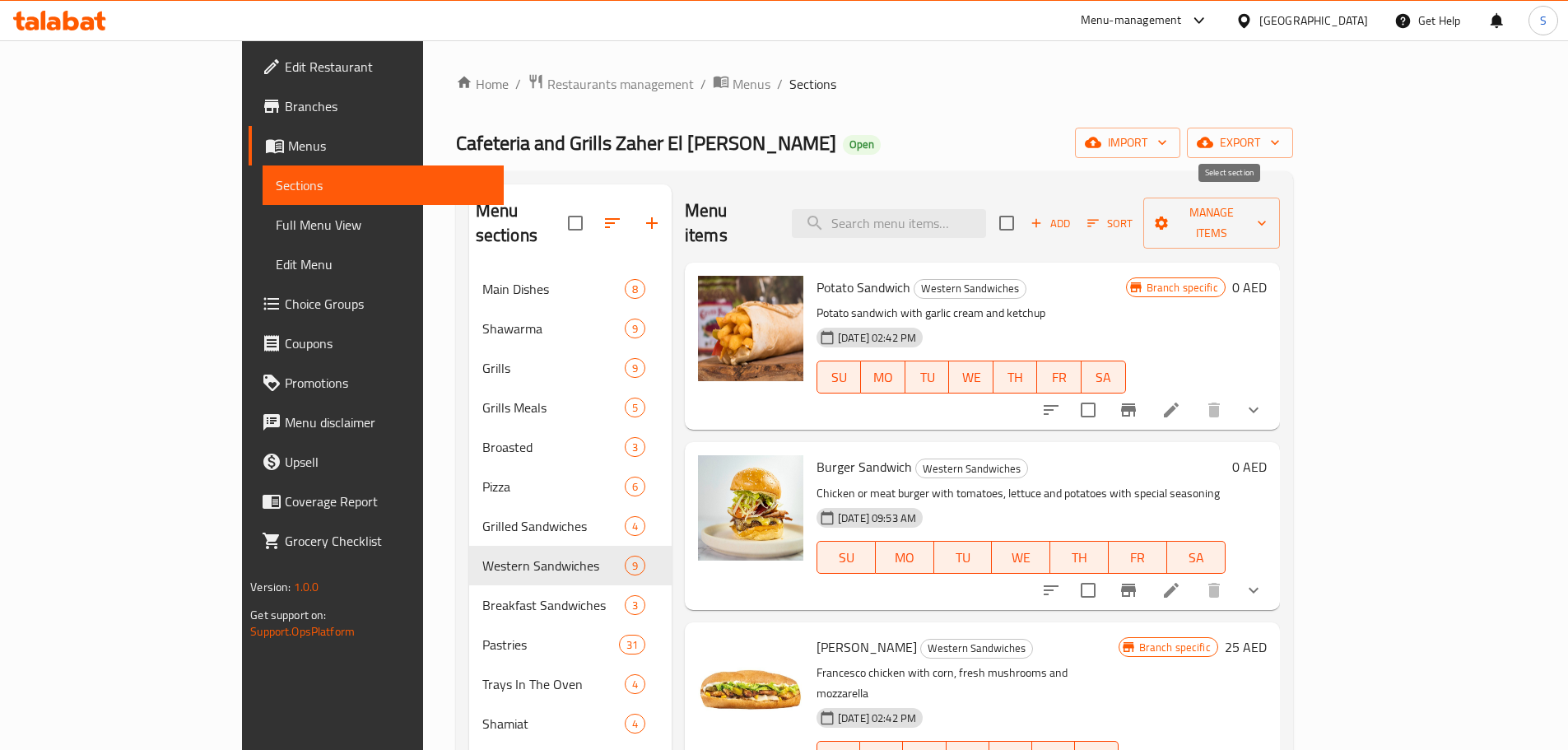
checkbox input "true"
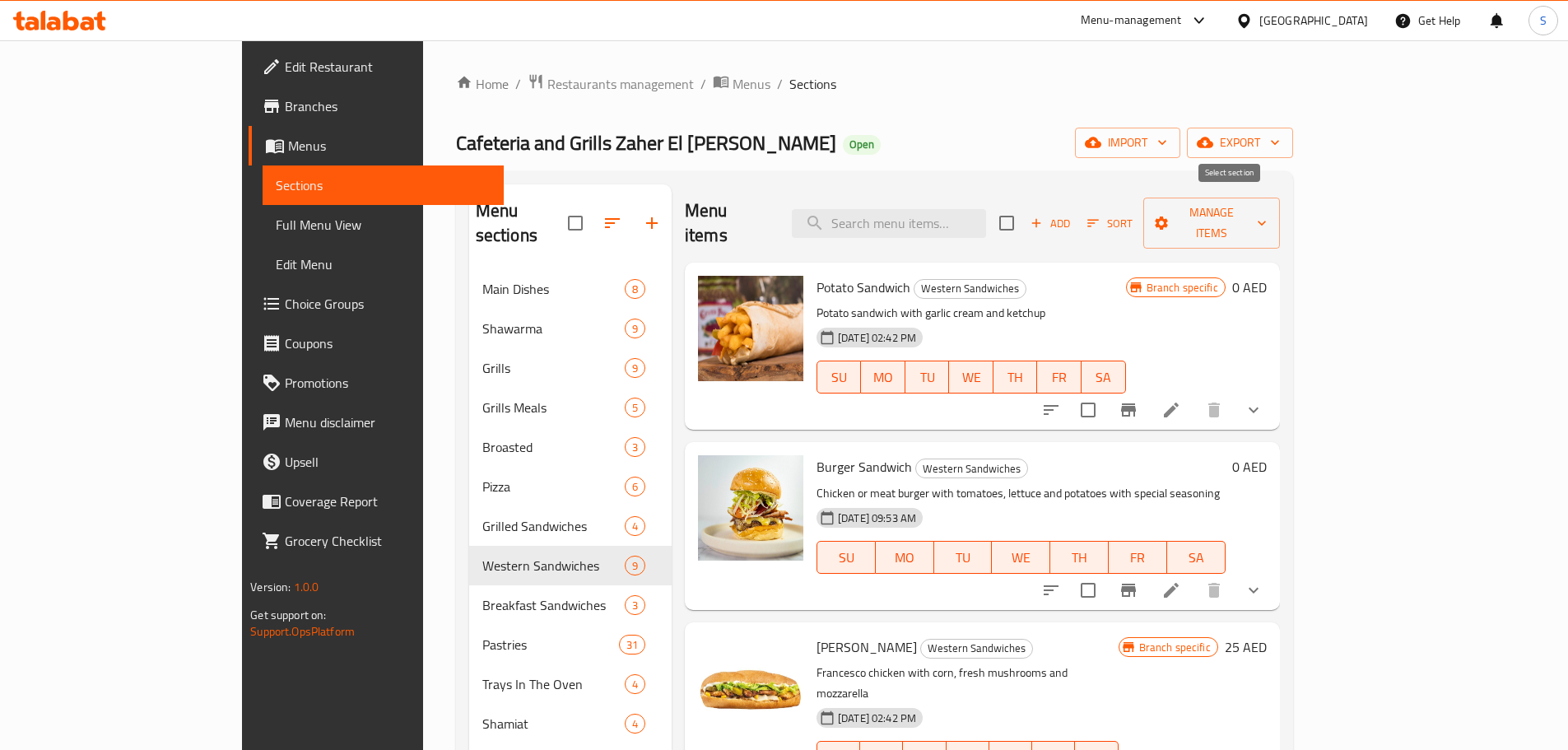
checkbox input "true"
click at [1267, 220] on span "Manage items" at bounding box center [1211, 222] width 110 height 41
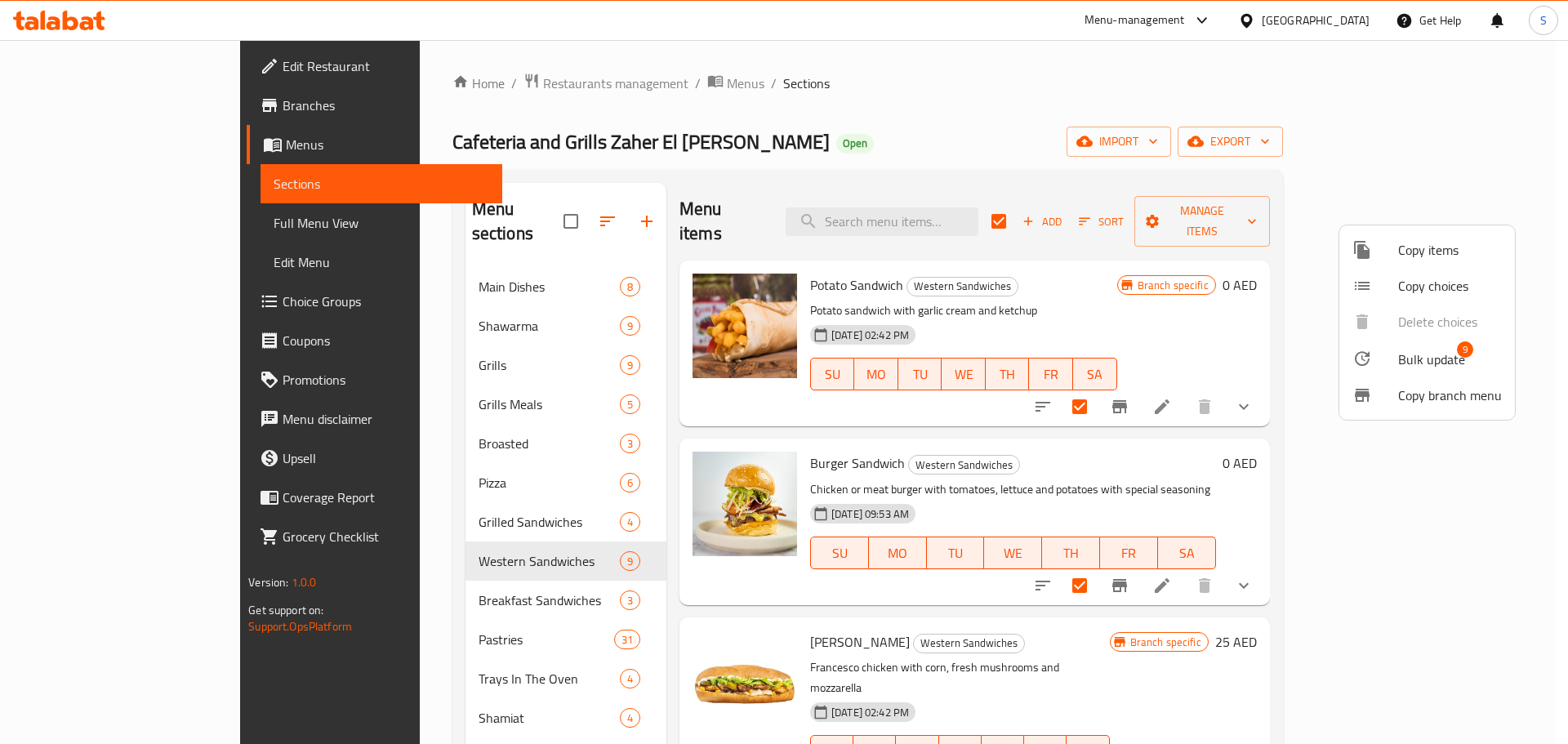
click at [1418, 360] on span "Bulk update" at bounding box center [1431, 359] width 67 height 19
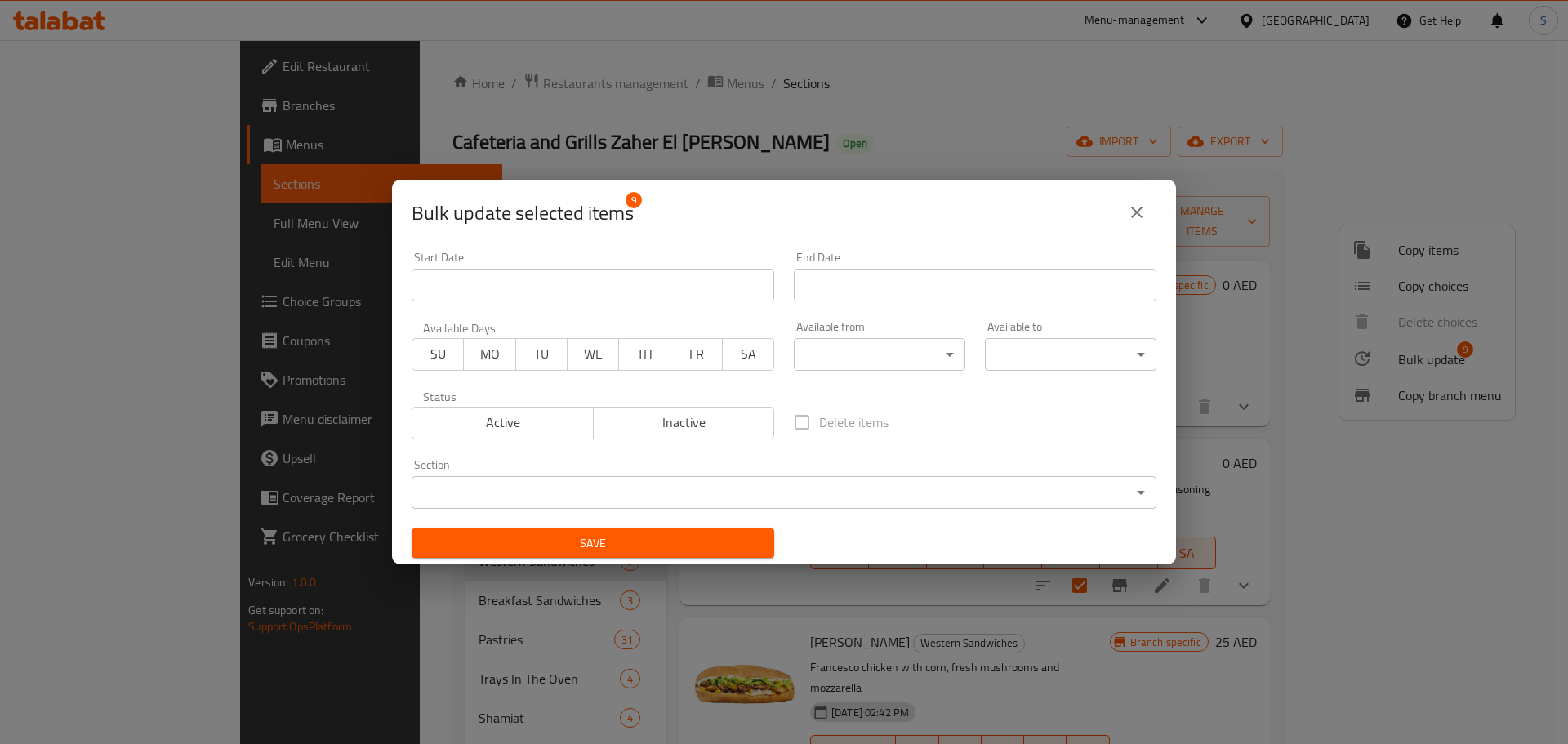
click at [944, 347] on body "​ Menu-management [GEOGRAPHIC_DATA] Get Help S Edit Restaurant Branches Menus S…" at bounding box center [784, 392] width 1568 height 704
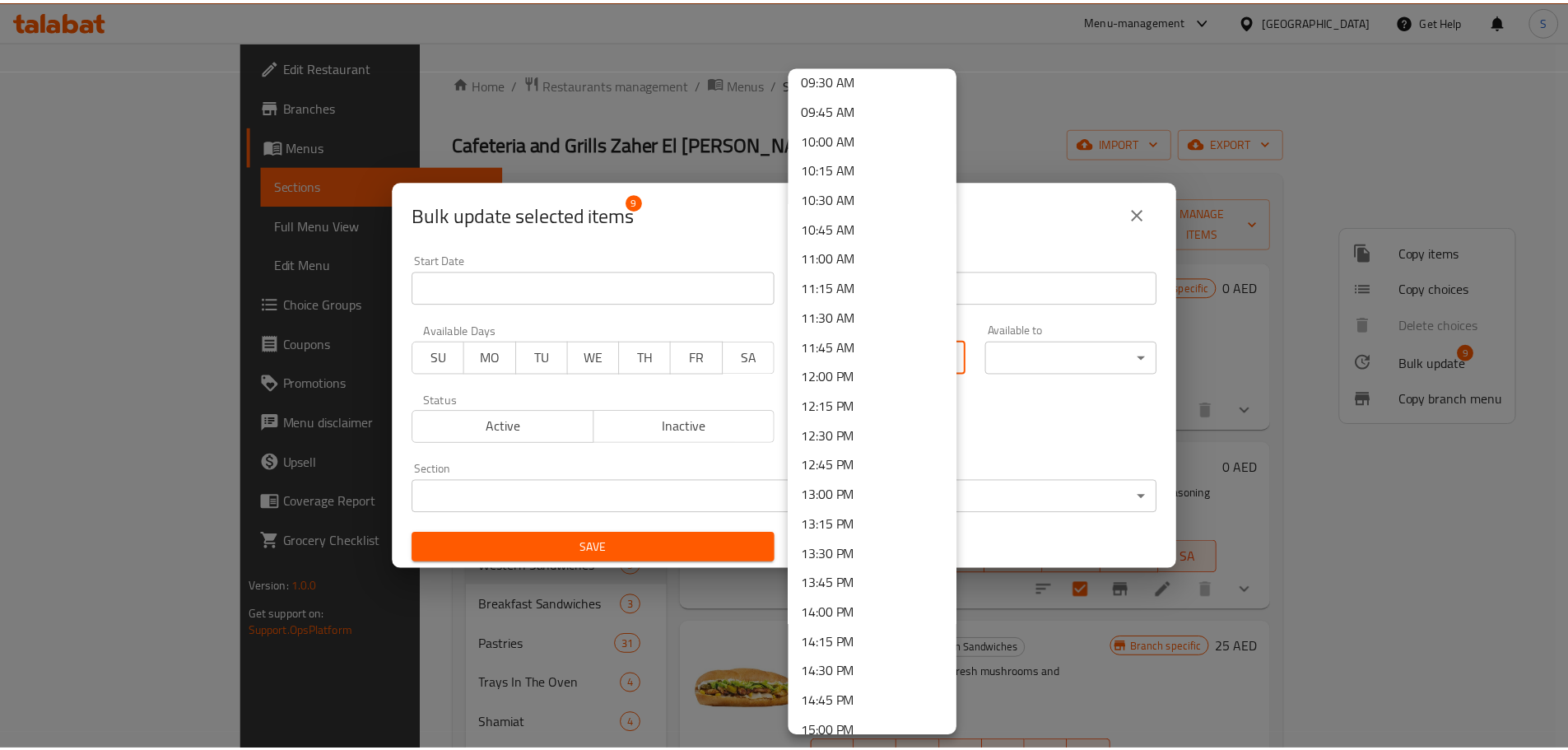
scroll to position [1152, 0]
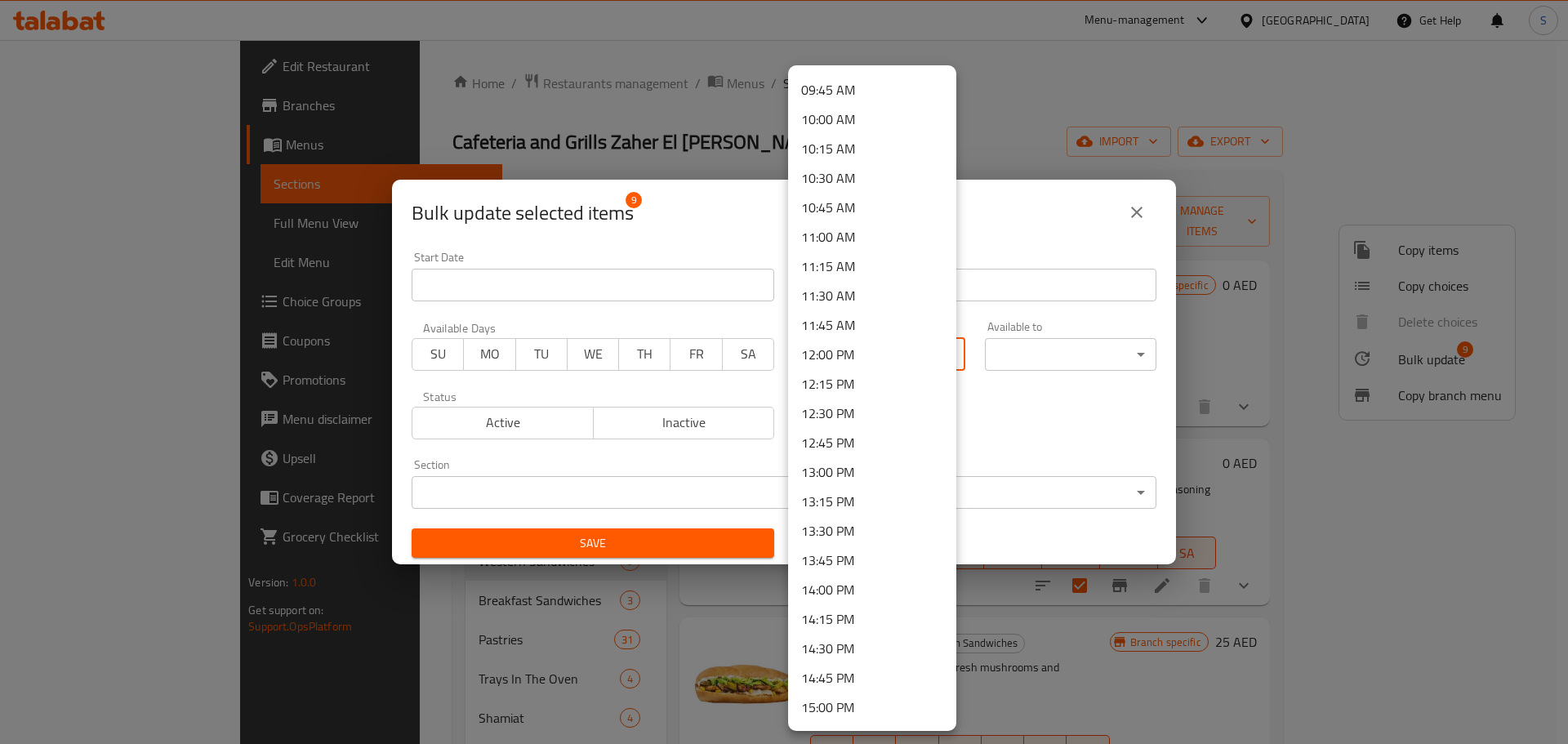
click at [843, 417] on li "12:30 PM" at bounding box center [872, 413] width 168 height 29
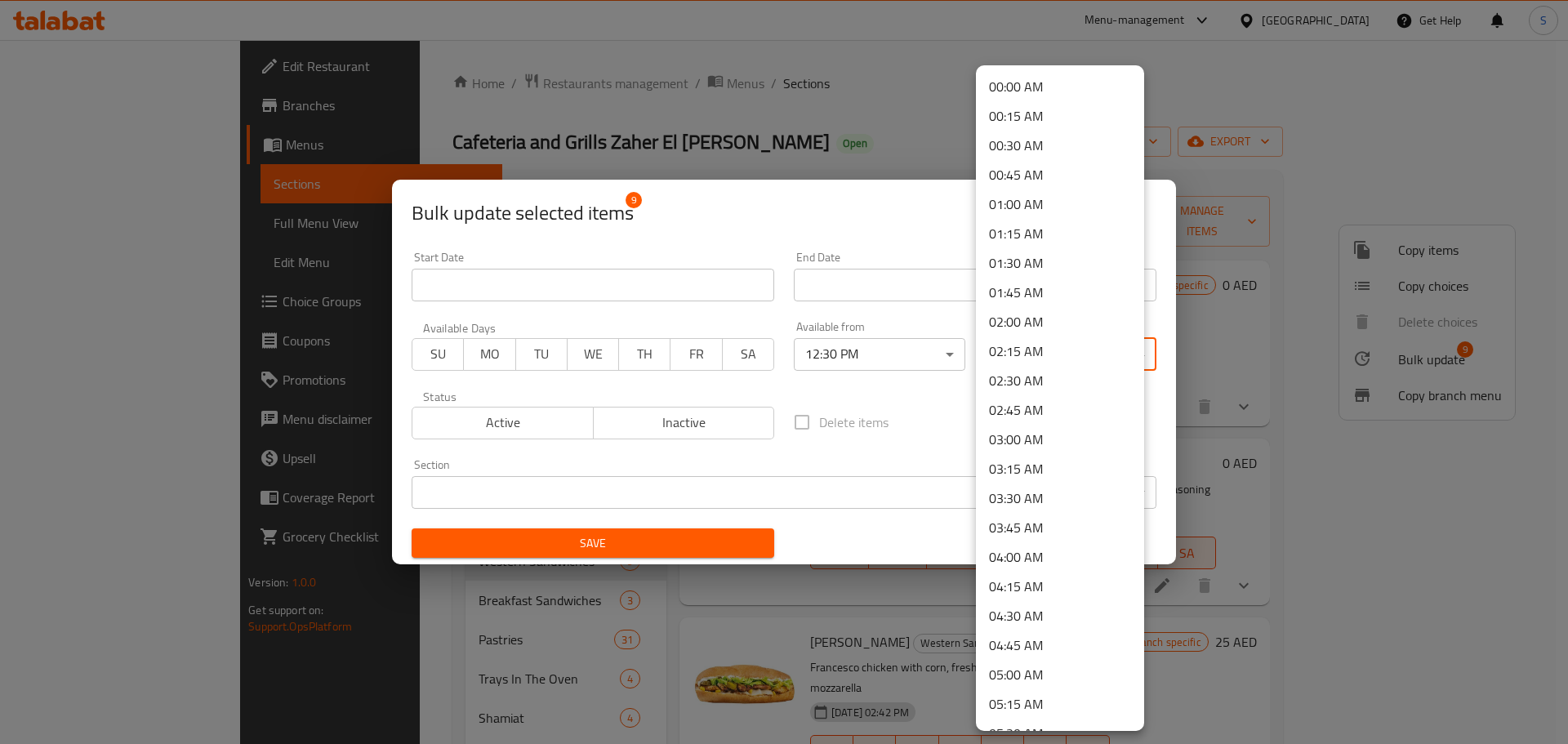
click at [1005, 349] on body "​ Menu-management [GEOGRAPHIC_DATA] Get Help S Edit Restaurant Branches Menus S…" at bounding box center [784, 392] width 1568 height 704
click at [1032, 143] on li "00:30 AM" at bounding box center [1059, 145] width 168 height 29
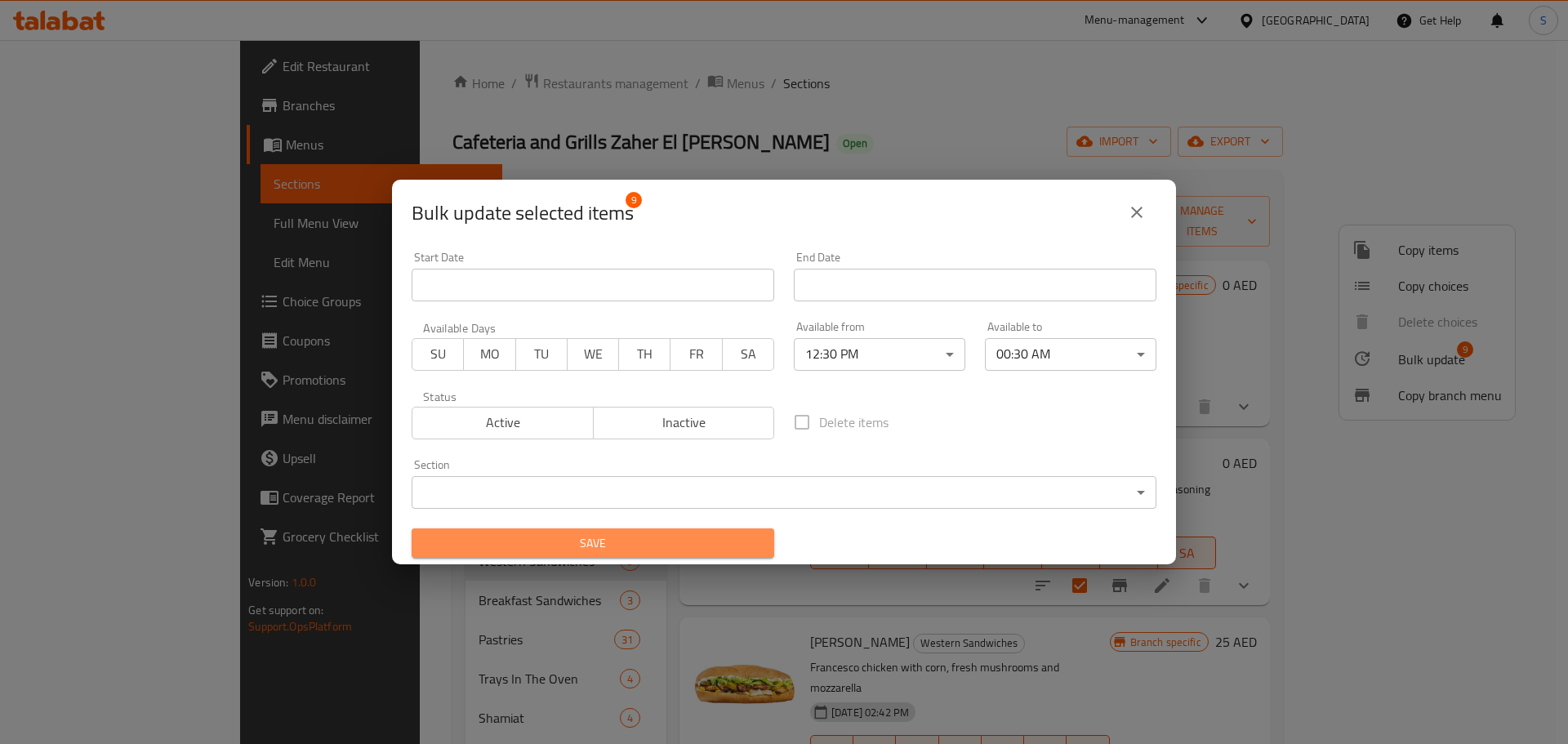
click at [702, 538] on span "Save" at bounding box center [593, 544] width 337 height 20
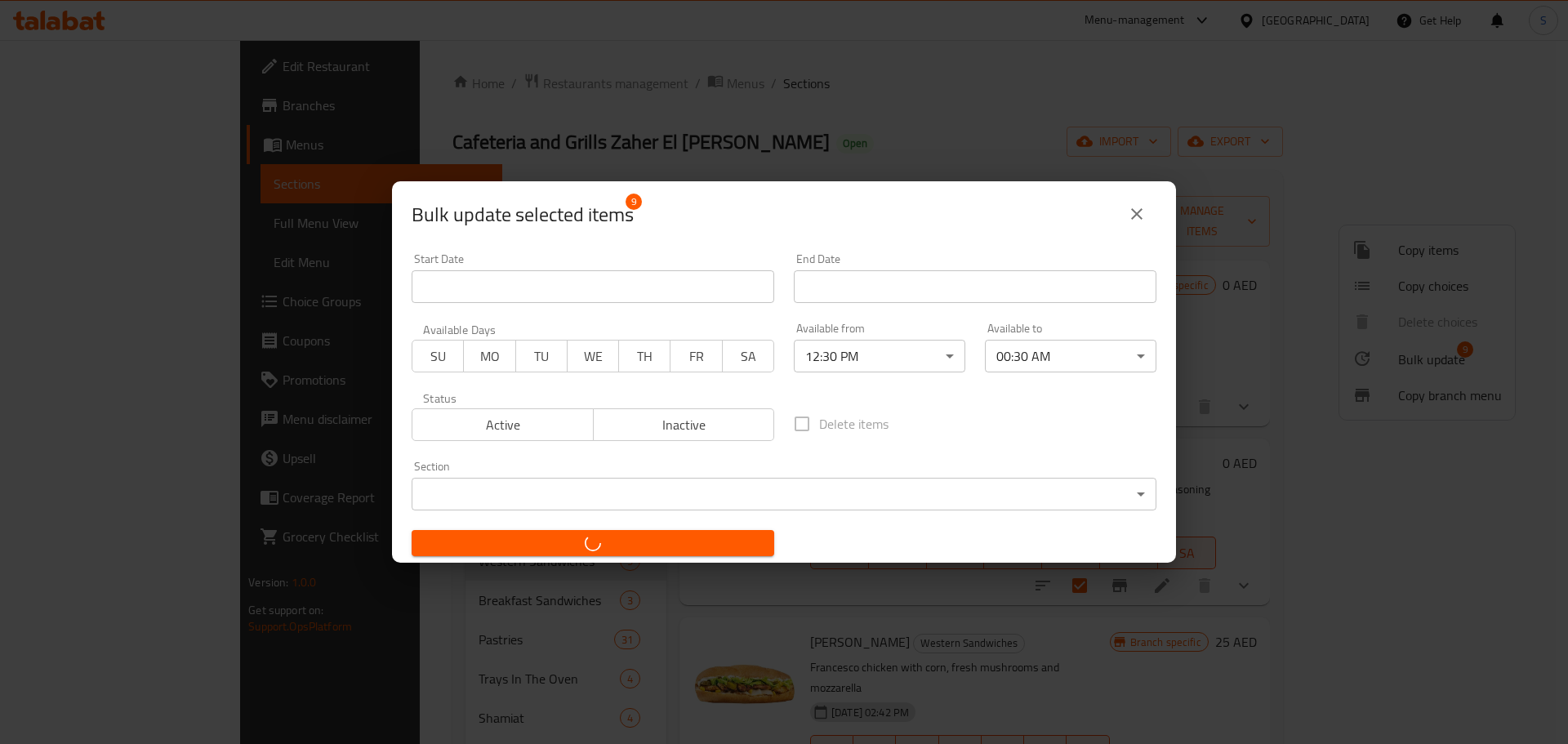
checkbox input "false"
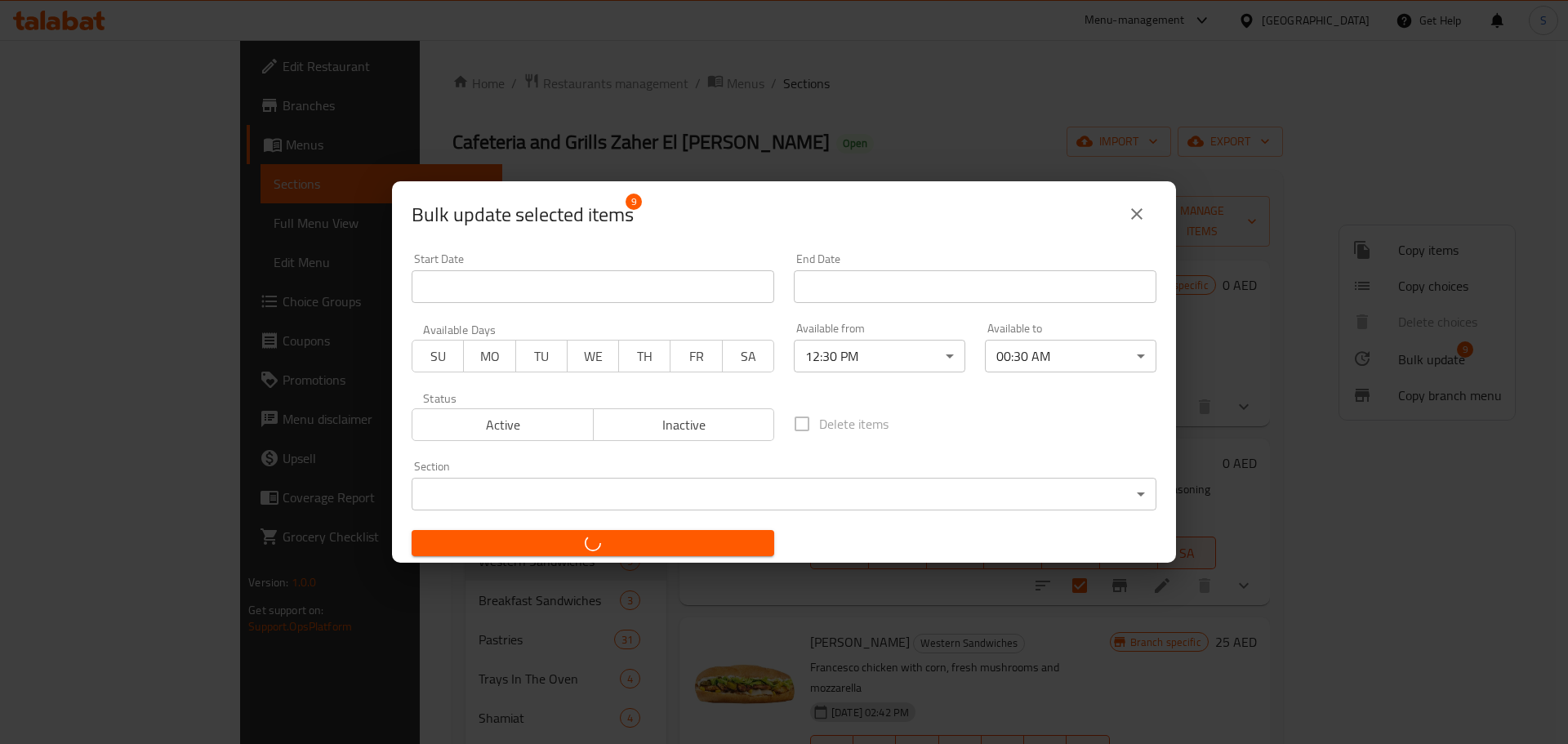
checkbox input "false"
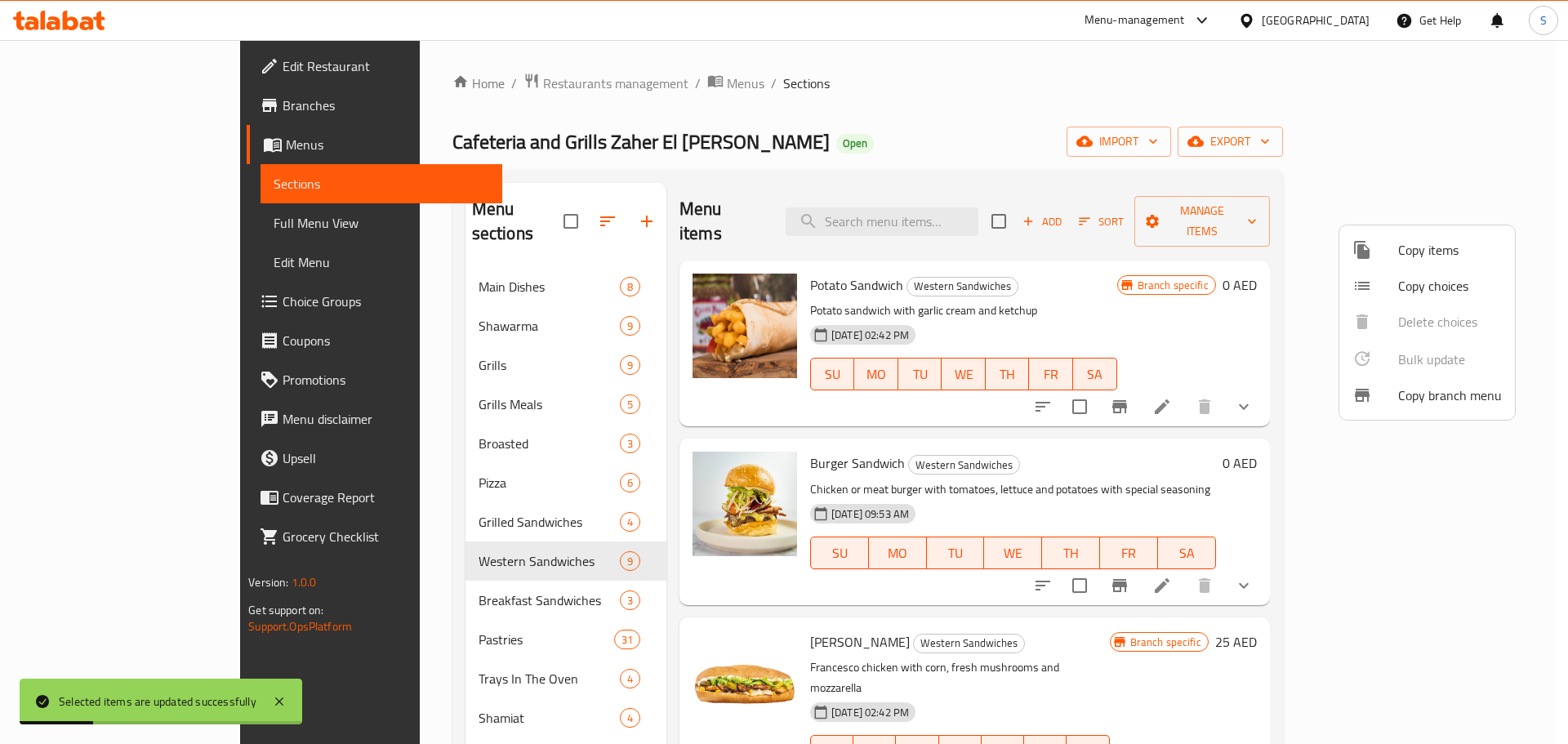
click at [1174, 413] on div at bounding box center [784, 372] width 1568 height 744
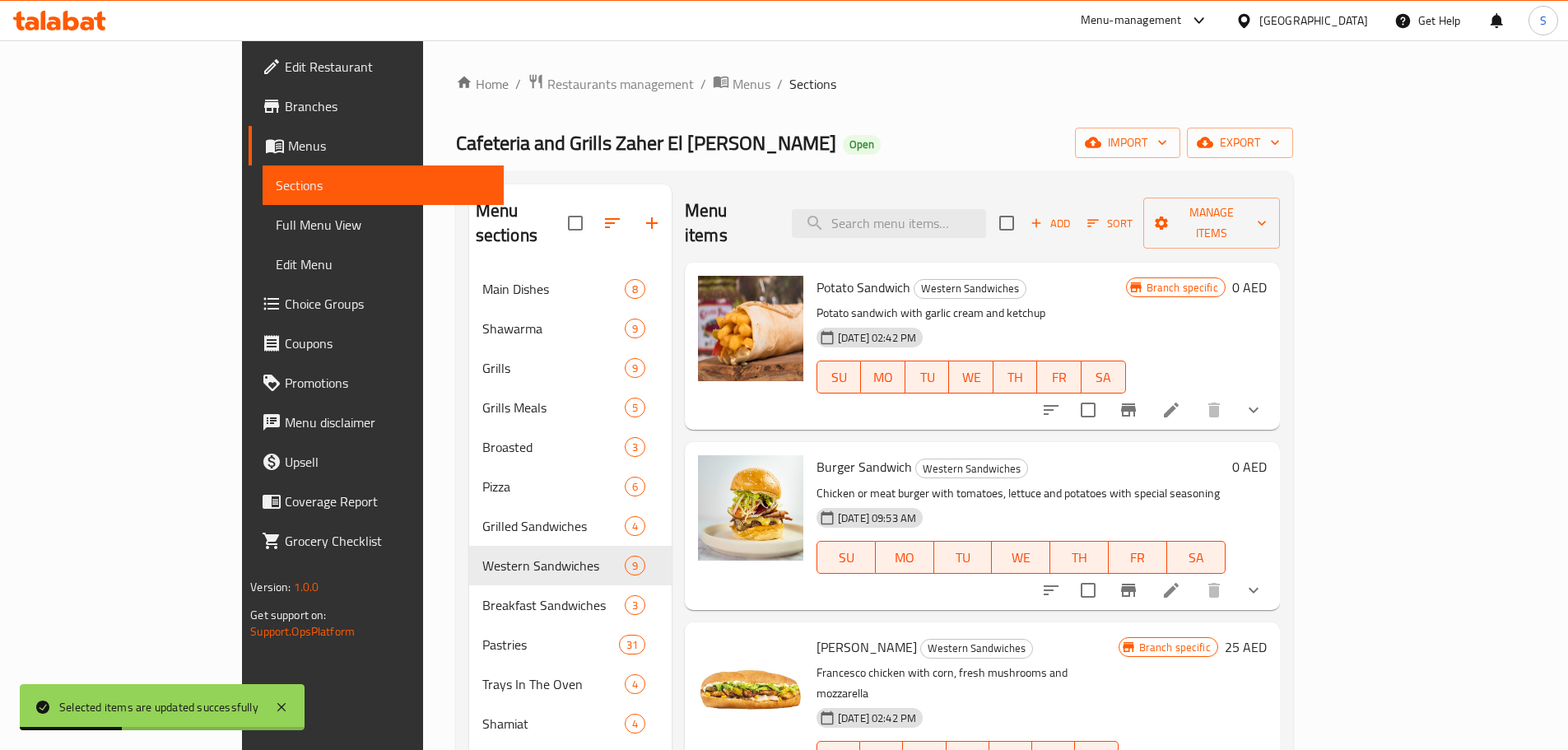
click at [1194, 395] on li at bounding box center [1171, 410] width 46 height 30
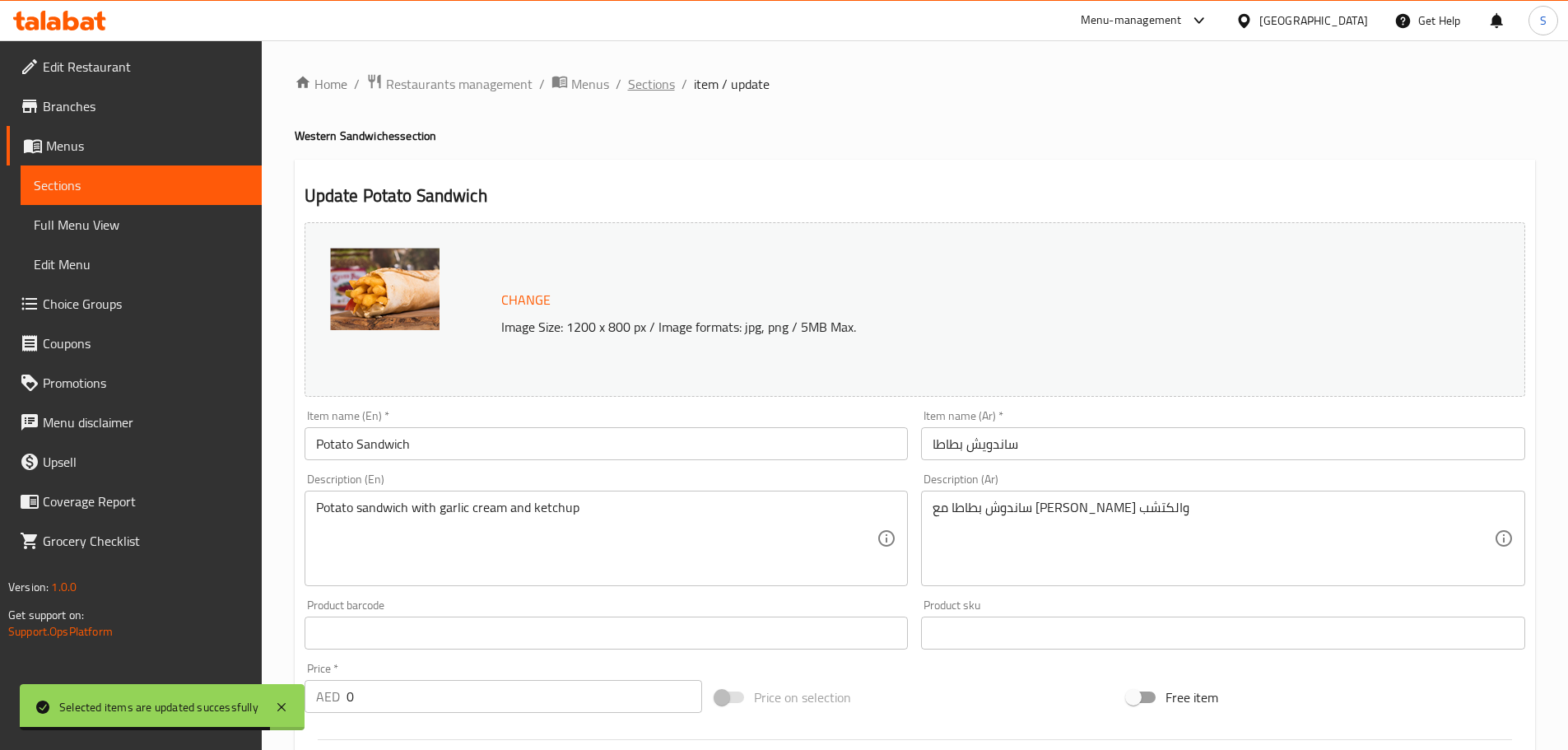
click at [633, 84] on span "Sections" at bounding box center [651, 83] width 47 height 19
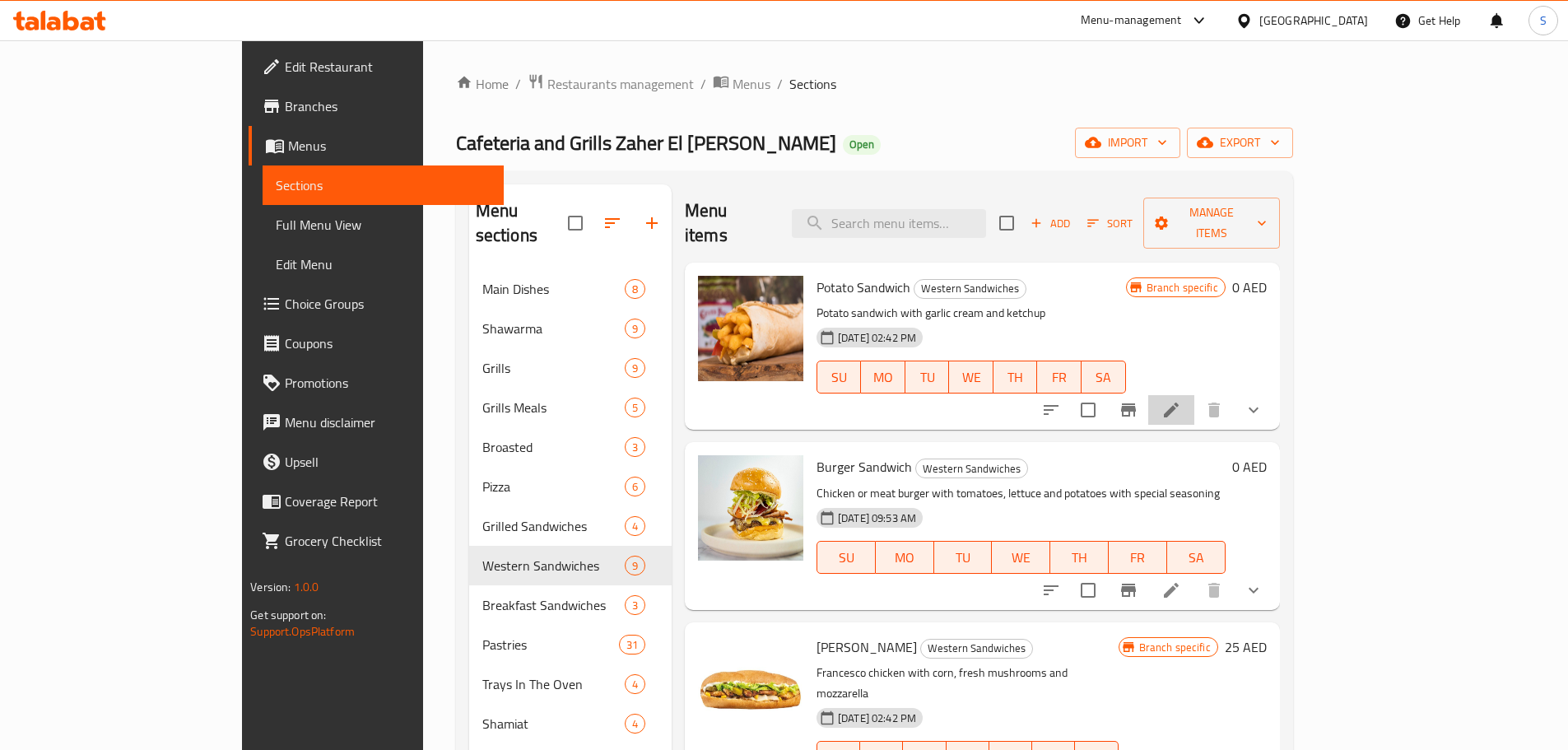
click at [1194, 395] on li at bounding box center [1171, 410] width 46 height 30
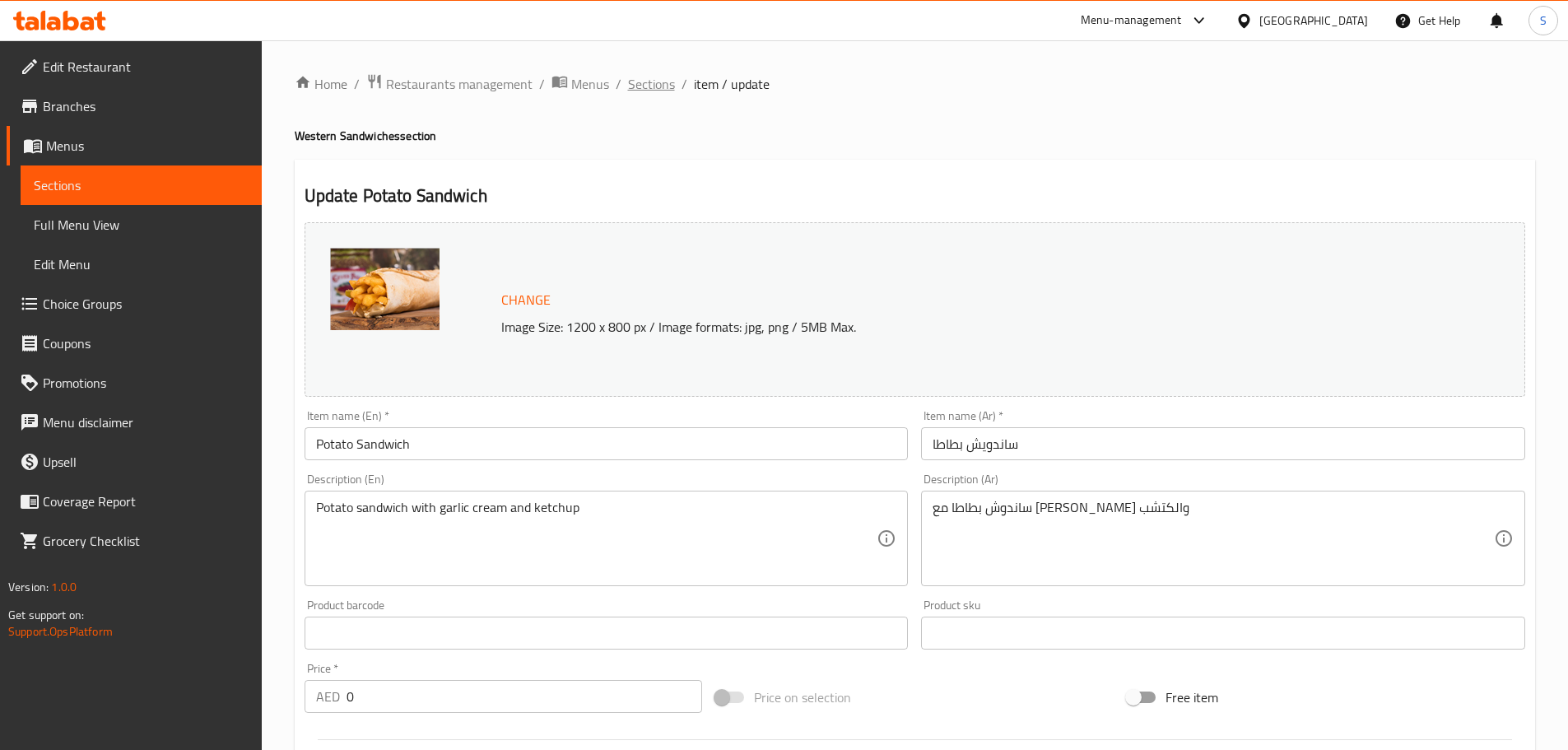
click at [657, 89] on span "Sections" at bounding box center [651, 83] width 47 height 19
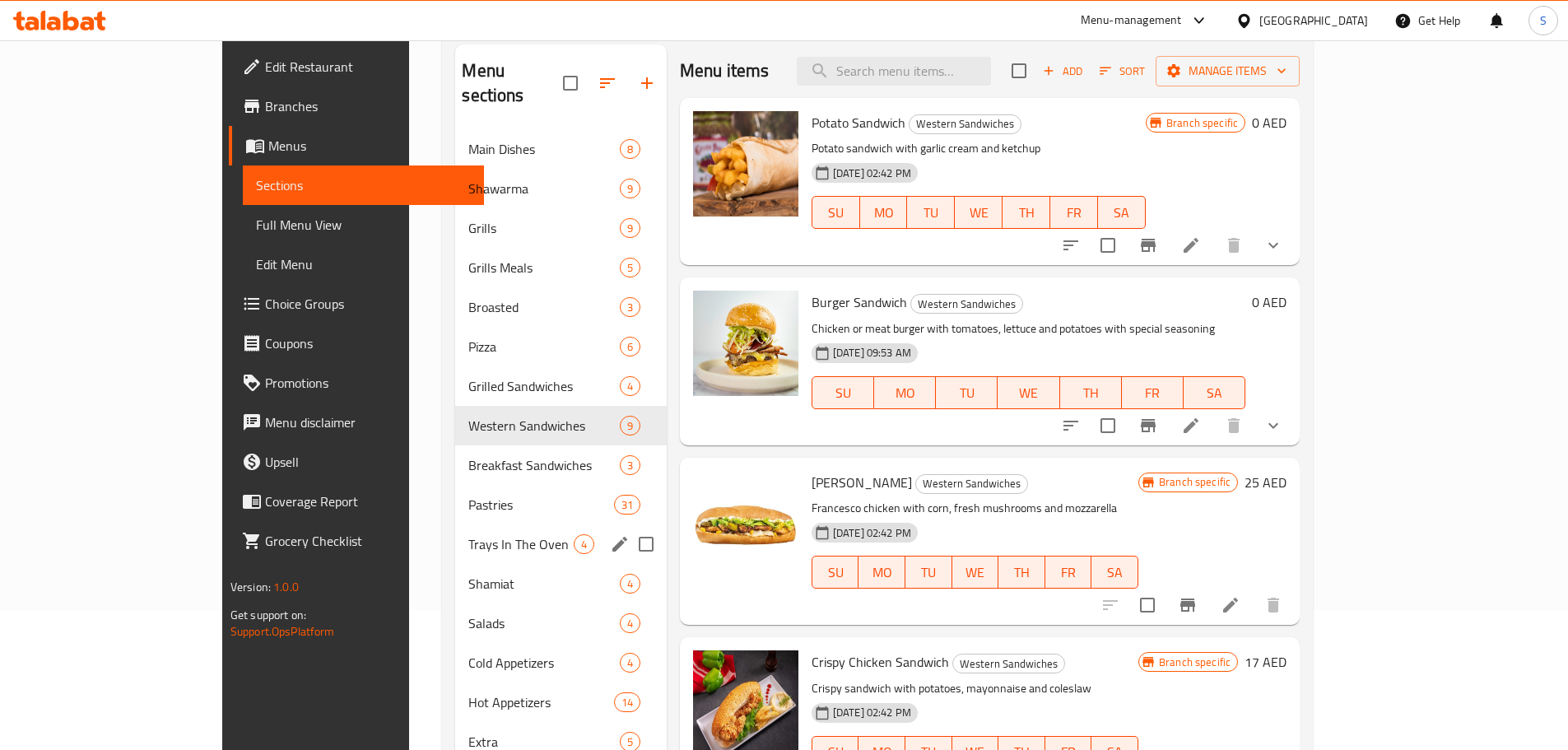
scroll to position [231, 0]
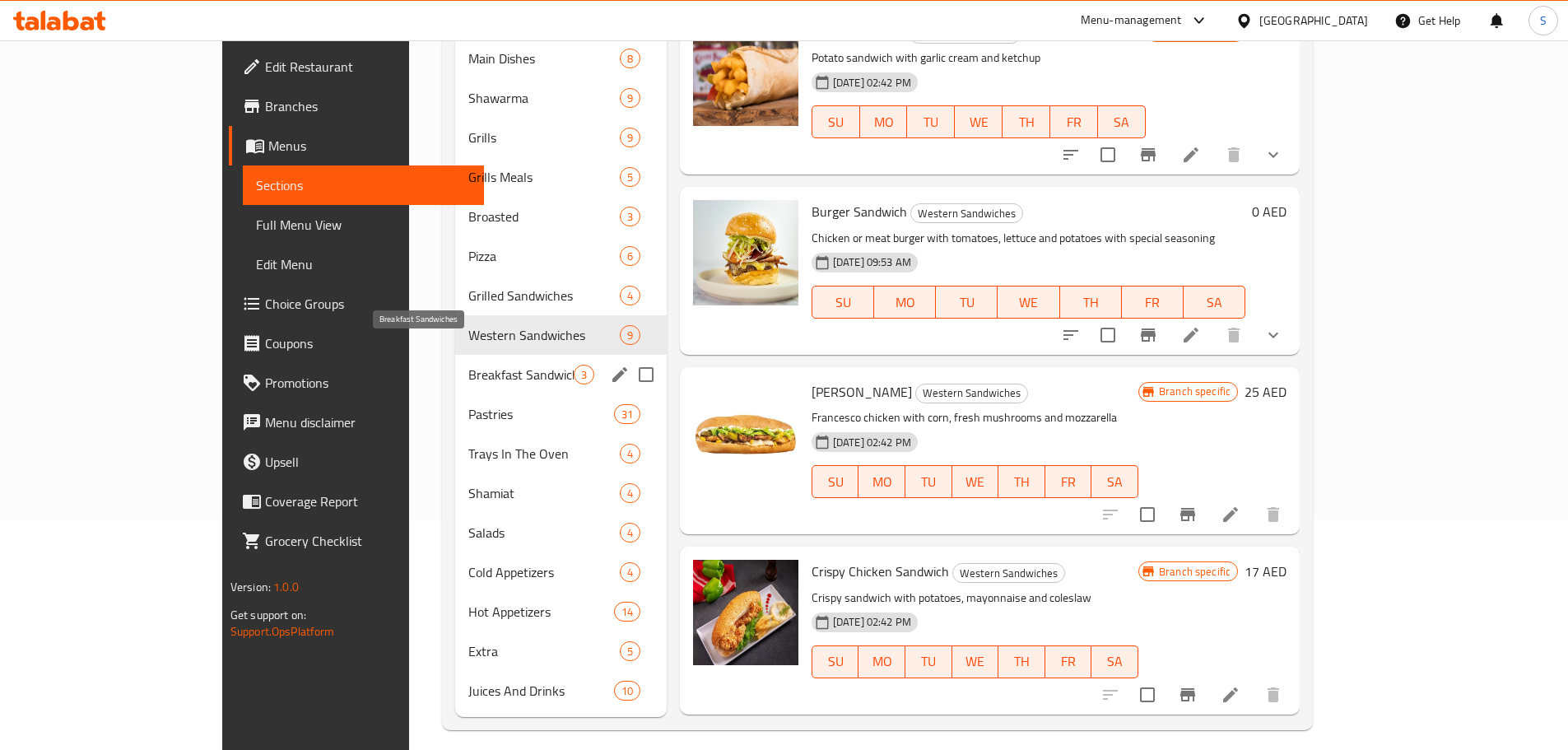
click at [496, 364] on span "Breakfast Sandwiches" at bounding box center [520, 374] width 105 height 19
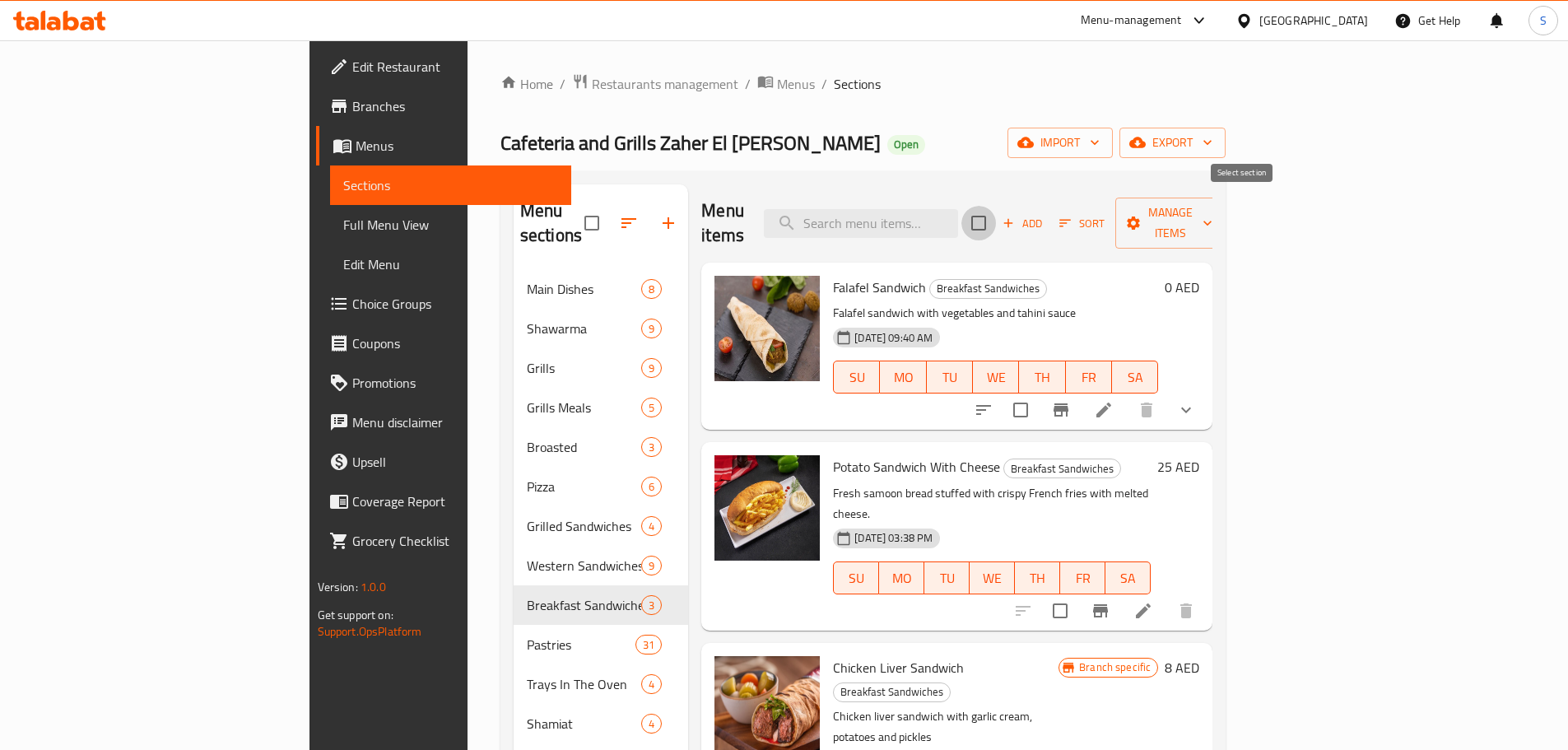
click at [995, 220] on input "checkbox" at bounding box center [978, 222] width 34 height 34
checkbox input "true"
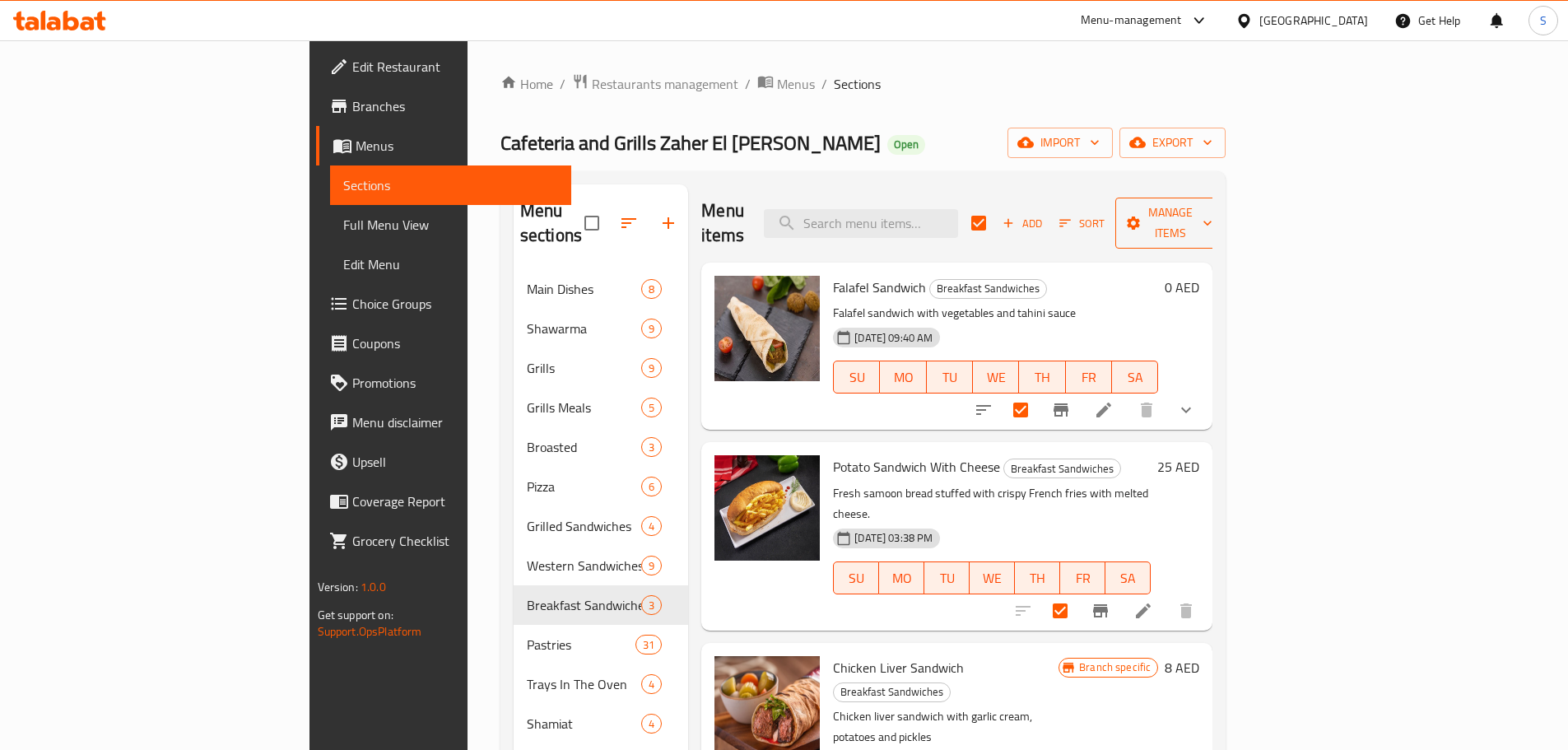
click at [1225, 198] on button "Manage items" at bounding box center [1170, 222] width 110 height 51
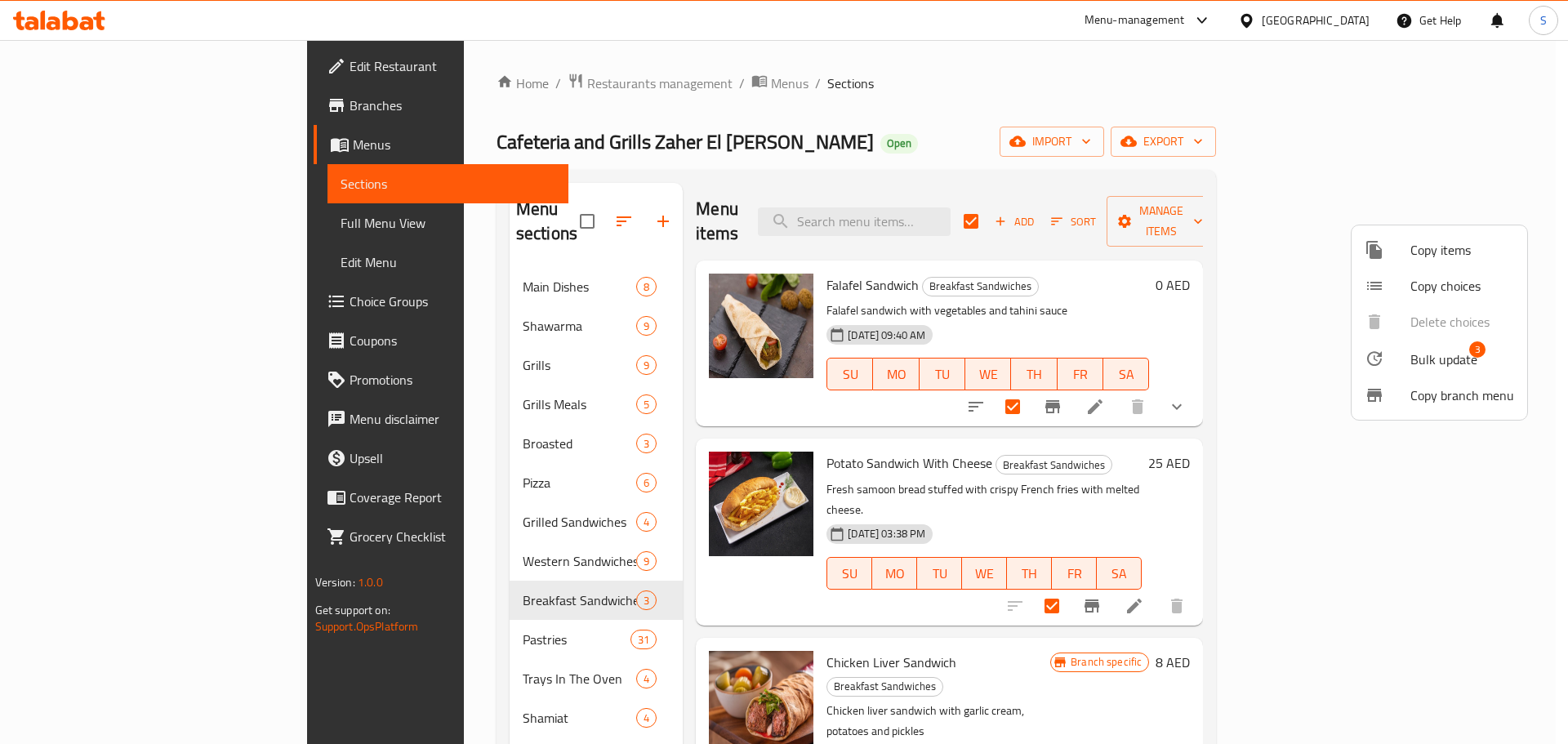
click at [1467, 359] on span "Bulk update" at bounding box center [1443, 359] width 67 height 19
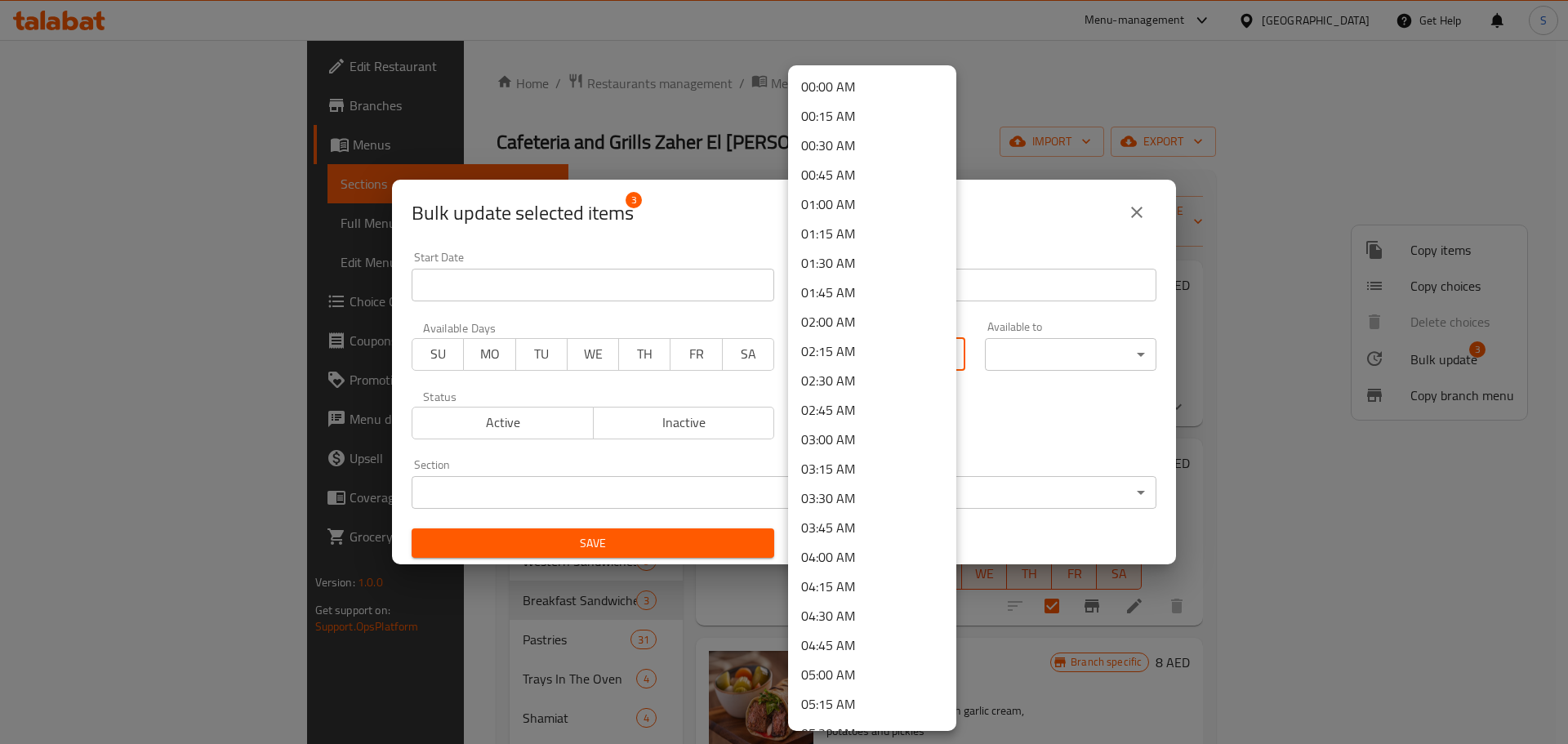
click at [892, 361] on body "​ Menu-management [GEOGRAPHIC_DATA] Get Help S Edit Restaurant Branches Menus S…" at bounding box center [784, 392] width 1568 height 704
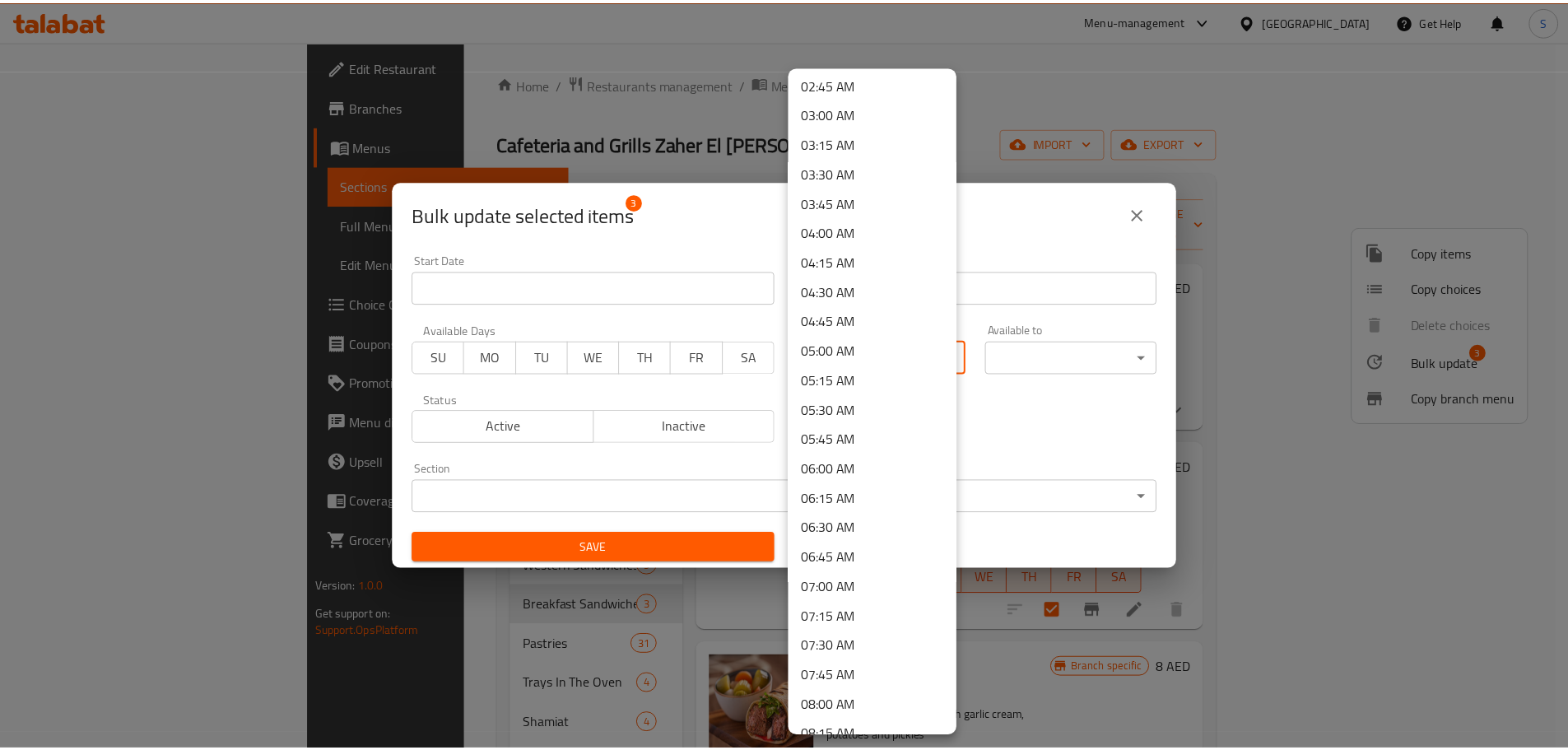
scroll to position [412, 0]
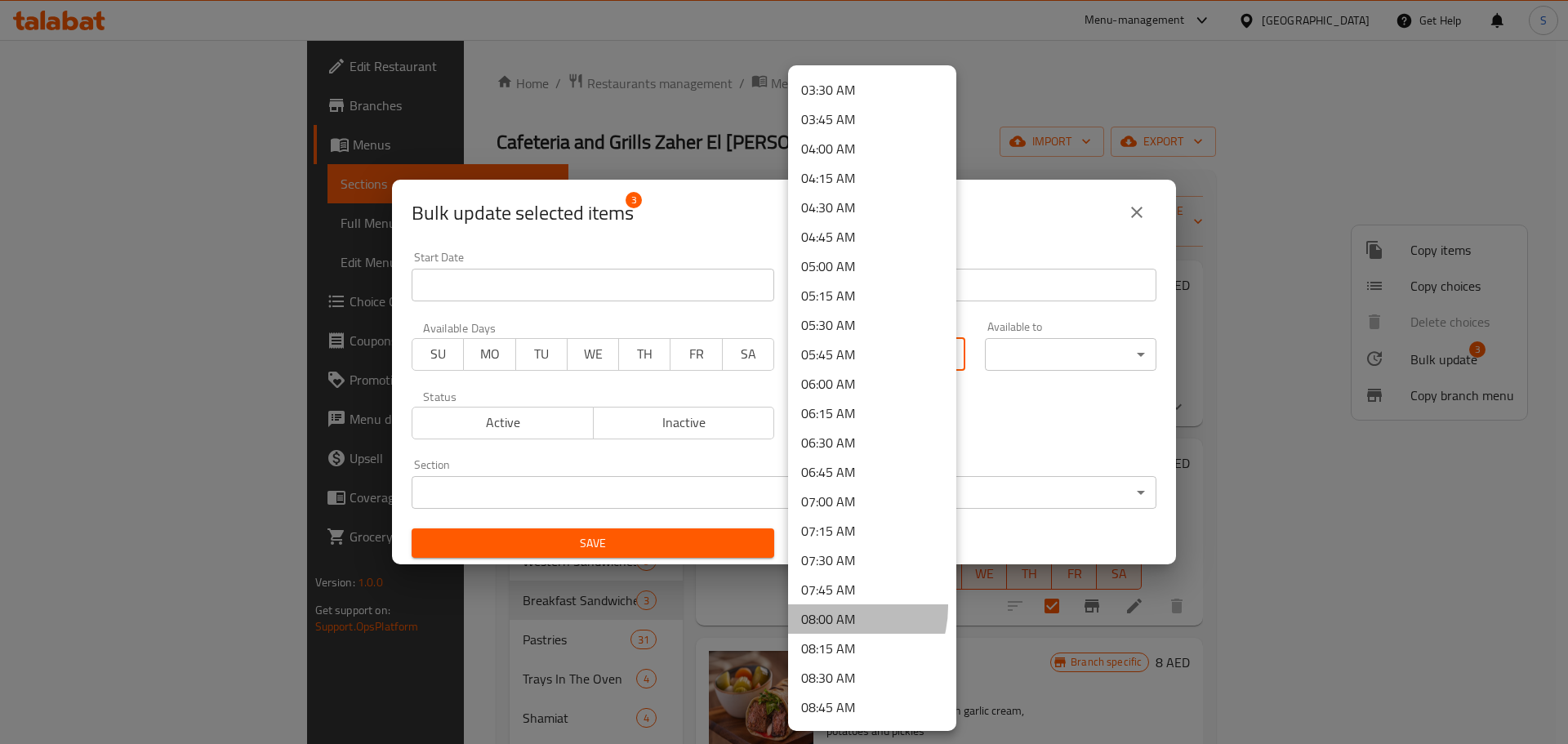
click at [829, 607] on li "08:00 AM" at bounding box center [872, 619] width 168 height 29
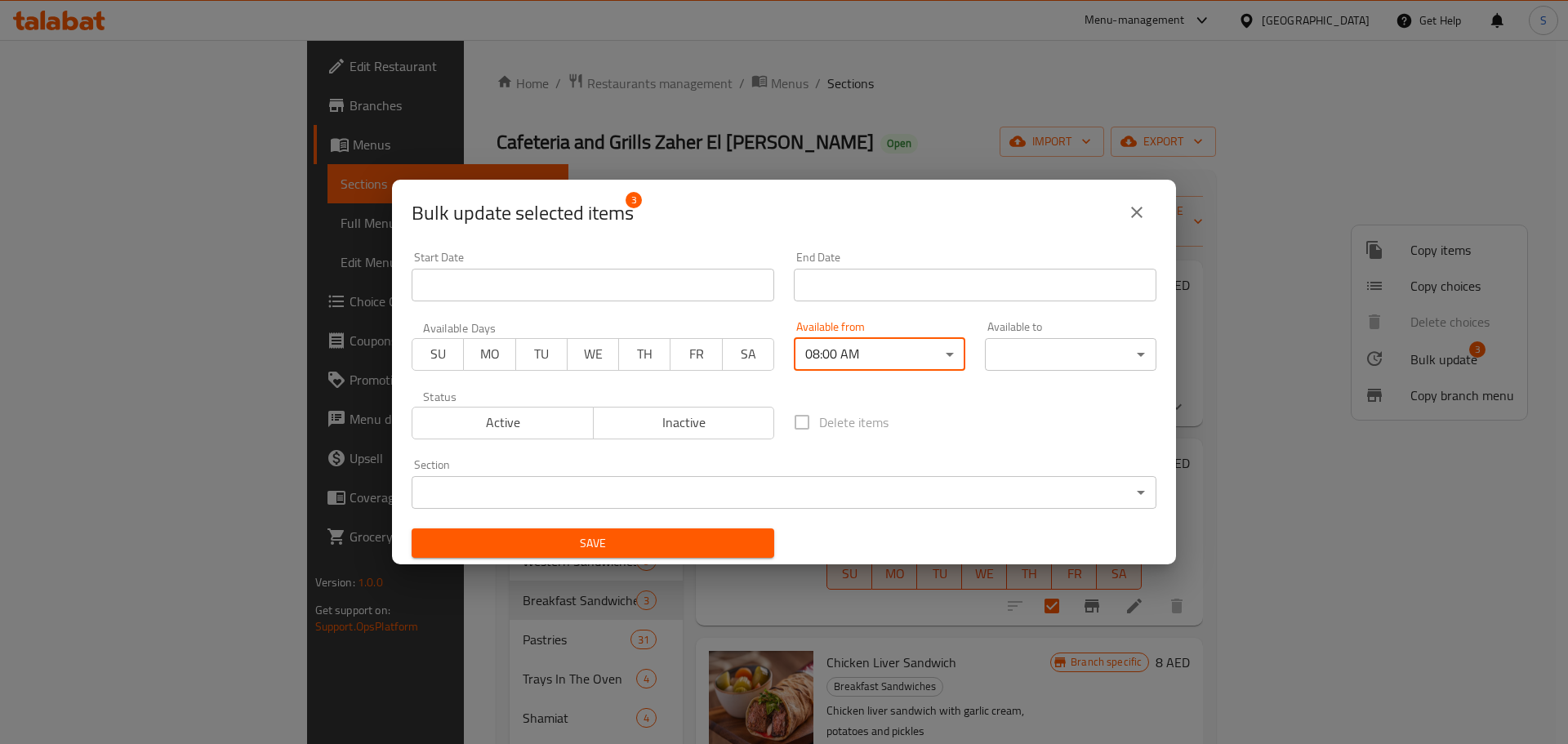
click at [1014, 362] on body "​ Menu-management [GEOGRAPHIC_DATA] Get Help S Edit Restaurant Branches Menus S…" at bounding box center [784, 392] width 1568 height 704
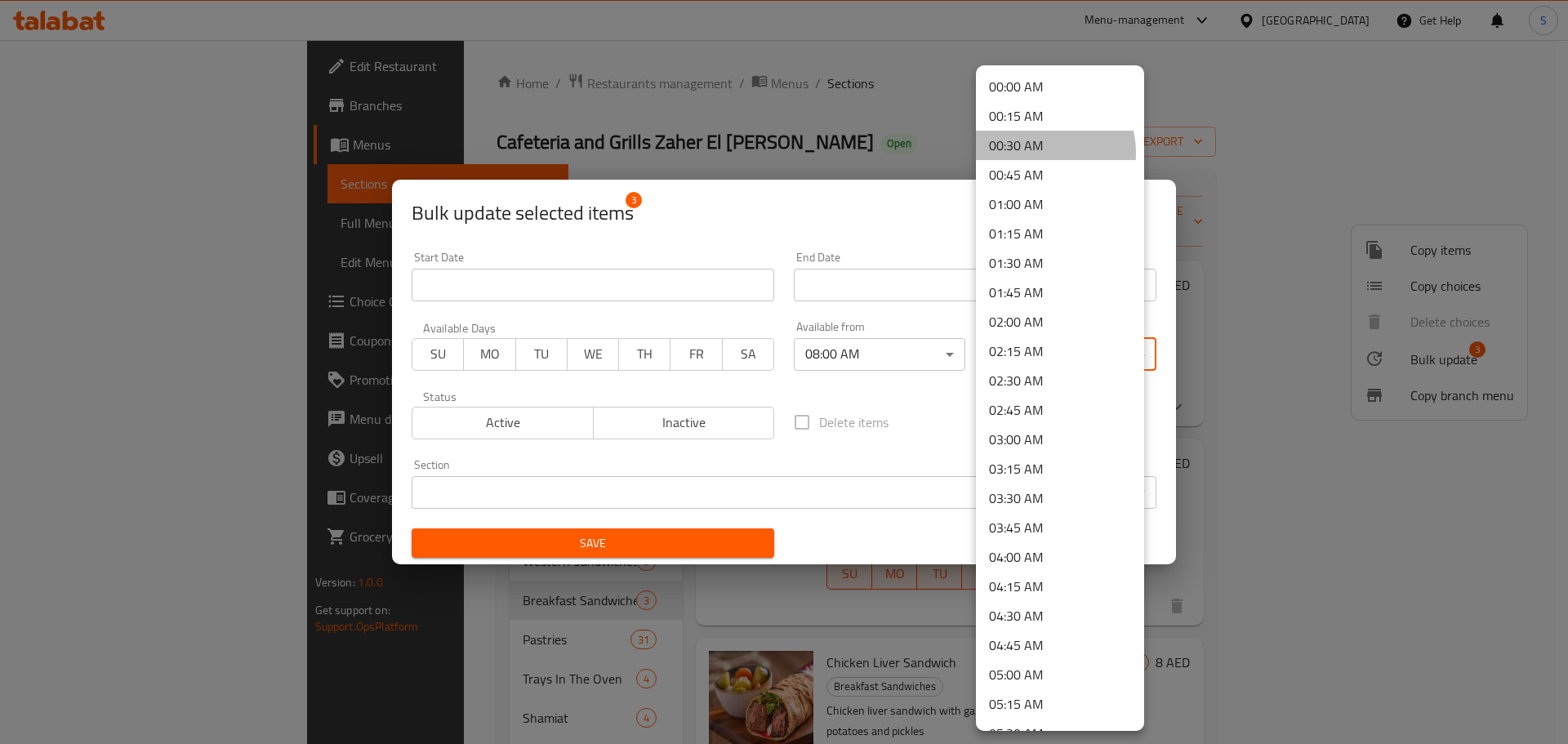
click at [1045, 153] on li "00:30 AM" at bounding box center [1059, 145] width 168 height 29
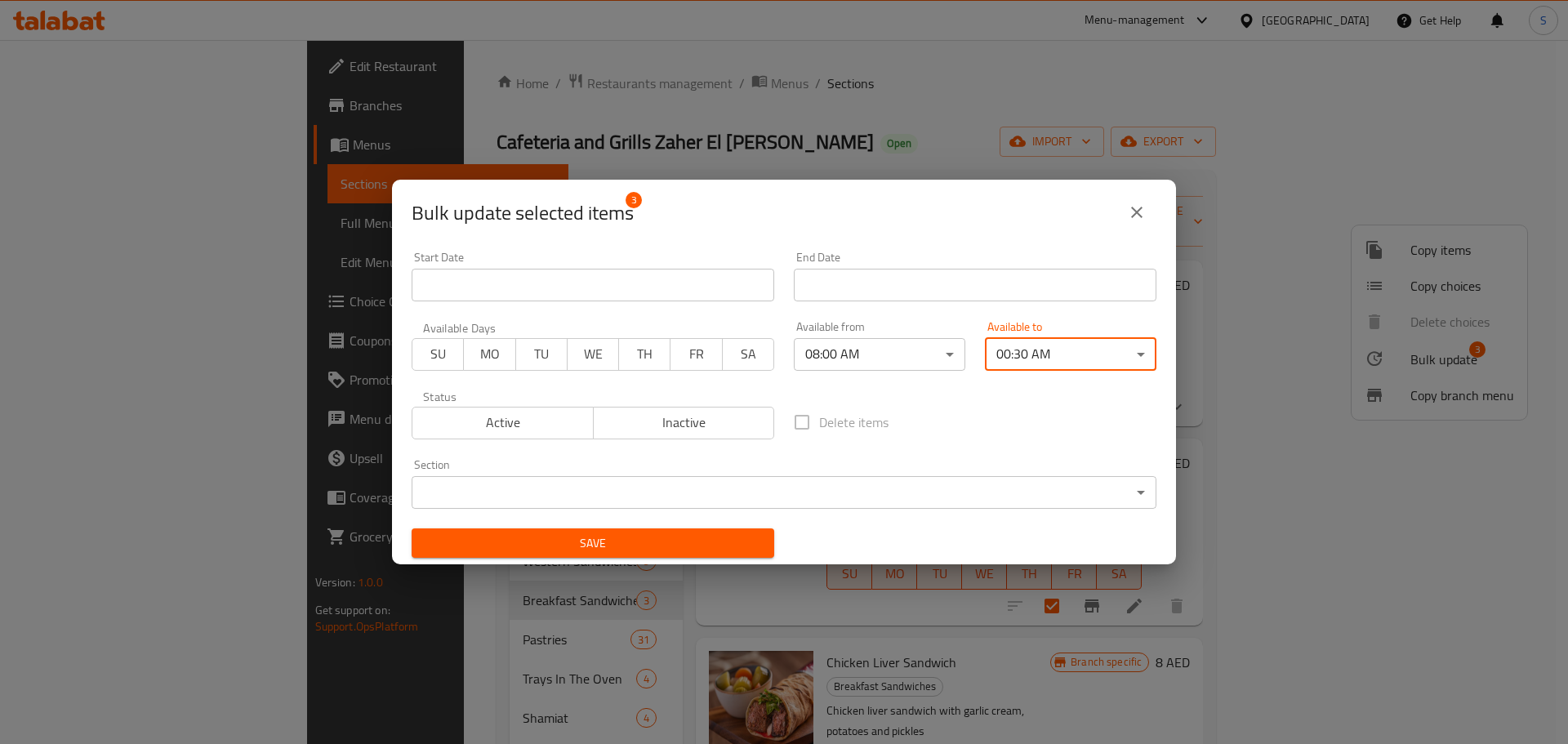
click at [616, 539] on span "Save" at bounding box center [593, 544] width 337 height 20
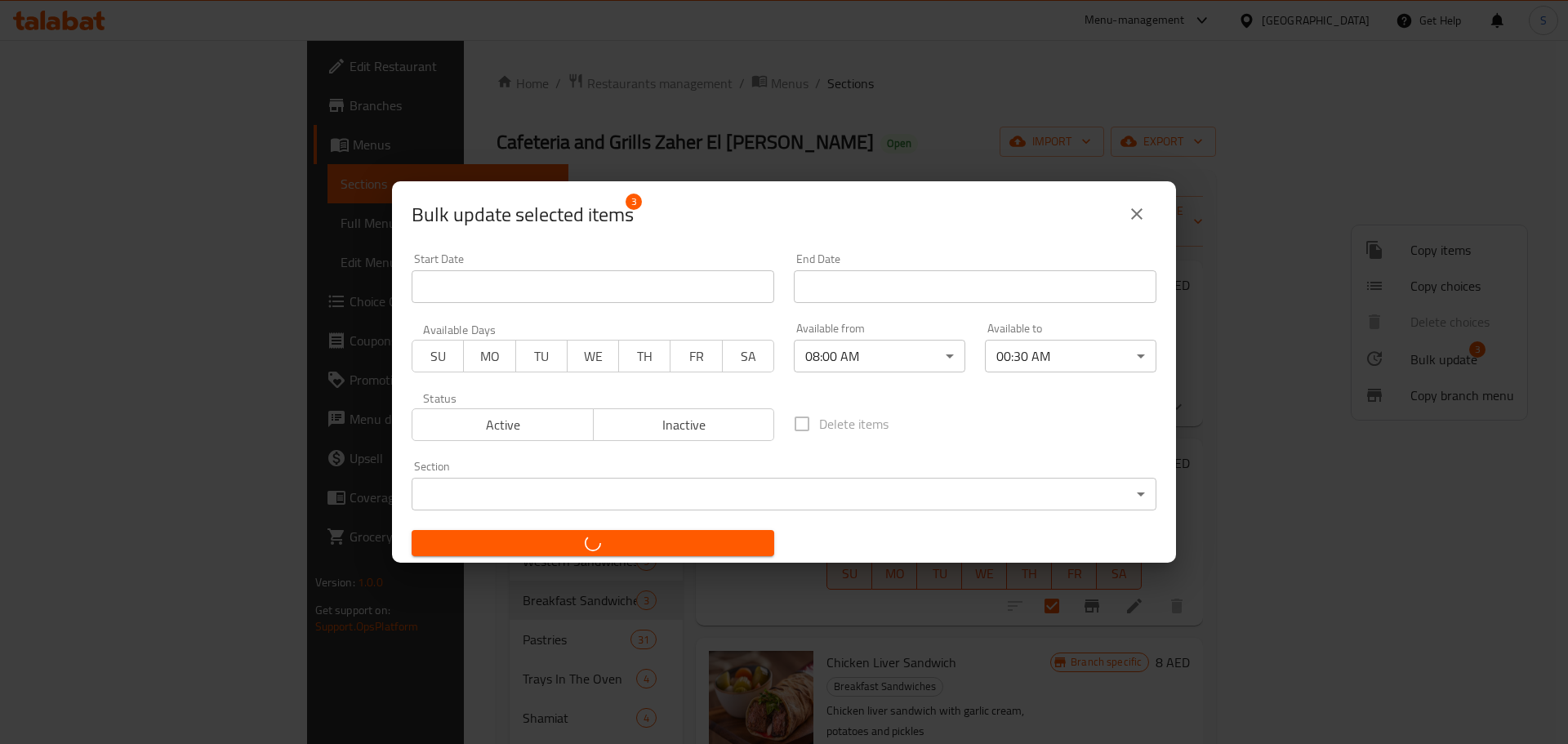
checkbox input "false"
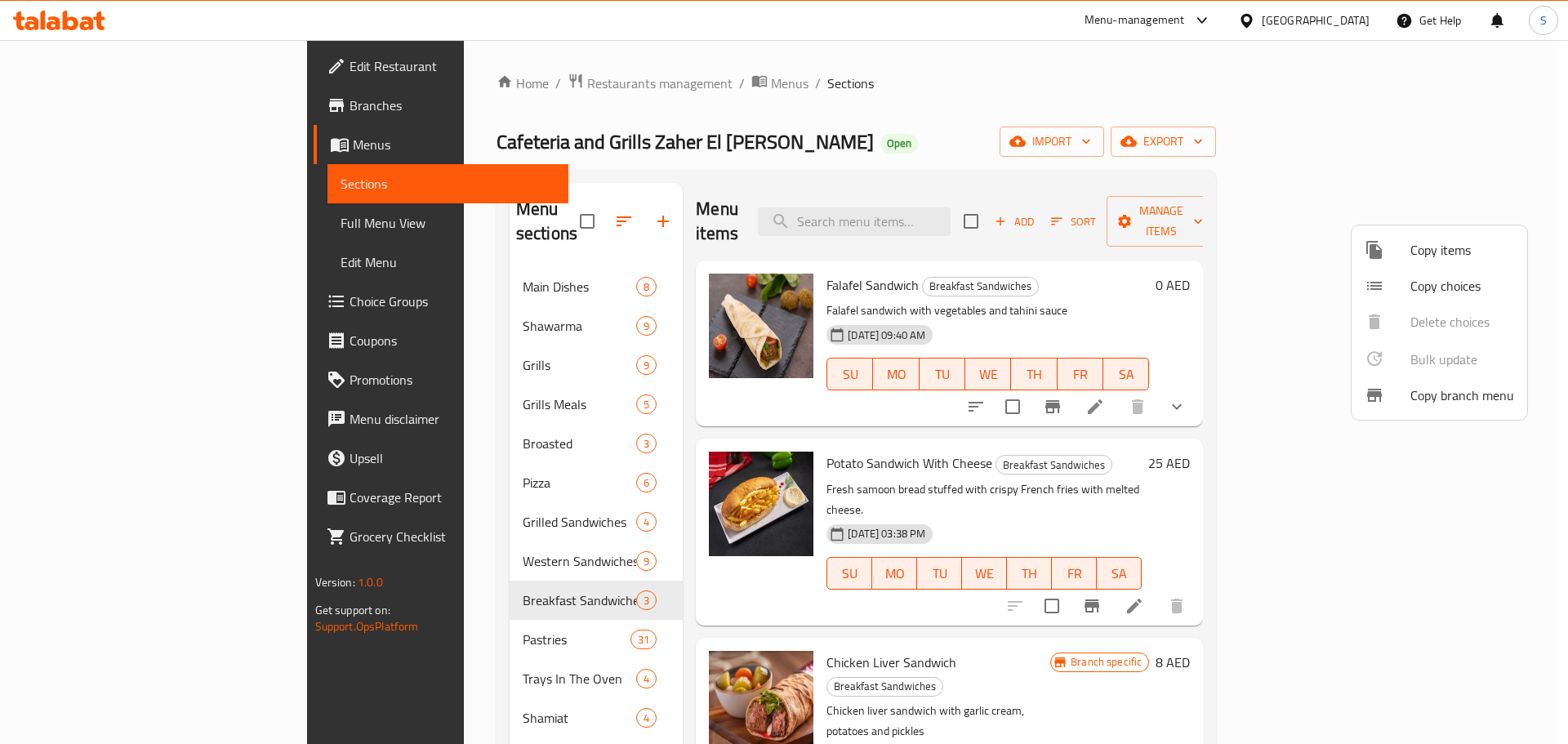
click at [1185, 270] on div at bounding box center [784, 372] width 1568 height 744
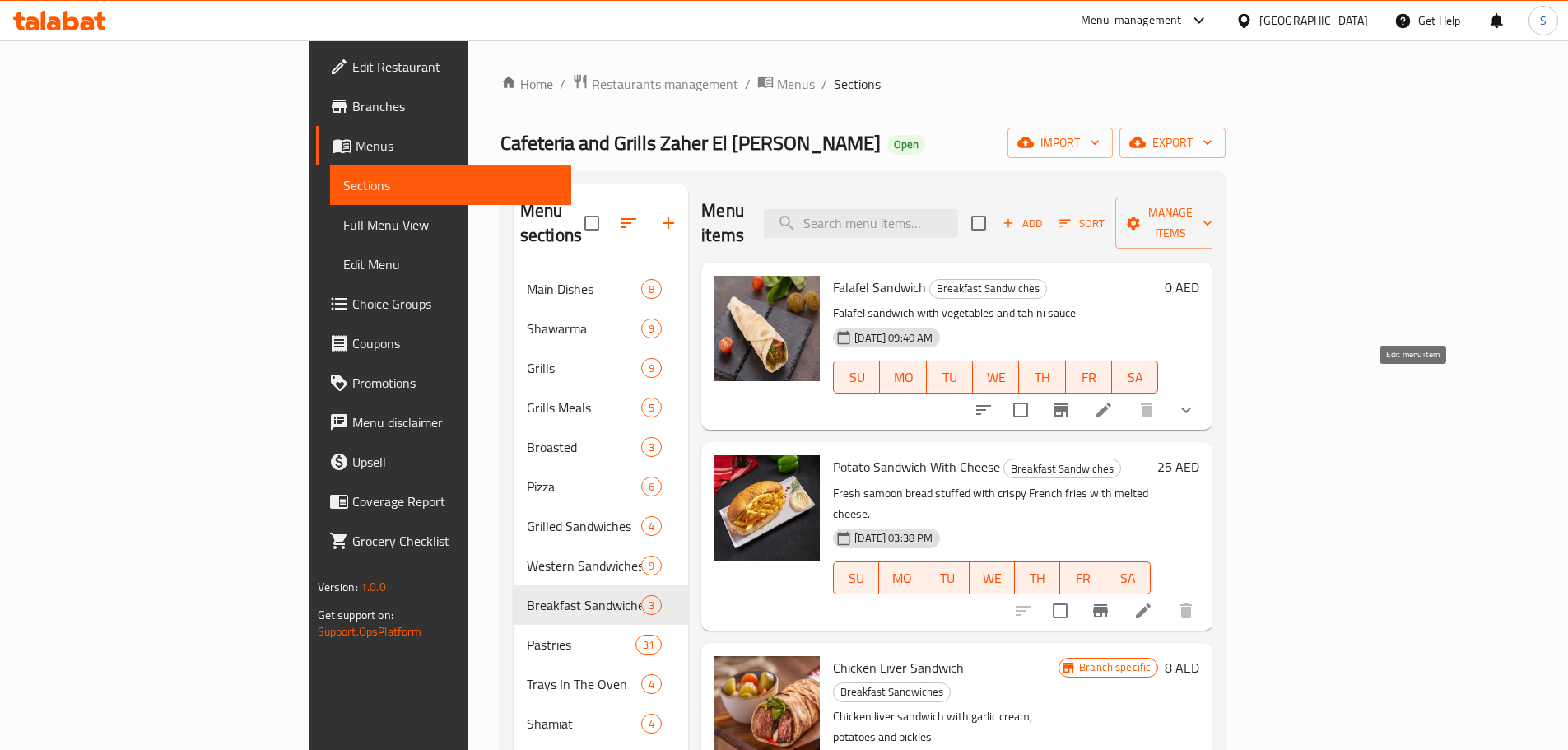
click at [1113, 400] on icon at bounding box center [1103, 410] width 19 height 19
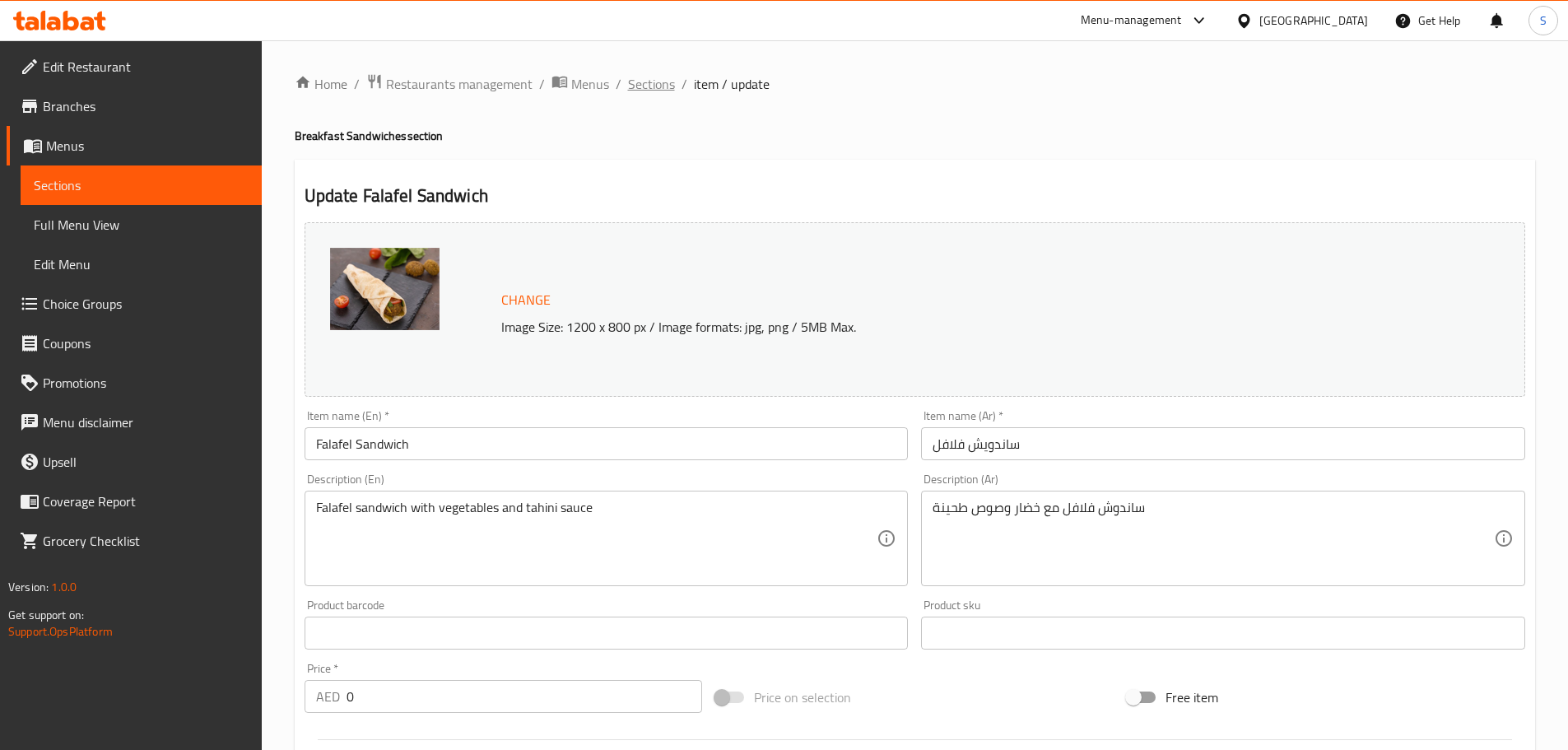
click at [638, 83] on span "Sections" at bounding box center [651, 83] width 47 height 19
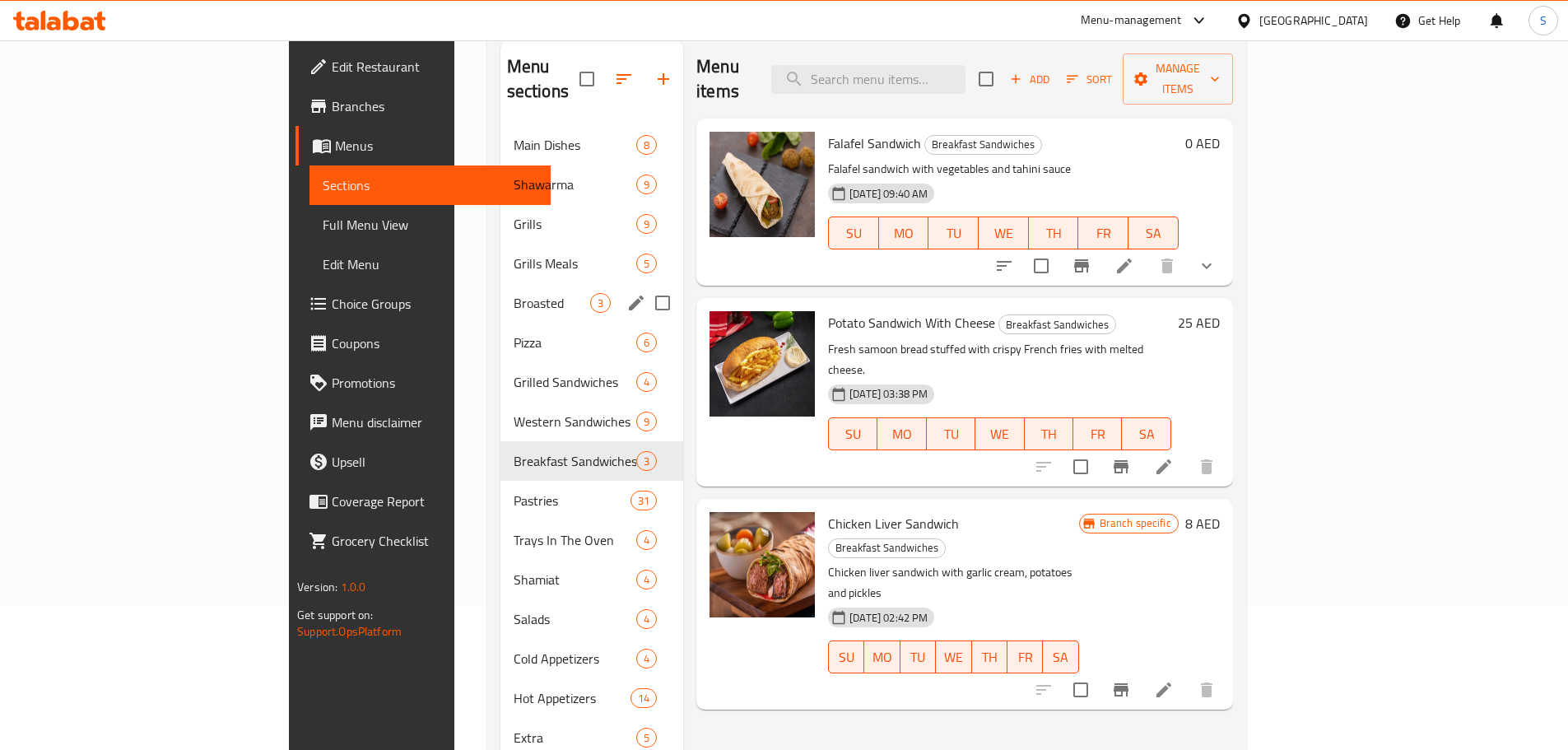
scroll to position [165, 0]
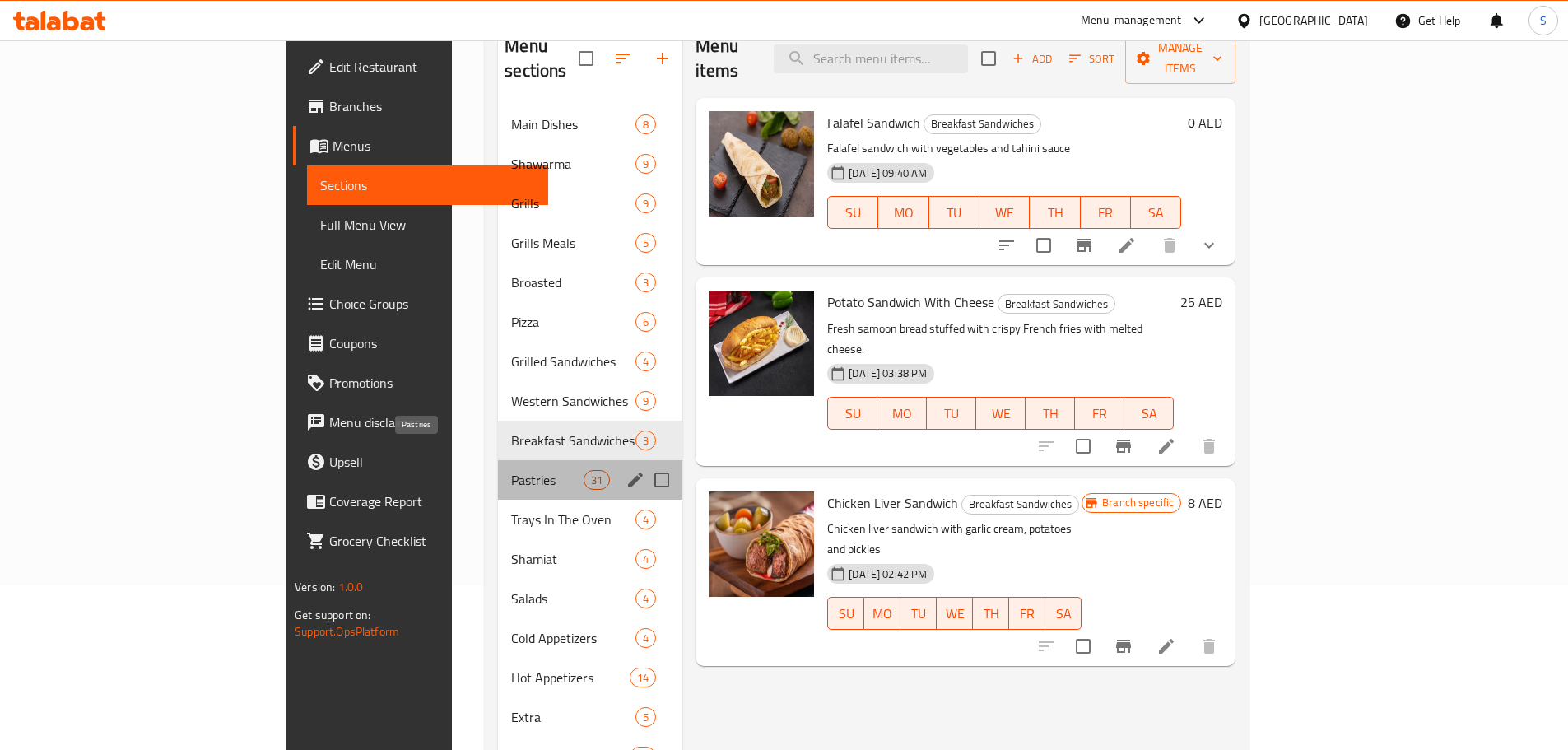
click at [511, 470] on span "Pastries" at bounding box center [547, 479] width 72 height 19
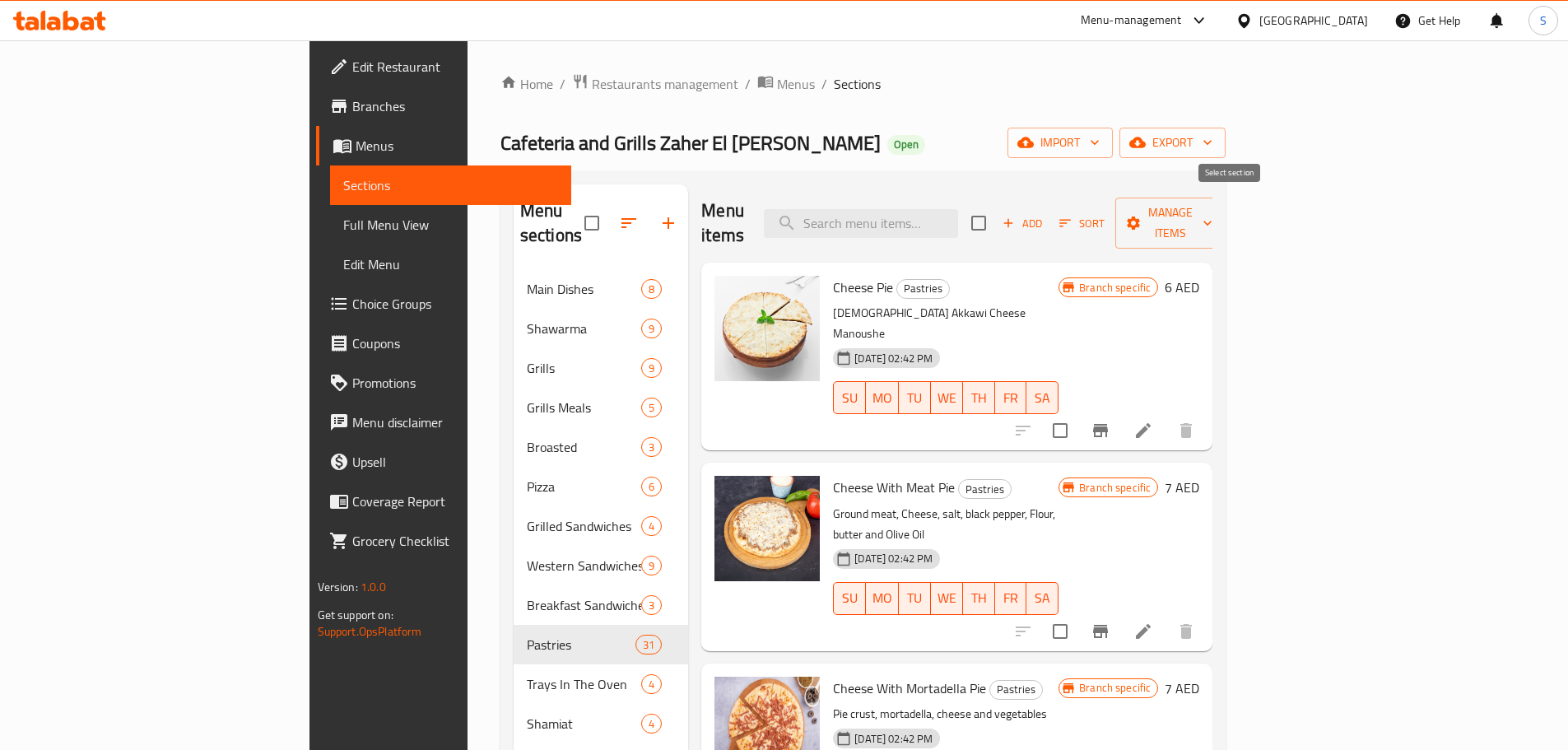
click at [995, 215] on input "checkbox" at bounding box center [978, 222] width 34 height 34
checkbox input "true"
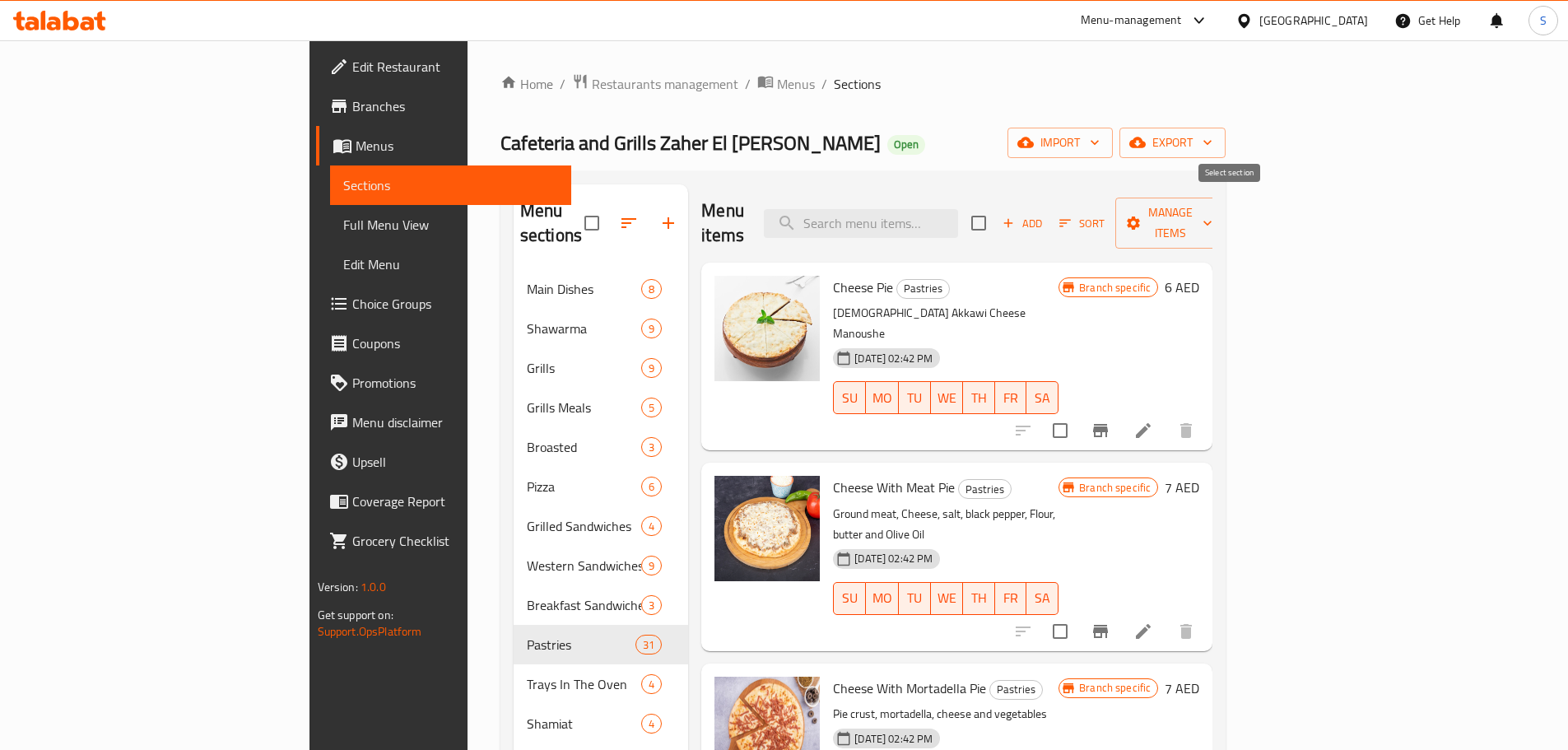
checkbox input "true"
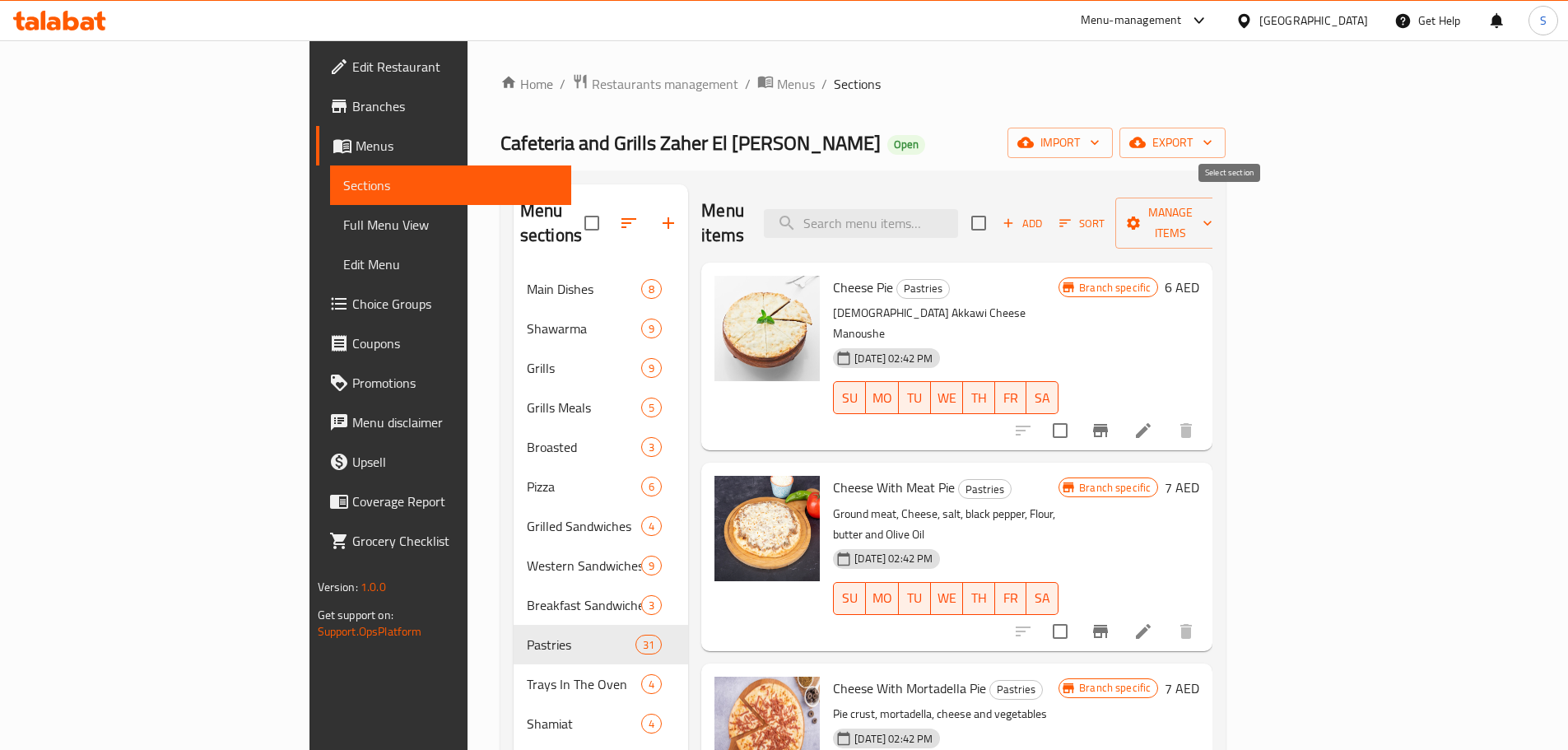
checkbox input "true"
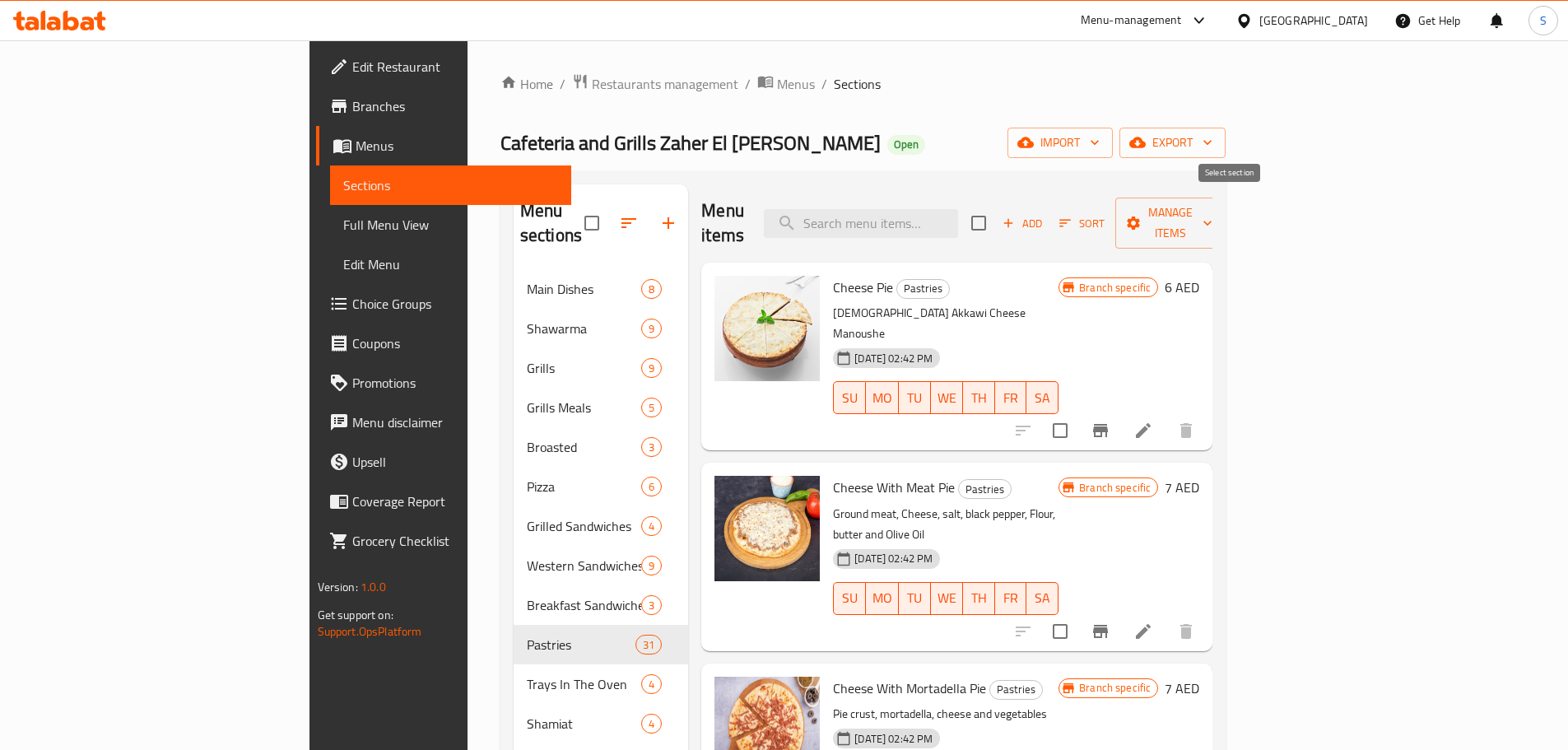
checkbox input "true"
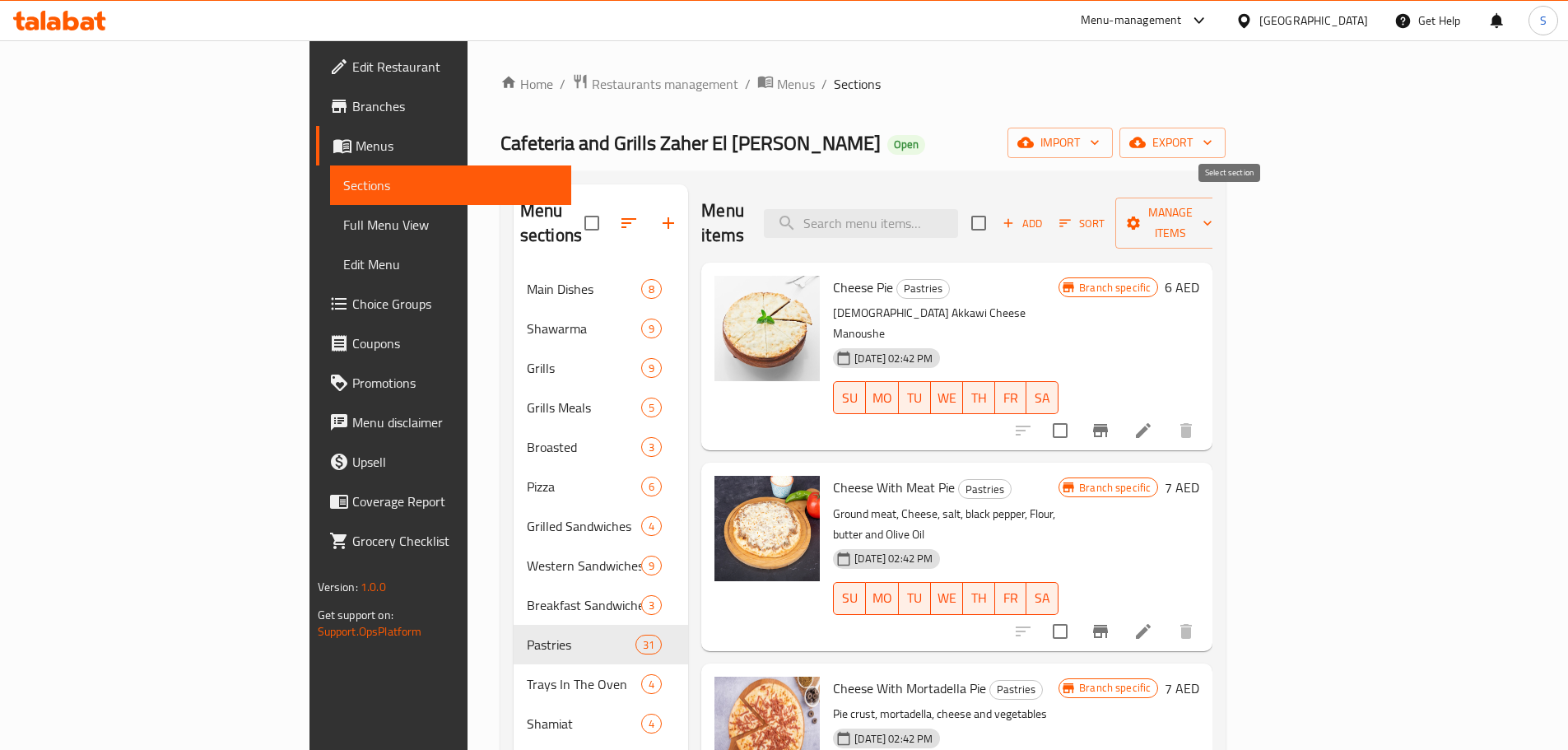
checkbox input "true"
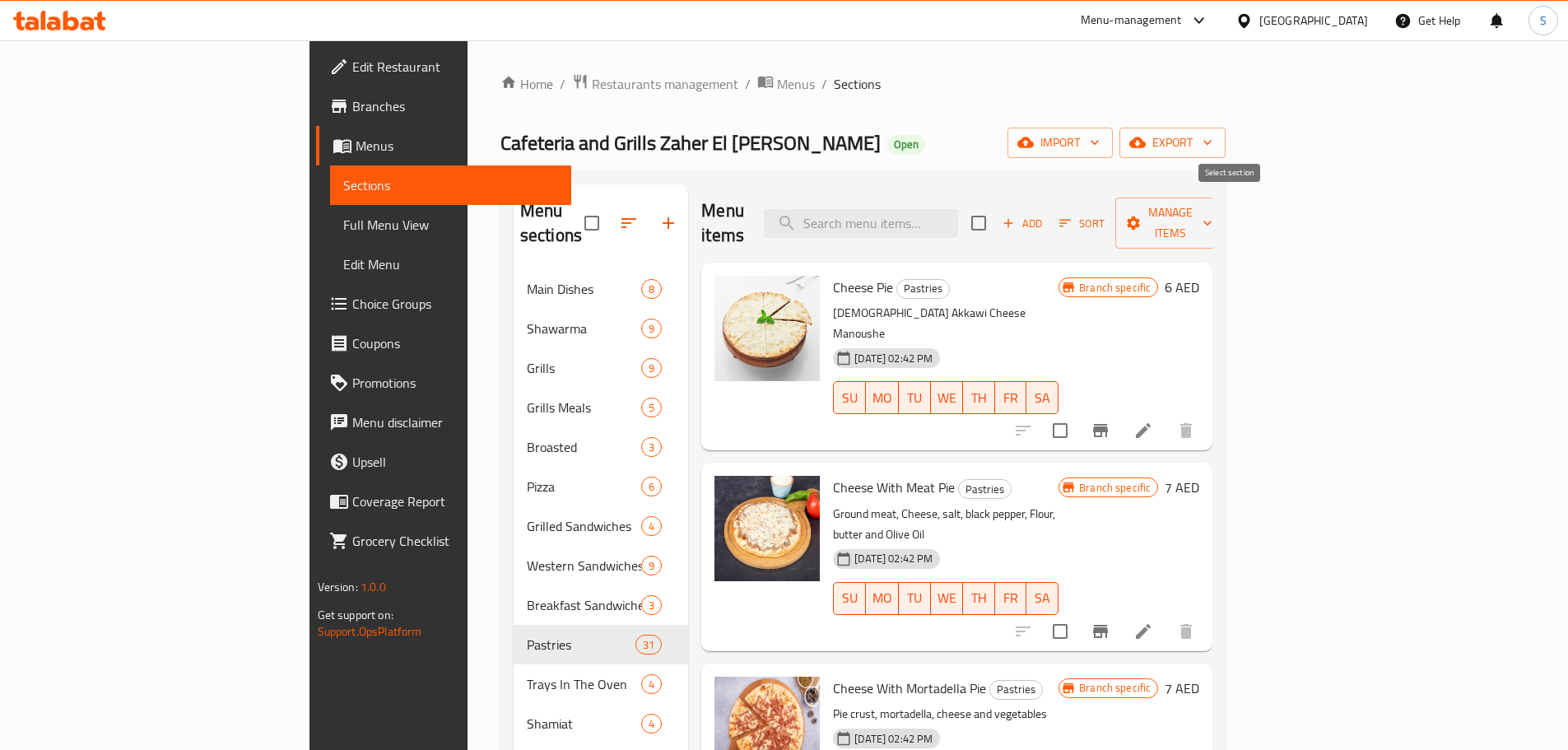
checkbox input "true"
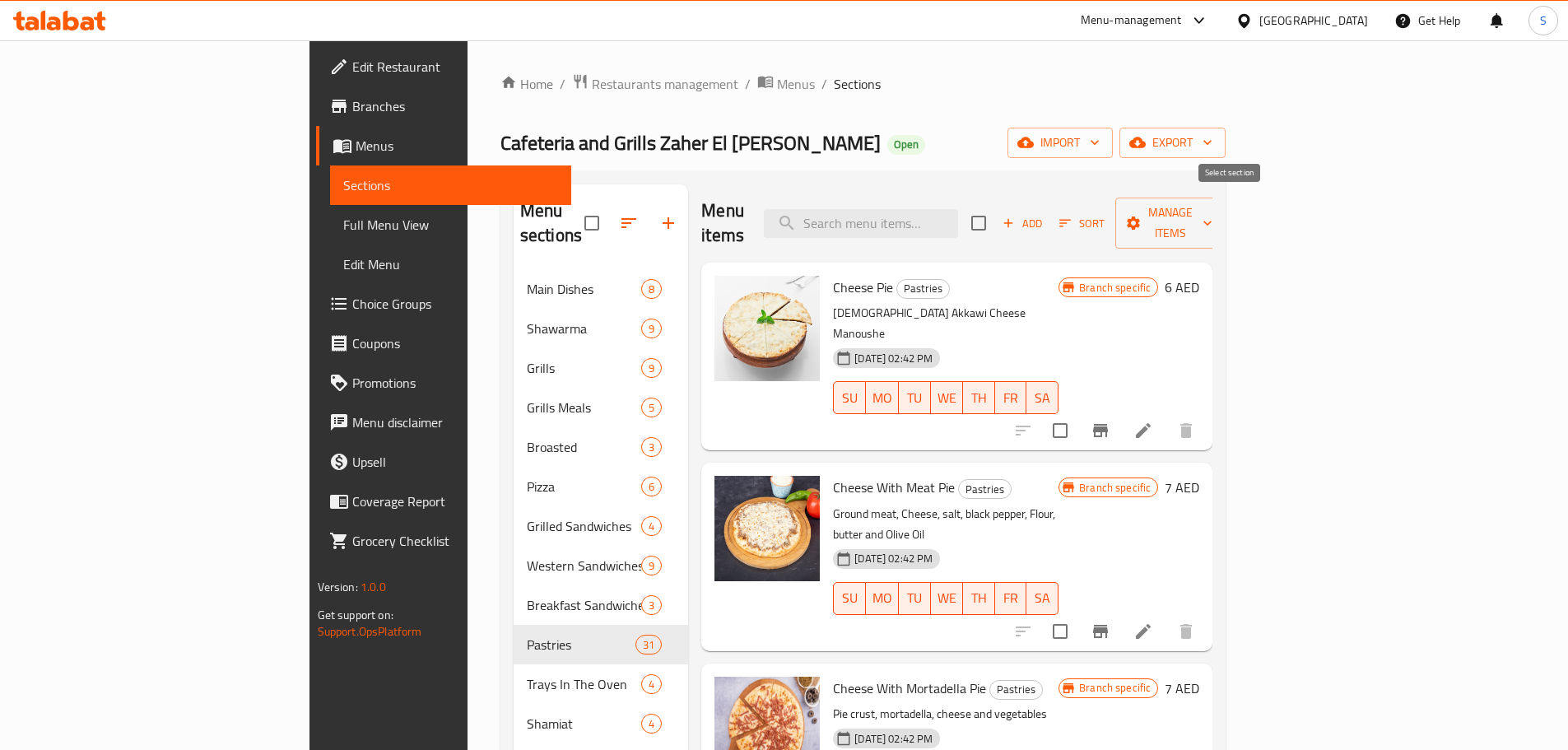
checkbox input "true"
click at [1212, 208] on span "Manage items" at bounding box center [1170, 222] width 84 height 41
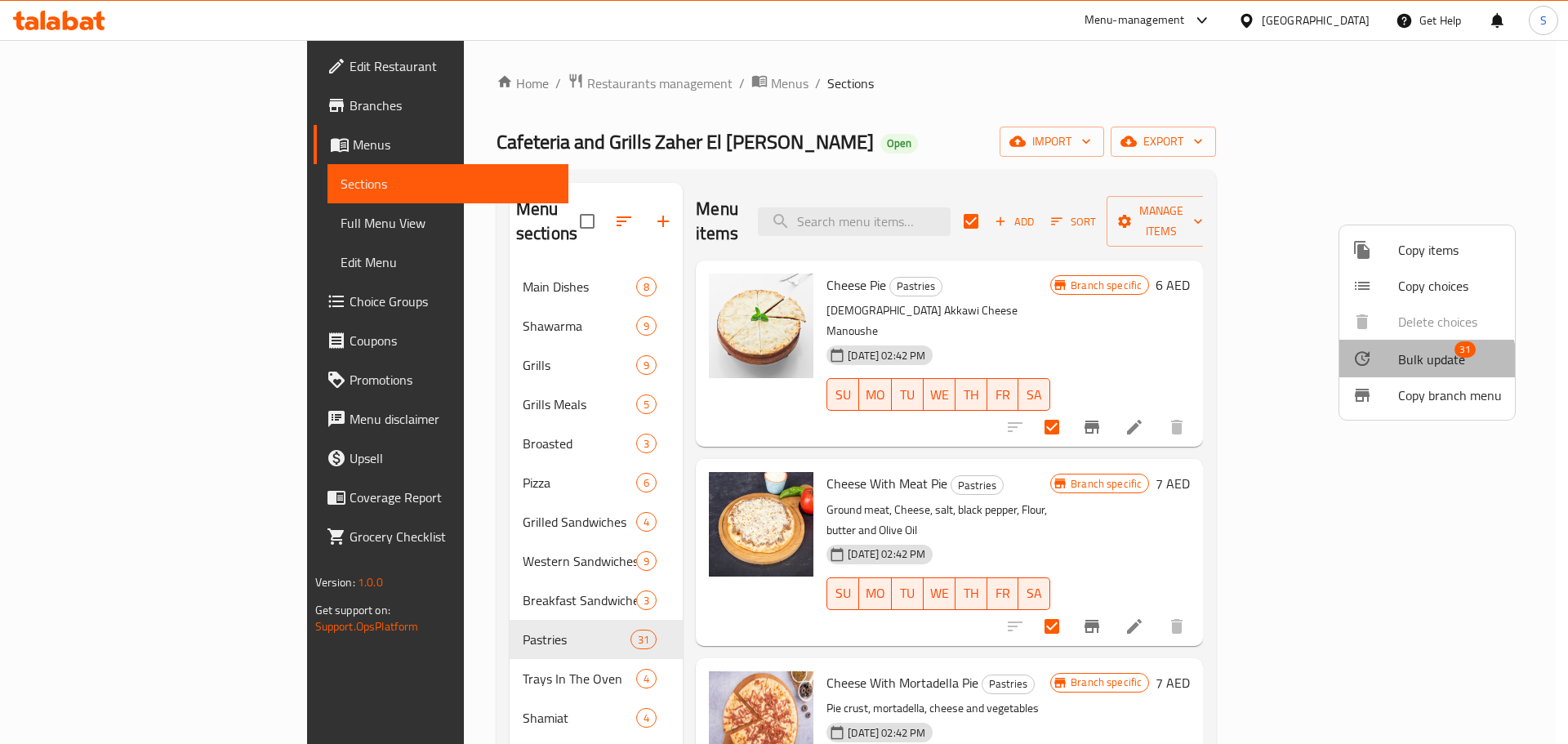
click at [1417, 362] on span "Bulk update" at bounding box center [1431, 359] width 67 height 19
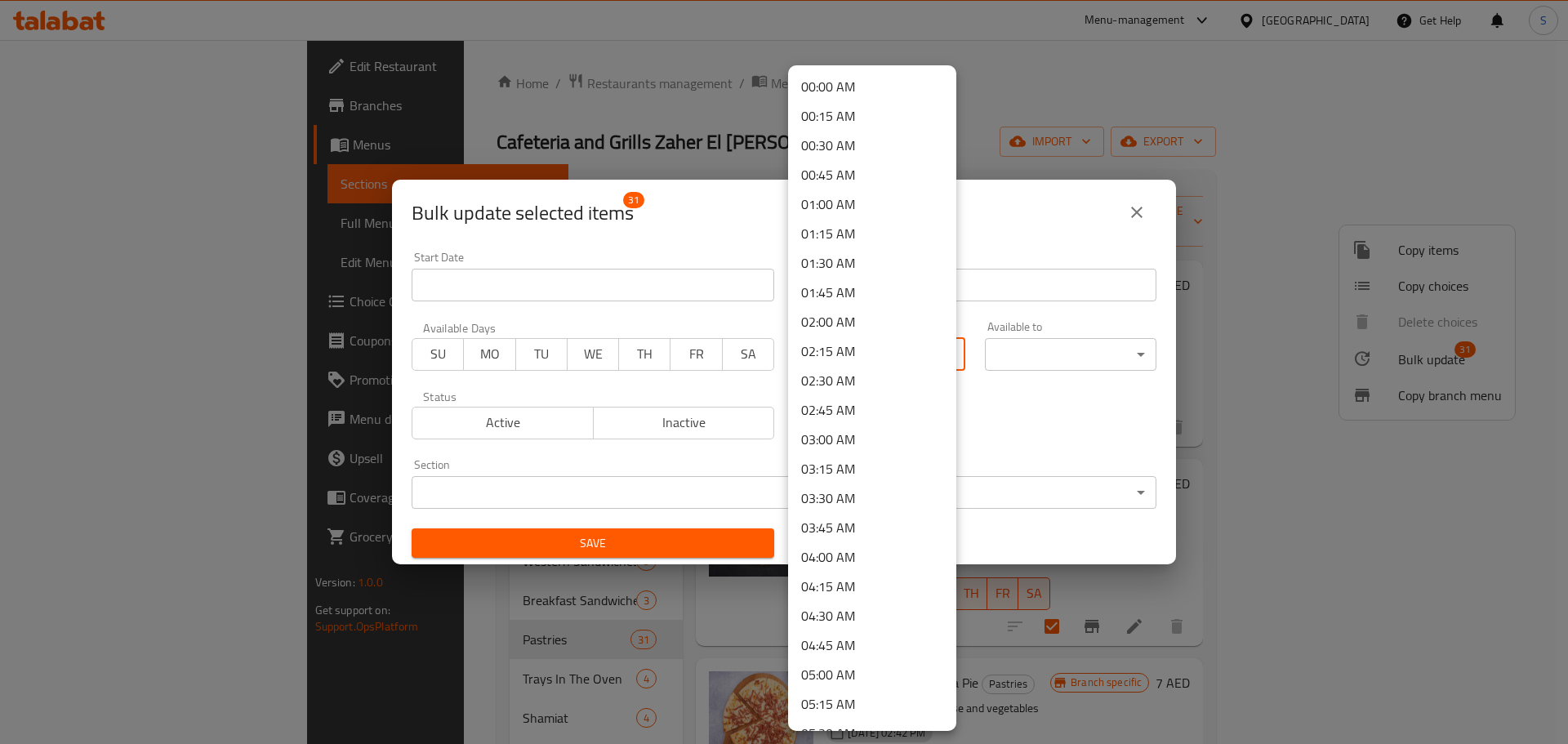
click at [921, 360] on body "​ Menu-management [GEOGRAPHIC_DATA] Get Help S Edit Restaurant Branches Menus S…" at bounding box center [784, 392] width 1568 height 704
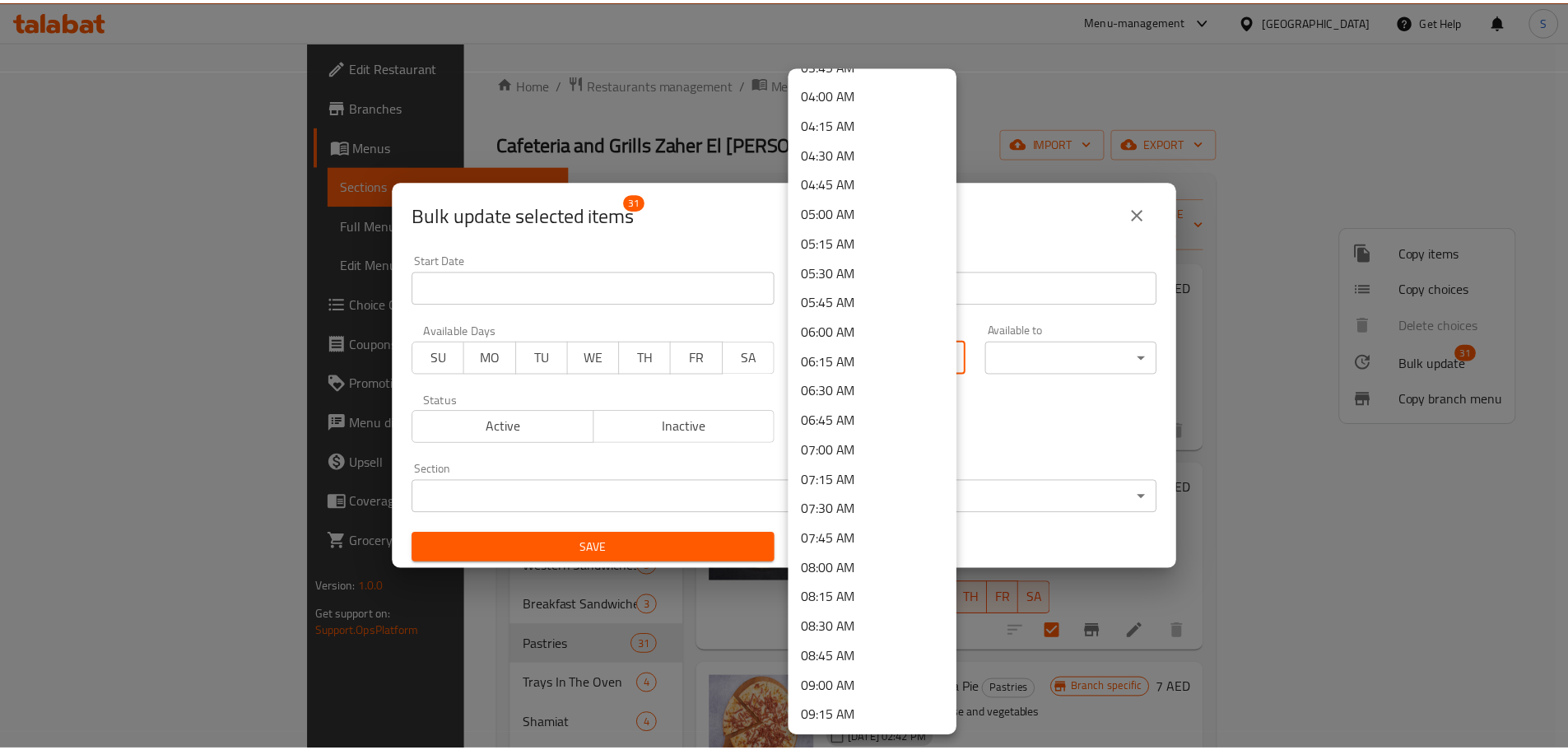
scroll to position [494, 0]
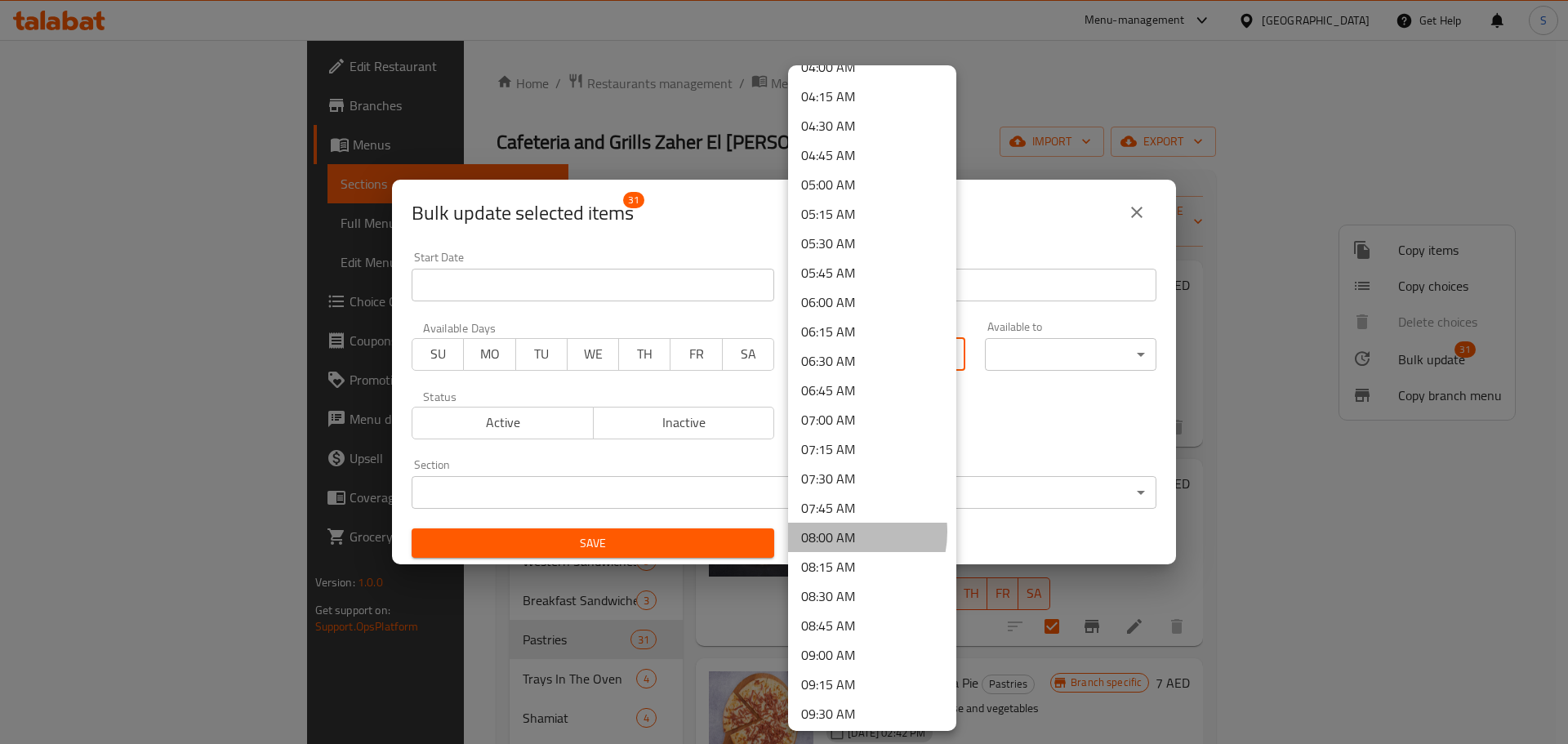
click at [838, 532] on li "08:00 AM" at bounding box center [872, 537] width 168 height 29
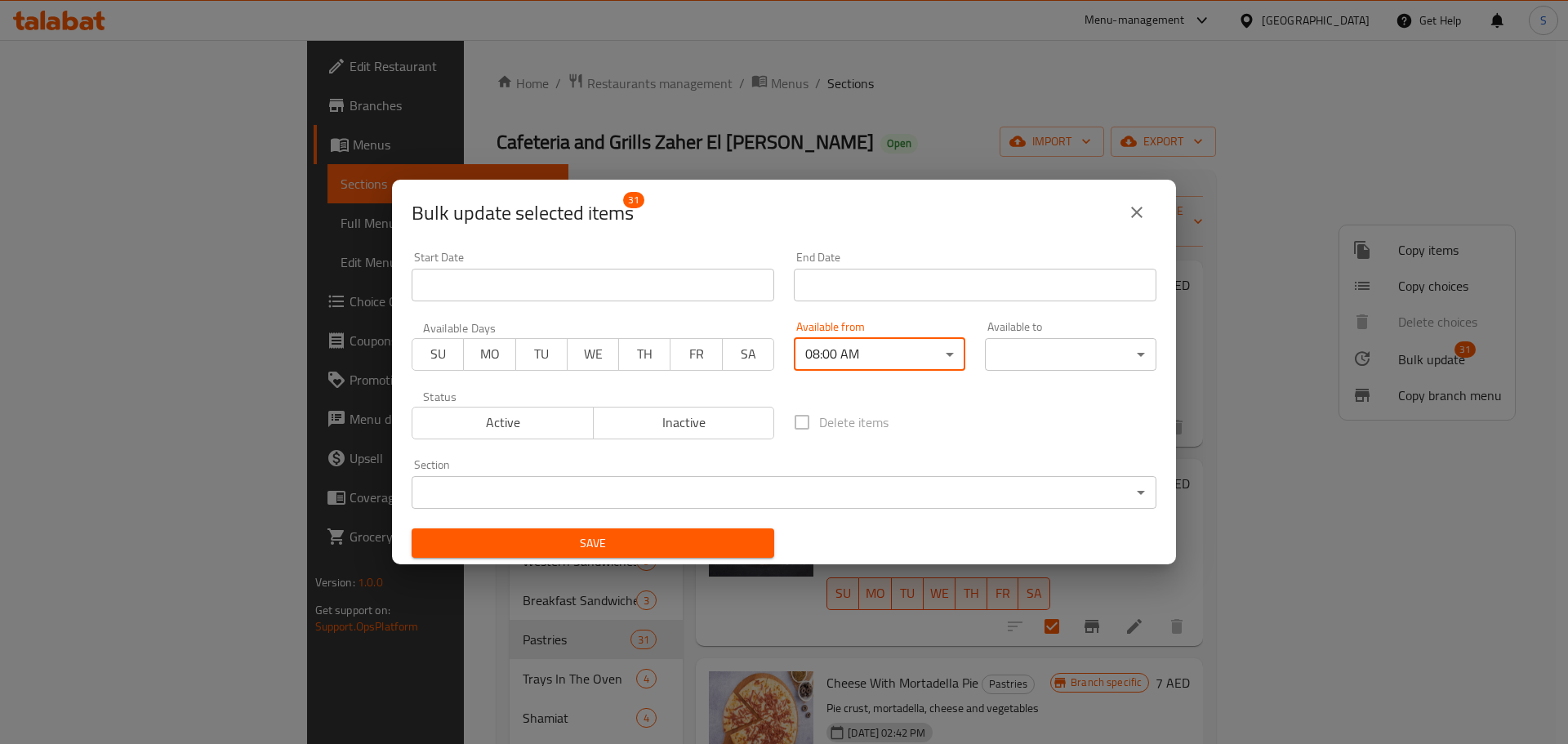
click at [1090, 345] on body "​ Menu-management [GEOGRAPHIC_DATA] Get Help S Edit Restaurant Branches Menus S…" at bounding box center [784, 392] width 1568 height 704
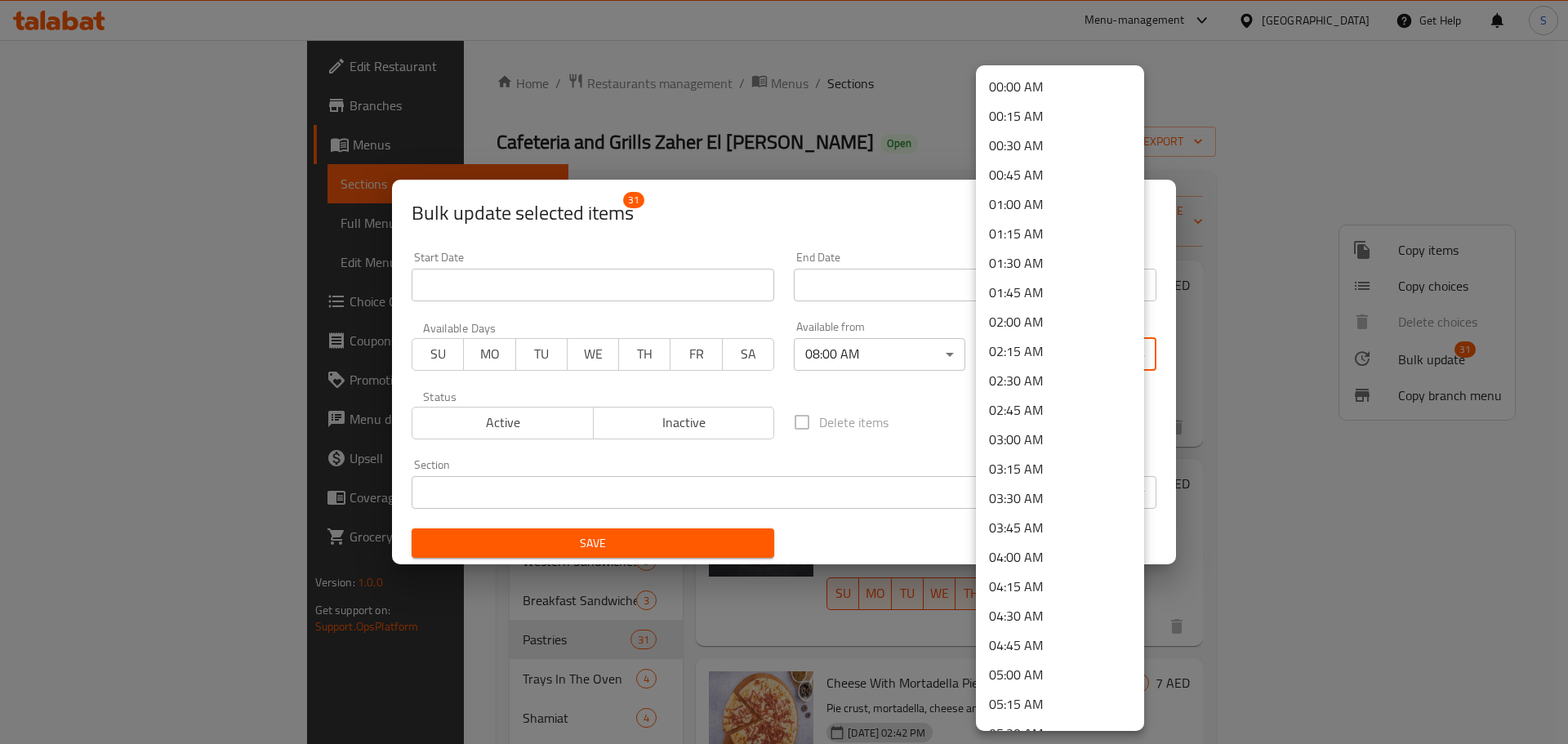
click at [1040, 140] on li "00:30 AM" at bounding box center [1059, 145] width 168 height 29
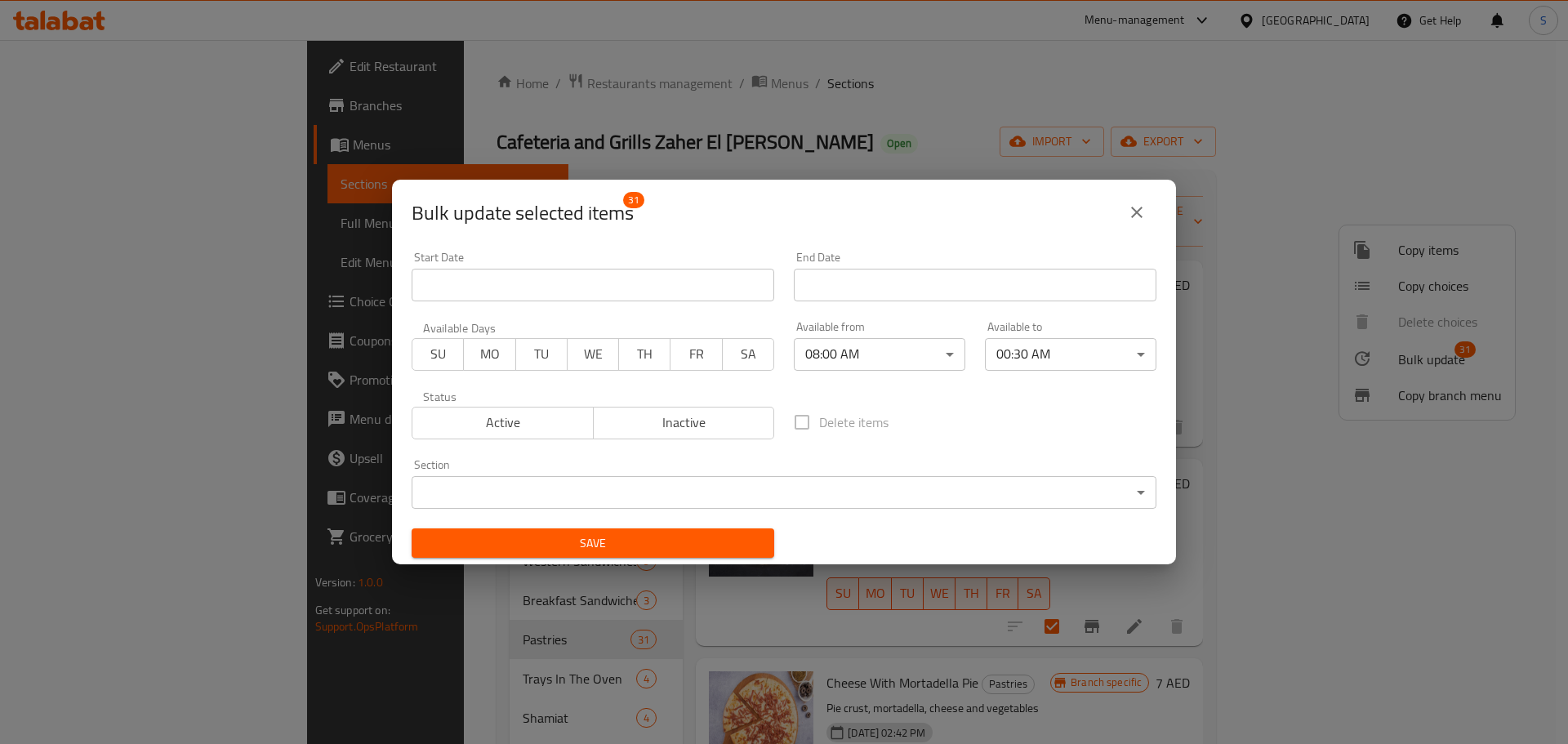
drag, startPoint x: 303, startPoint y: 135, endPoint x: 404, endPoint y: 122, distance: 101.8
click at [394, 114] on div "Bulk update selected items 31 Start Date Start Date End Date End Date Available…" at bounding box center [784, 372] width 1568 height 744
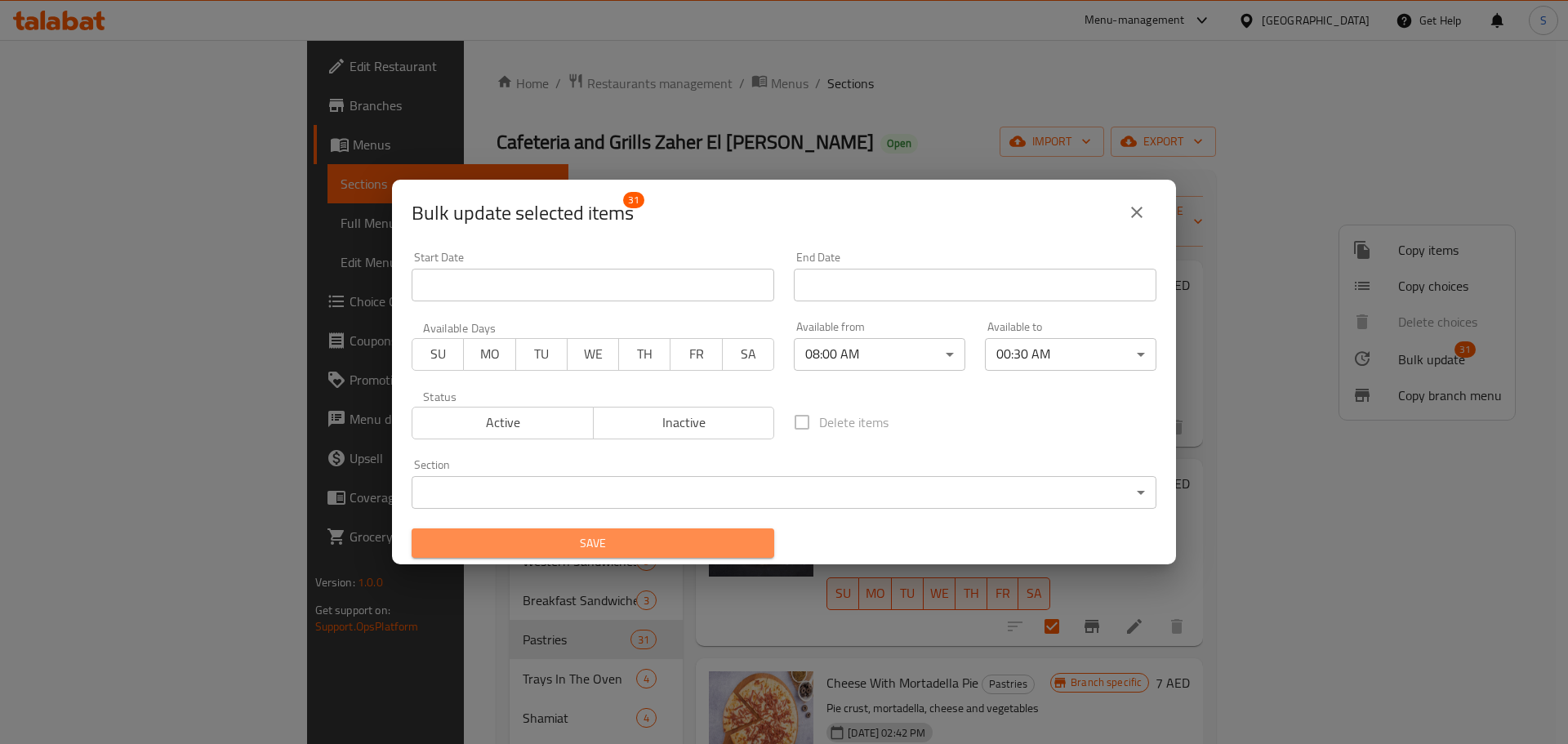
click at [630, 550] on span "Save" at bounding box center [593, 544] width 337 height 20
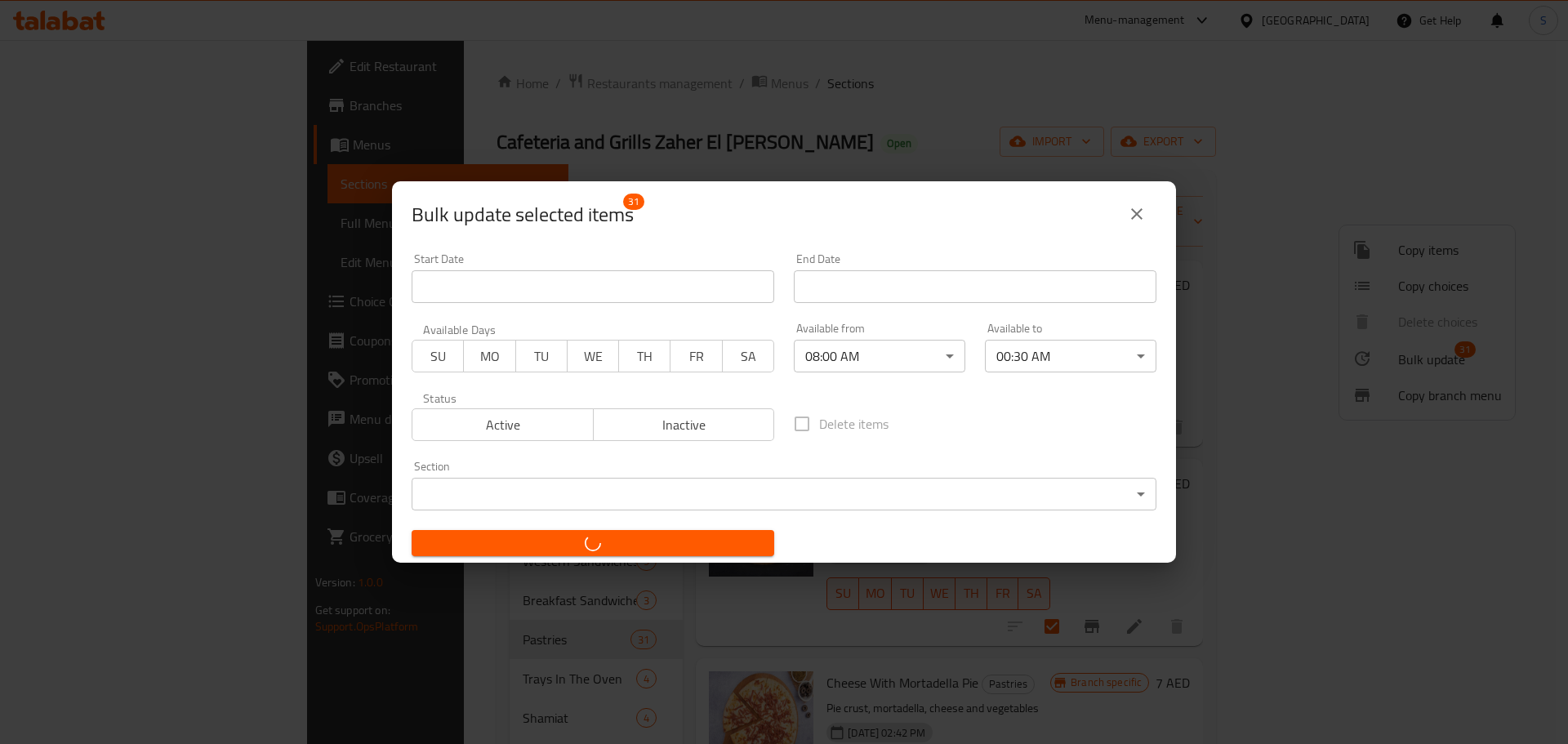
checkbox input "false"
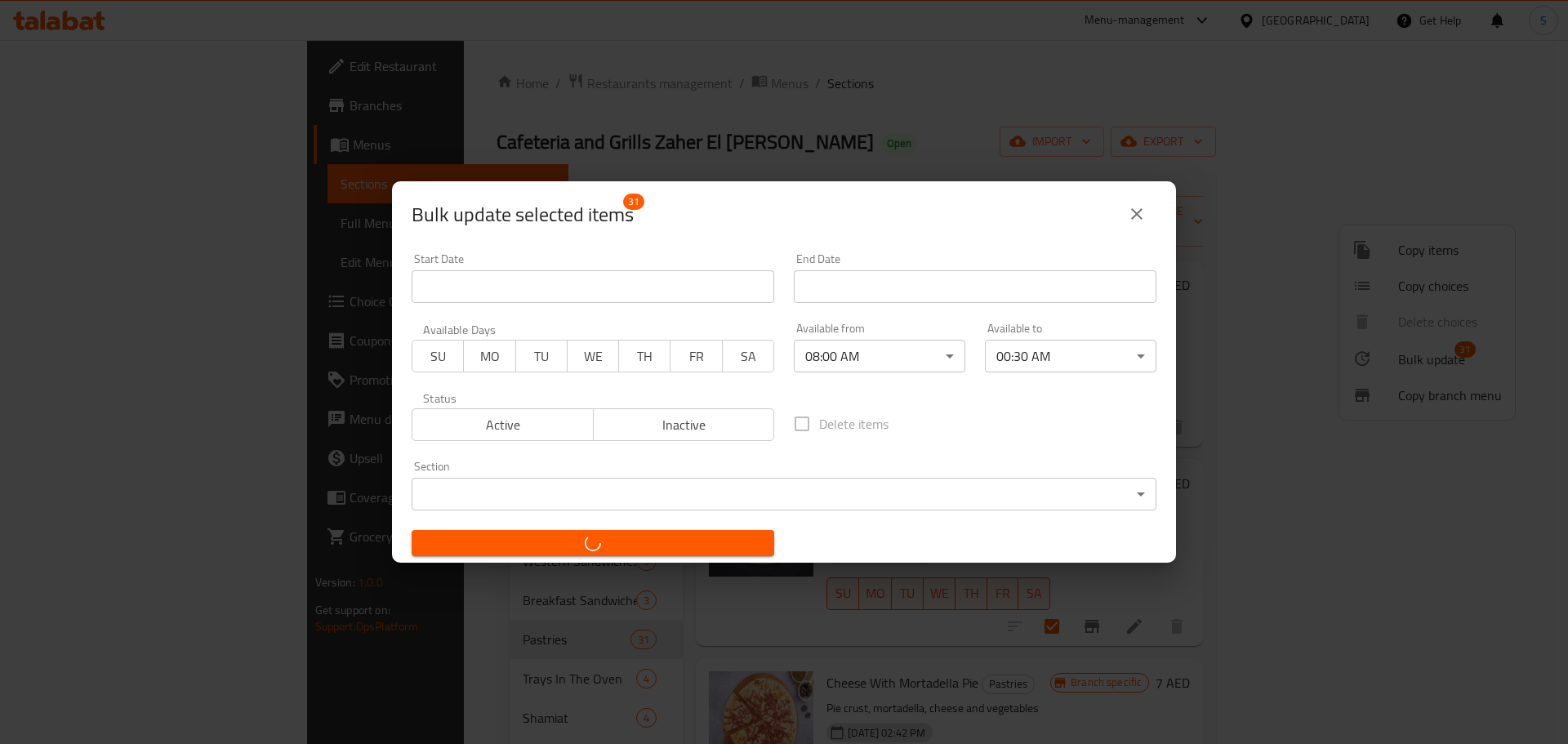
checkbox input "false"
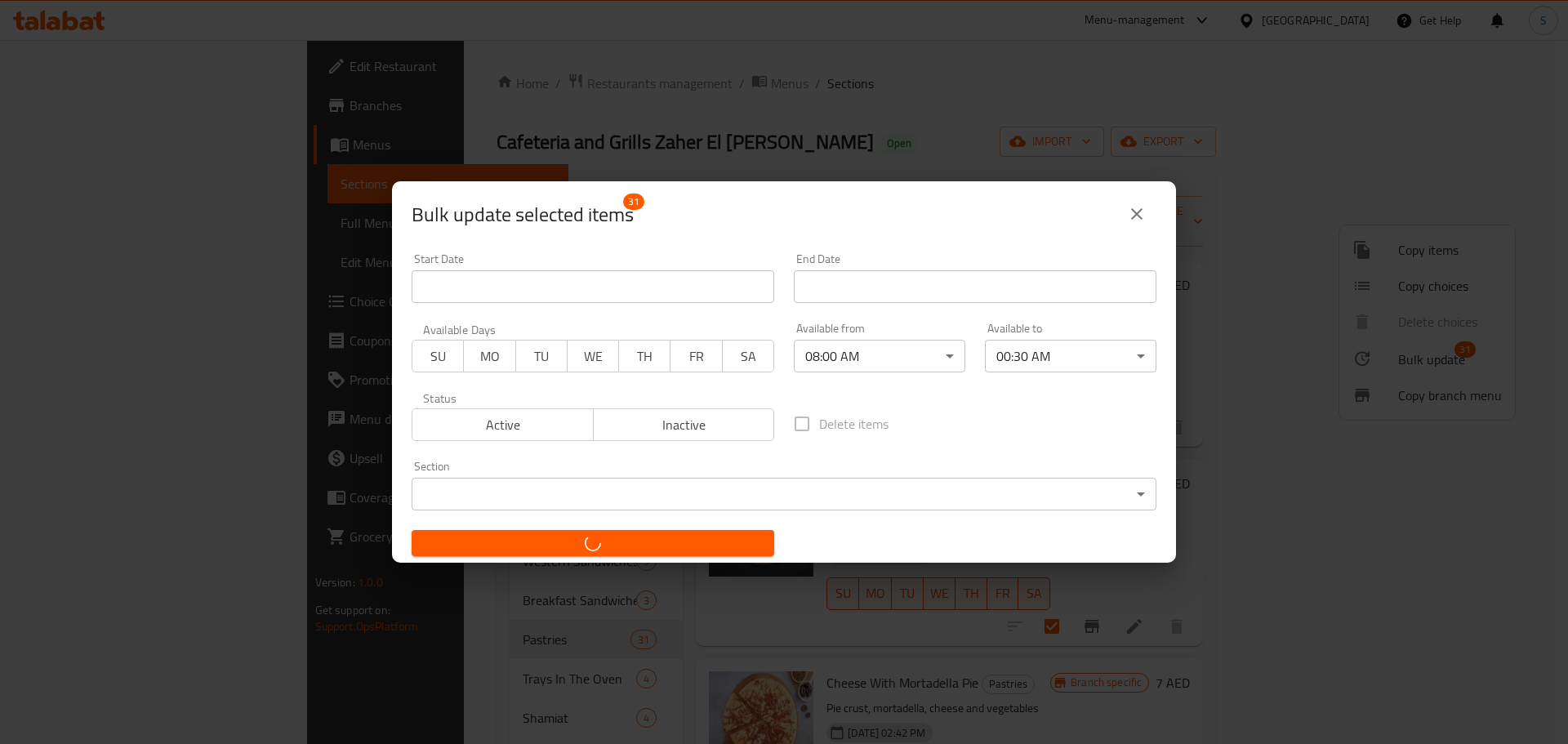
checkbox input "false"
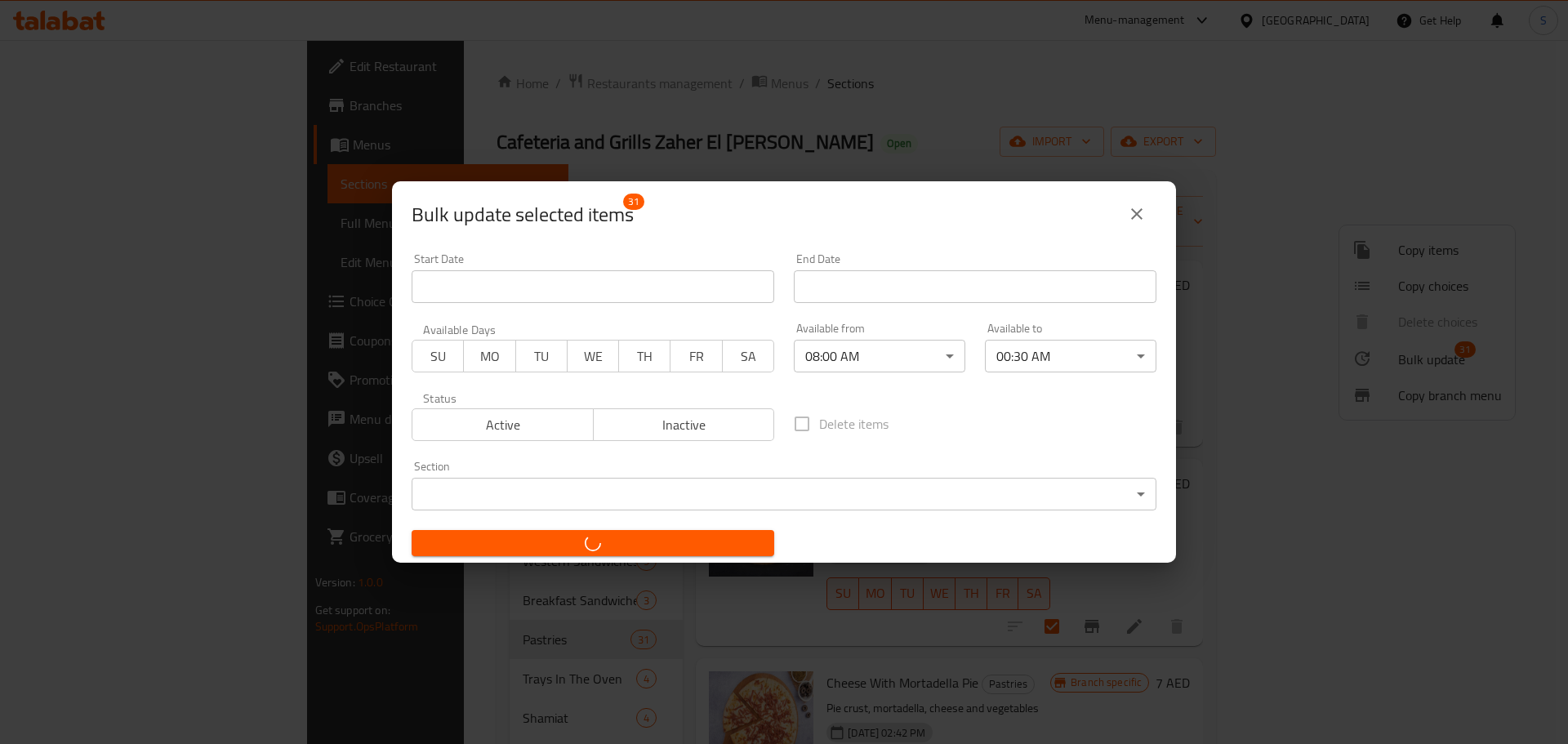
checkbox input "false"
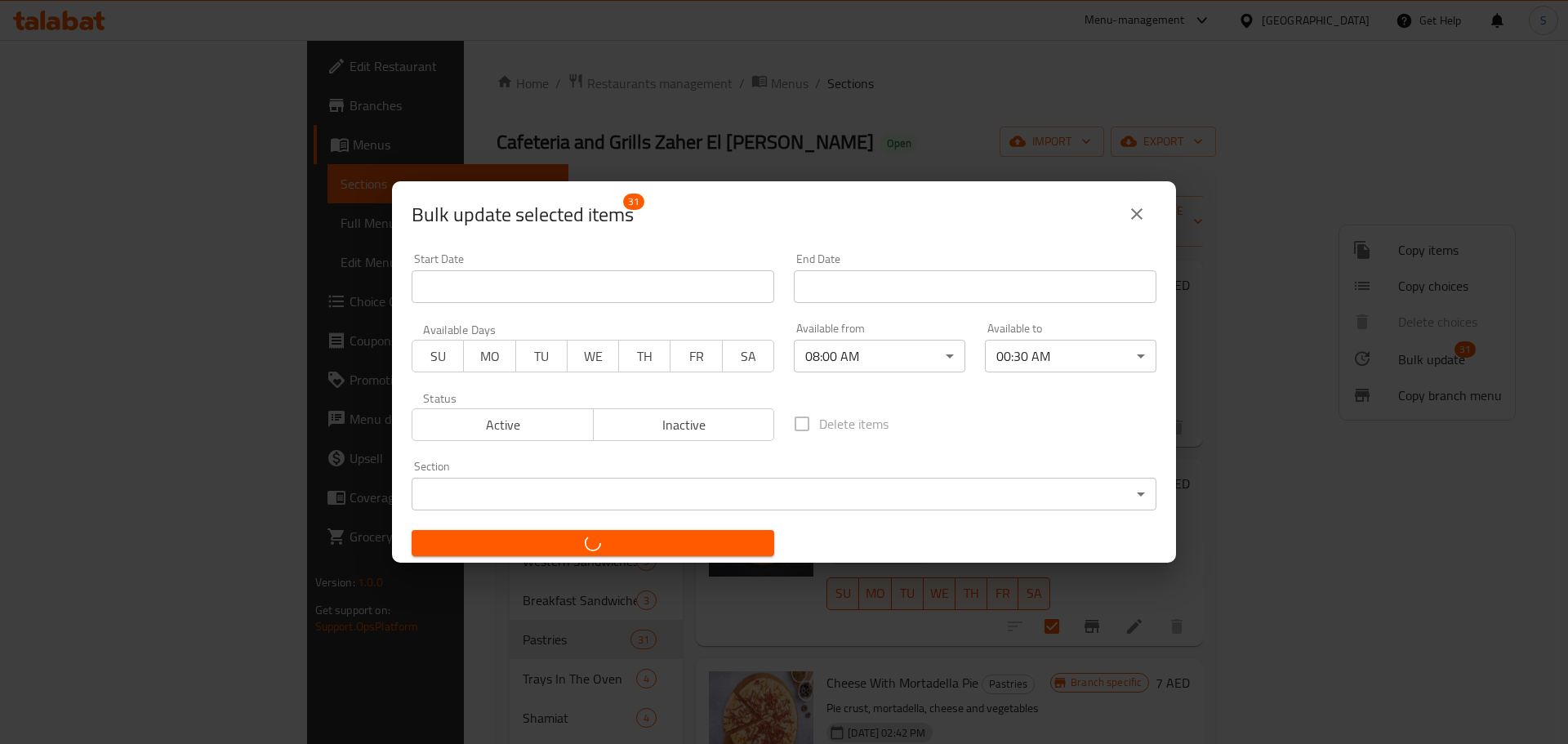
checkbox input "false"
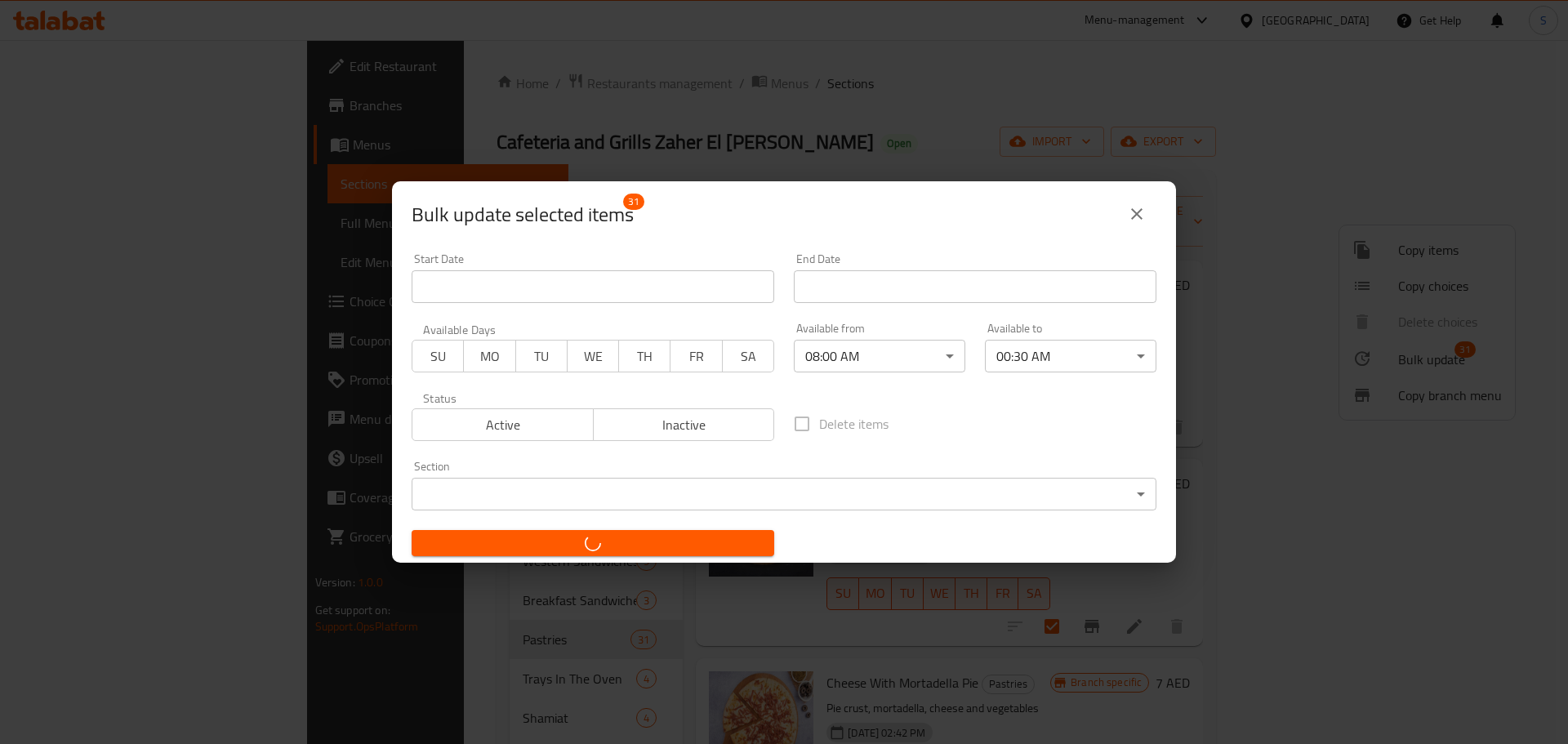
checkbox input "false"
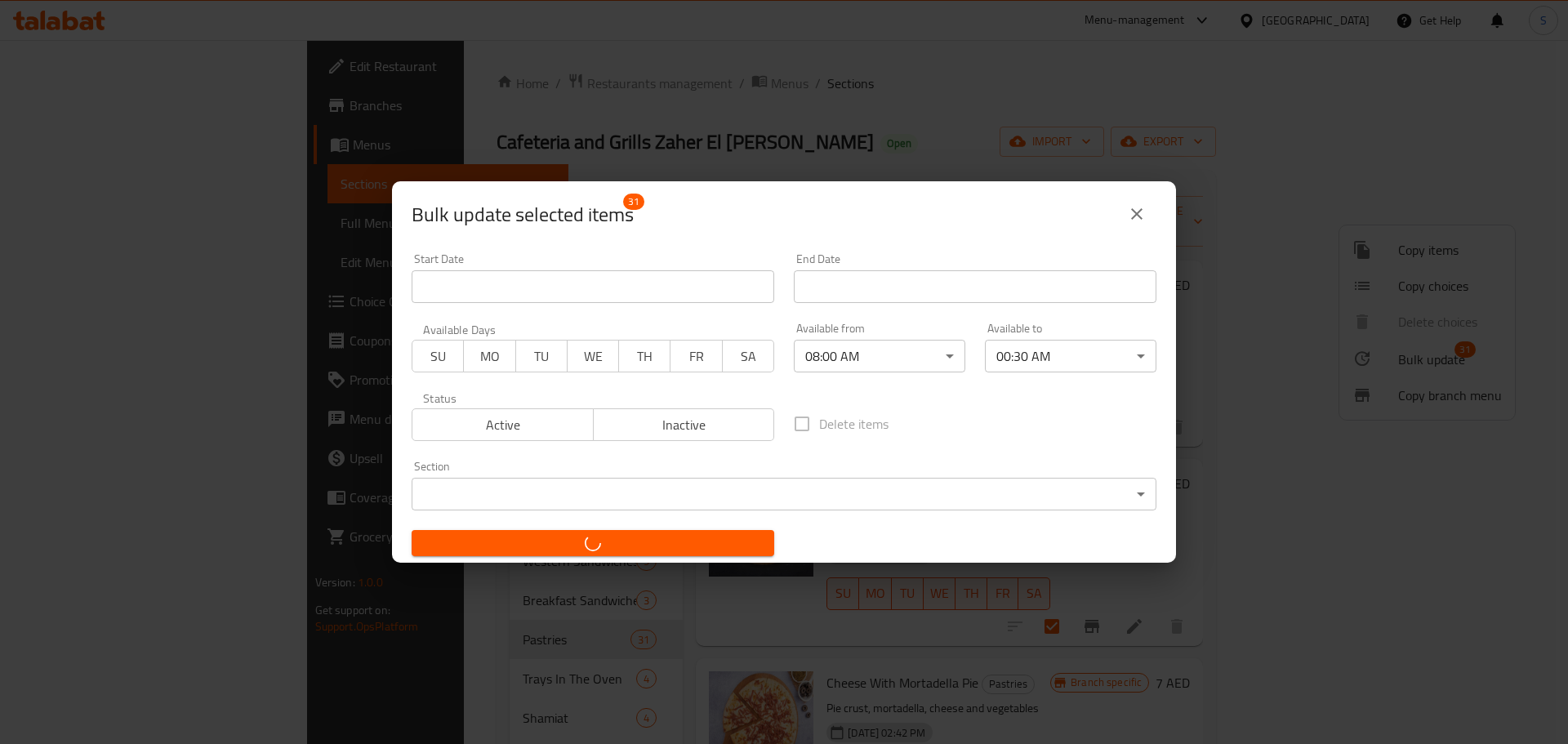
checkbox input "false"
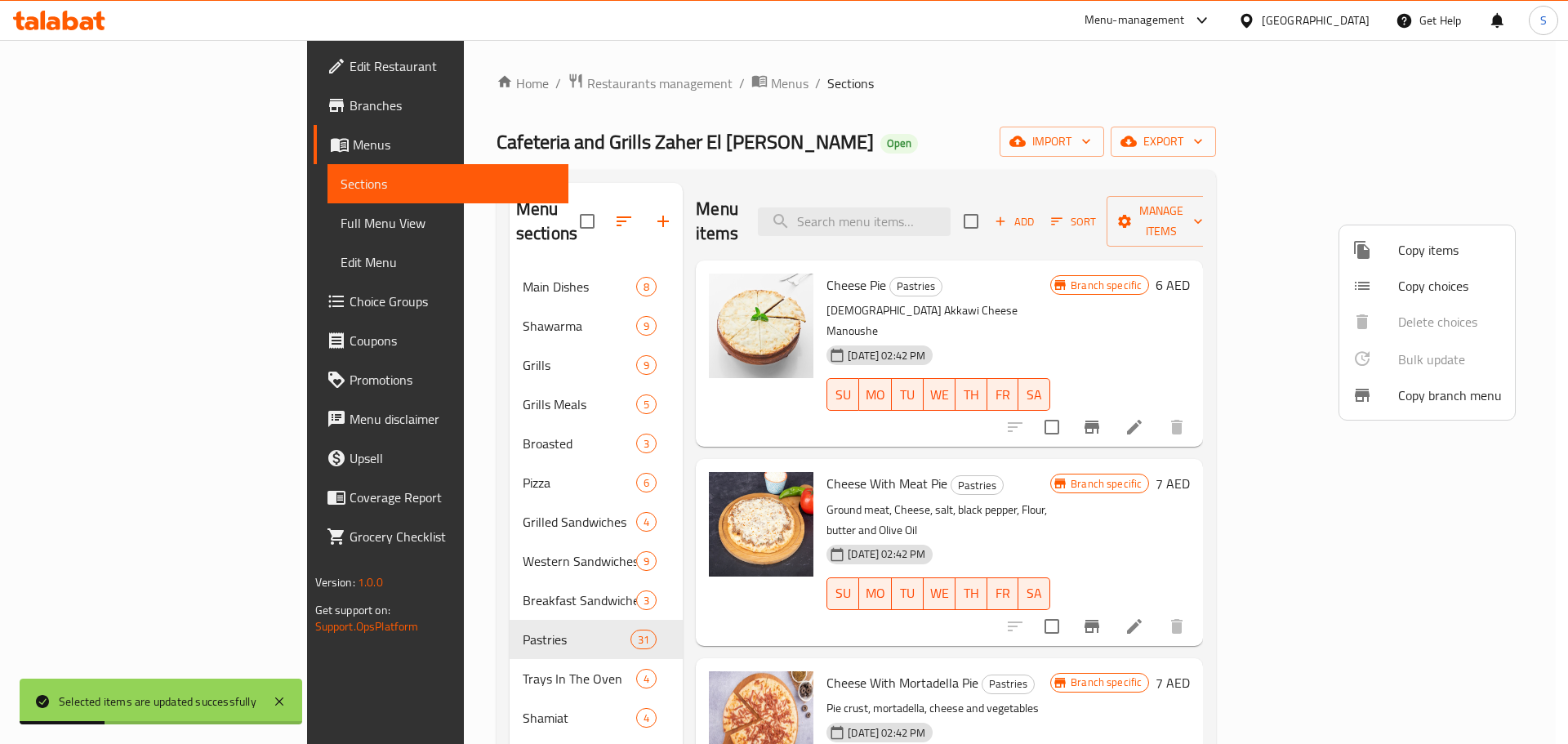
click at [493, 610] on div at bounding box center [784, 372] width 1568 height 744
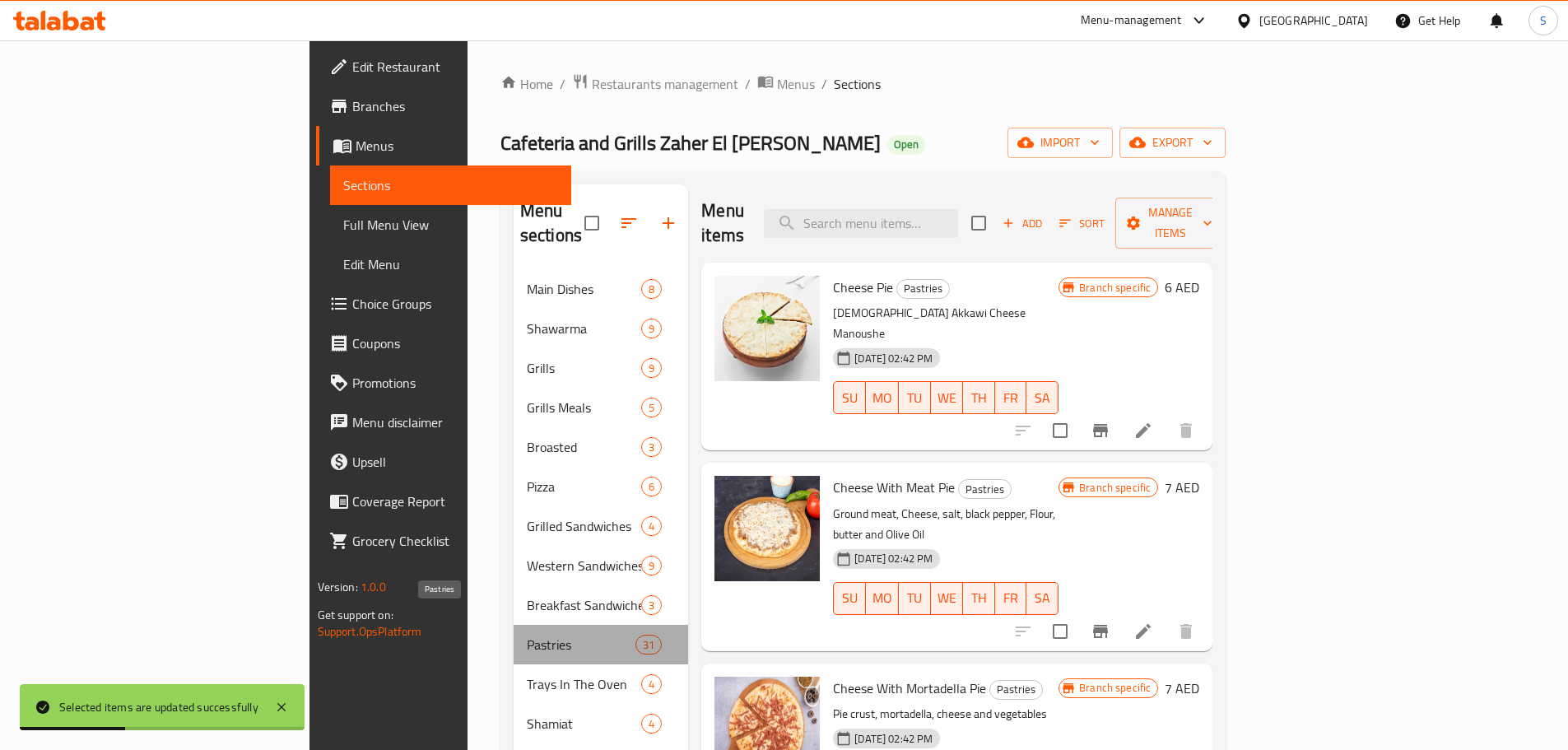
click at [526, 635] on span "Pastries" at bounding box center [580, 644] width 108 height 19
click at [1153, 421] on icon at bounding box center [1143, 430] width 19 height 19
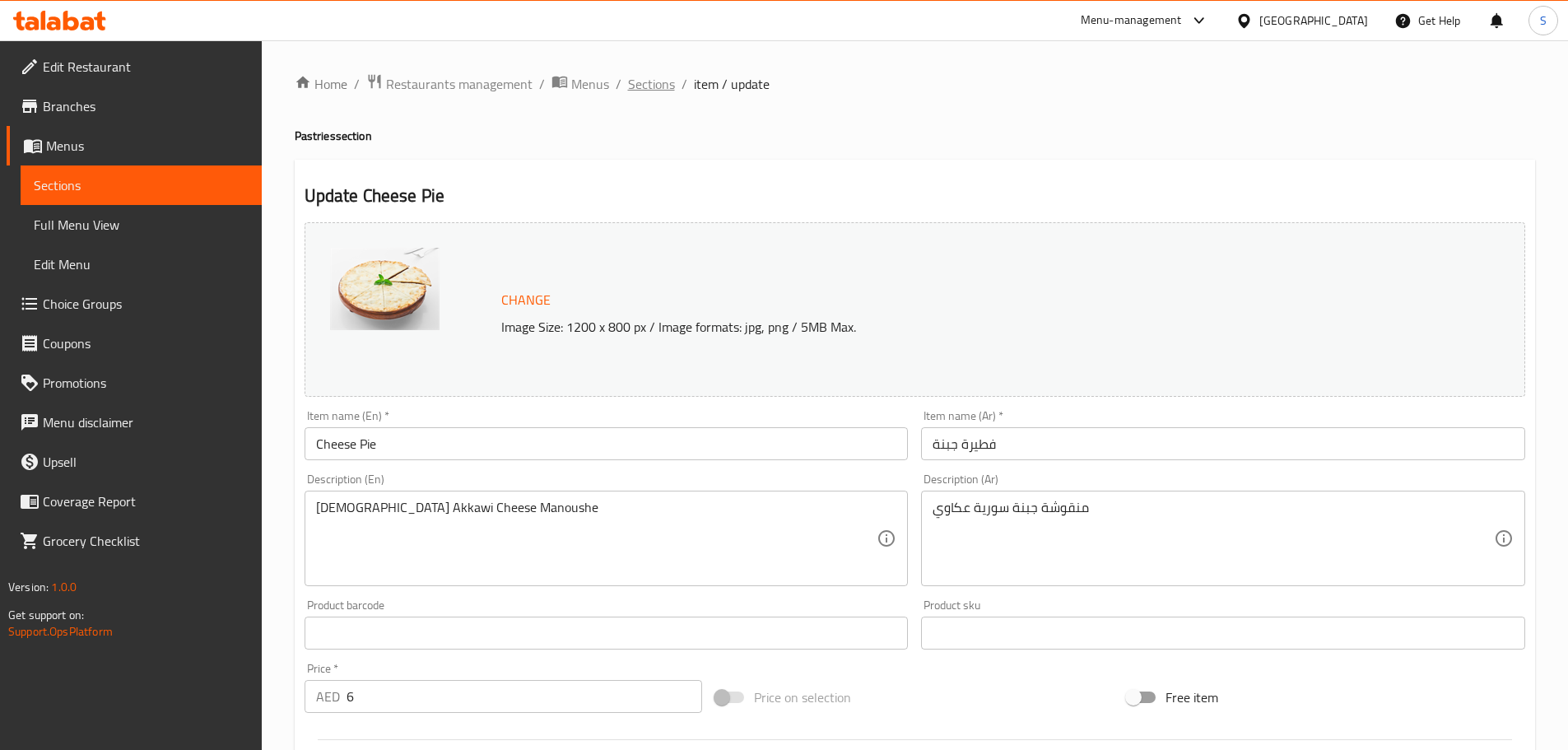
click at [643, 80] on span "Sections" at bounding box center [651, 83] width 47 height 19
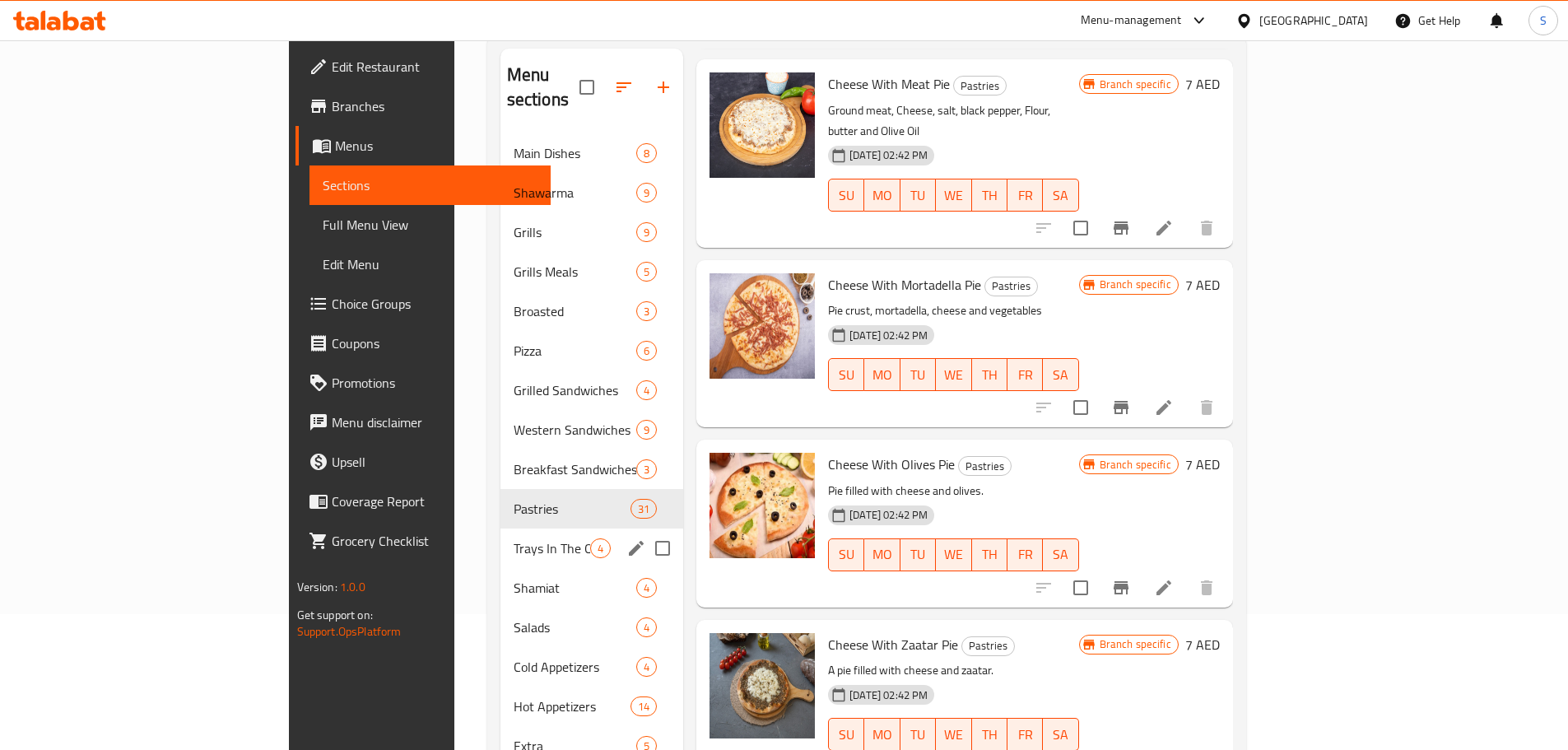
scroll to position [165, 0]
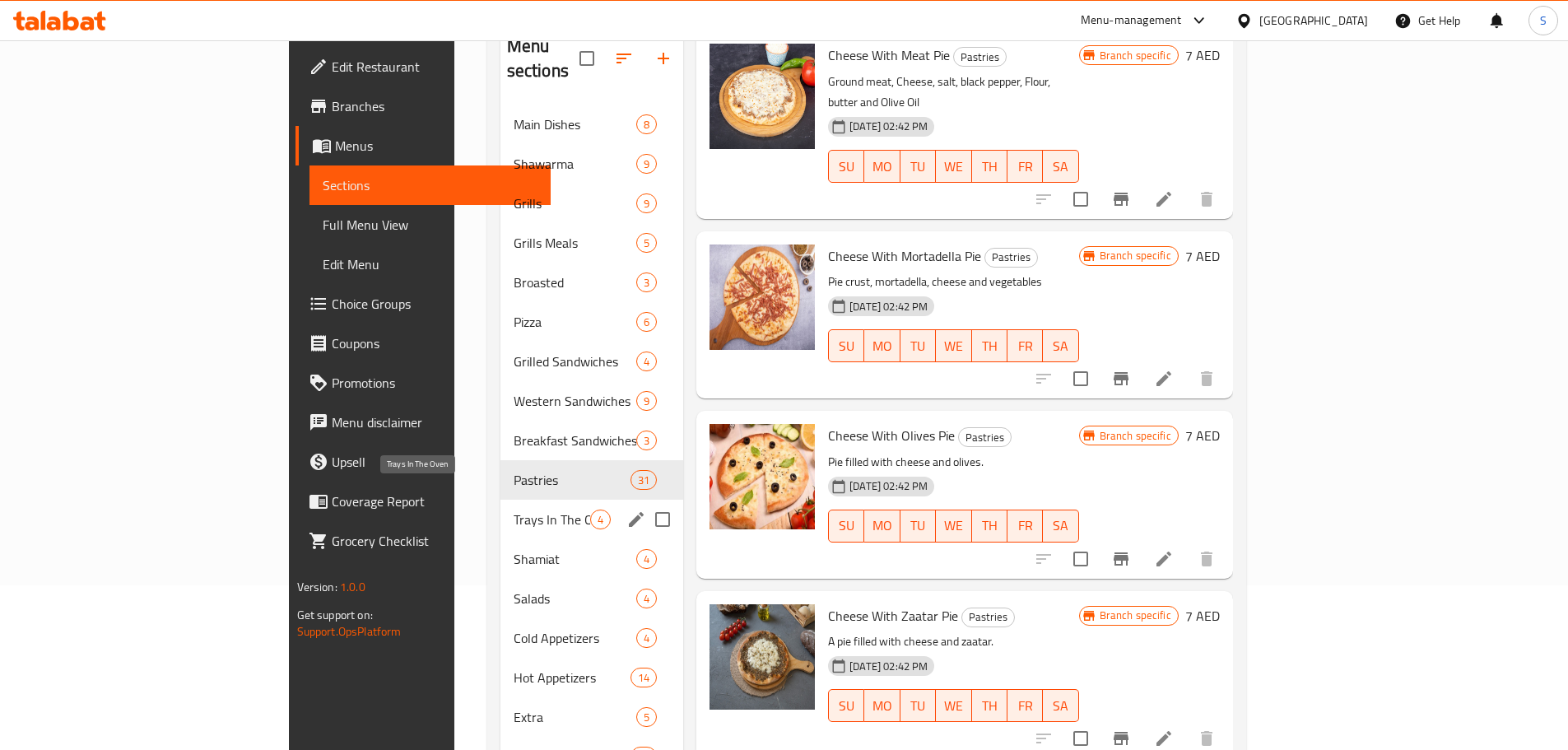
click at [513, 510] on span "Trays In The Oven" at bounding box center [551, 519] width 77 height 19
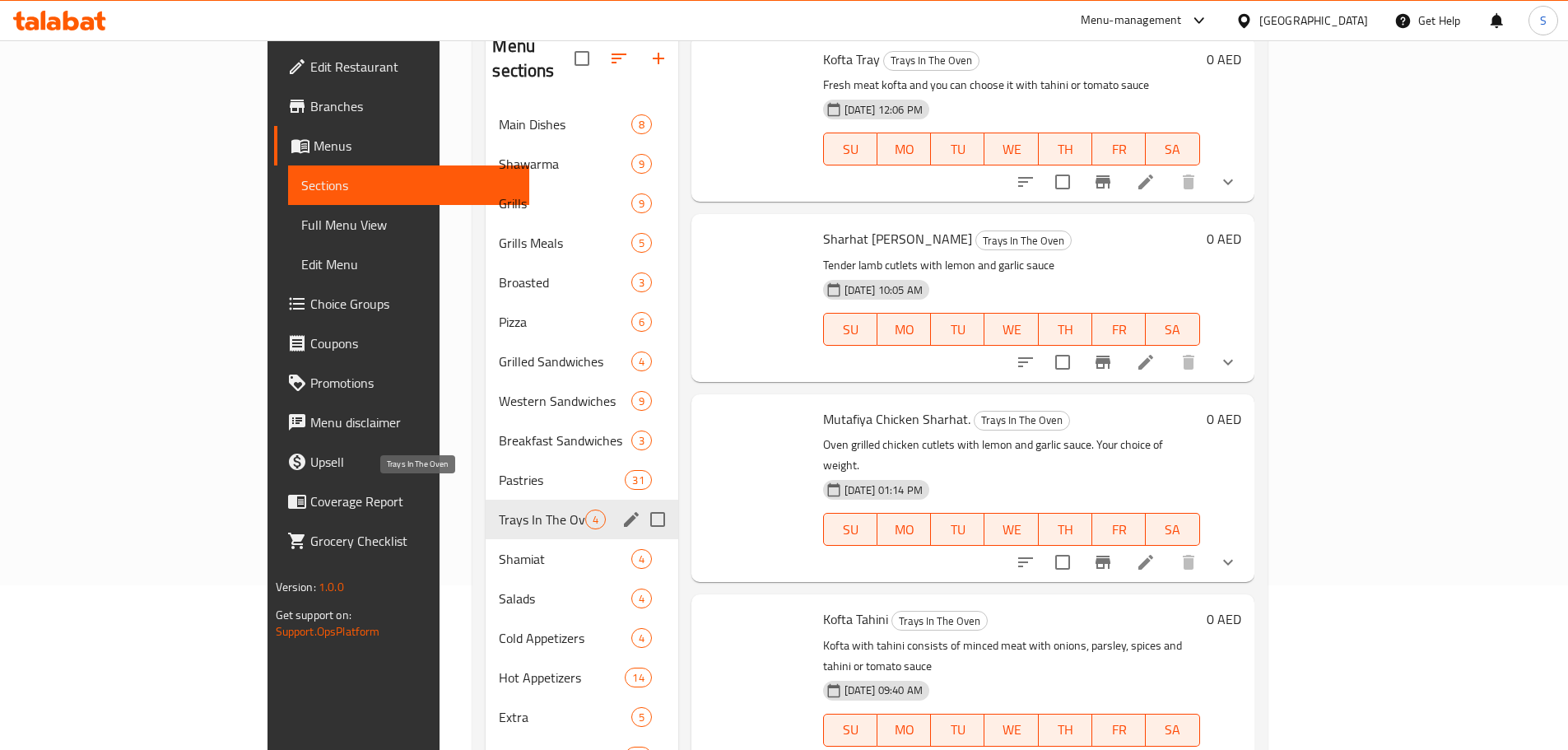
scroll to position [11, 0]
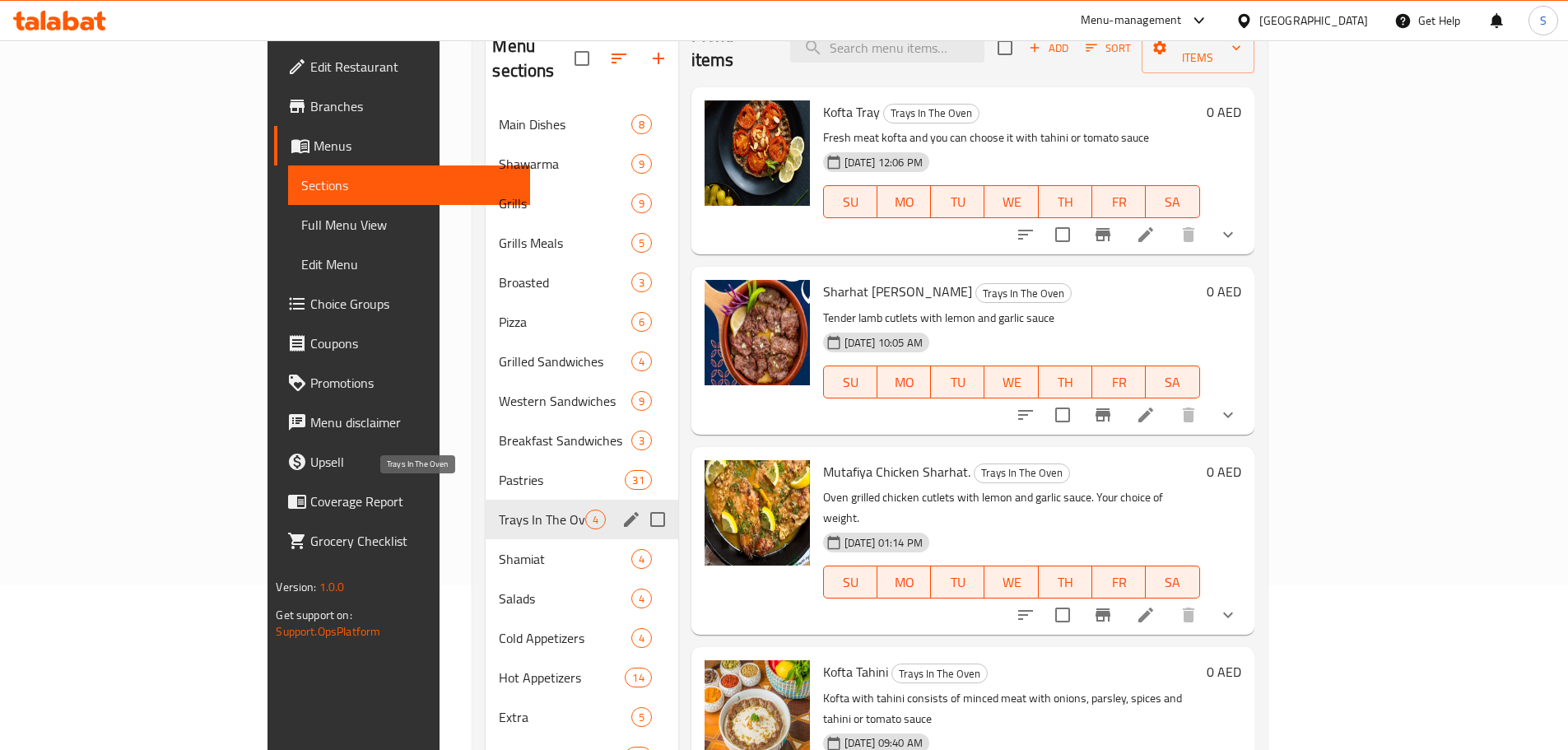
click at [499, 510] on span "Trays In The Oven" at bounding box center [541, 519] width 85 height 19
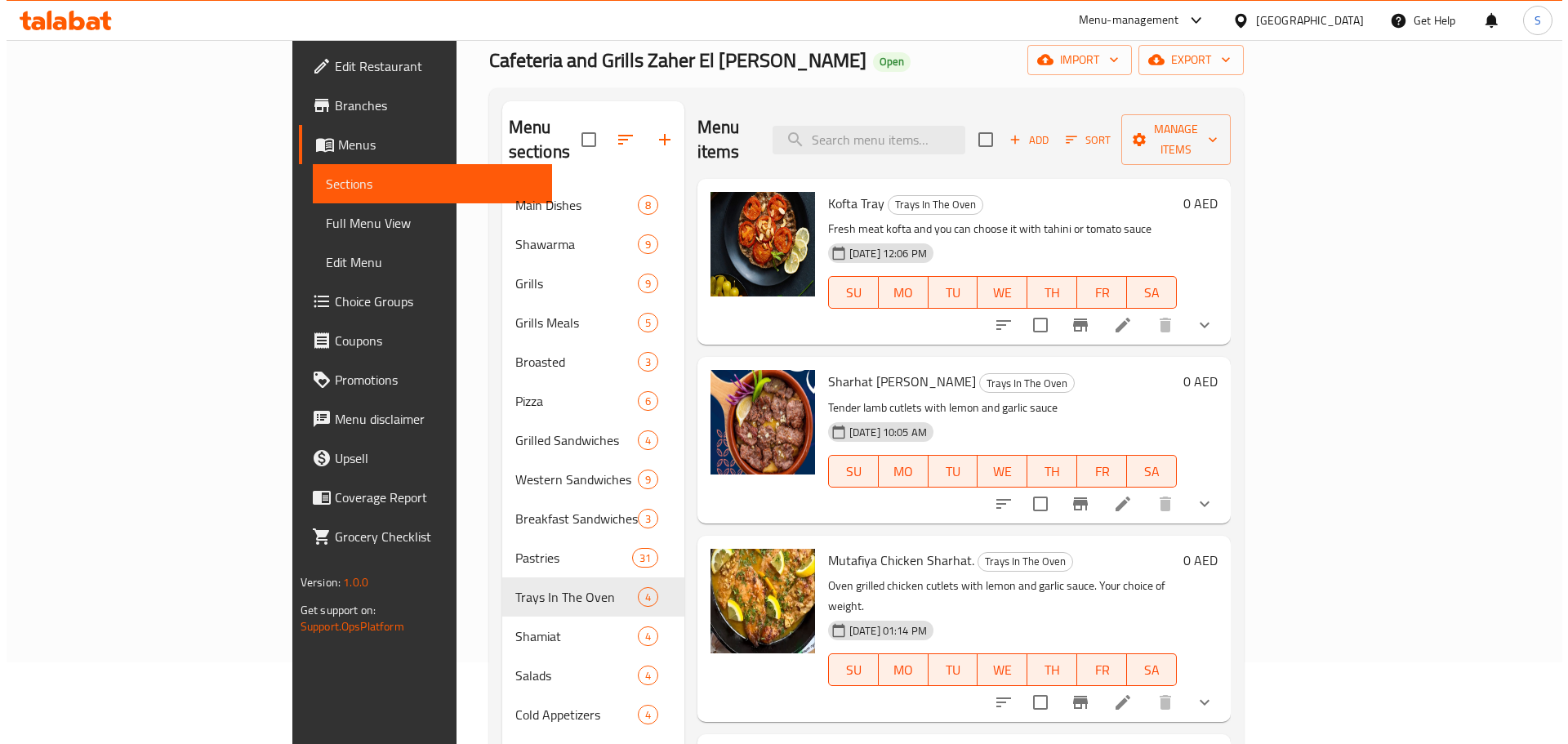
scroll to position [0, 0]
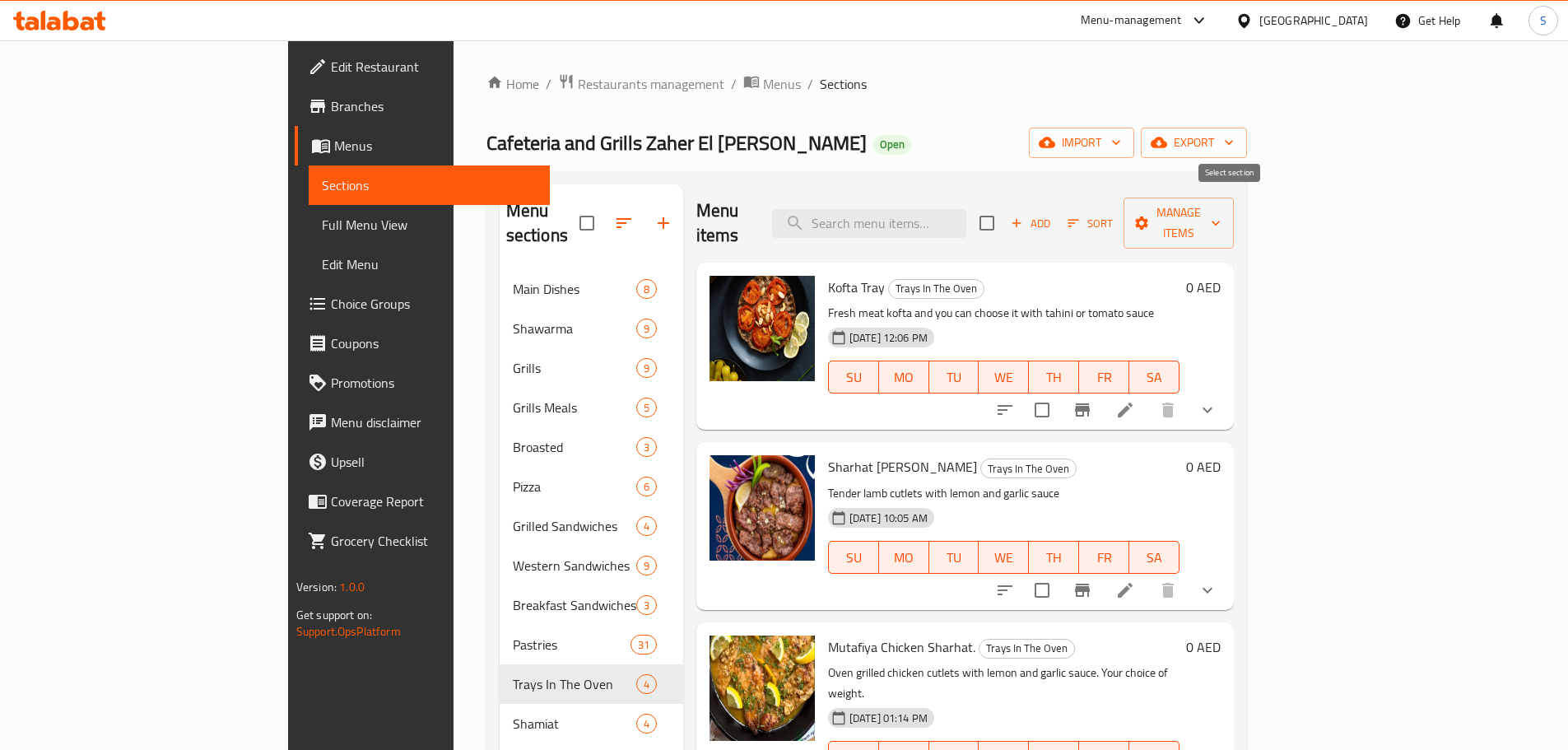
click at [1004, 210] on input "checkbox" at bounding box center [986, 222] width 34 height 34
checkbox input "true"
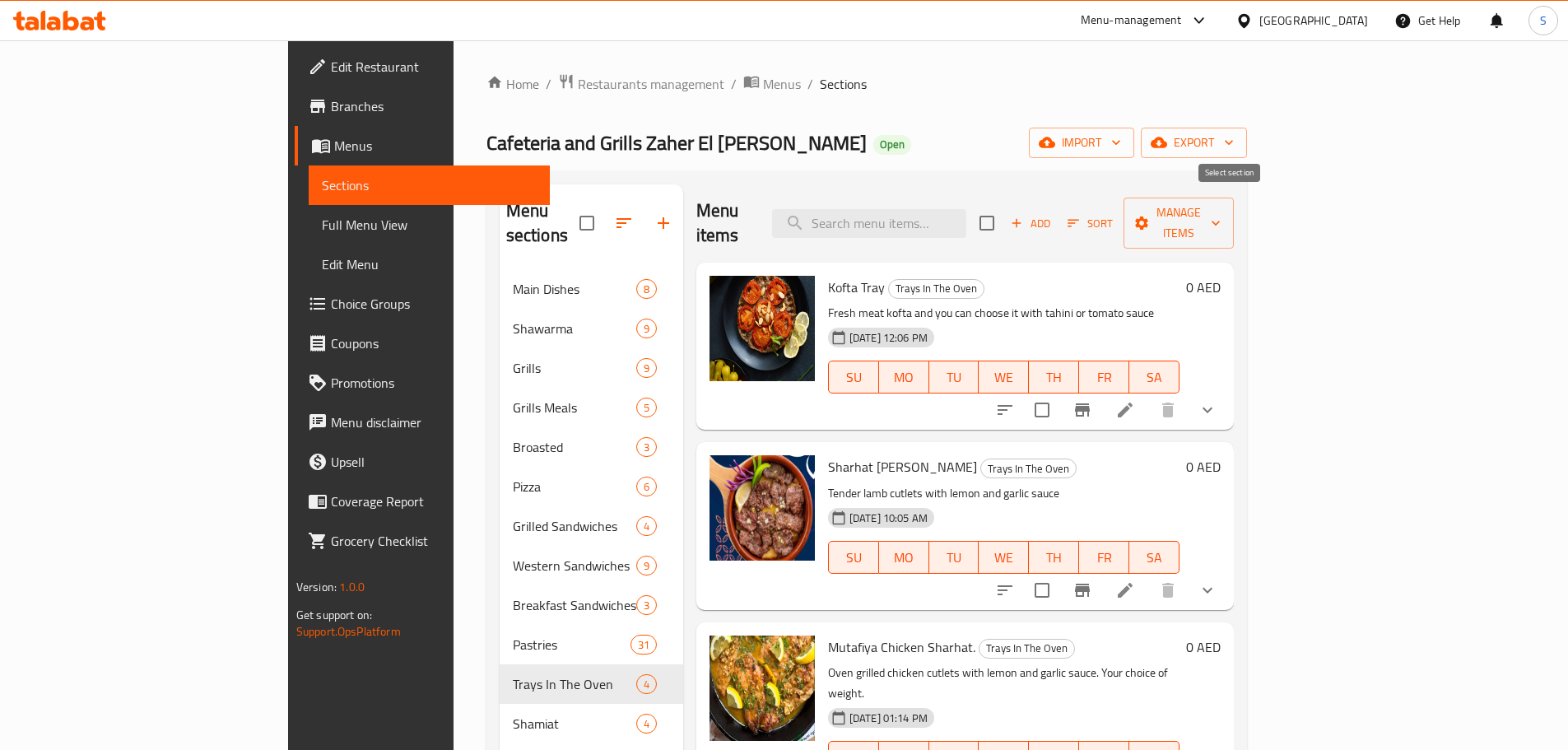
checkbox input "true"
click at [1220, 210] on span "Manage items" at bounding box center [1178, 222] width 84 height 41
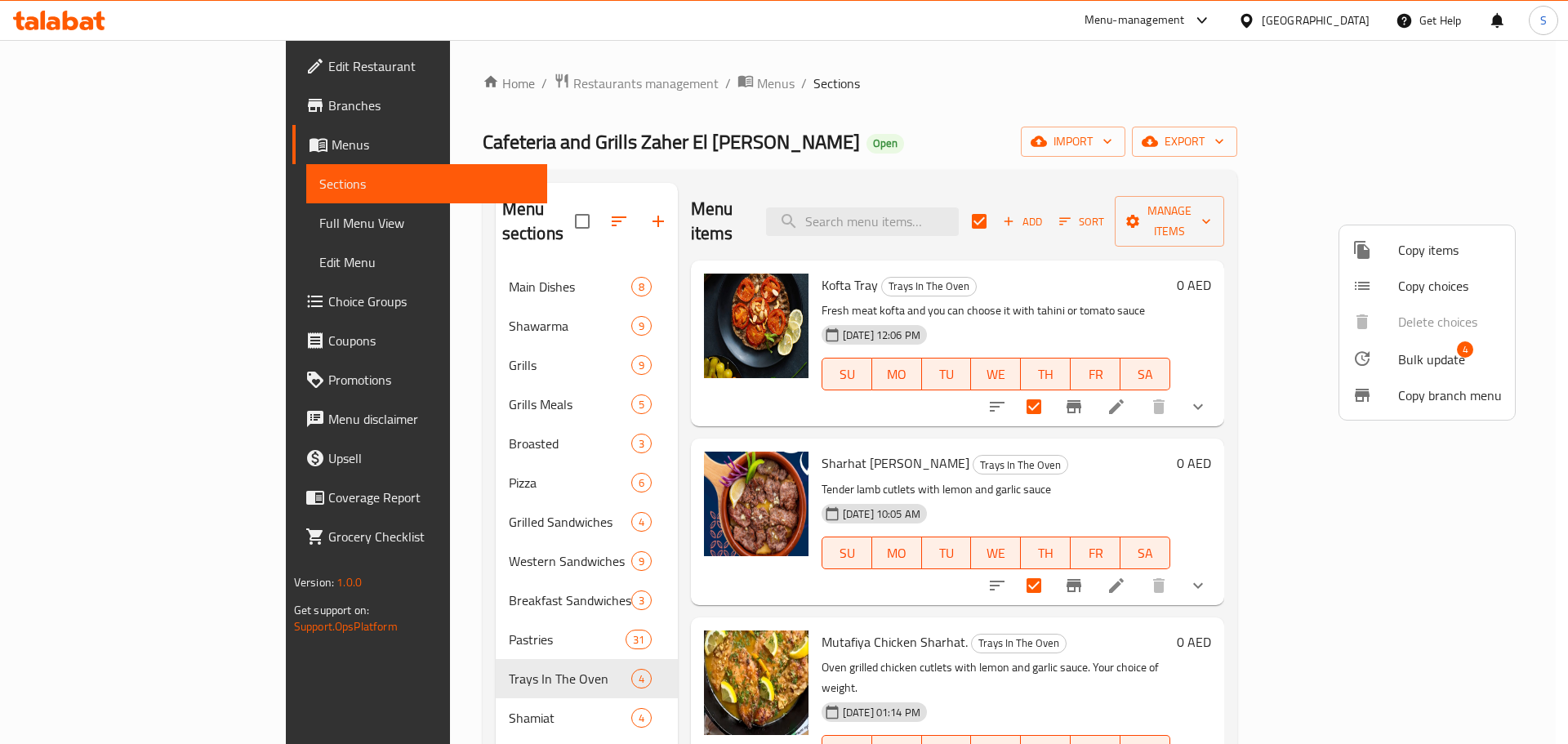
click at [1417, 358] on span "Bulk update" at bounding box center [1431, 359] width 67 height 19
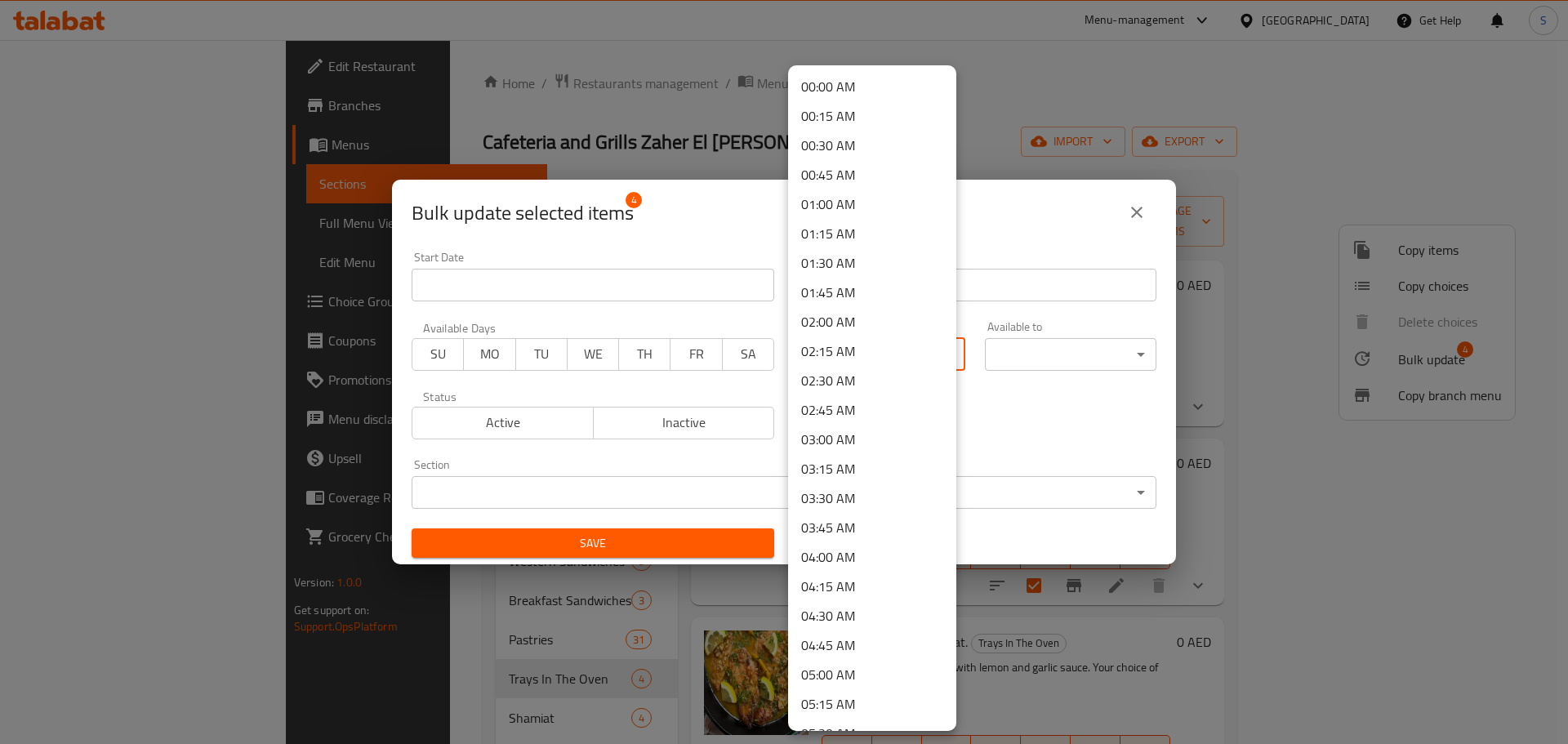
click at [945, 358] on body "​ Menu-management [GEOGRAPHIC_DATA] Get Help S Edit Restaurant Branches Menus S…" at bounding box center [784, 392] width 1568 height 704
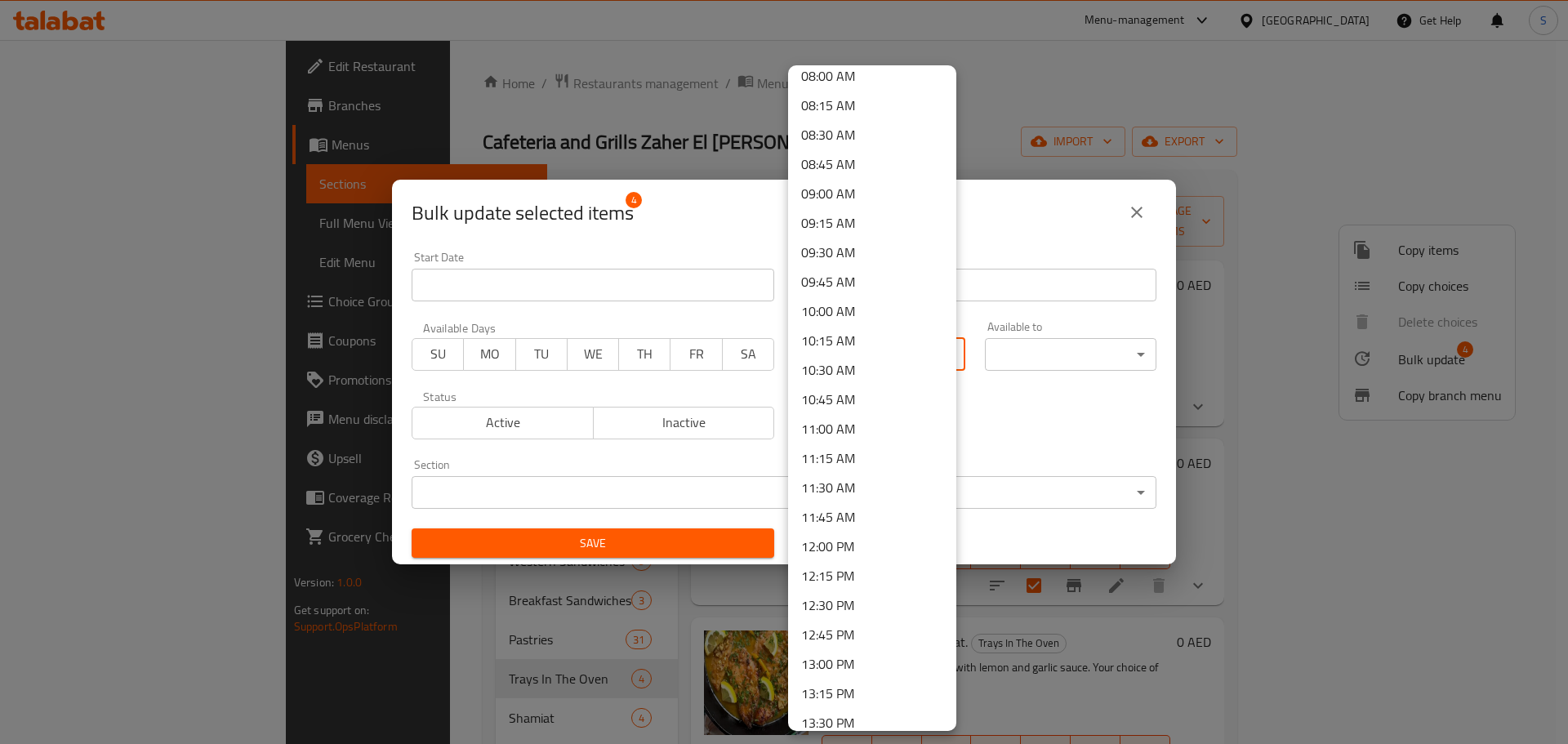
scroll to position [980, 0]
click at [846, 581] on li "12:30 PM" at bounding box center [872, 577] width 168 height 29
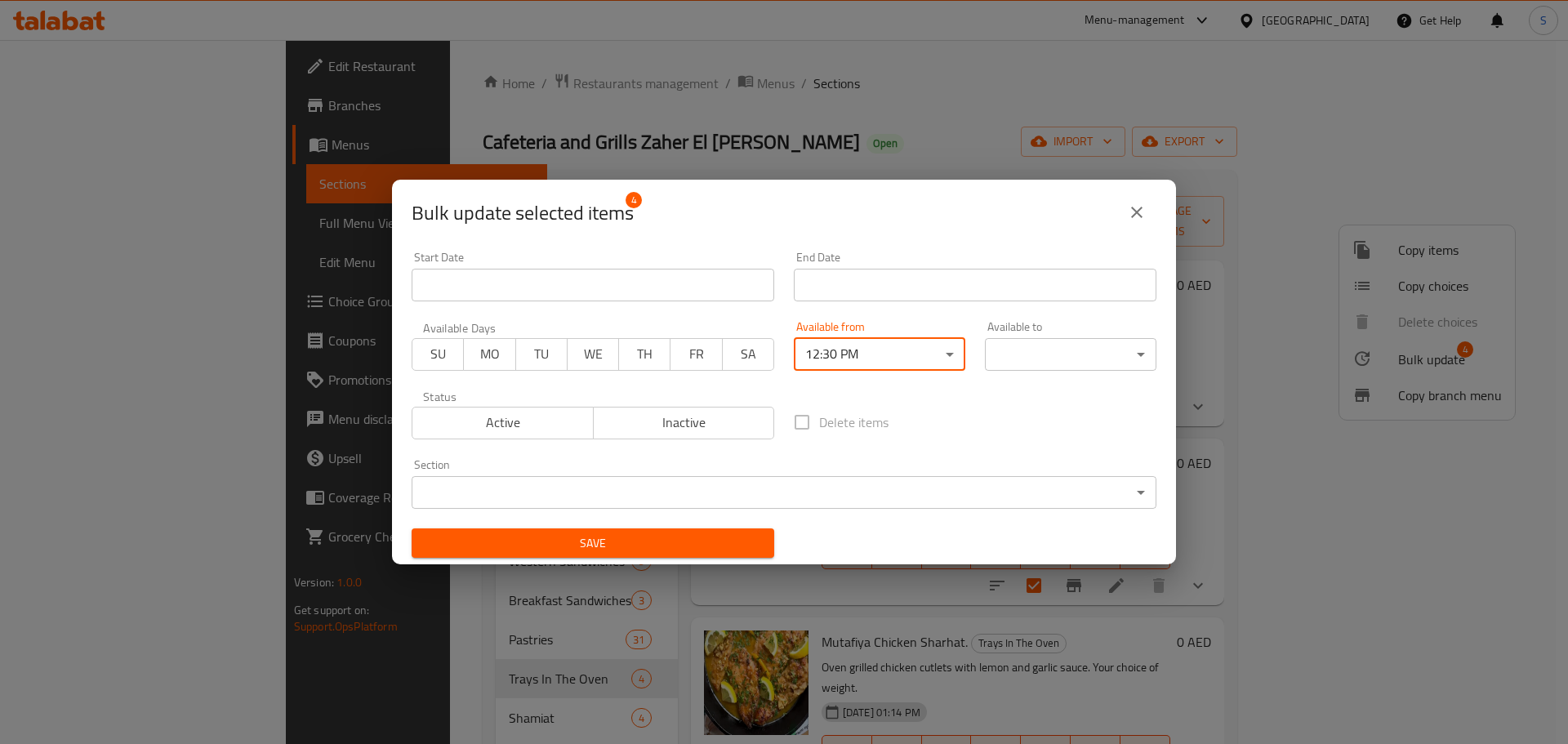
click at [1051, 354] on body "​ Menu-management [GEOGRAPHIC_DATA] Get Help S Edit Restaurant Branches Menus S…" at bounding box center [784, 392] width 1568 height 704
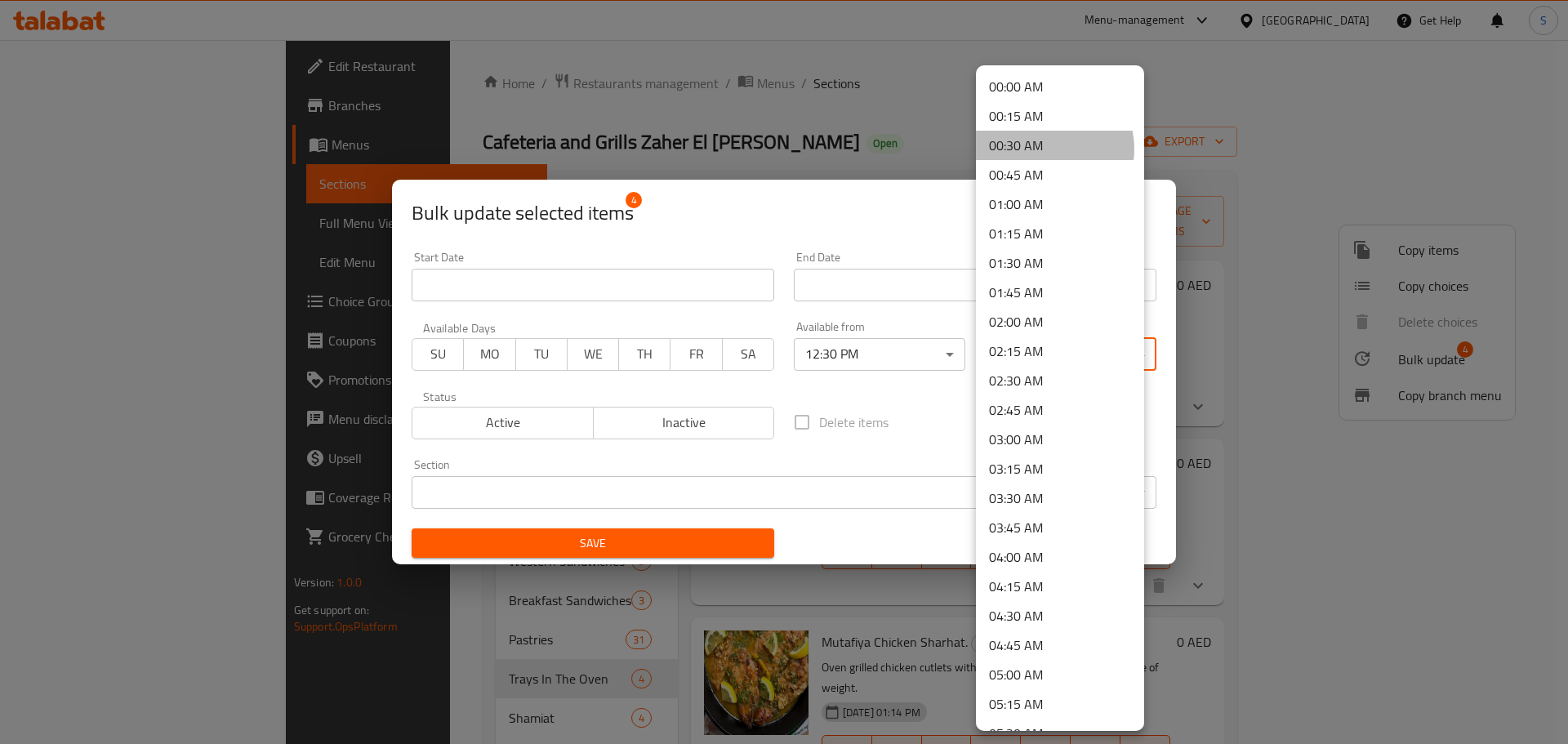
click at [1047, 149] on li "00:30 AM" at bounding box center [1059, 145] width 168 height 29
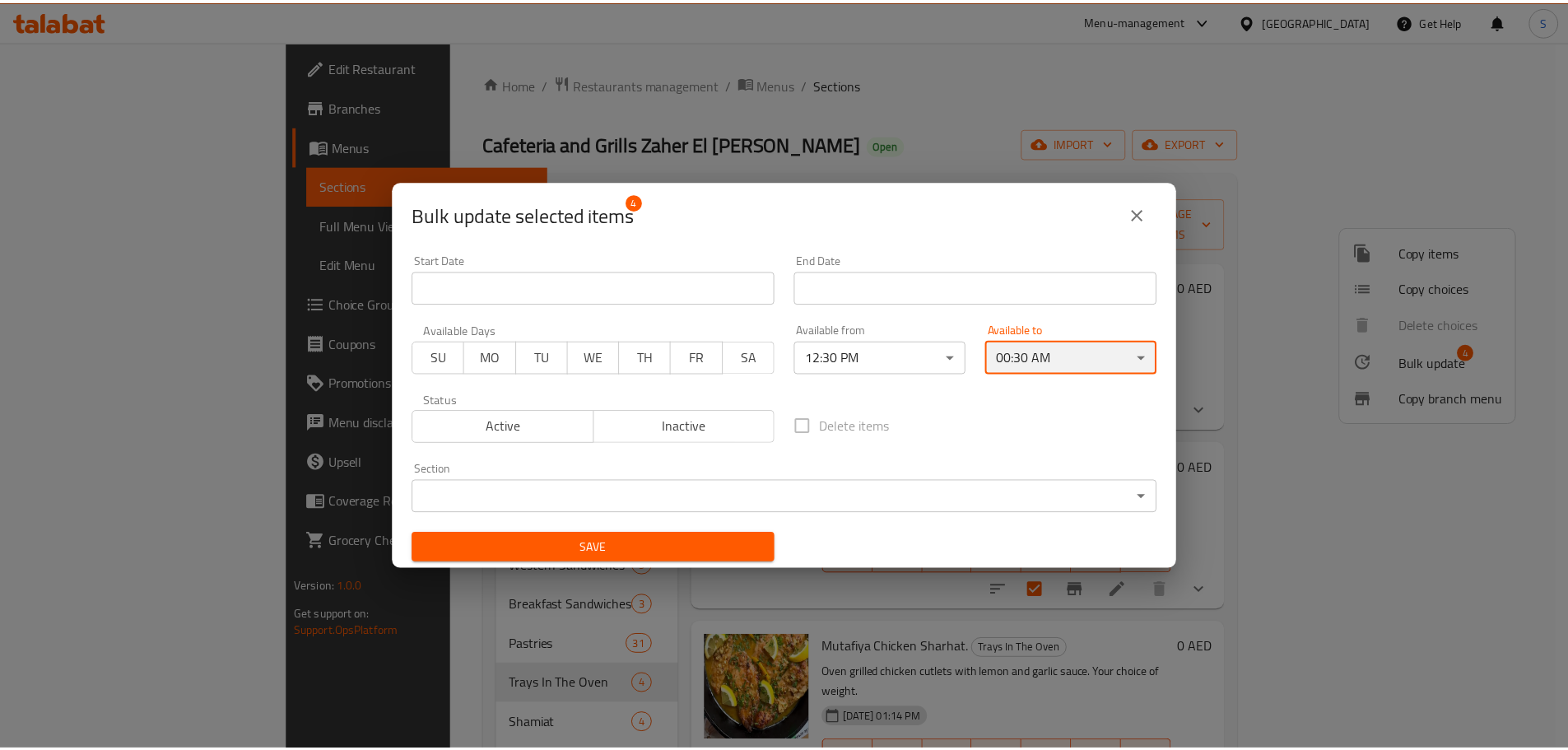
scroll to position [4, 0]
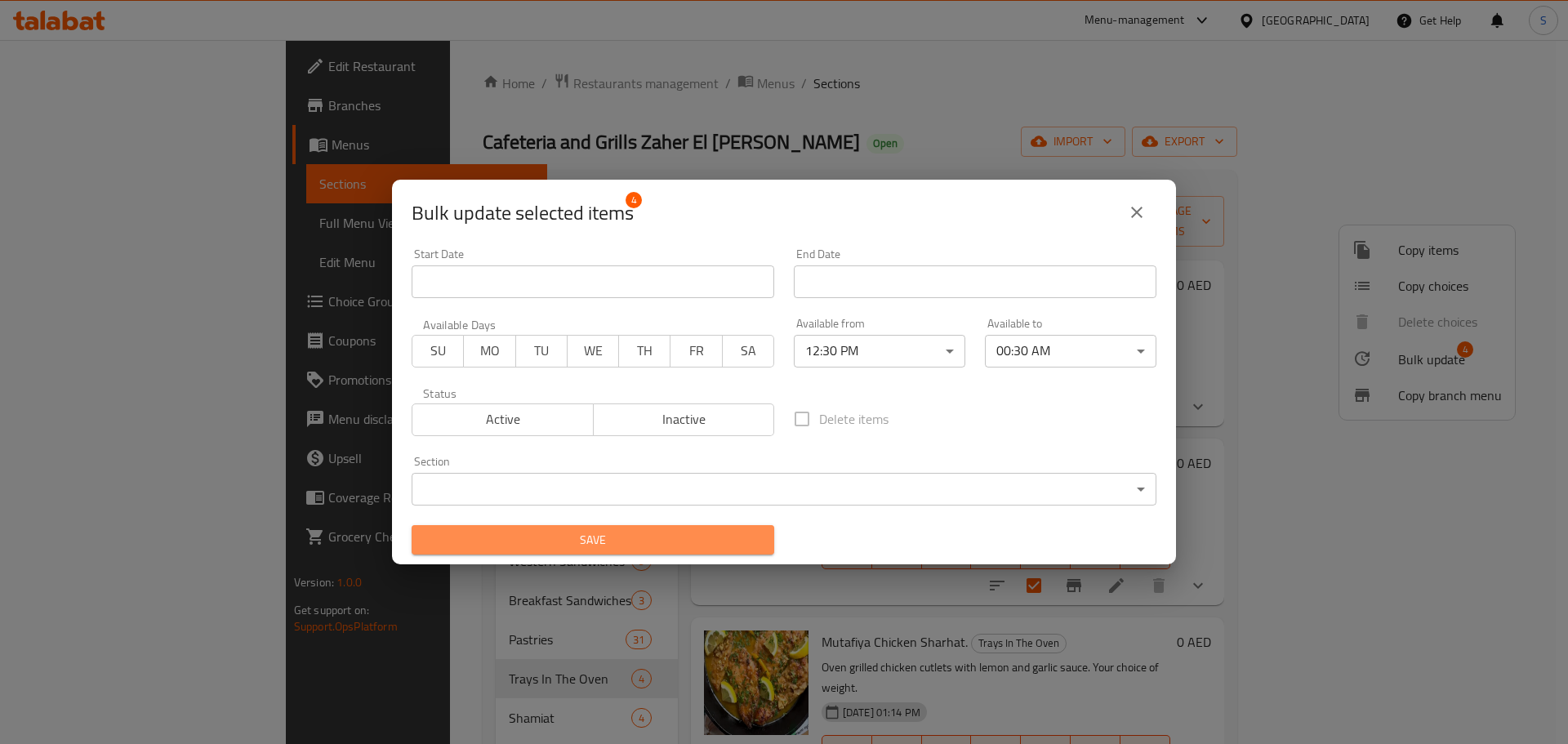
click at [672, 547] on span "Save" at bounding box center [593, 540] width 337 height 20
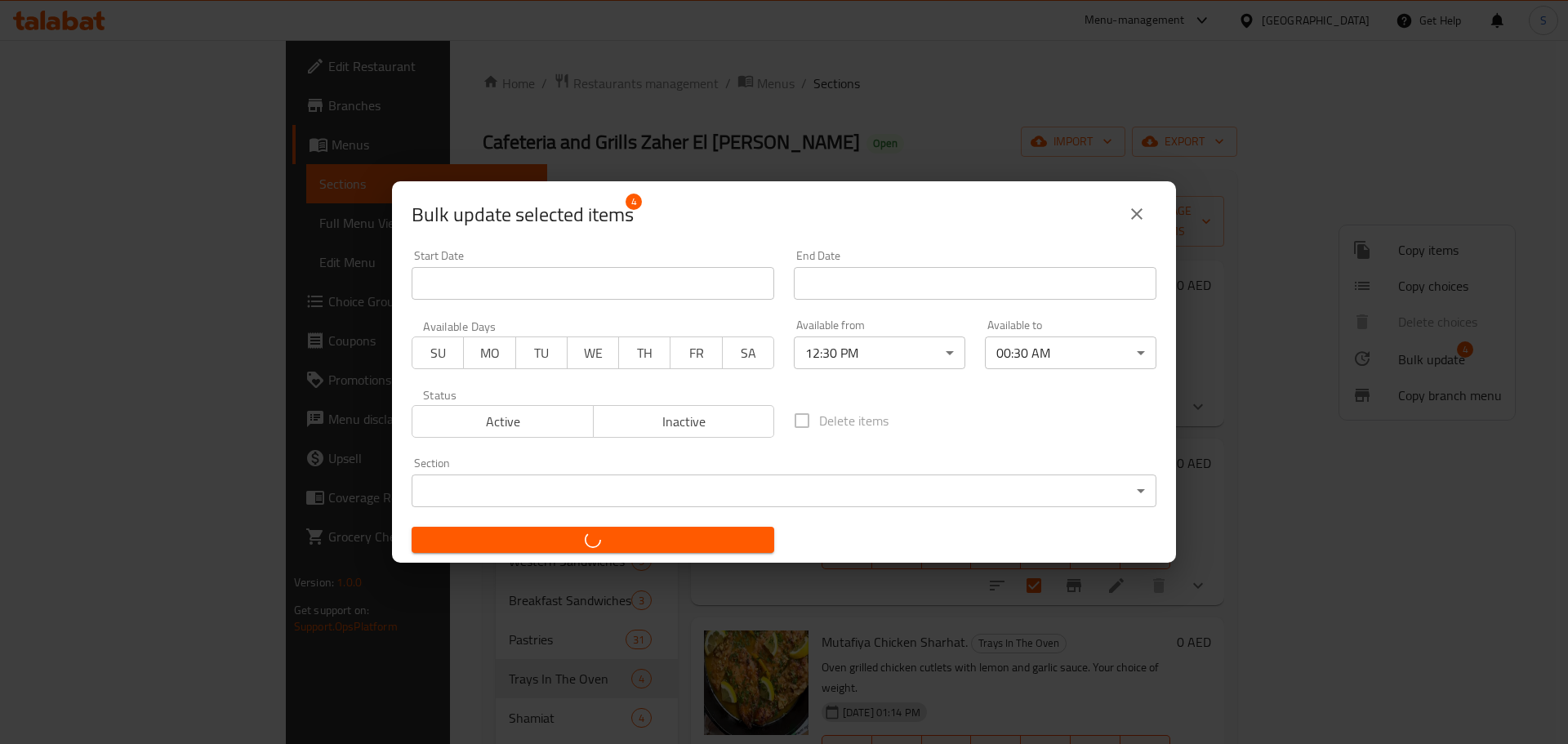
checkbox input "false"
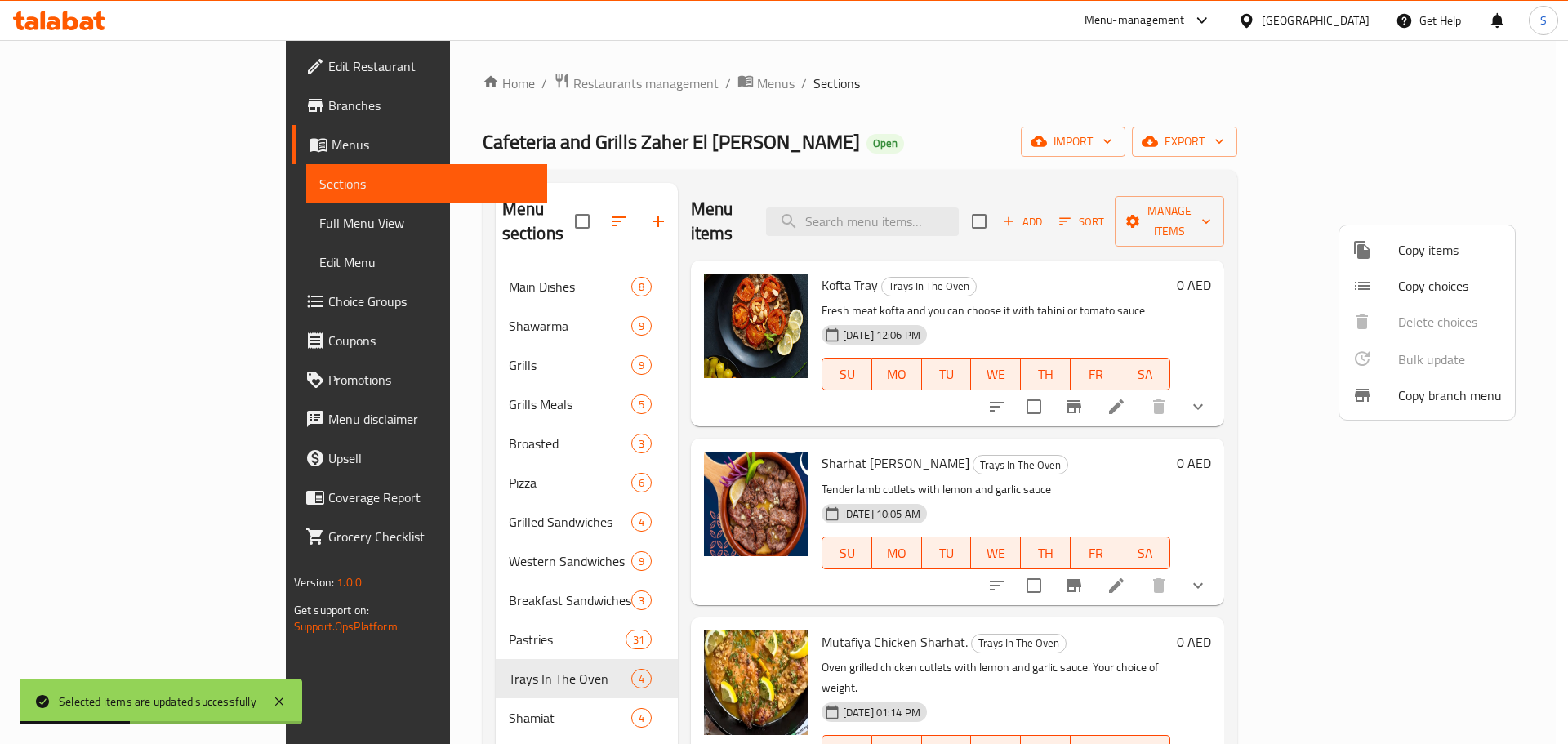
click at [1145, 292] on div at bounding box center [784, 372] width 1568 height 744
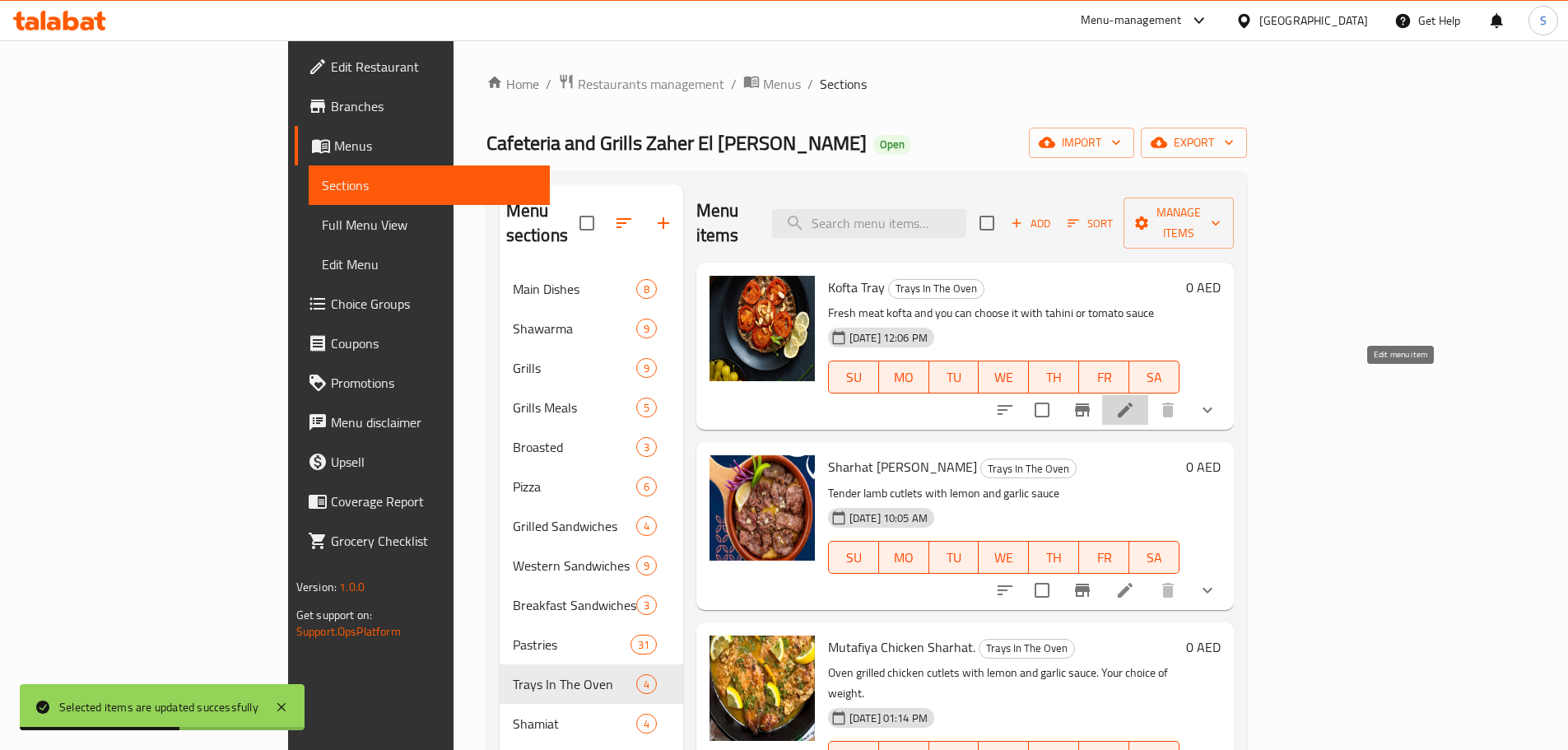
click at [1134, 400] on icon at bounding box center [1124, 410] width 19 height 19
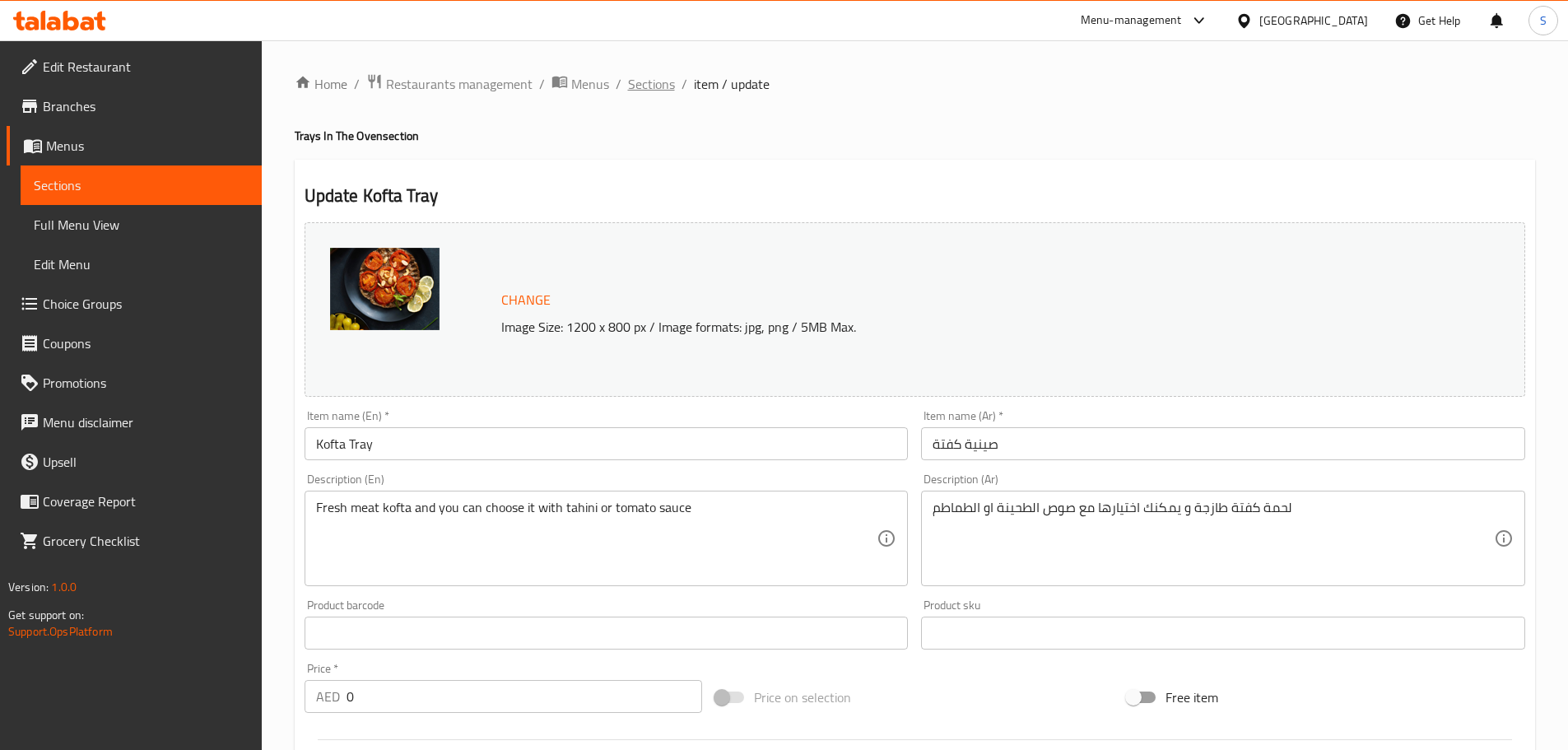
click at [662, 80] on span "Sections" at bounding box center [651, 83] width 47 height 19
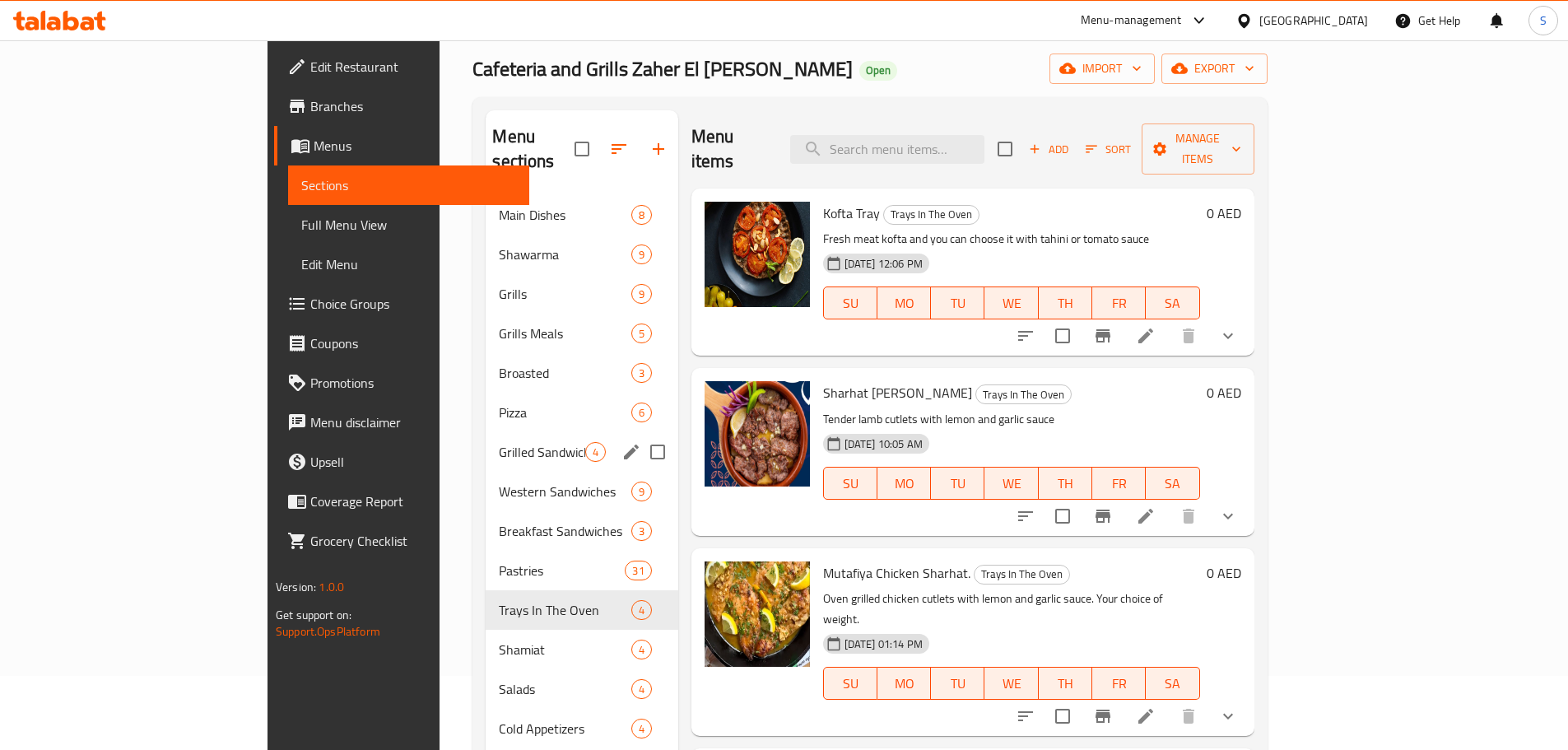
scroll to position [165, 0]
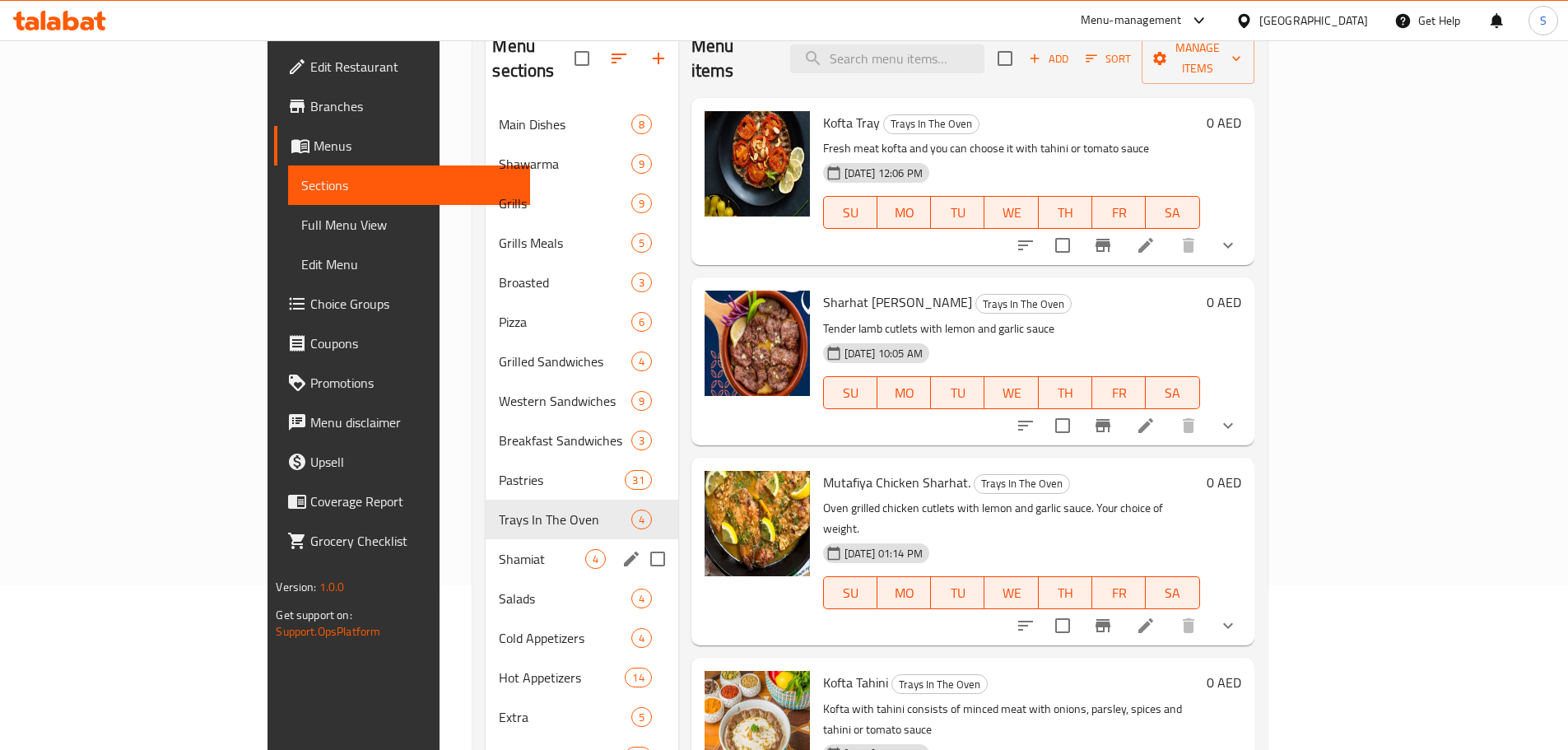
click at [486, 540] on div "Shamiat 4" at bounding box center [581, 559] width 192 height 40
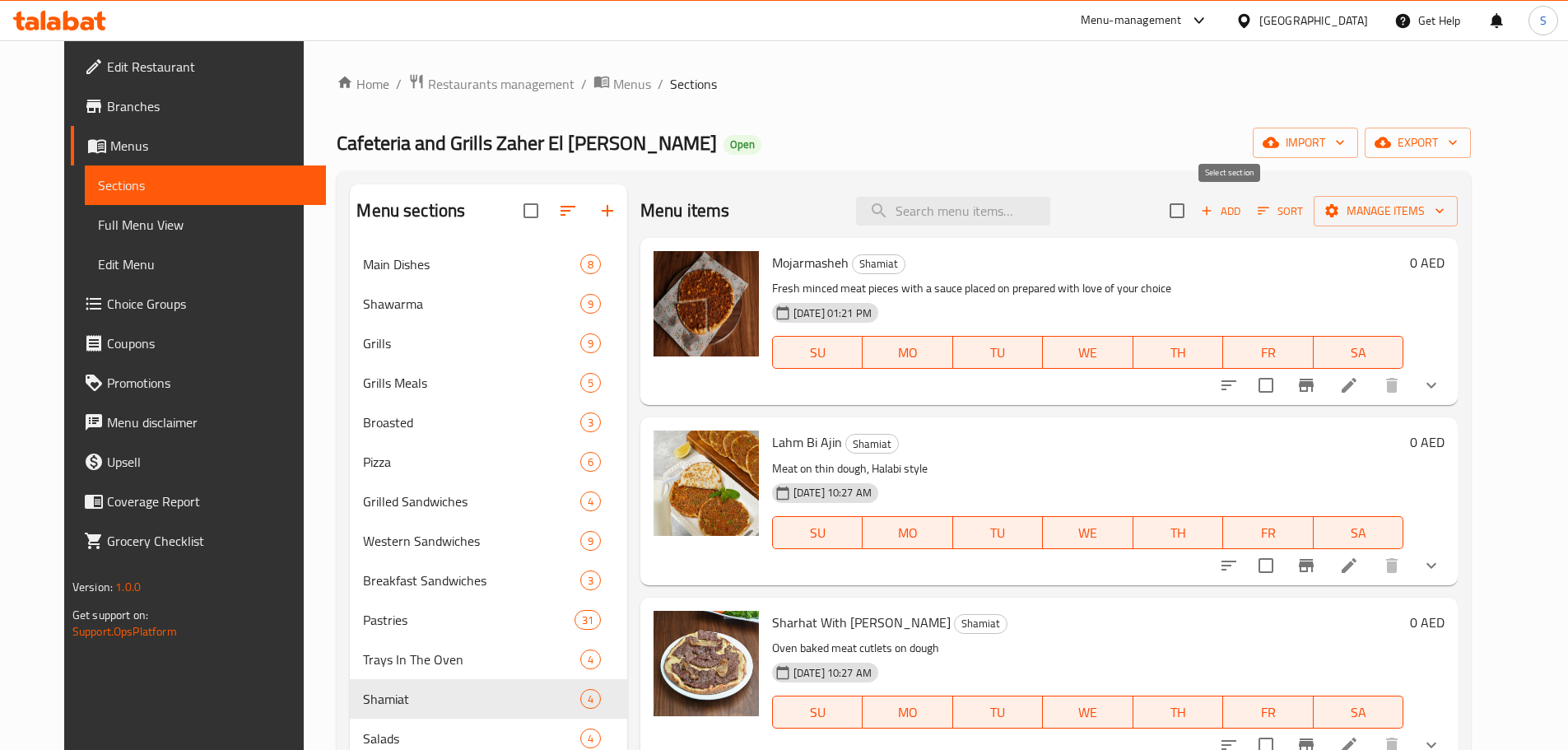
click at [1194, 210] on input "checkbox" at bounding box center [1176, 210] width 34 height 34
checkbox input "true"
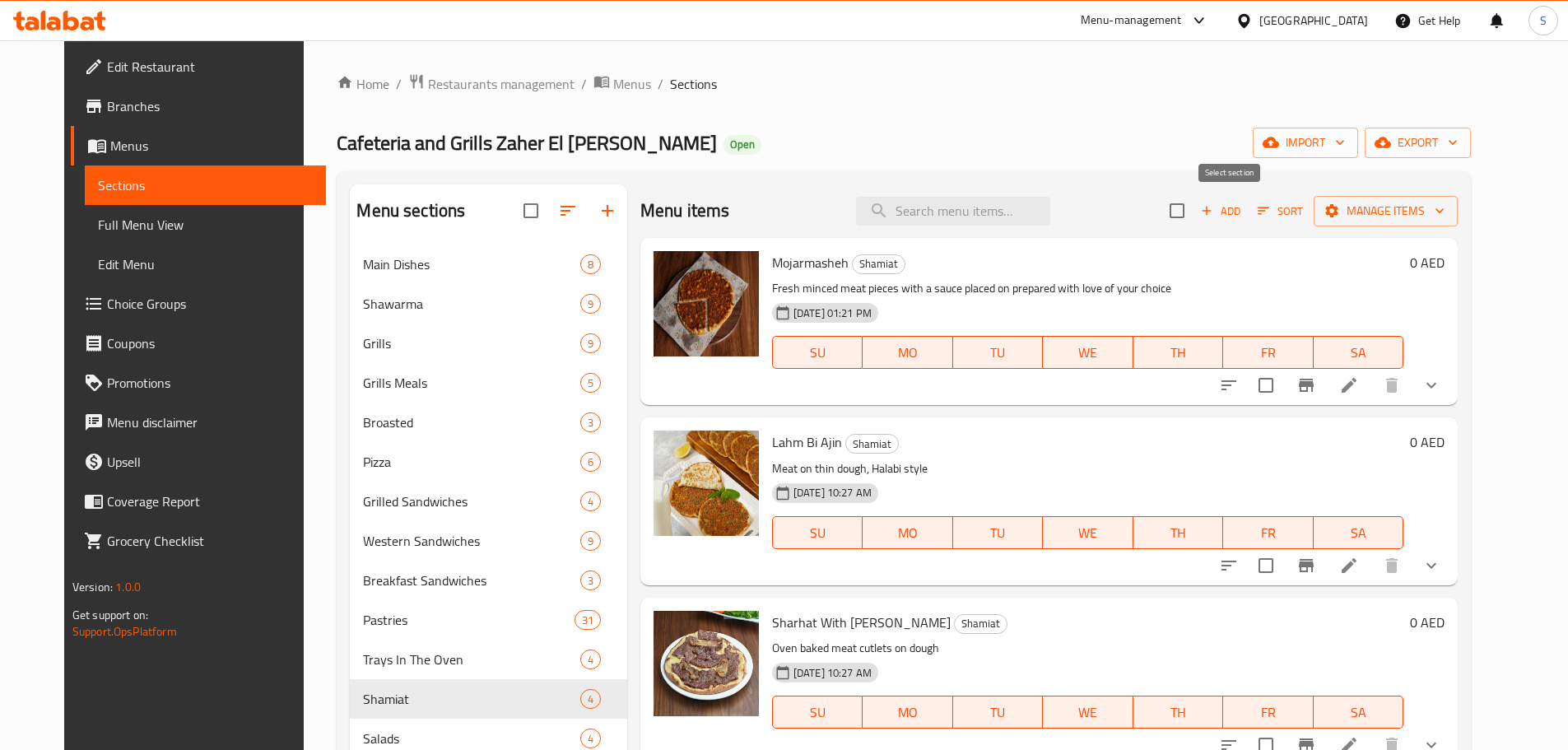
checkbox input "true"
click at [1410, 221] on span "Manage items" at bounding box center [1385, 211] width 118 height 20
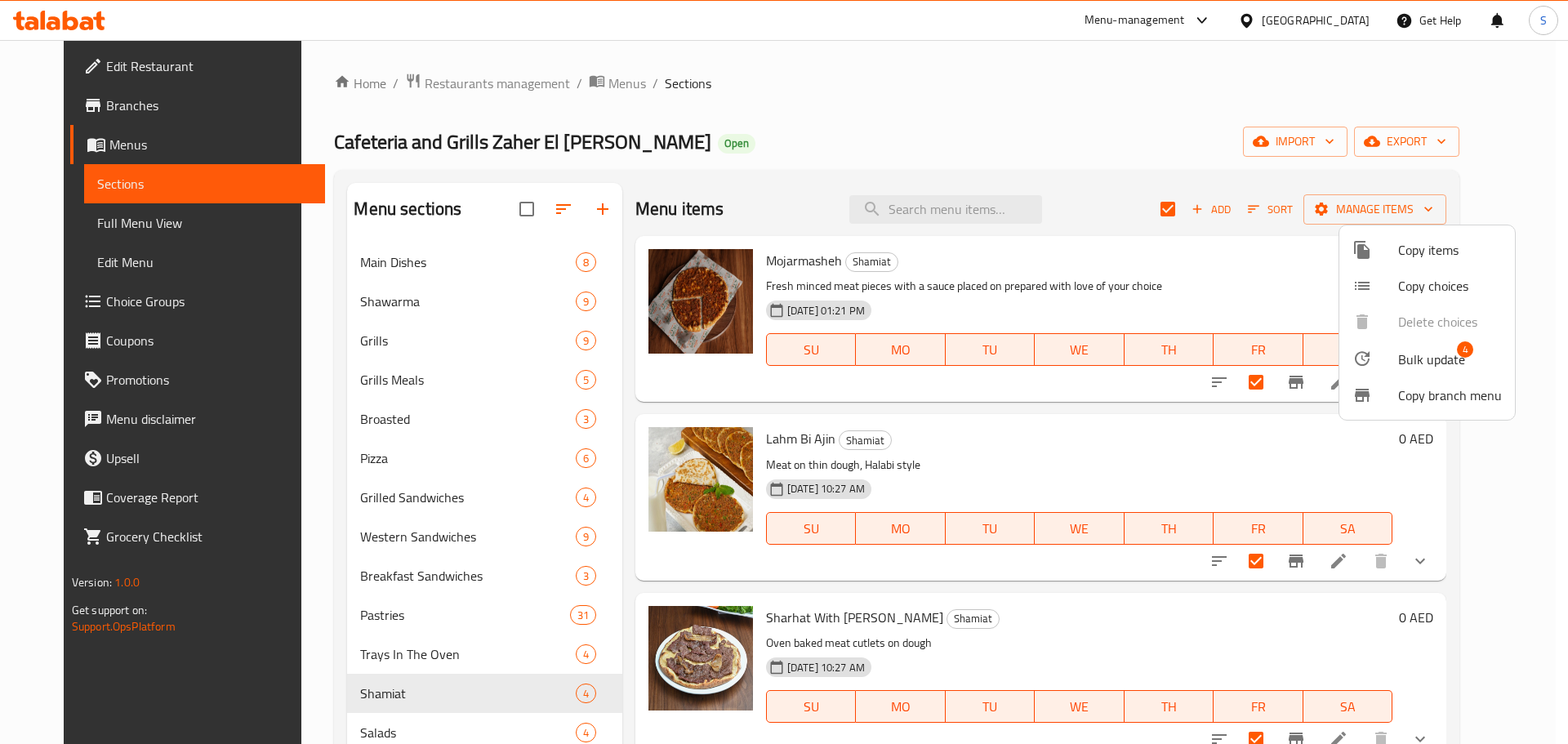
click at [1410, 355] on span "Bulk update" at bounding box center [1431, 359] width 67 height 19
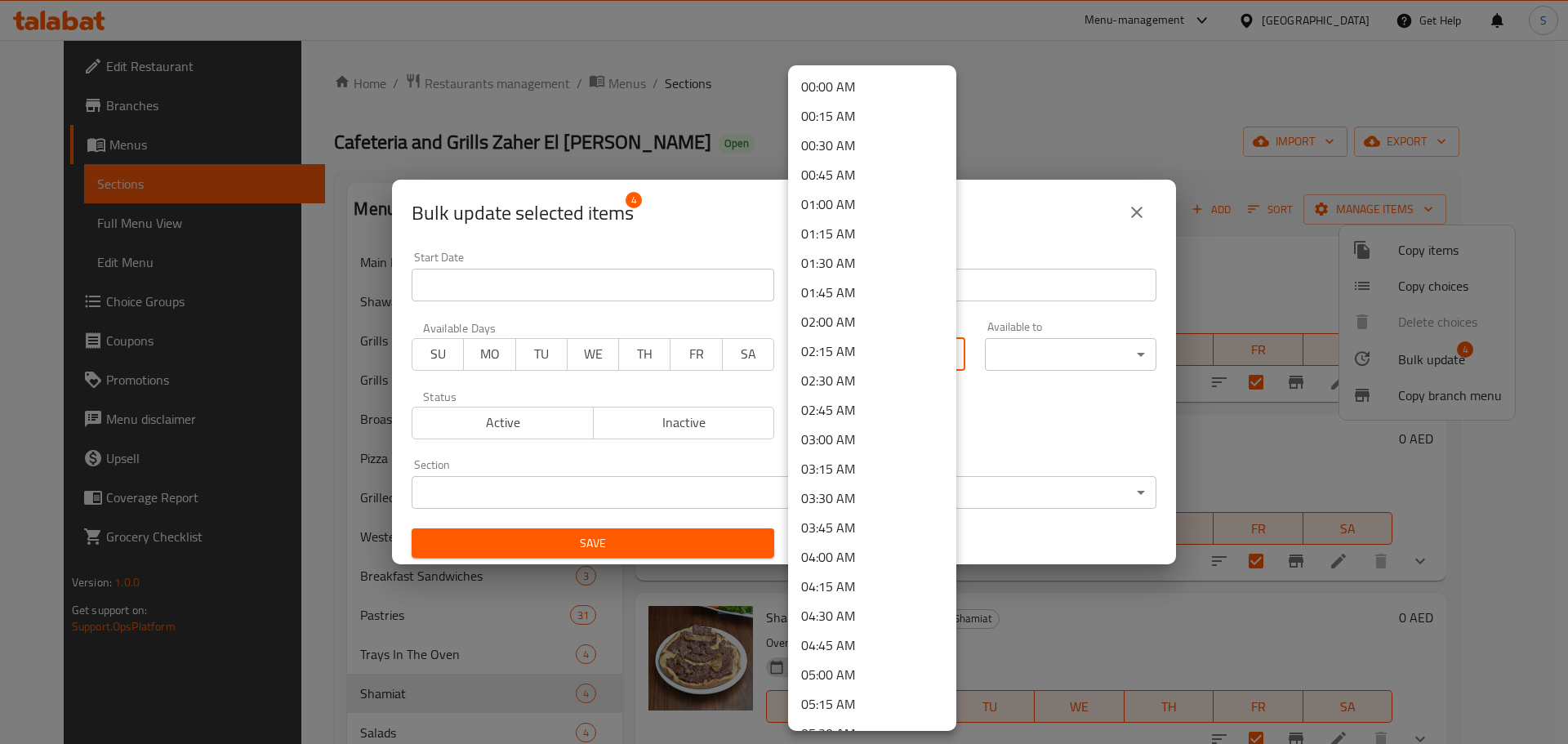
click at [892, 351] on body "​ Menu-management [GEOGRAPHIC_DATA] Get Help S Edit Restaurant Branches Menus S…" at bounding box center [784, 392] width 1568 height 704
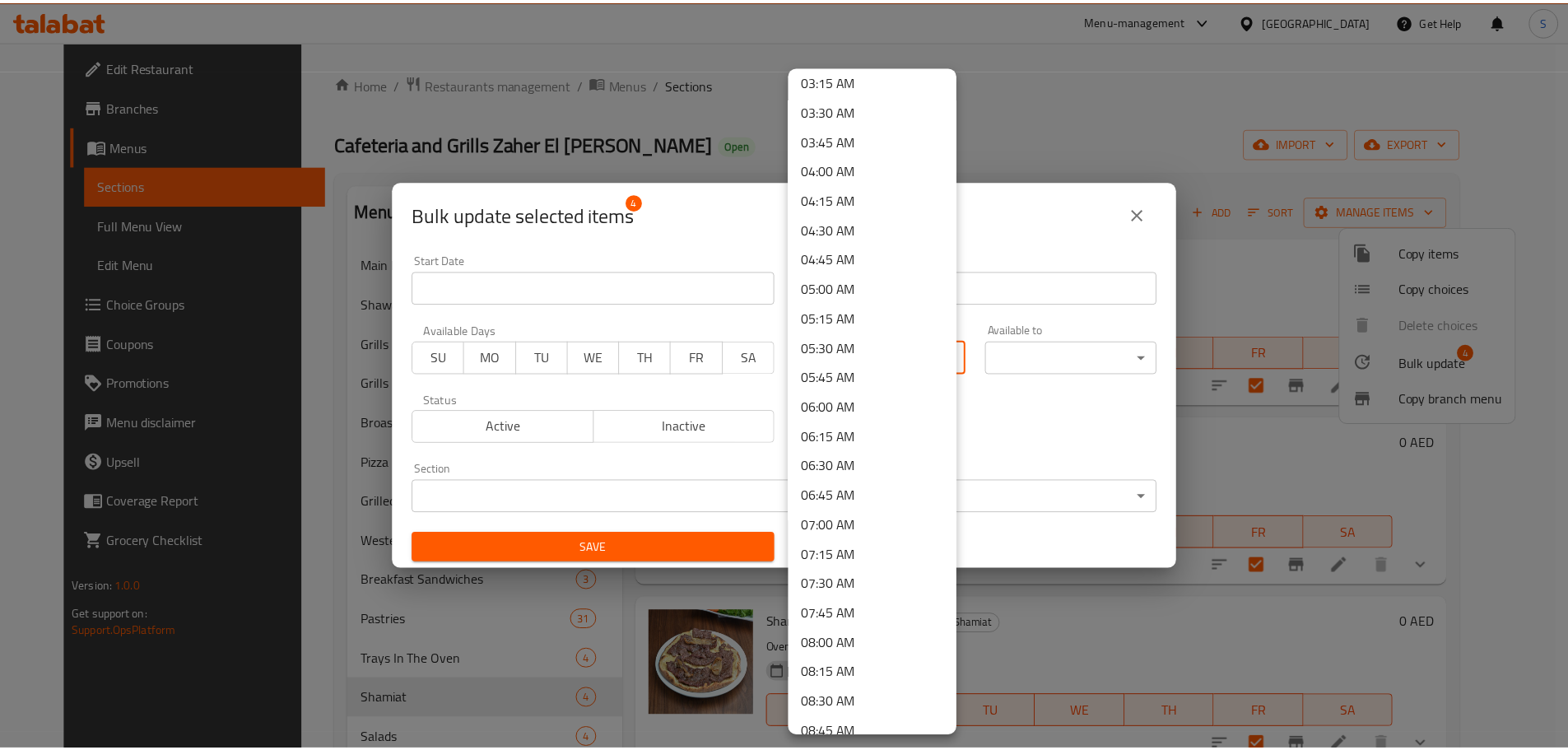
scroll to position [412, 0]
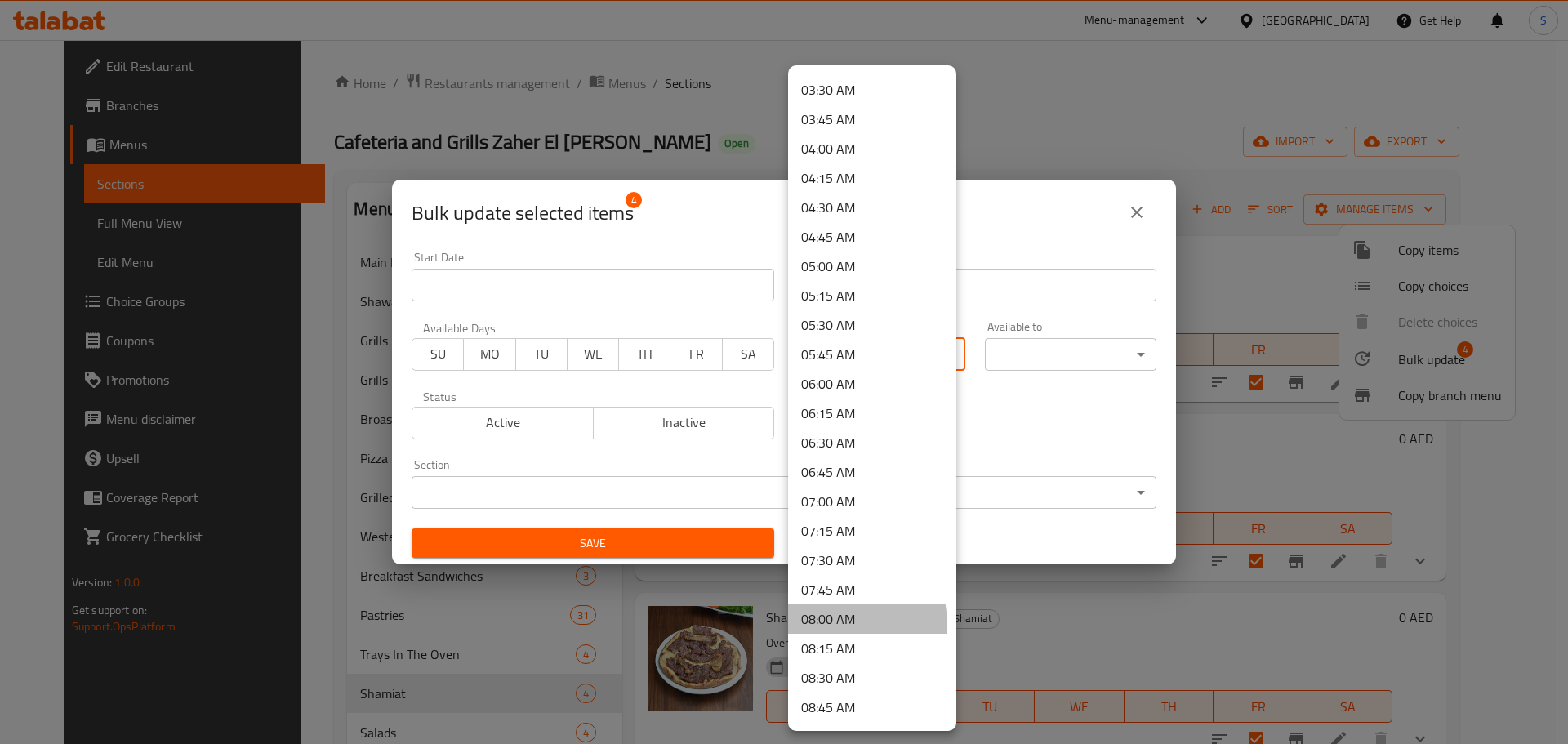
click at [837, 624] on li "08:00 AM" at bounding box center [872, 619] width 168 height 29
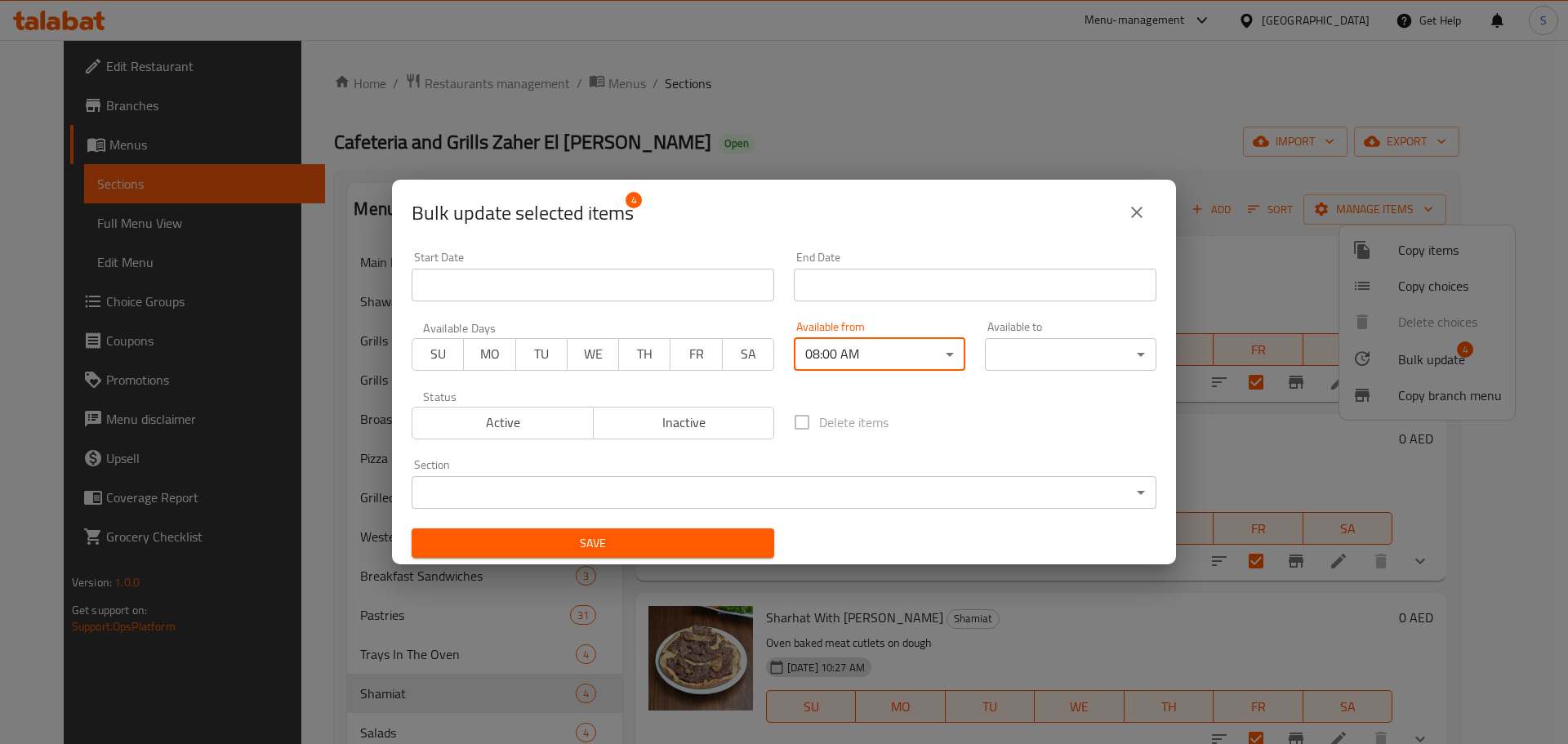
click at [1047, 363] on body "​ Menu-management [GEOGRAPHIC_DATA] Get Help S Edit Restaurant Branches Menus S…" at bounding box center [784, 392] width 1568 height 704
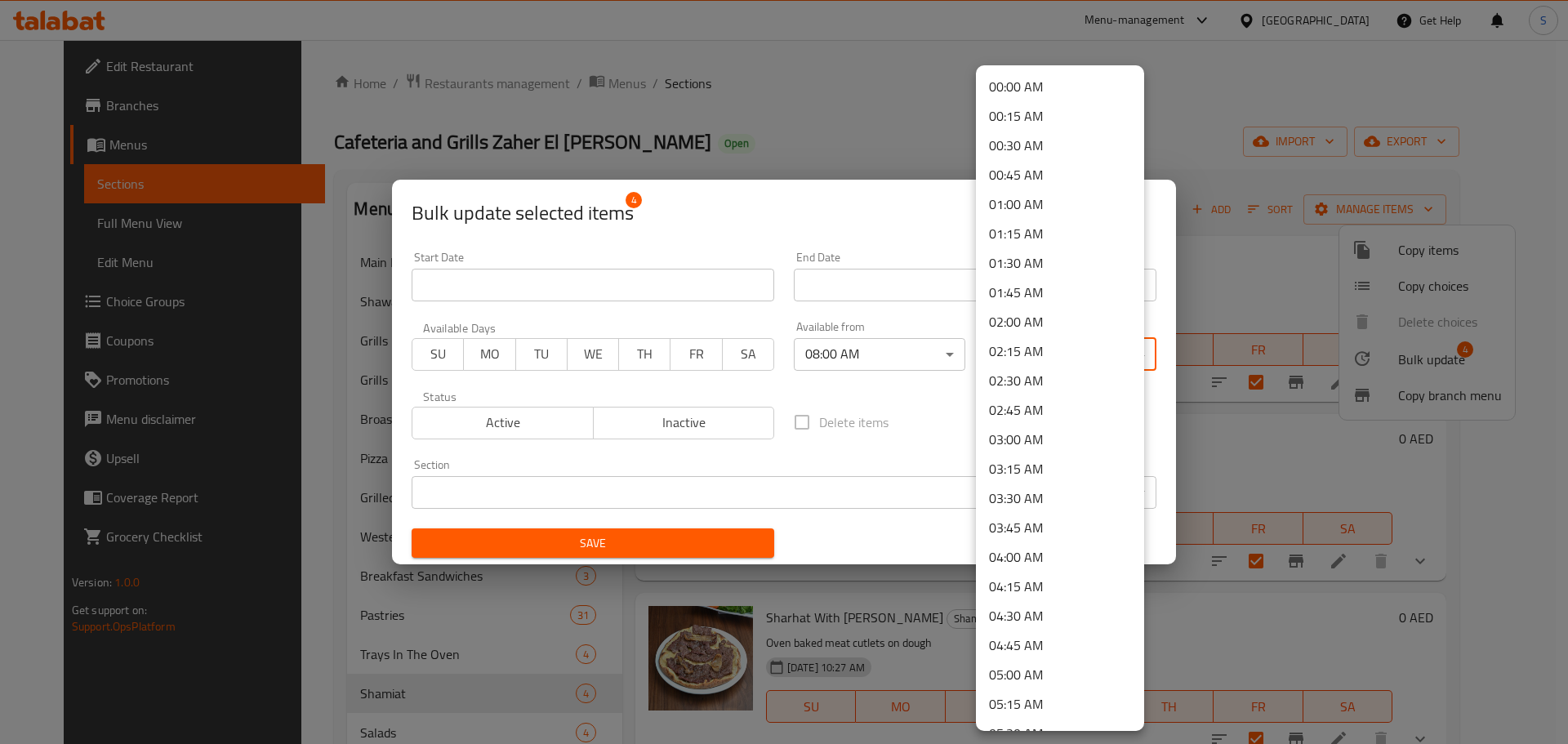
click at [1034, 133] on li "00:30 AM" at bounding box center [1059, 145] width 168 height 29
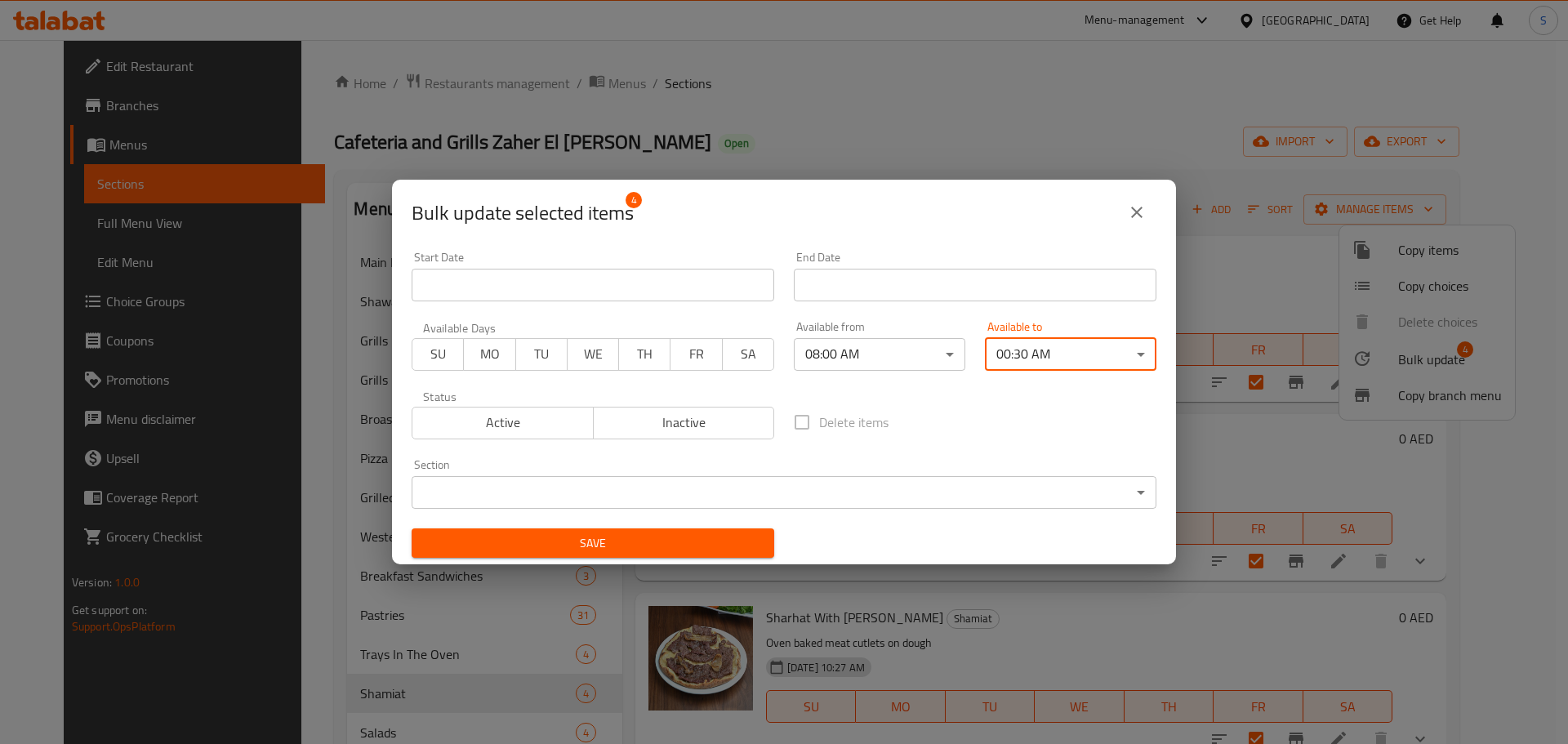
click at [624, 541] on span "Save" at bounding box center [593, 544] width 337 height 20
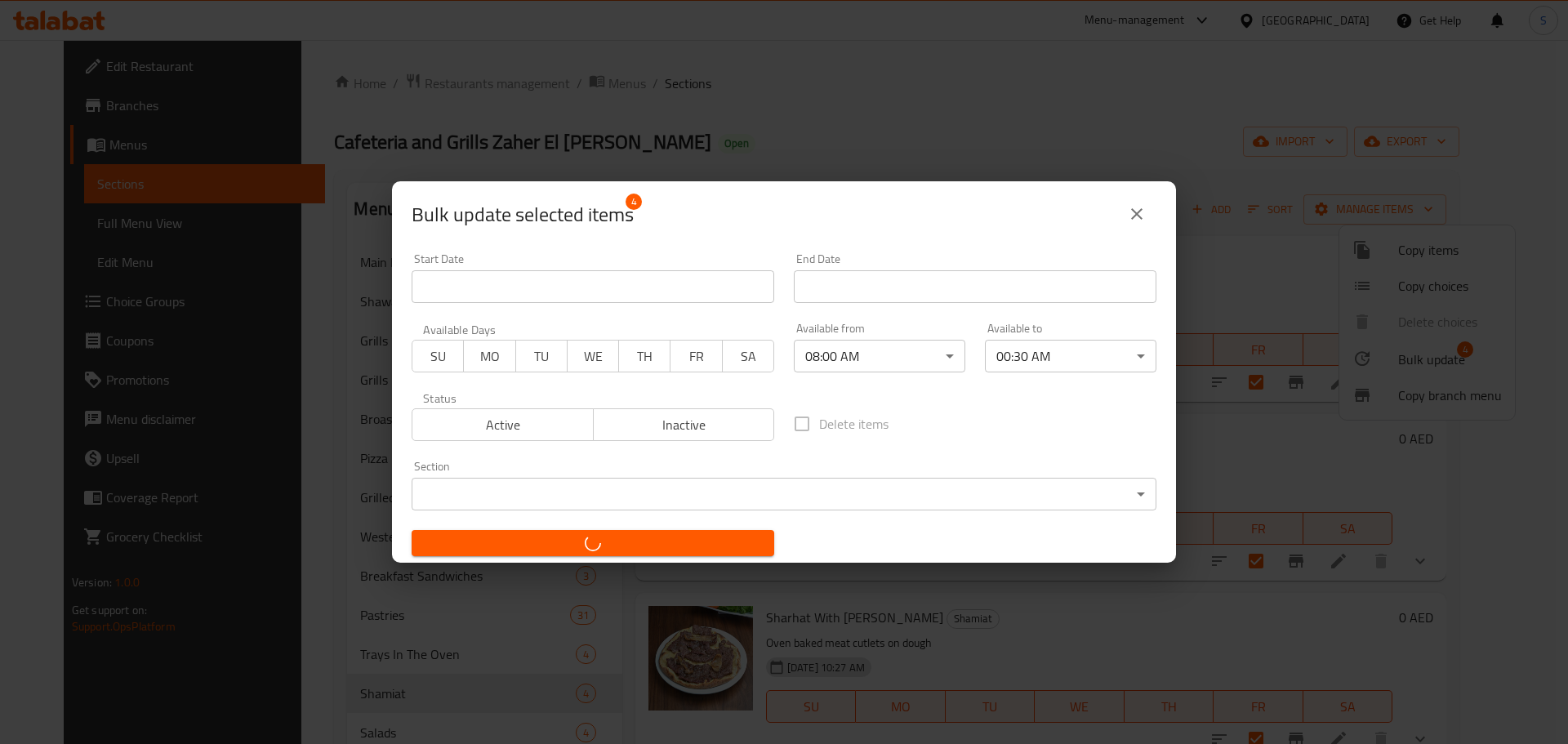
checkbox input "false"
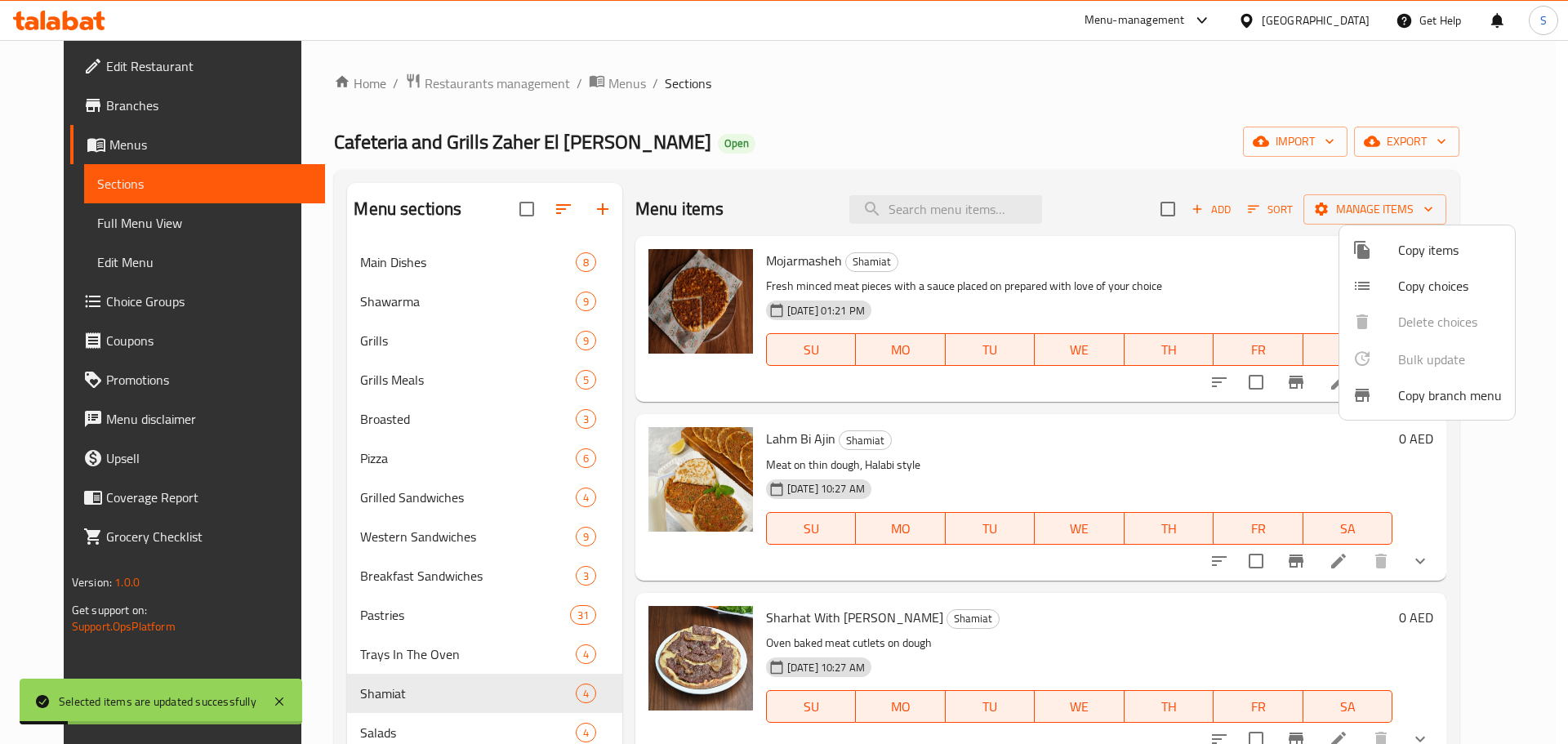
click at [1175, 430] on div at bounding box center [784, 372] width 1568 height 744
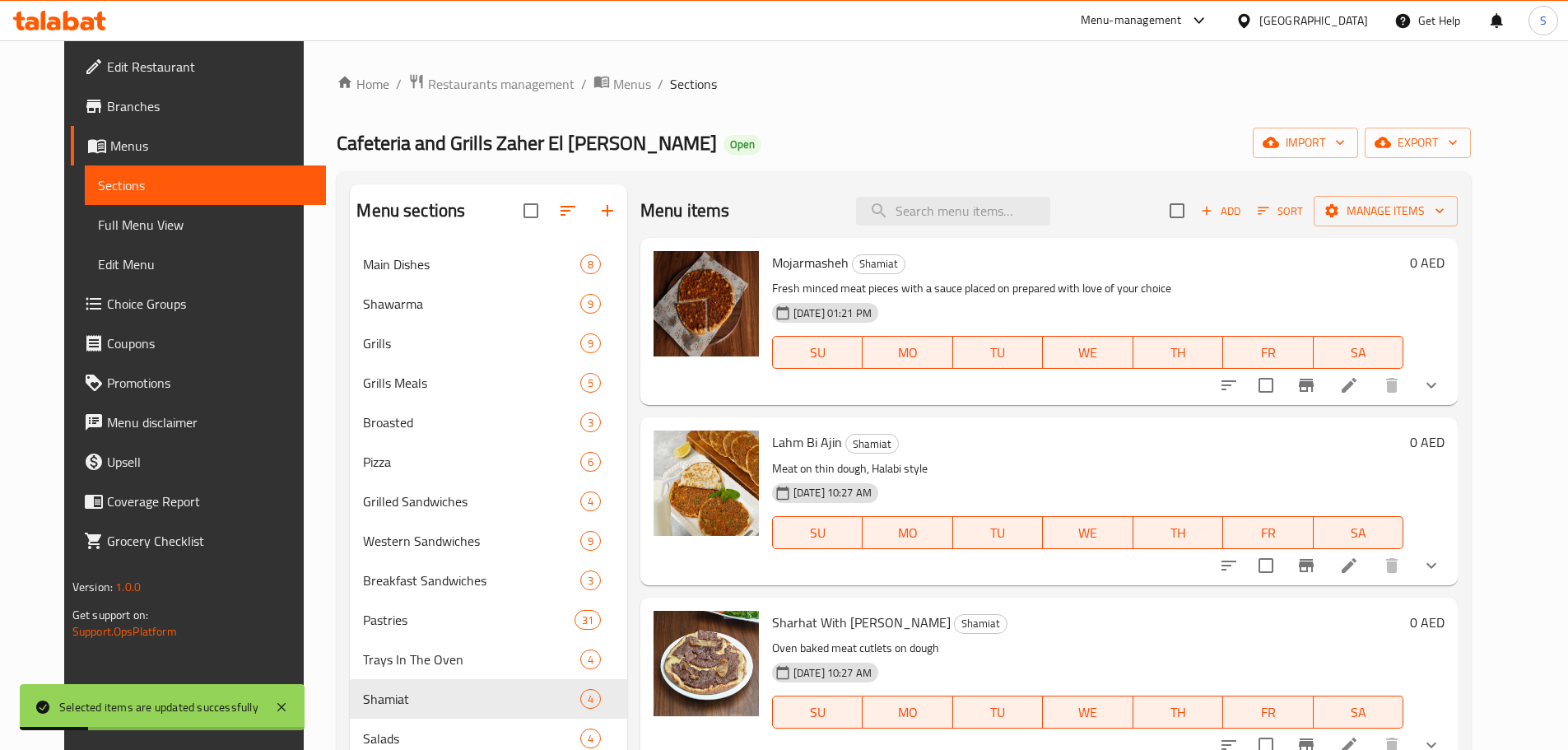
click at [1359, 386] on icon at bounding box center [1348, 385] width 19 height 19
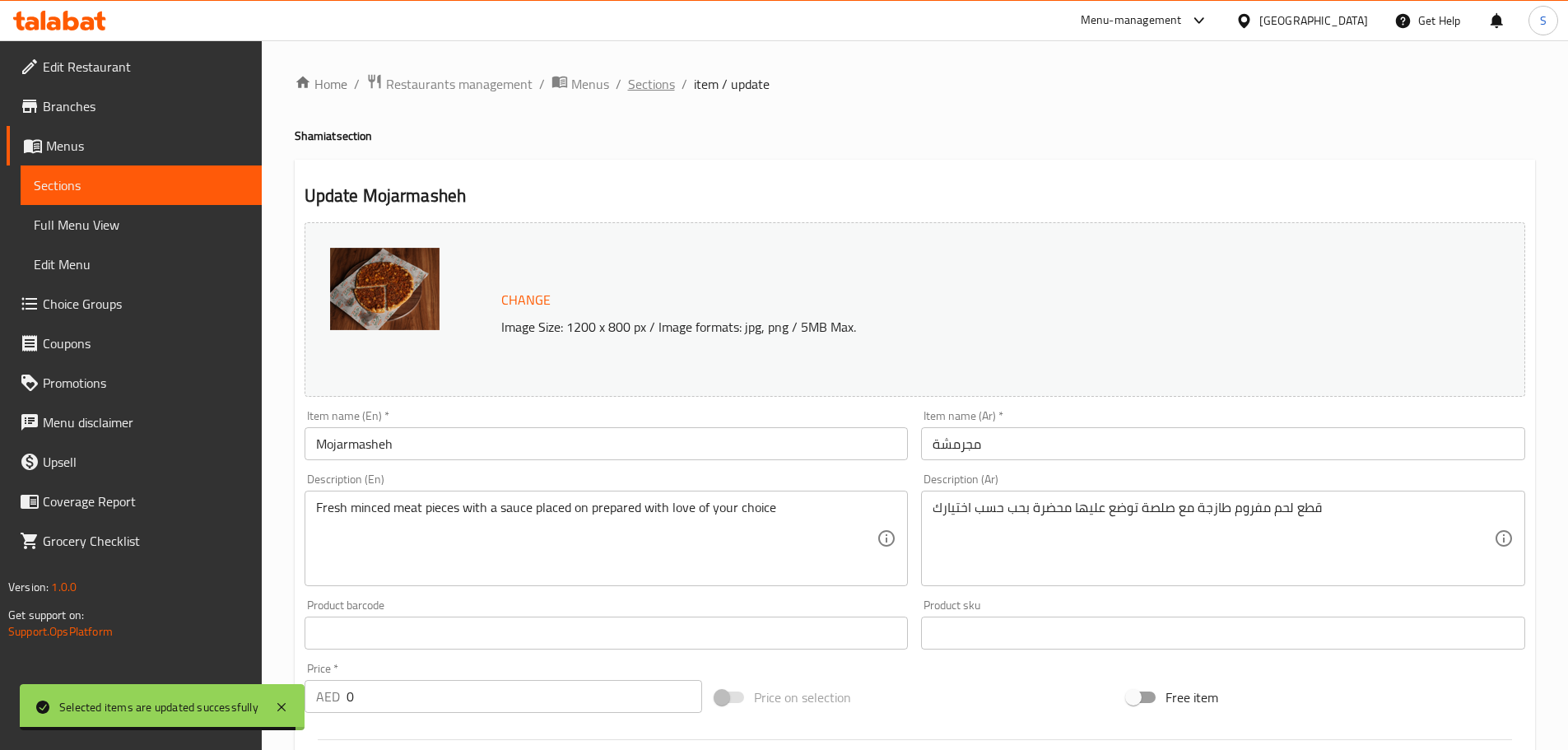
click at [640, 90] on span "Sections" at bounding box center [651, 83] width 47 height 19
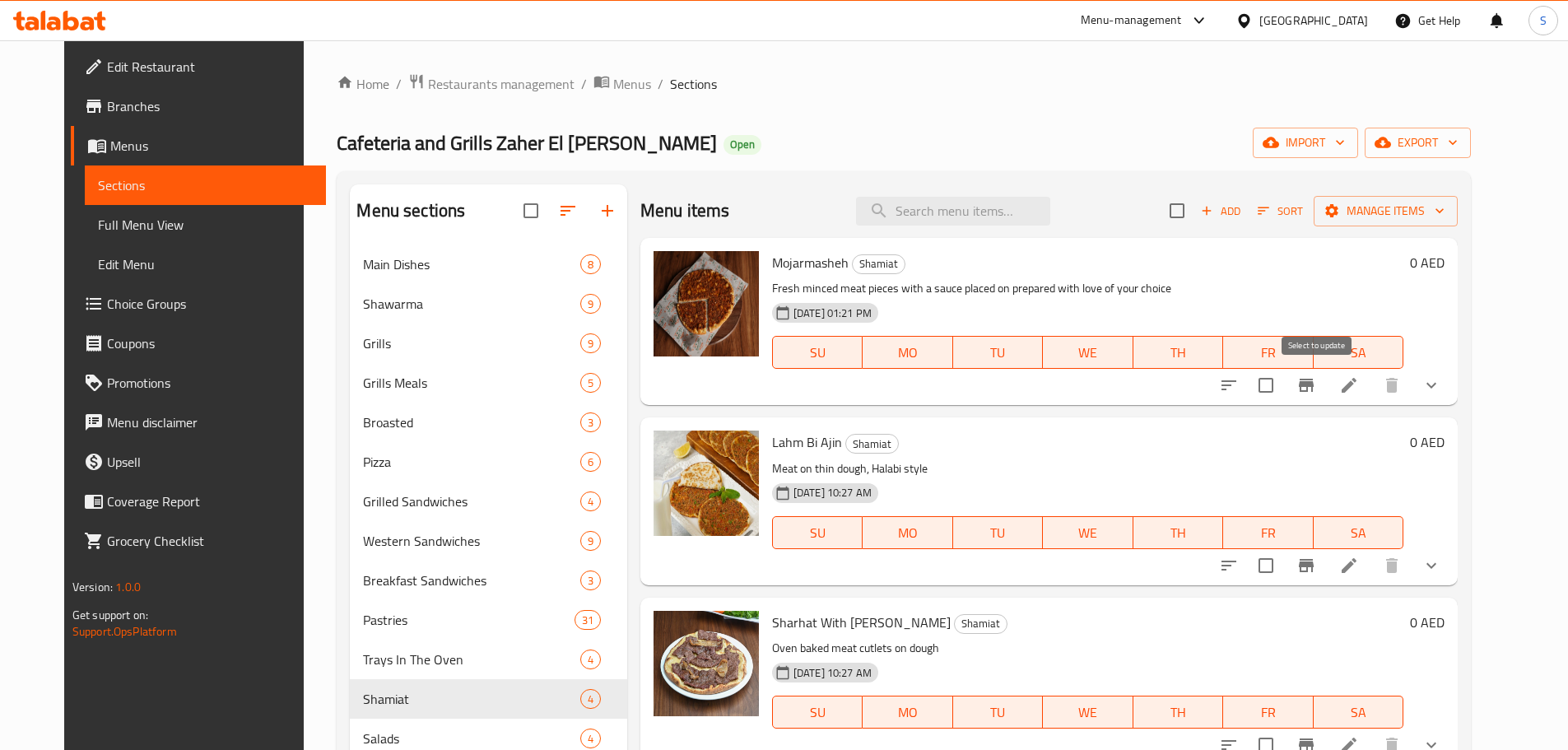
scroll to position [32, 0]
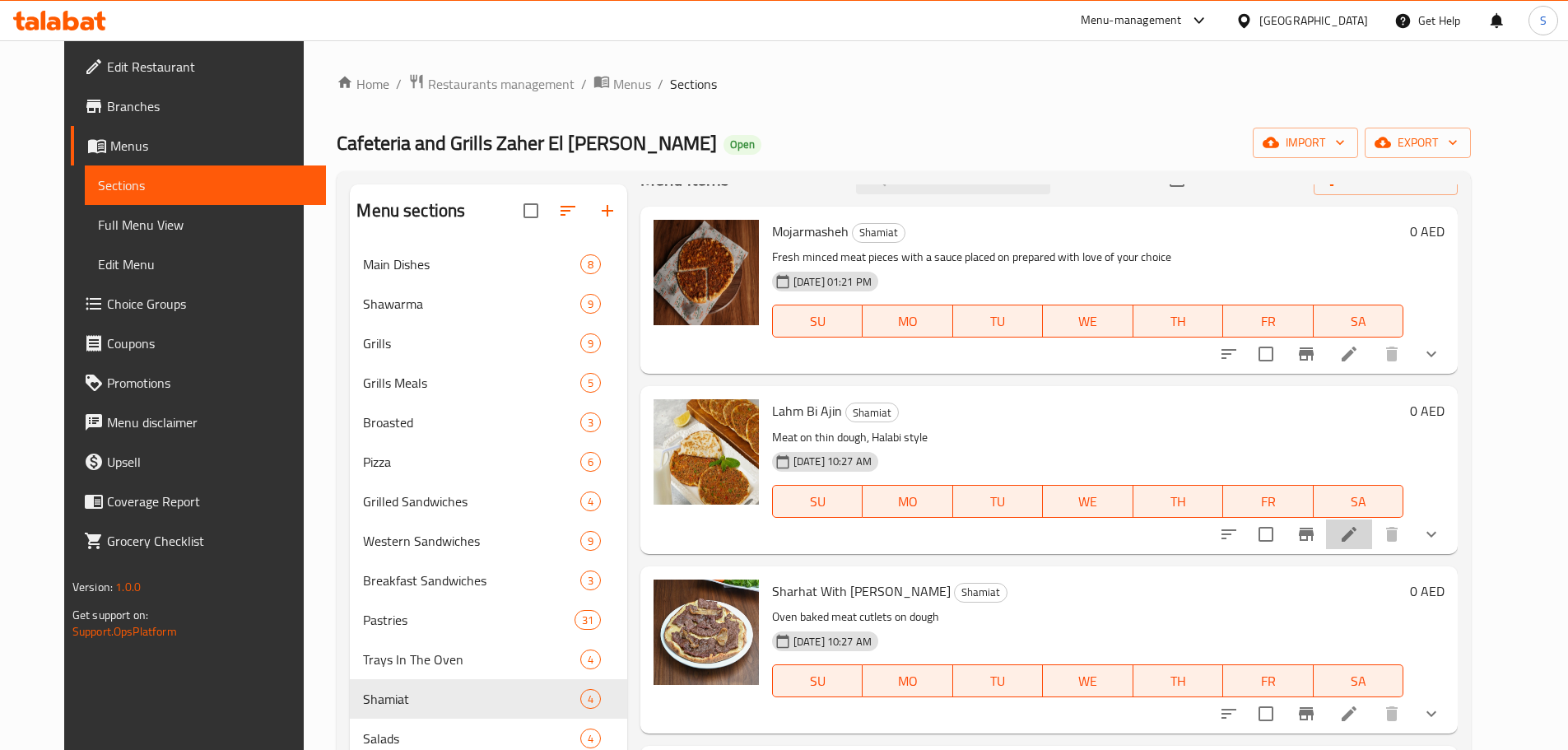
click at [1372, 544] on li at bounding box center [1348, 534] width 46 height 30
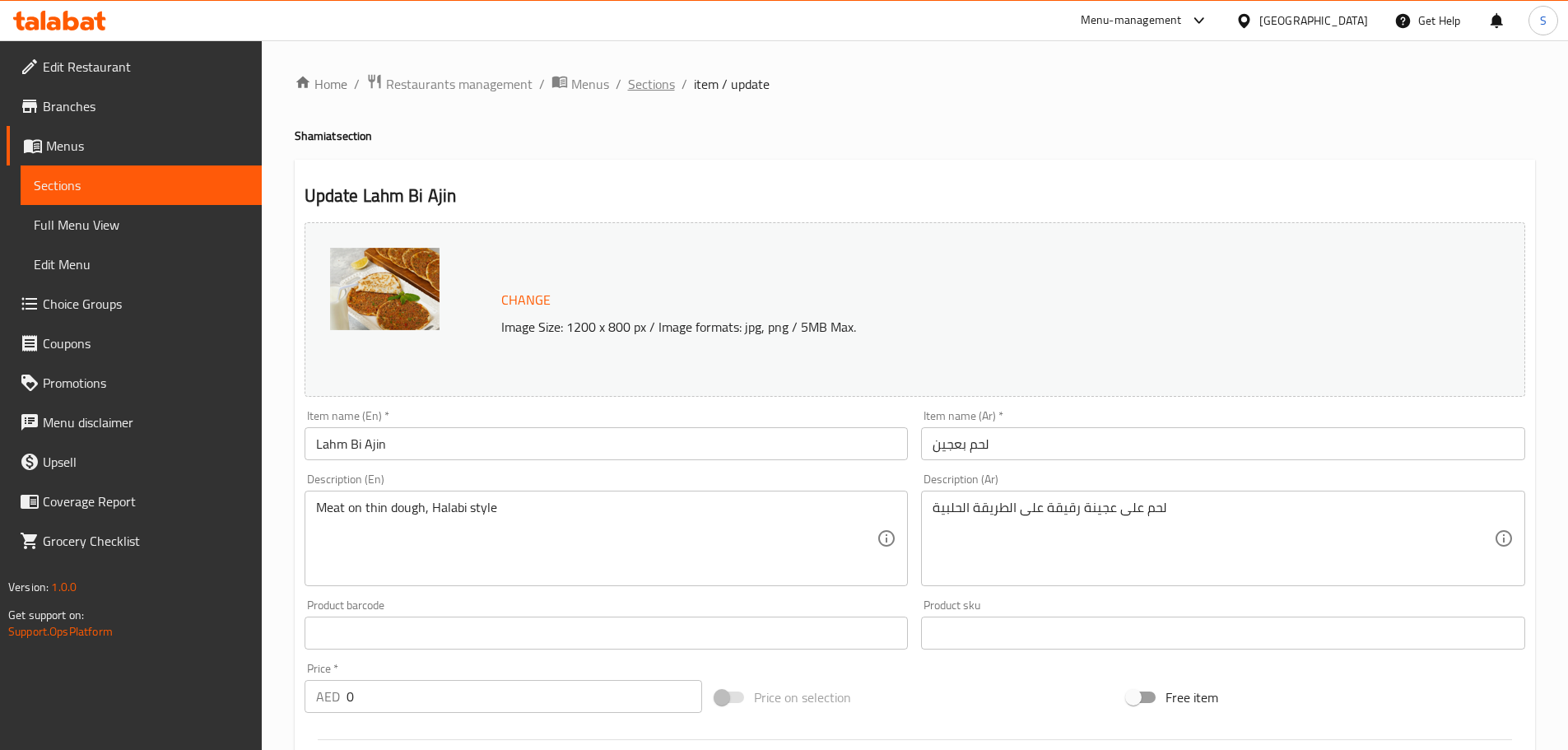
click at [635, 90] on span "Sections" at bounding box center [651, 83] width 47 height 19
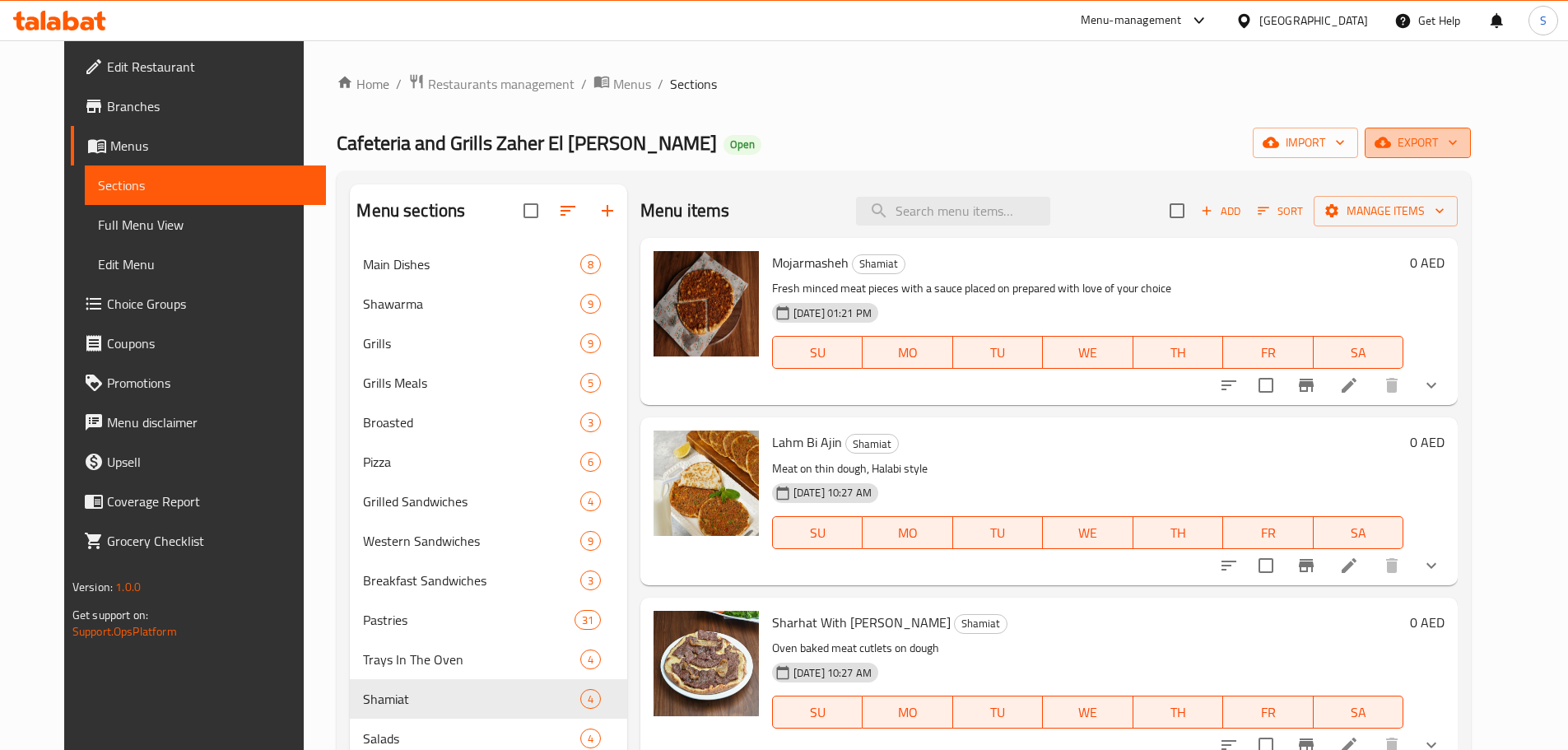
click at [1458, 137] on span "export" at bounding box center [1417, 143] width 80 height 20
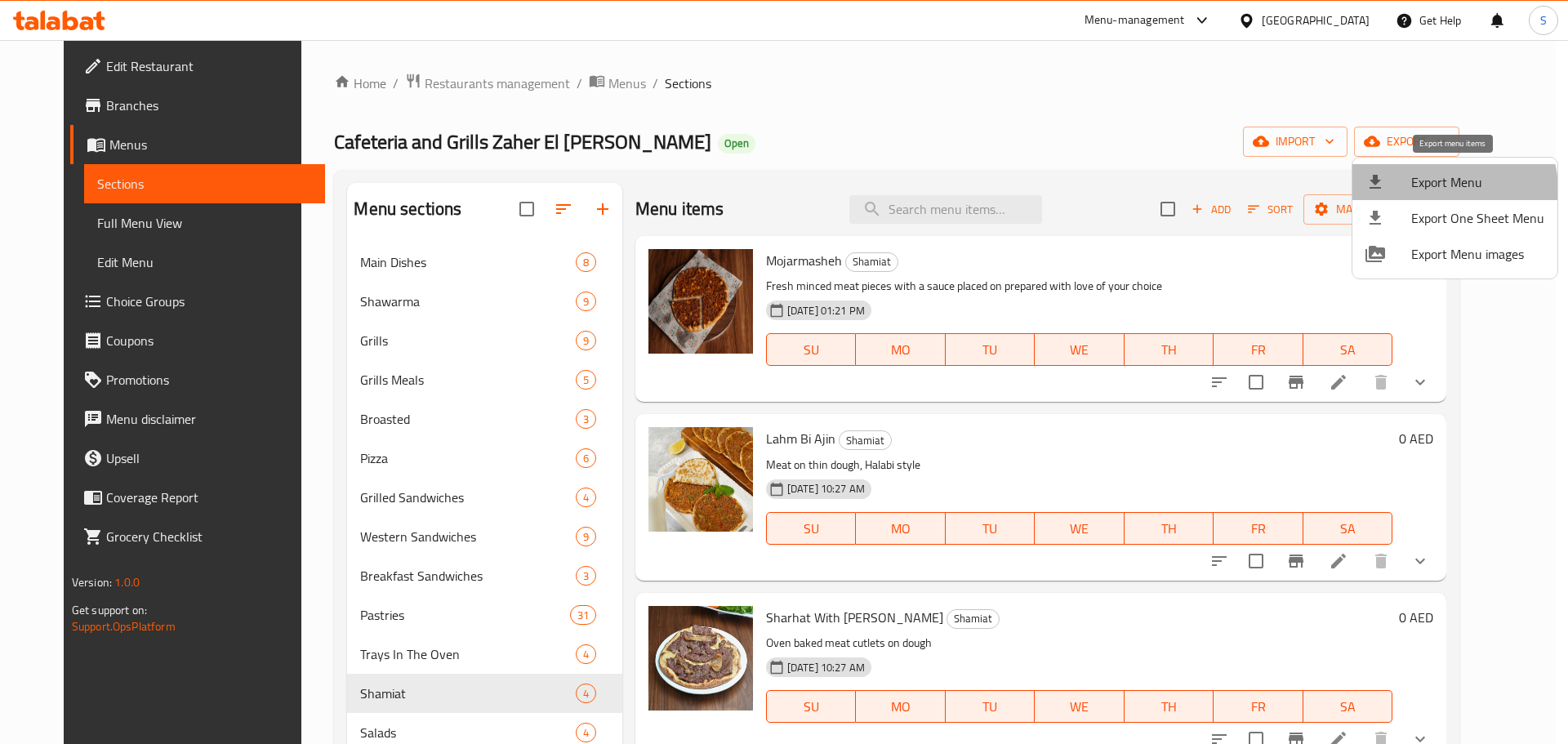
click at [1439, 190] on span "Export Menu" at bounding box center [1477, 181] width 133 height 19
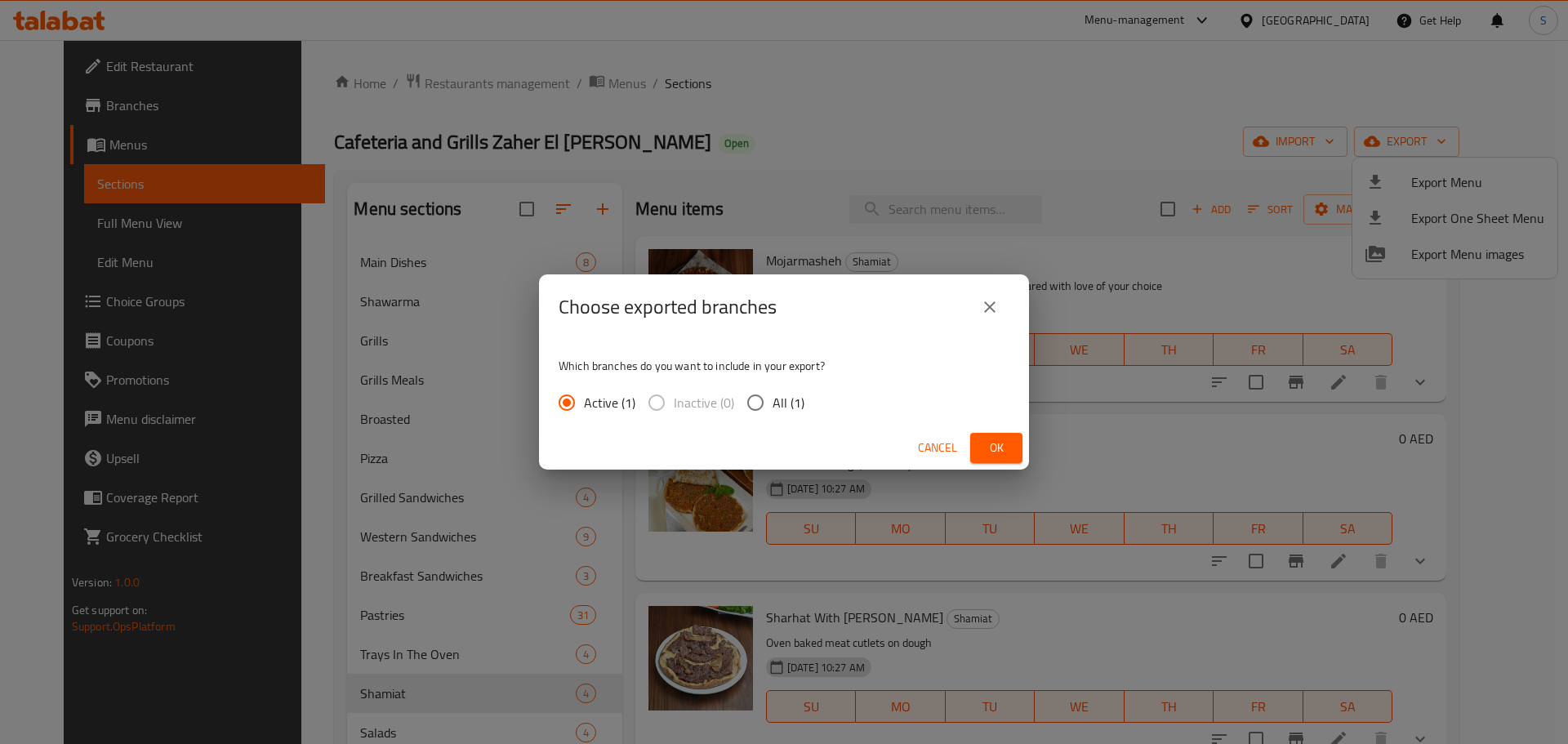
click at [995, 453] on span "Ok" at bounding box center [996, 448] width 26 height 20
